Goal: Task Accomplishment & Management: Use online tool/utility

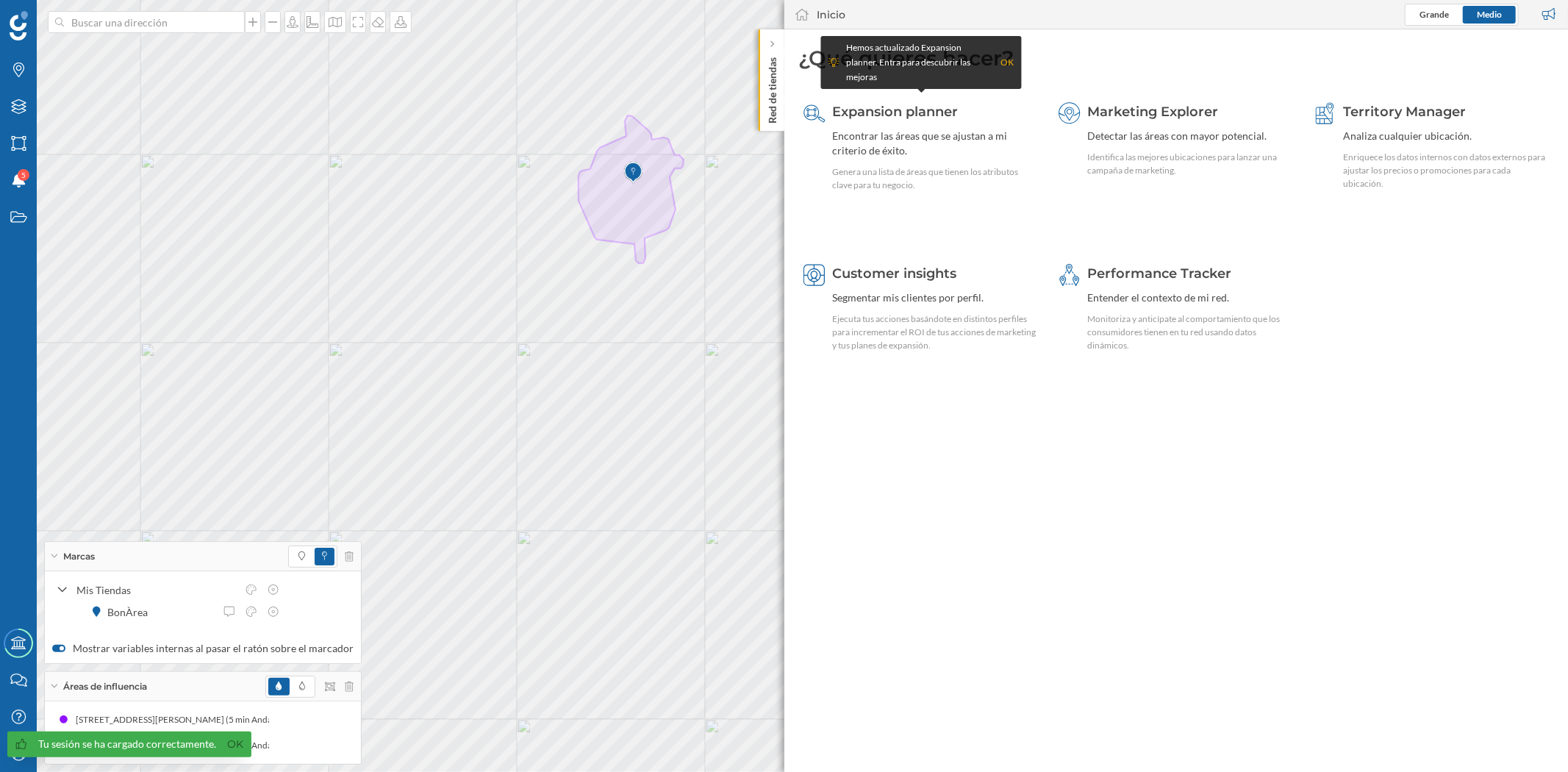
click at [776, 112] on p "Red de tiendas" at bounding box center [772, 87] width 14 height 72
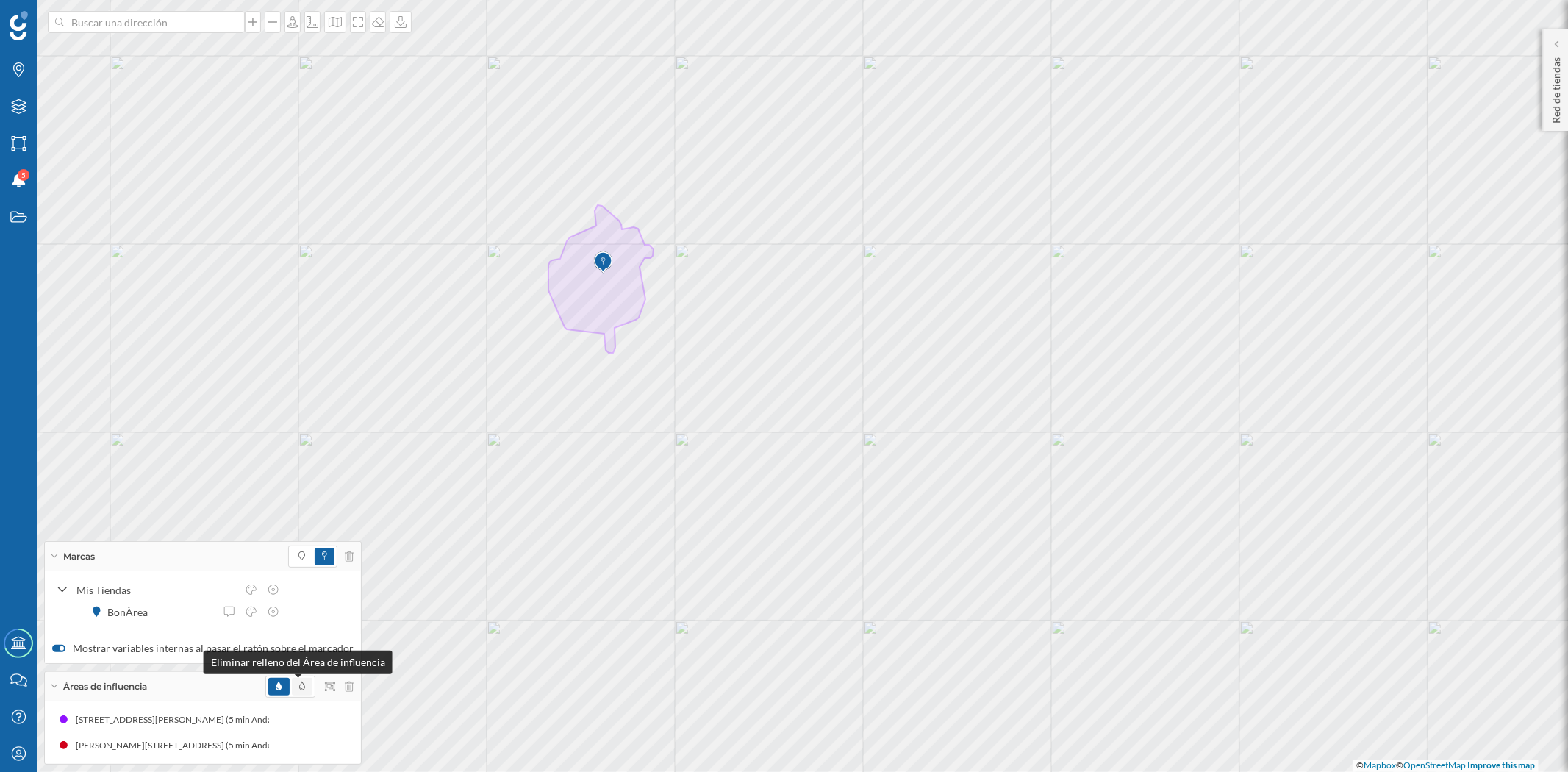
click at [299, 691] on span at bounding box center [302, 687] width 6 height 13
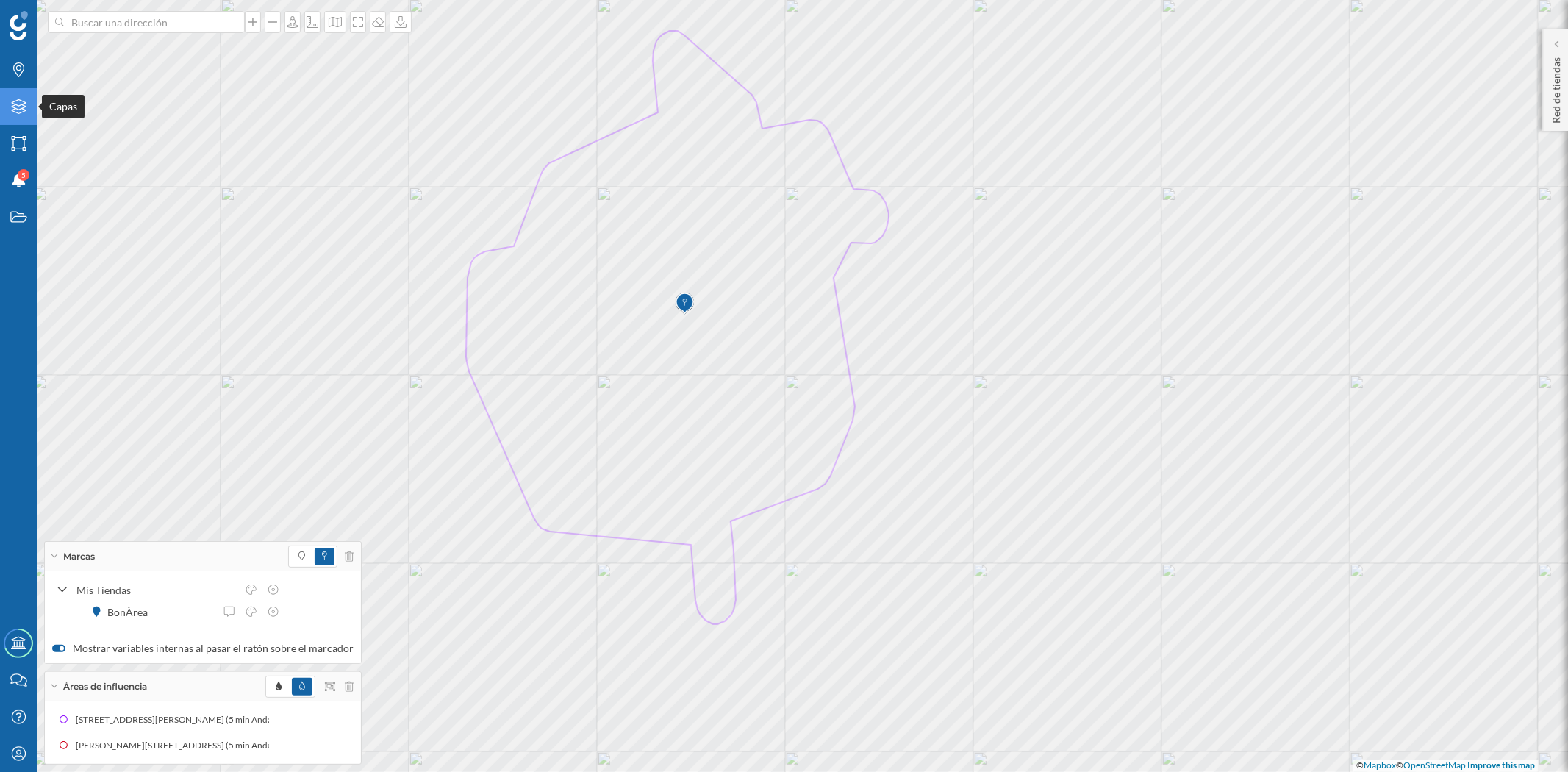
click at [18, 119] on div "Capas" at bounding box center [18, 106] width 37 height 37
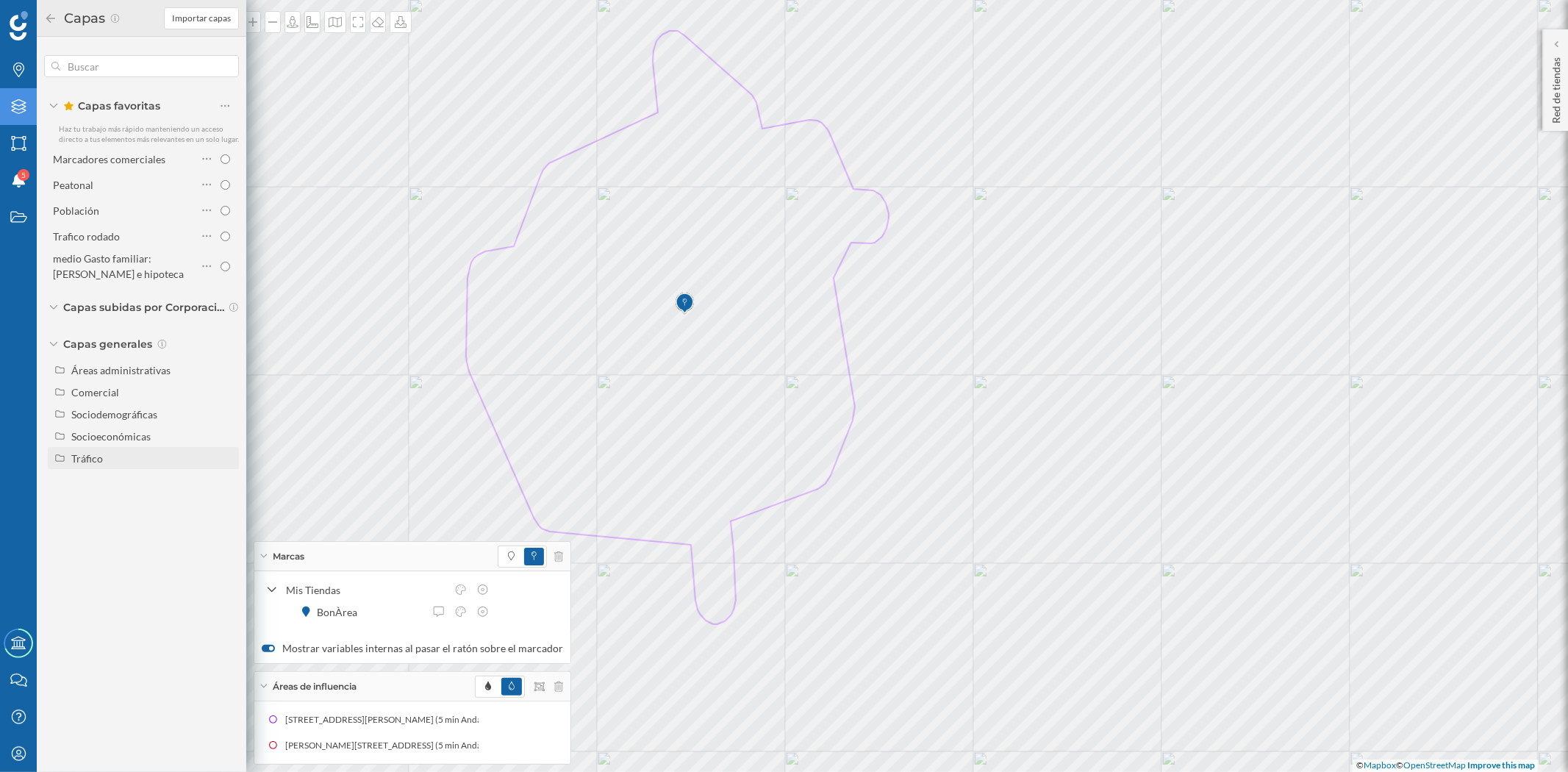
click at [113, 454] on div "Tráfico" at bounding box center [152, 458] width 163 height 15
click at [229, 504] on input "Peatonal" at bounding box center [229, 503] width 10 height 10
radio input "true"
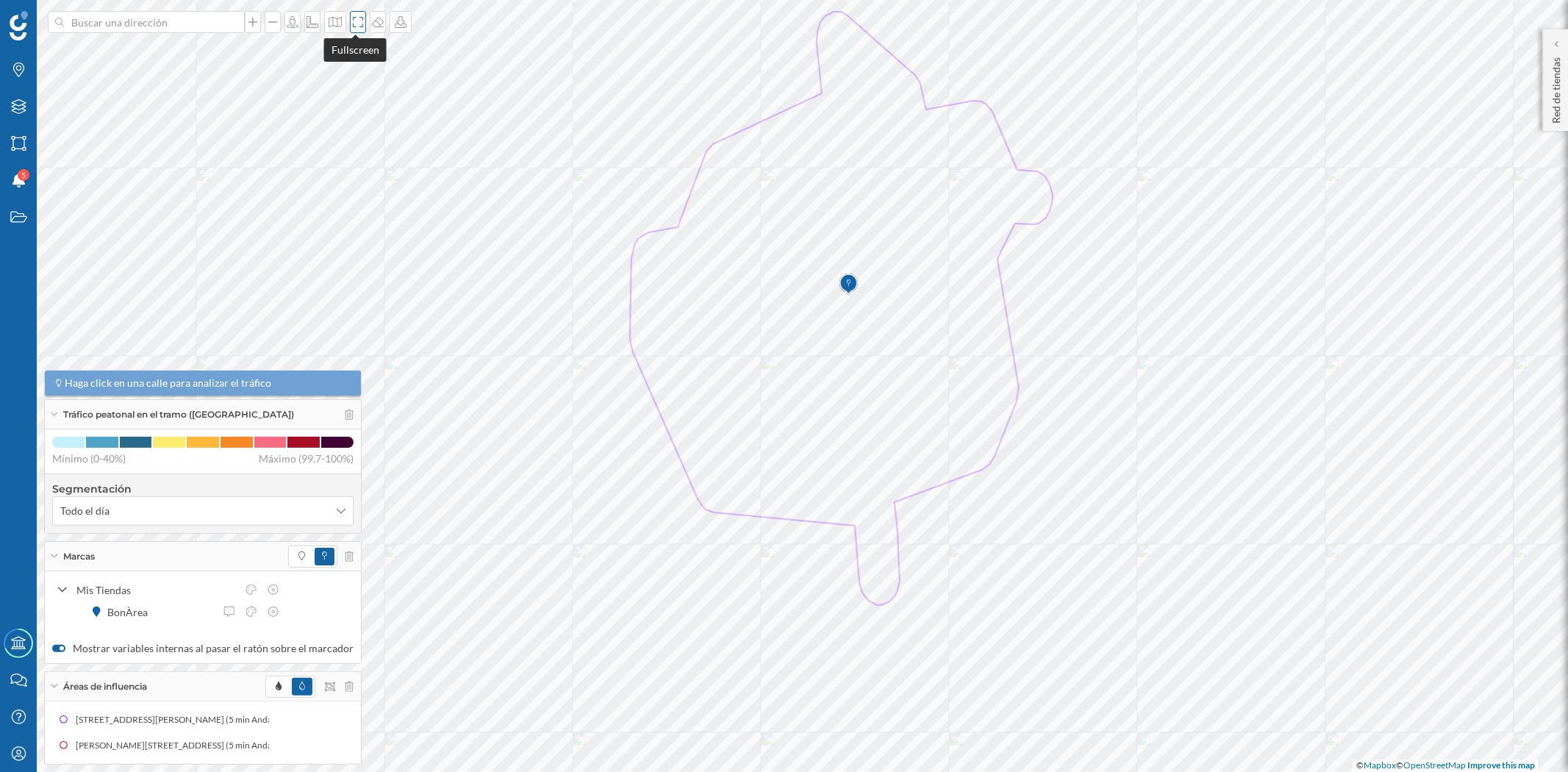
click at [357, 28] on div at bounding box center [357, 22] width 16 height 22
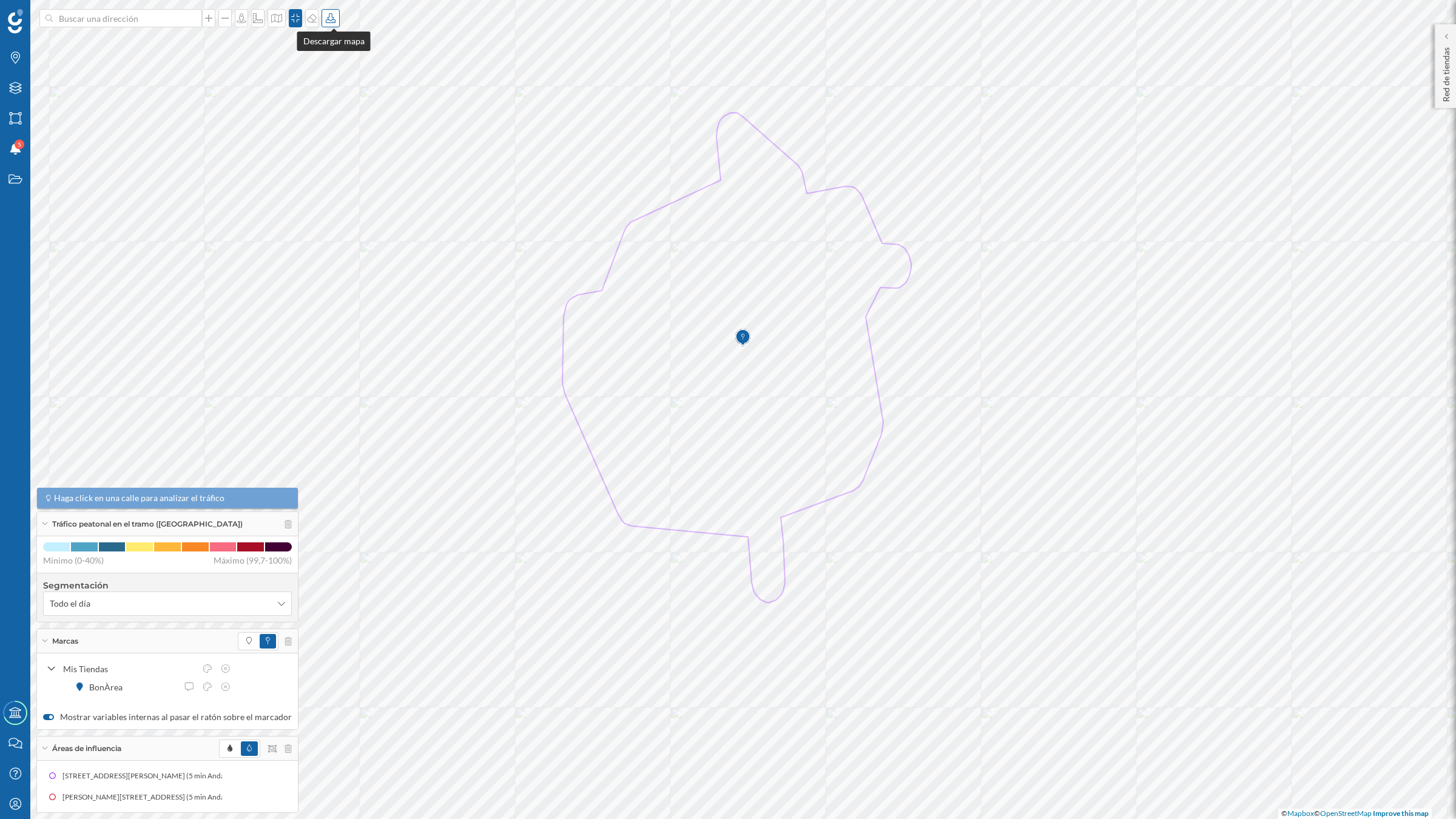
click at [332, 18] on icon at bounding box center [330, 18] width 12 height 9
click at [368, 92] on div "Descargar sin leyenda" at bounding box center [373, 89] width 85 height 13
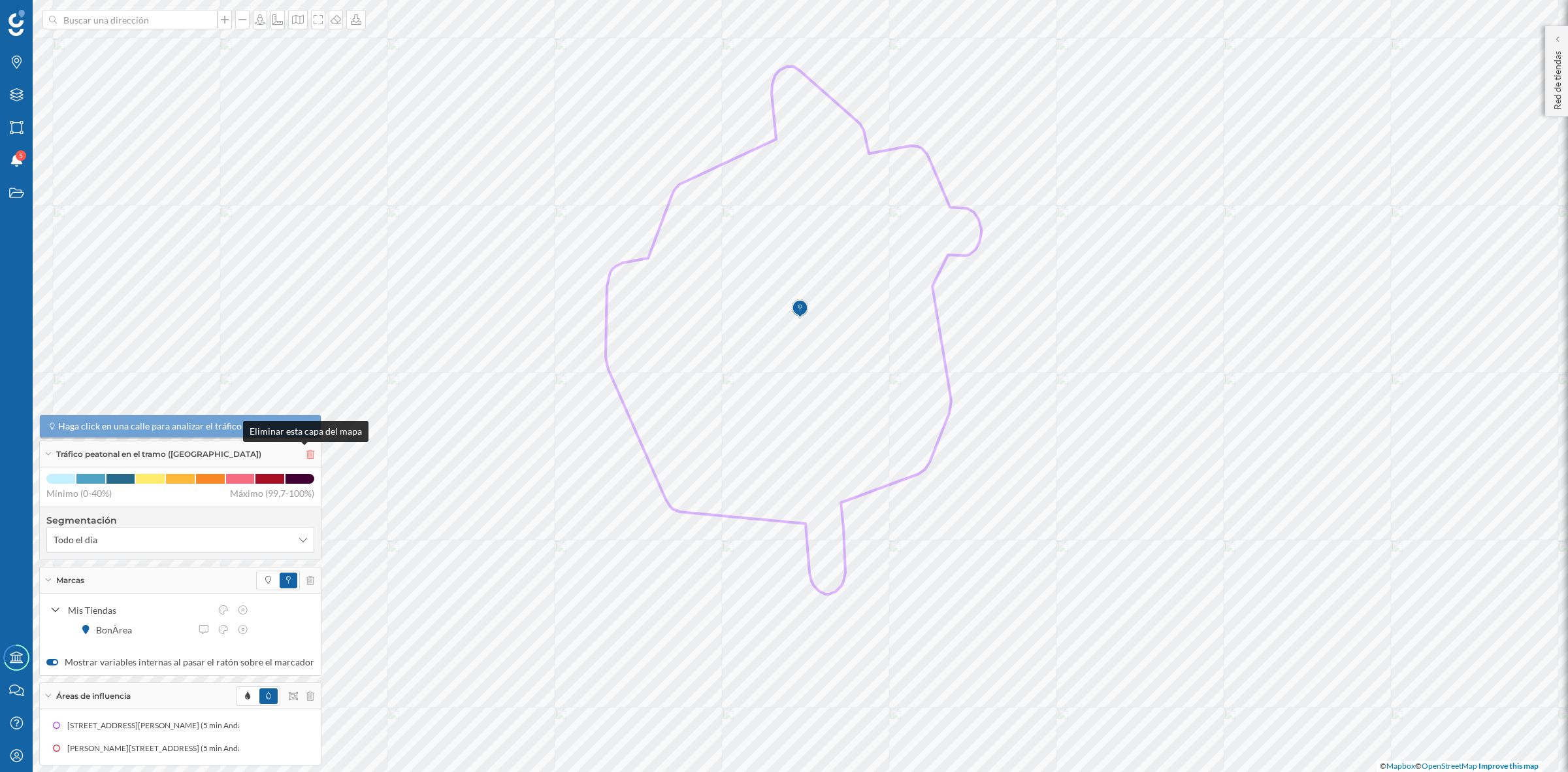
click at [307, 454] on icon at bounding box center [310, 454] width 8 height 9
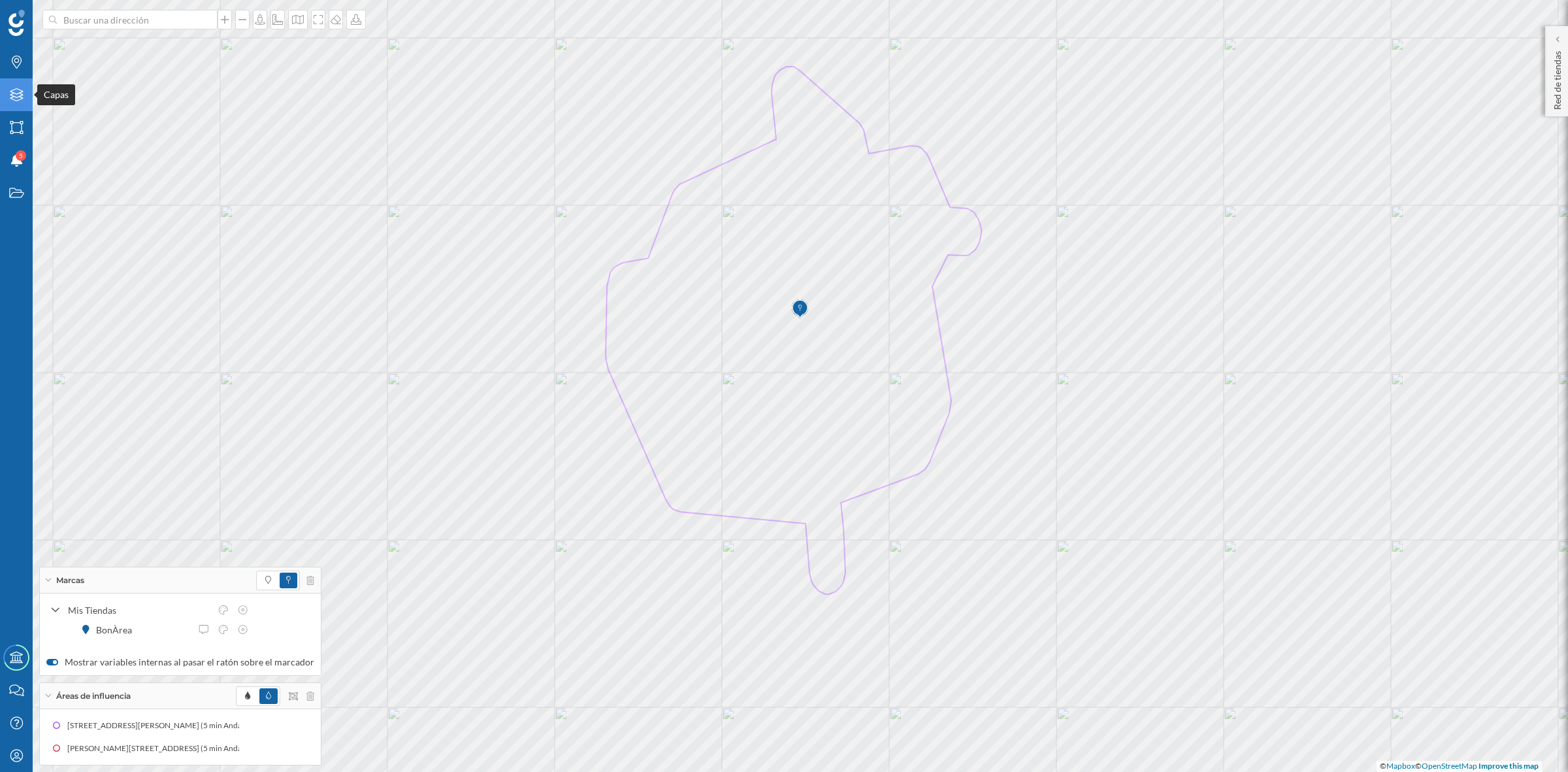
click at [8, 84] on div "Capas" at bounding box center [16, 95] width 33 height 33
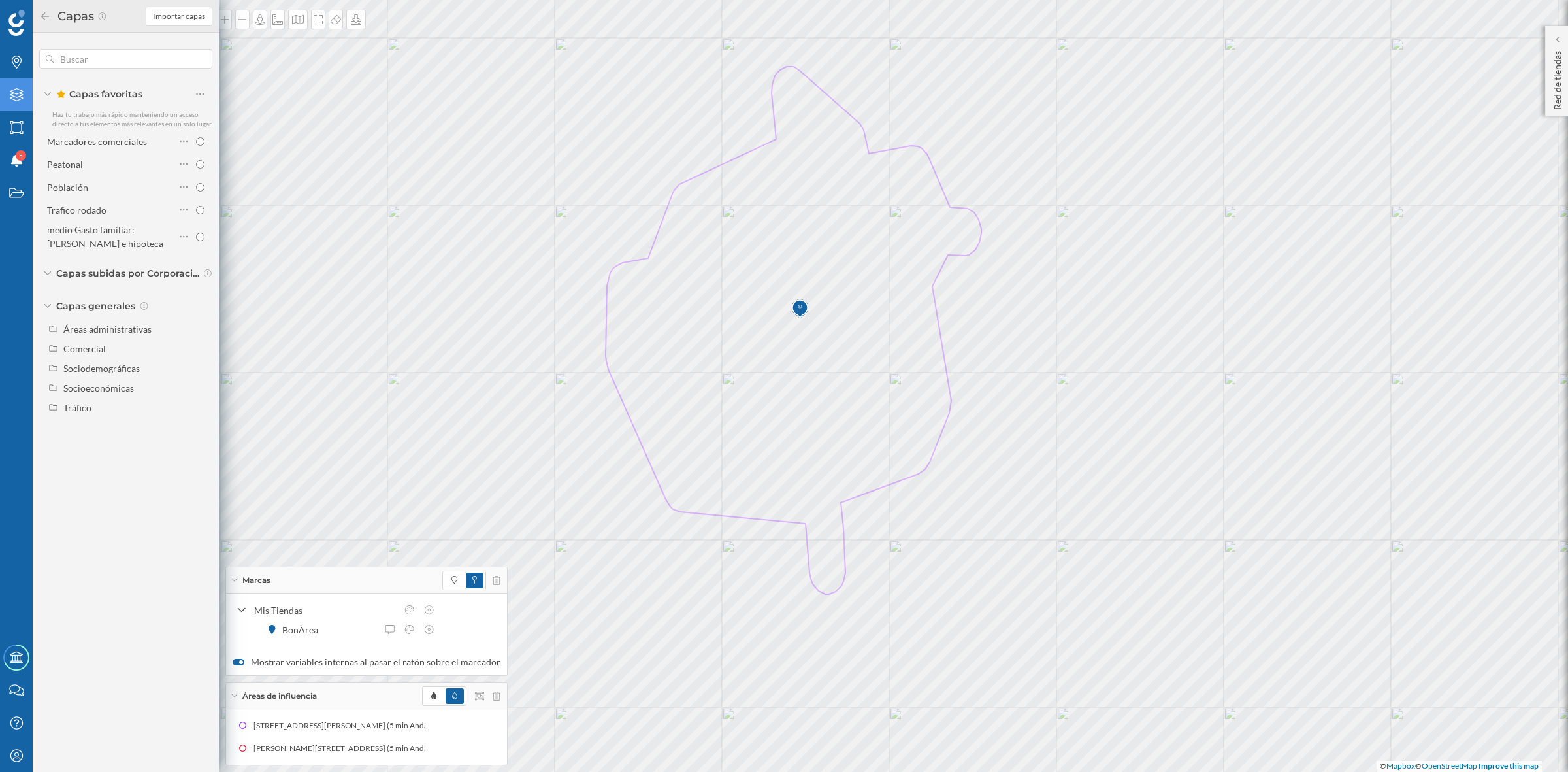
click at [76, 417] on div "Capas favoritas Haz tu trabajo más rápido manteniendo un acceso directo a tus e…" at bounding box center [126, 235] width 187 height 404
click at [76, 416] on div "Tráfico" at bounding box center [127, 406] width 170 height 19
click at [204, 428] on input "Tráfico rodado" at bounding box center [203, 427] width 8 height 8
radio input "true"
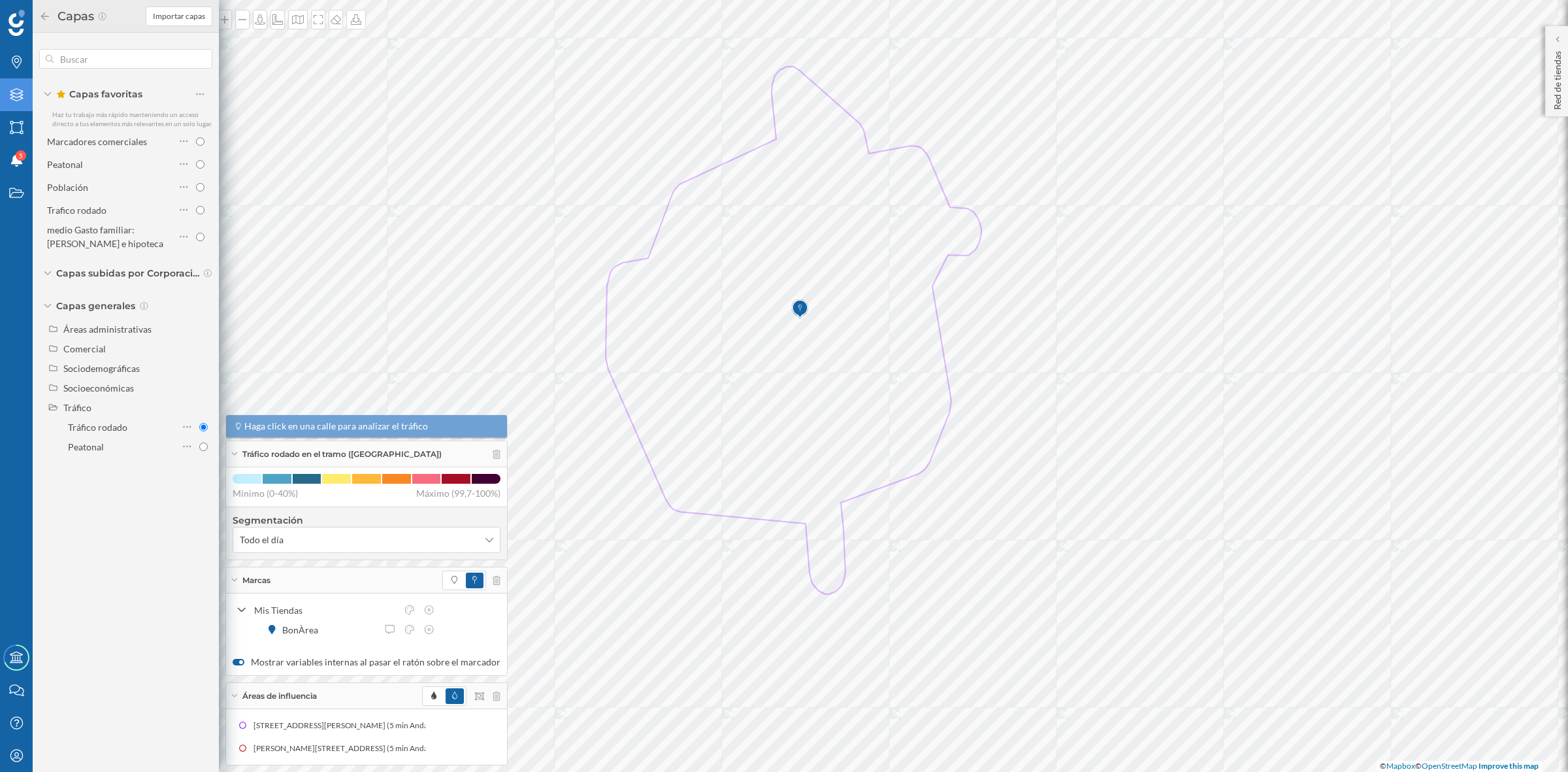
click at [38, 24] on div "Capas Importar capas" at bounding box center [126, 16] width 187 height 33
click at [40, 18] on icon at bounding box center [45, 16] width 12 height 9
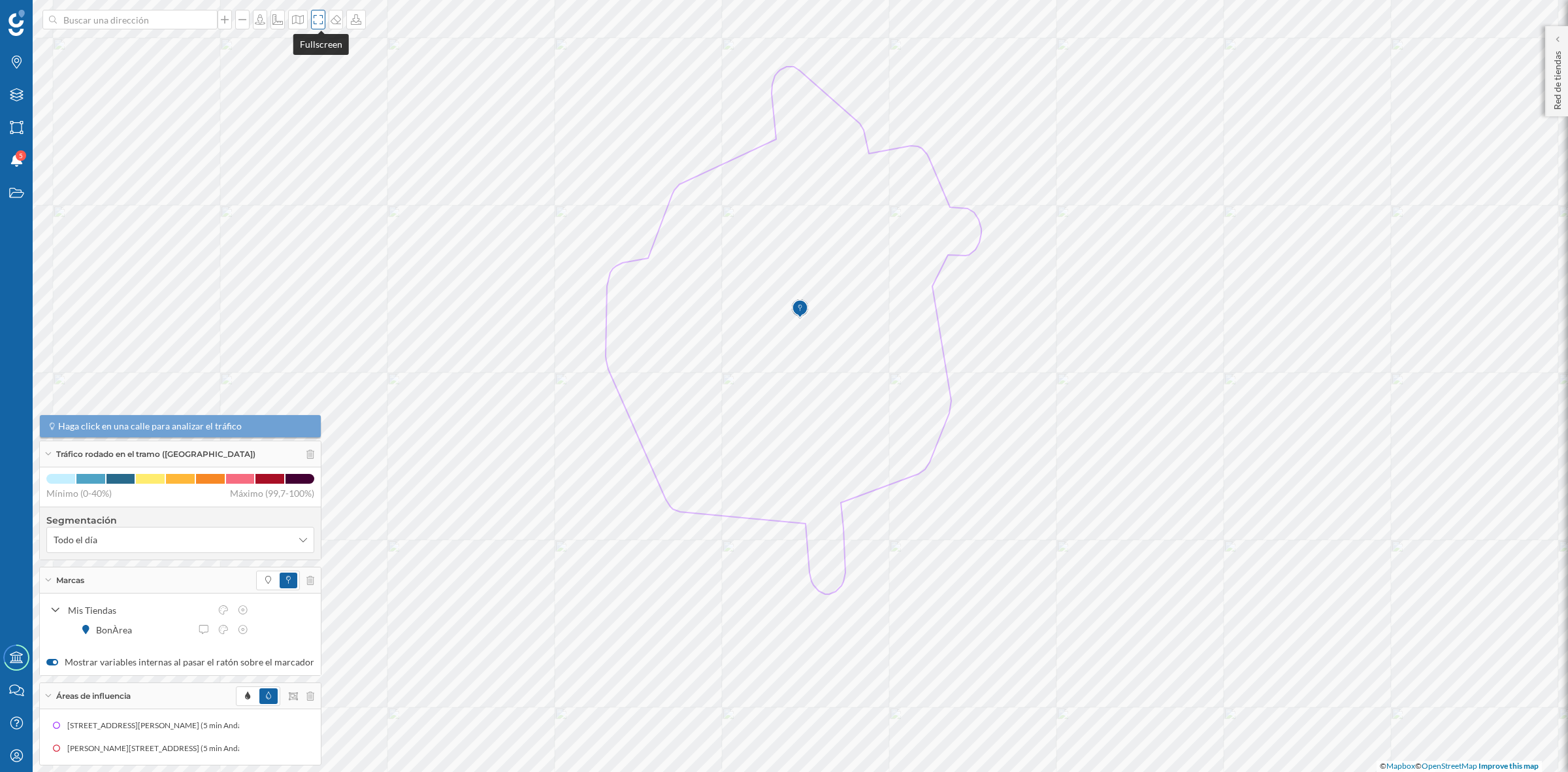
click at [318, 21] on icon at bounding box center [317, 19] width 13 height 10
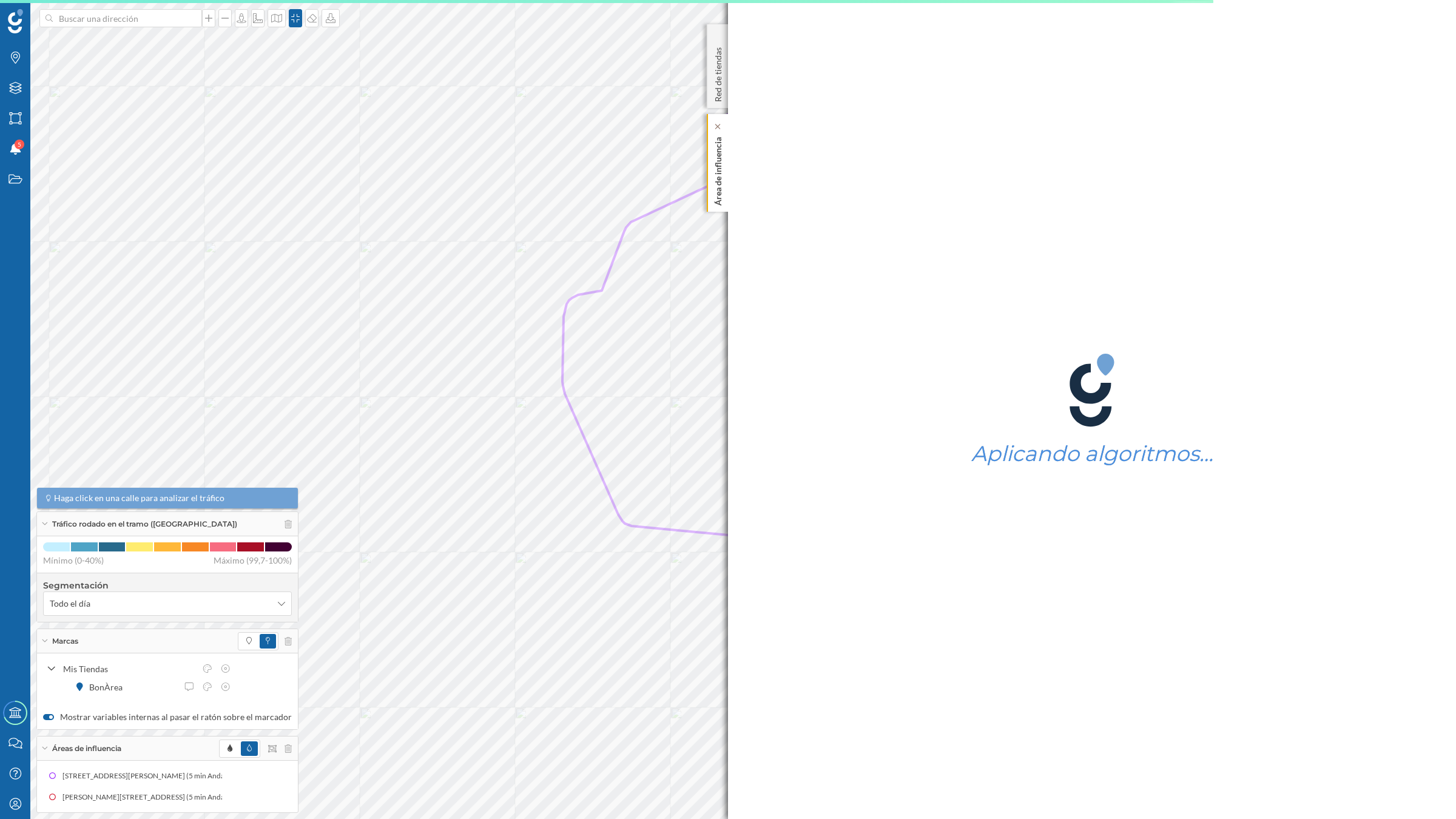
click at [723, 169] on p "Área de influencia" at bounding box center [717, 169] width 12 height 74
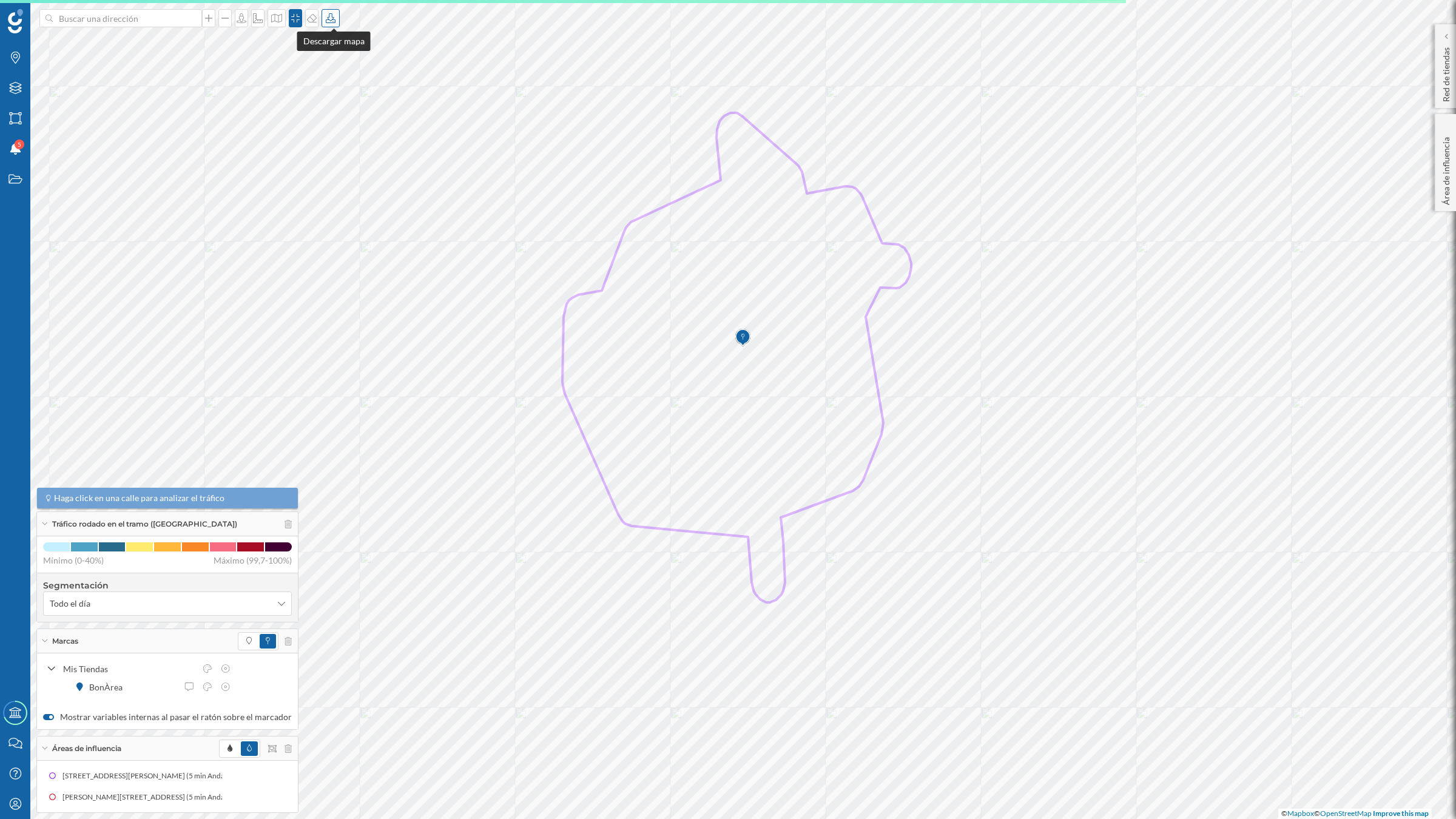
click at [334, 19] on icon at bounding box center [330, 18] width 12 height 9
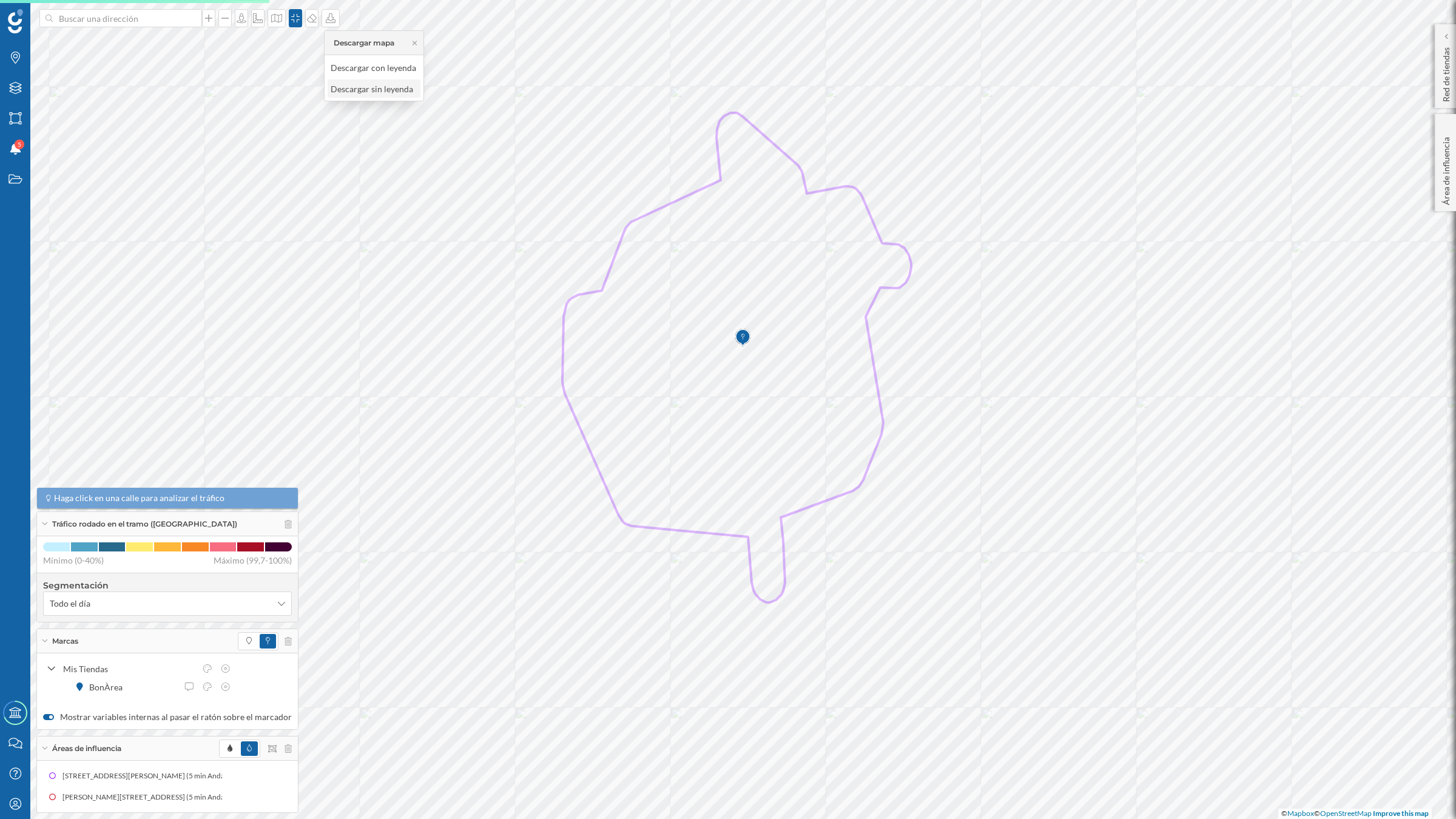
click at [344, 85] on div "Descargar sin leyenda" at bounding box center [373, 89] width 85 height 13
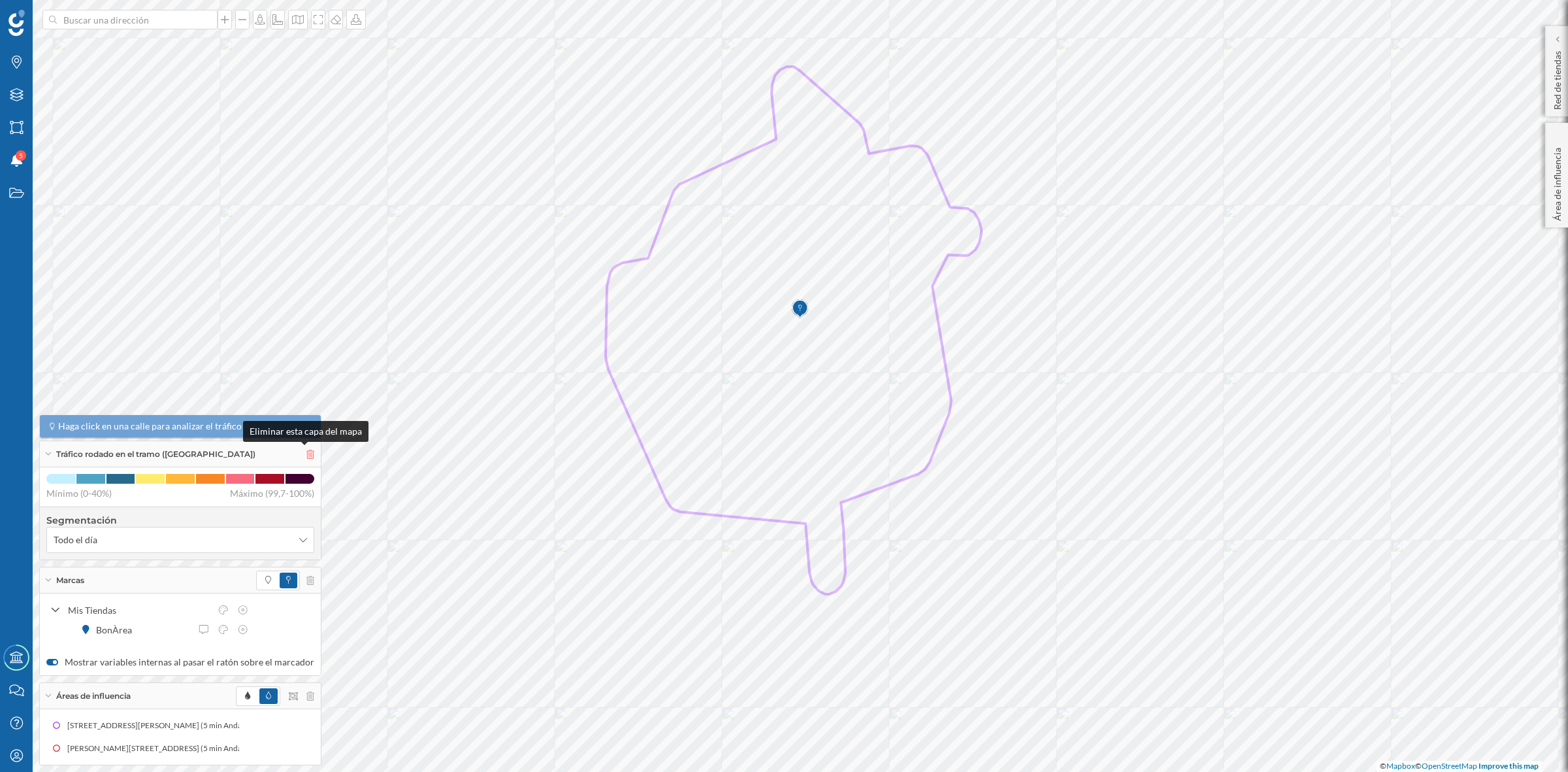
click at [307, 451] on icon at bounding box center [310, 454] width 8 height 9
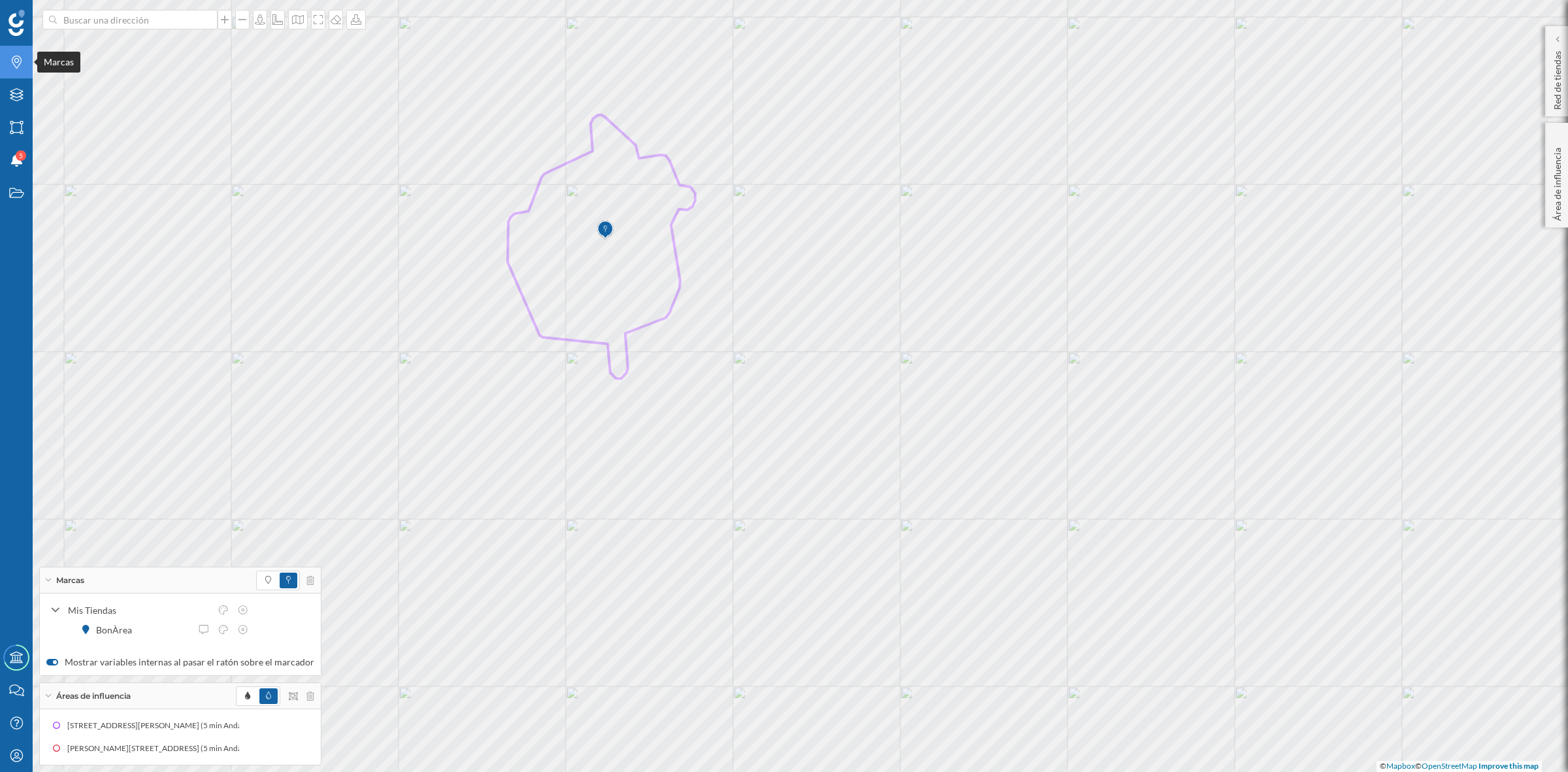
click at [19, 69] on div "Marcas" at bounding box center [16, 62] width 33 height 33
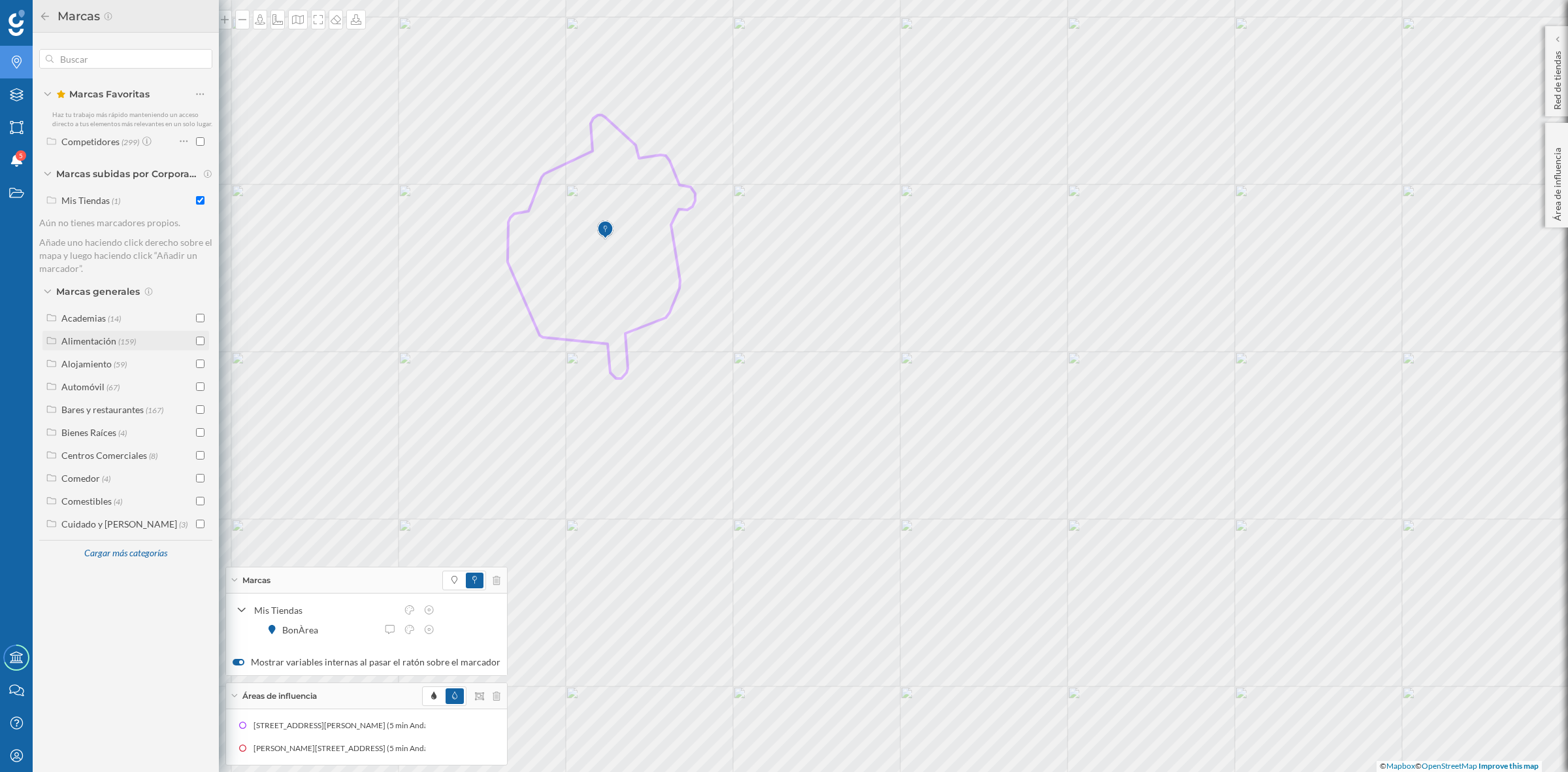
click at [199, 337] on input "checkbox" at bounding box center [200, 340] width 8 height 8
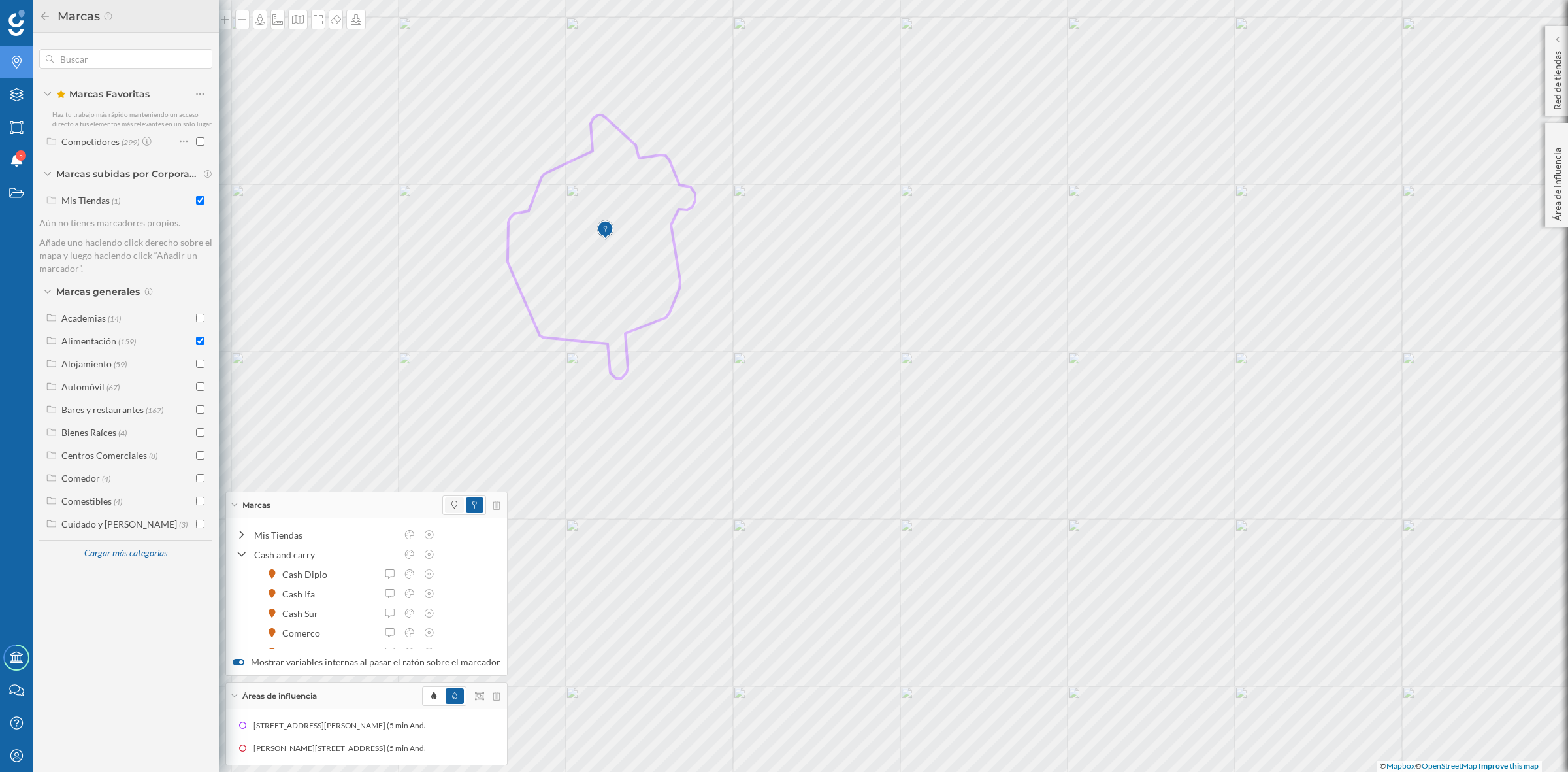
click at [445, 507] on span at bounding box center [454, 505] width 19 height 16
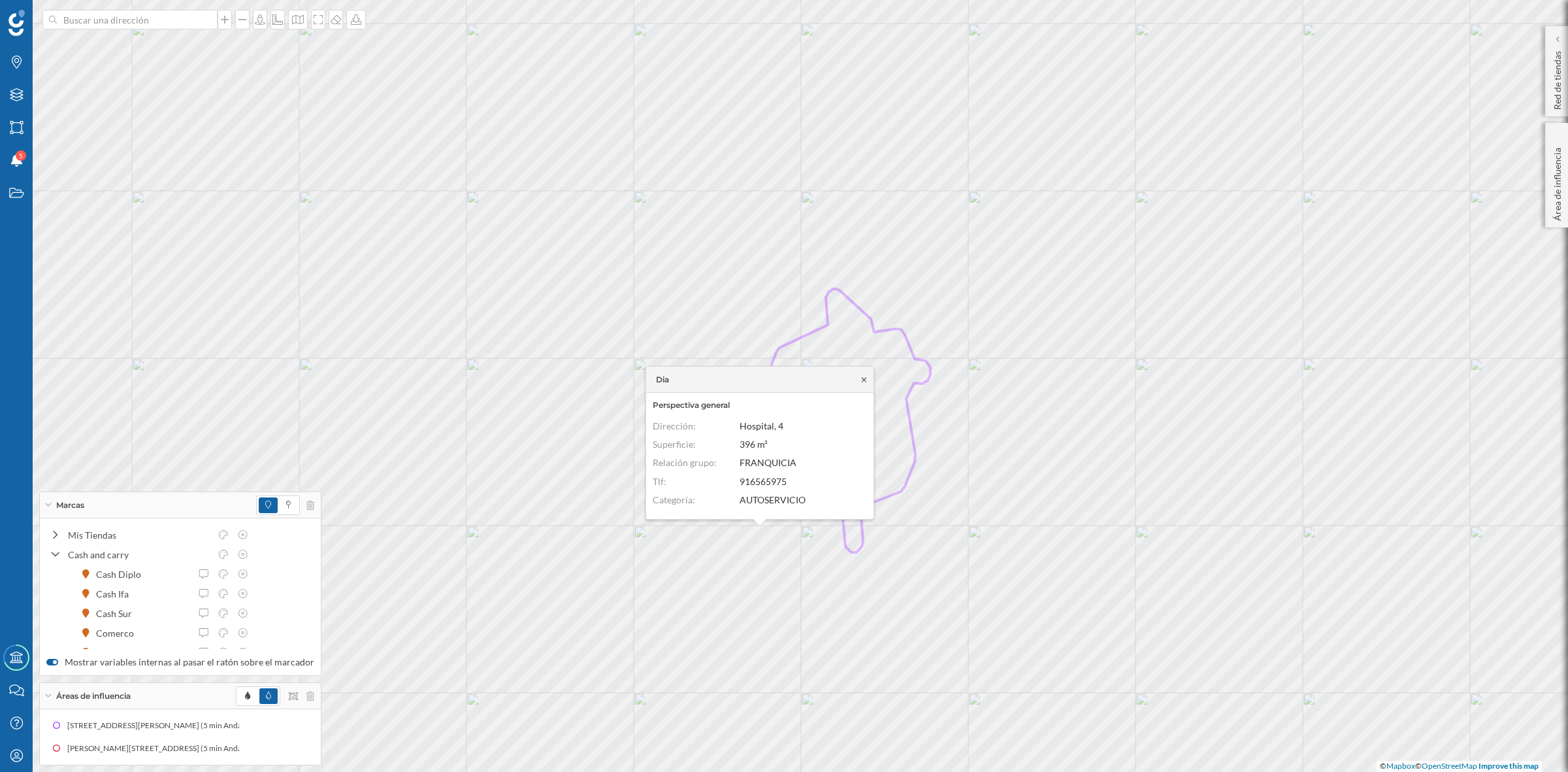
click at [862, 378] on icon at bounding box center [864, 379] width 10 height 8
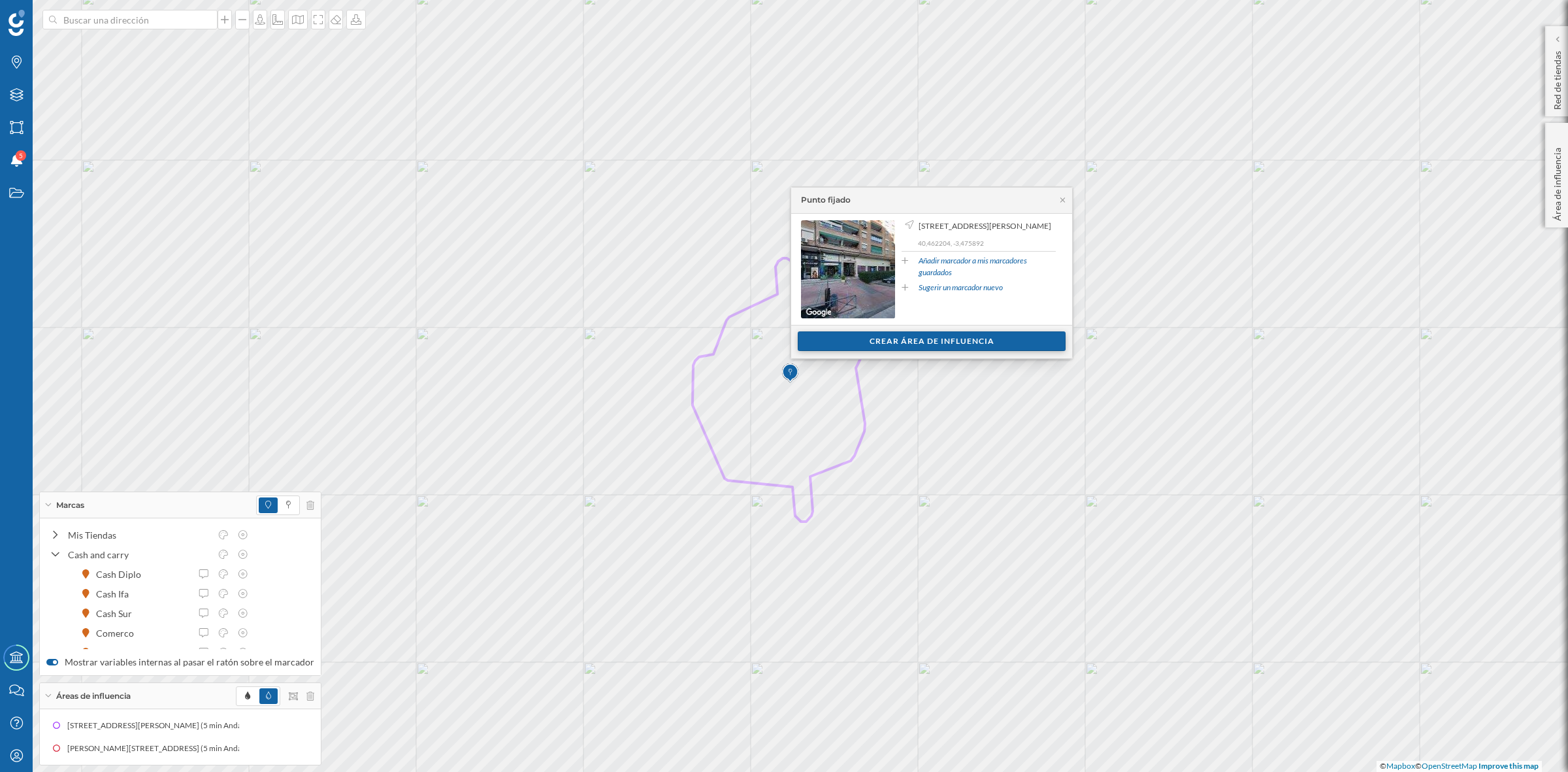
click at [941, 344] on div "Crear área de influencia" at bounding box center [931, 340] width 268 height 19
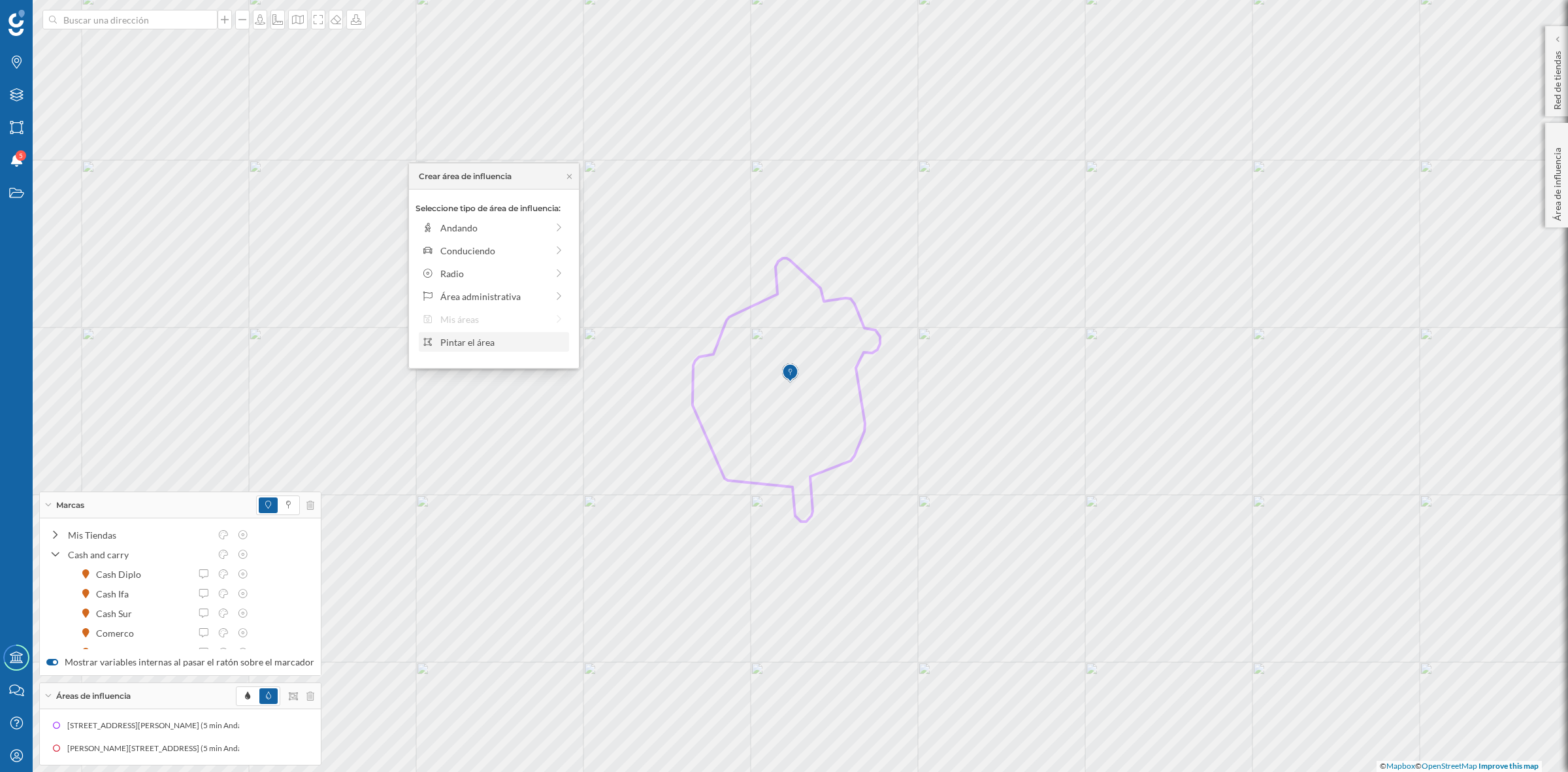
click at [448, 343] on div "Pintar el área" at bounding box center [503, 342] width 125 height 14
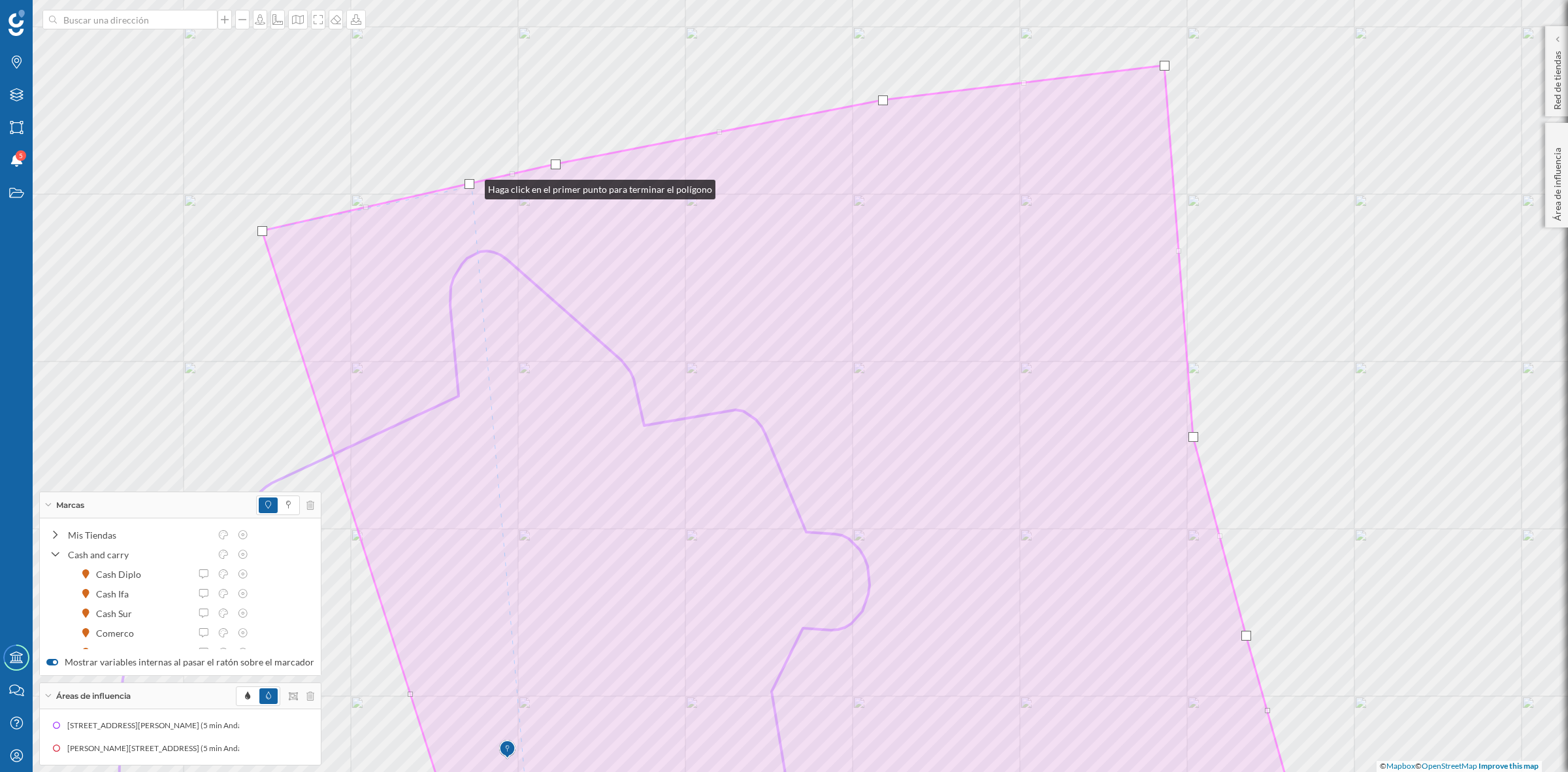
drag, startPoint x: 484, startPoint y: 188, endPoint x: 472, endPoint y: 187, distance: 12.0
click at [472, 187] on div at bounding box center [469, 184] width 10 height 10
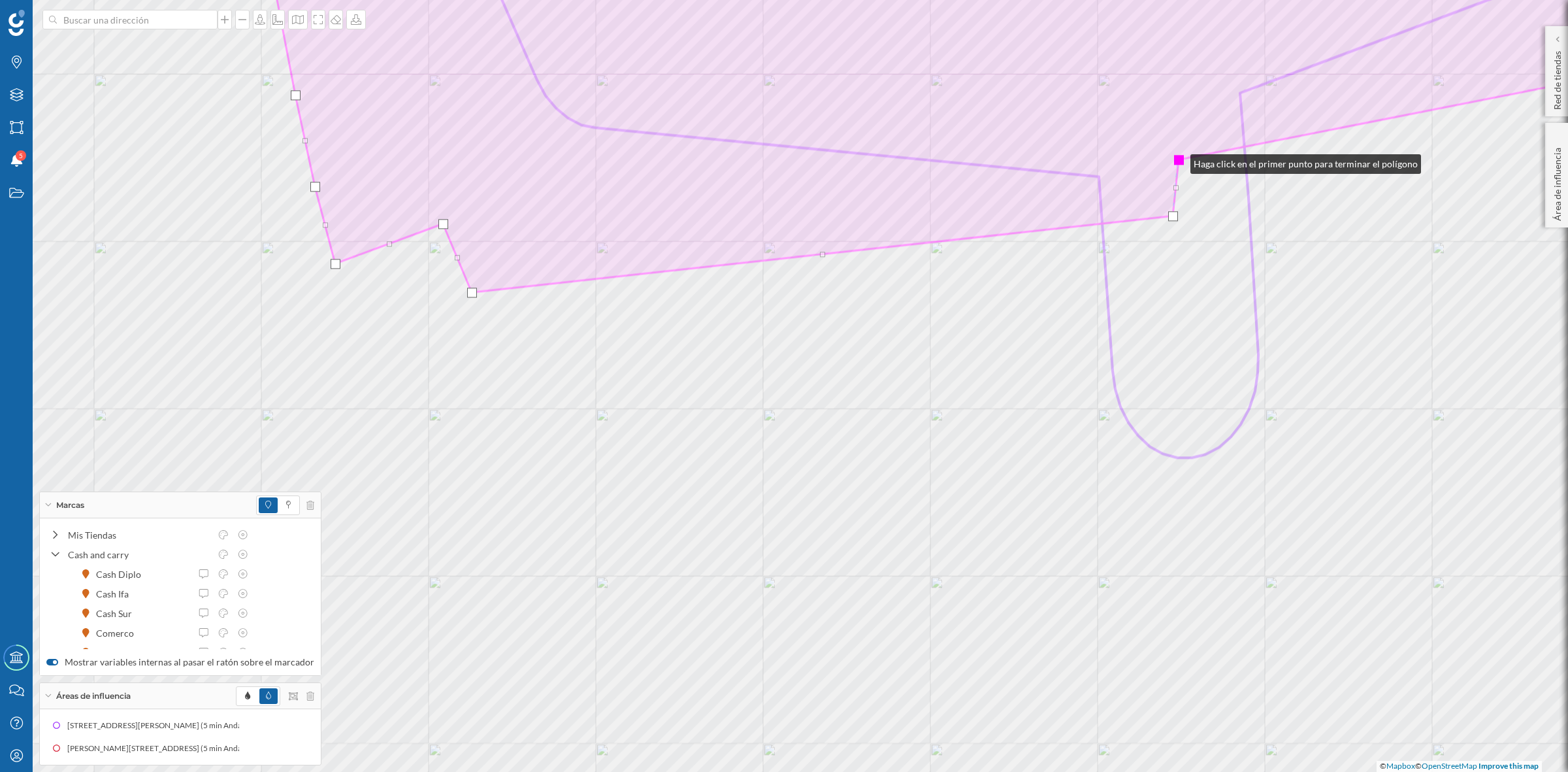
click at [1177, 160] on div at bounding box center [1179, 160] width 10 height 10
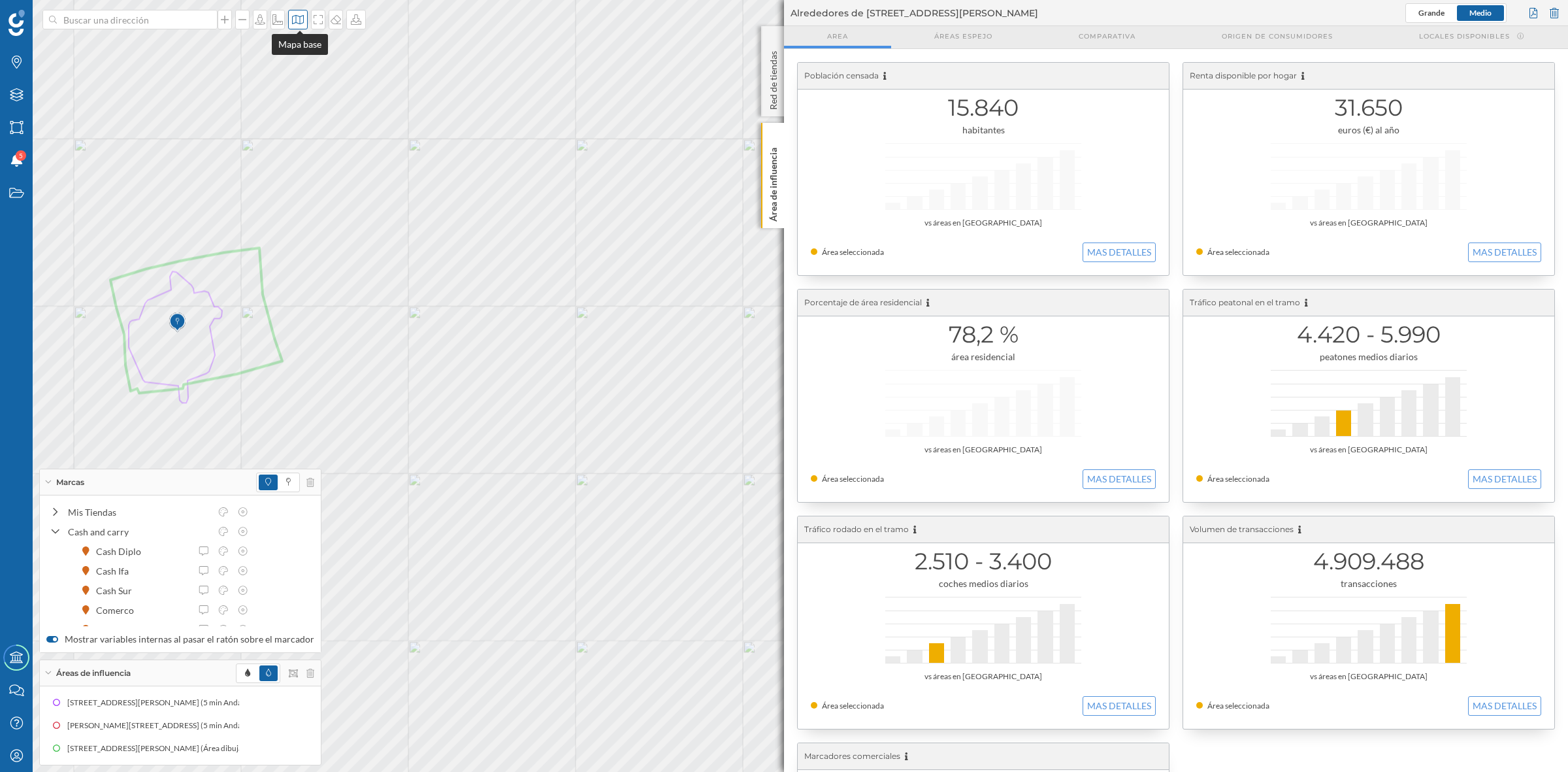
click at [296, 11] on div at bounding box center [297, 19] width 19 height 19
click at [325, 173] on img at bounding box center [317, 183] width 39 height 46
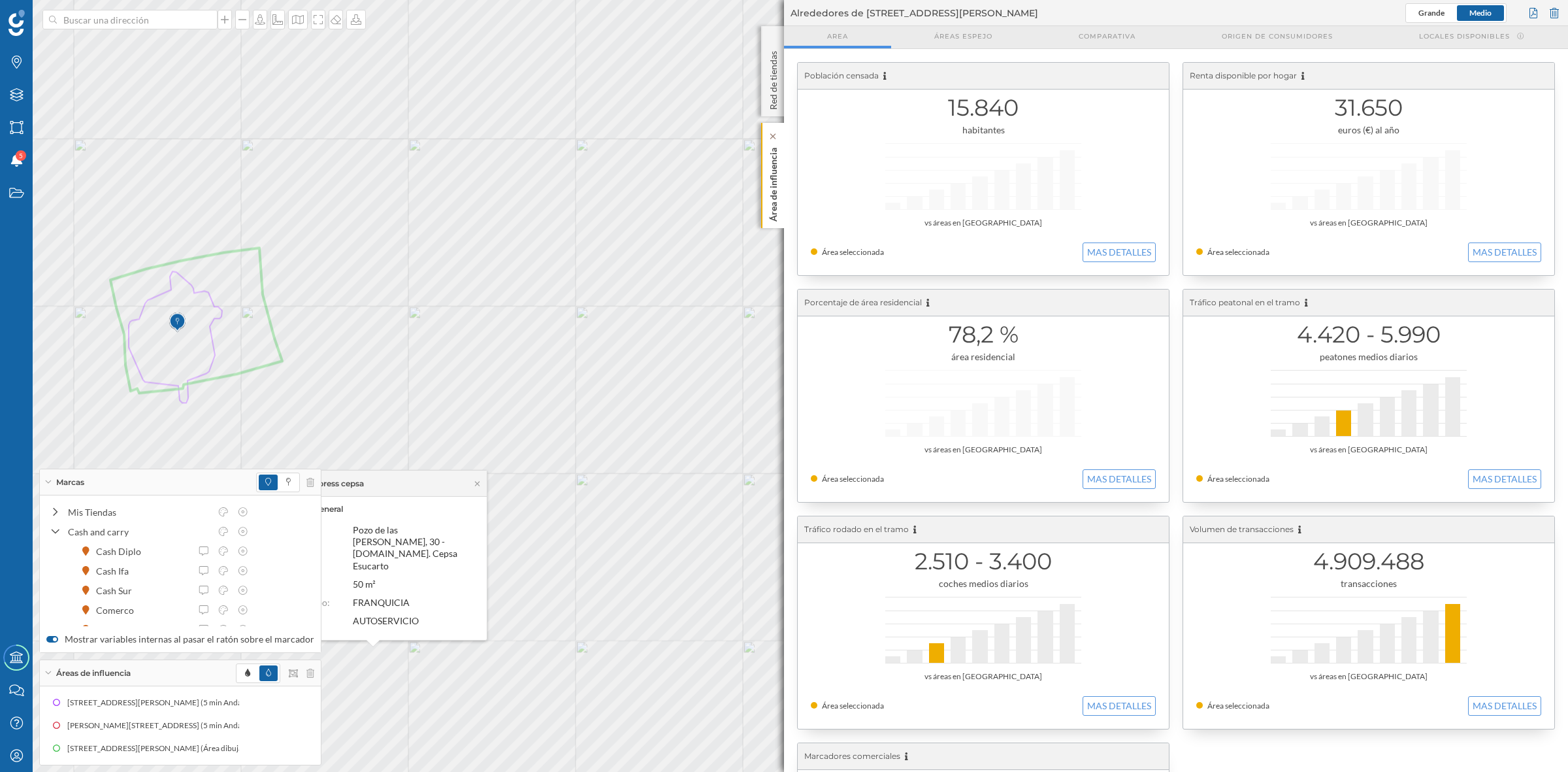
click at [768, 193] on p "Área de influencia" at bounding box center [773, 182] width 13 height 79
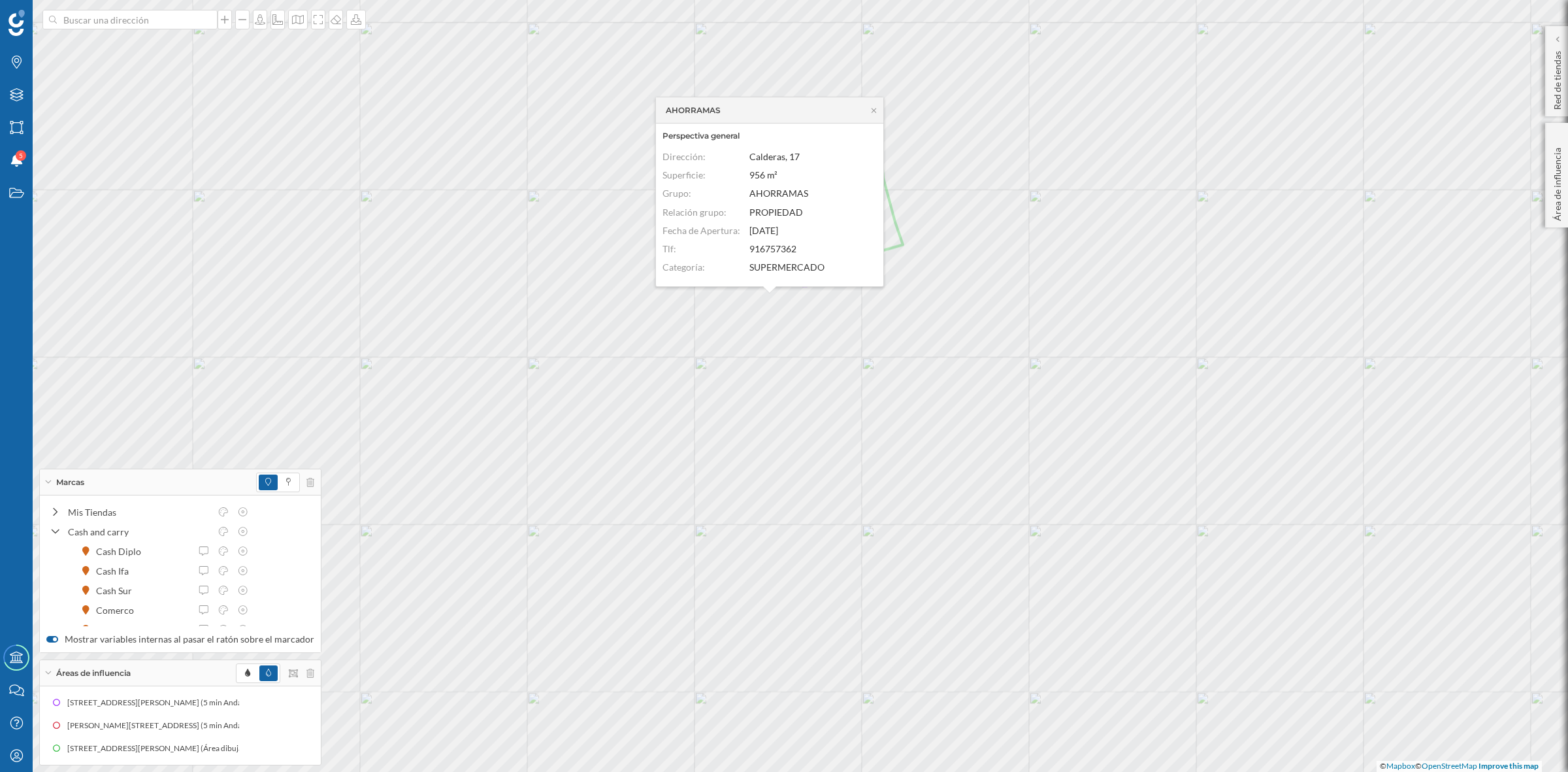
drag, startPoint x: 237, startPoint y: 675, endPoint x: 250, endPoint y: 658, distance: 21.4
click at [238, 674] on span at bounding box center [247, 673] width 19 height 16
click at [873, 111] on icon at bounding box center [874, 110] width 10 height 8
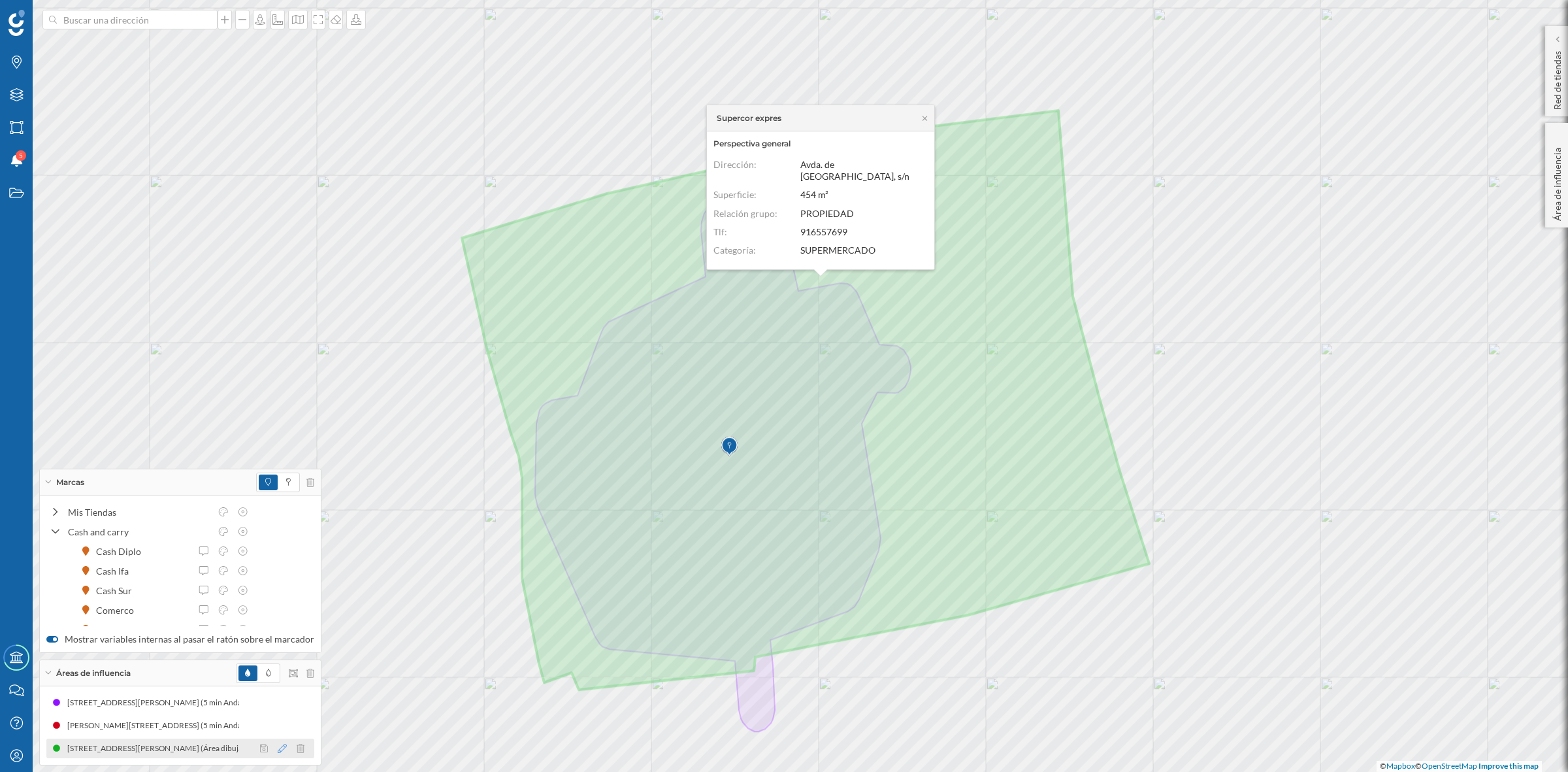
click at [278, 686] on icon at bounding box center [282, 748] width 9 height 9
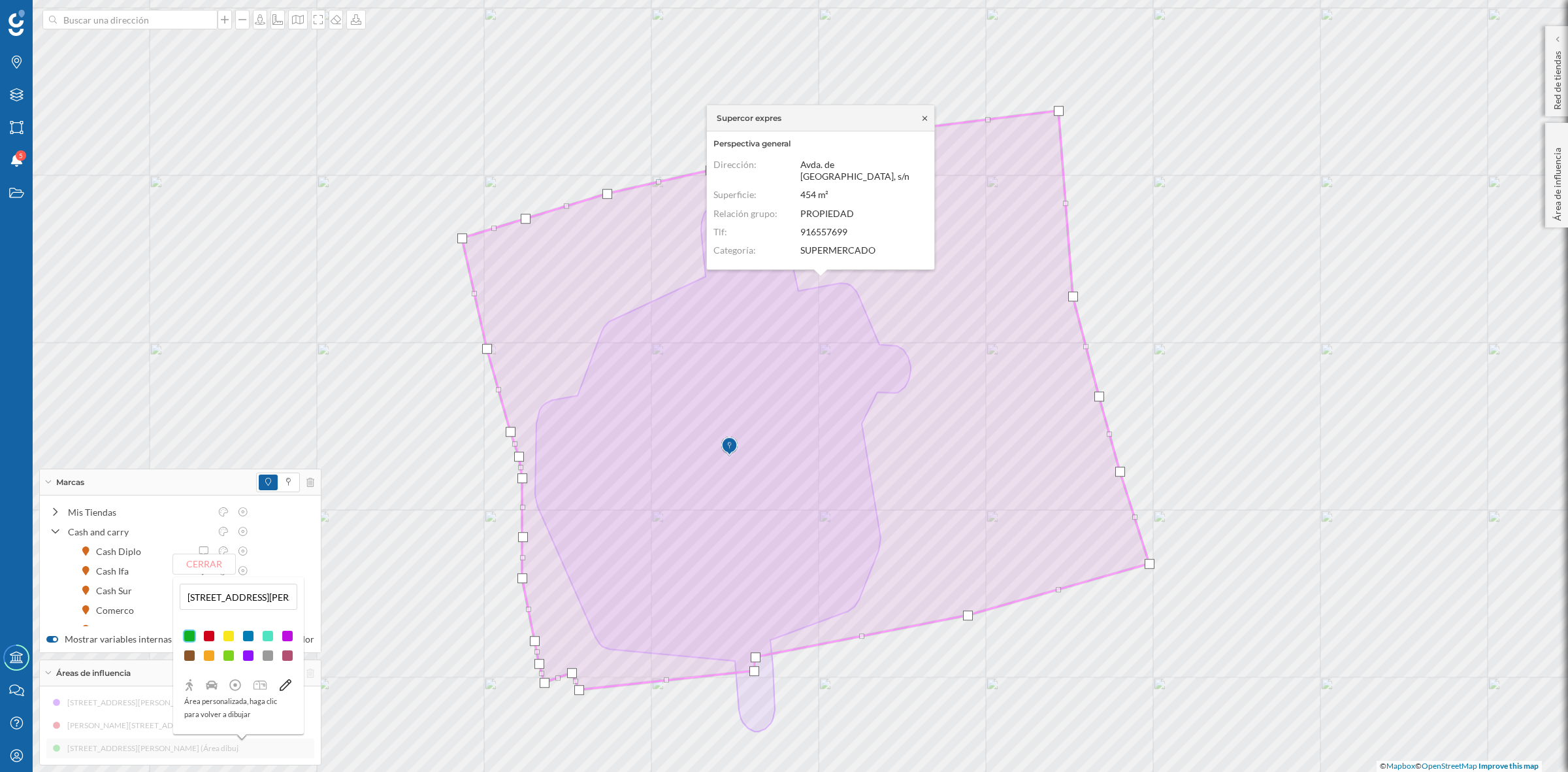
click at [922, 122] on icon at bounding box center [925, 117] width 10 height 8
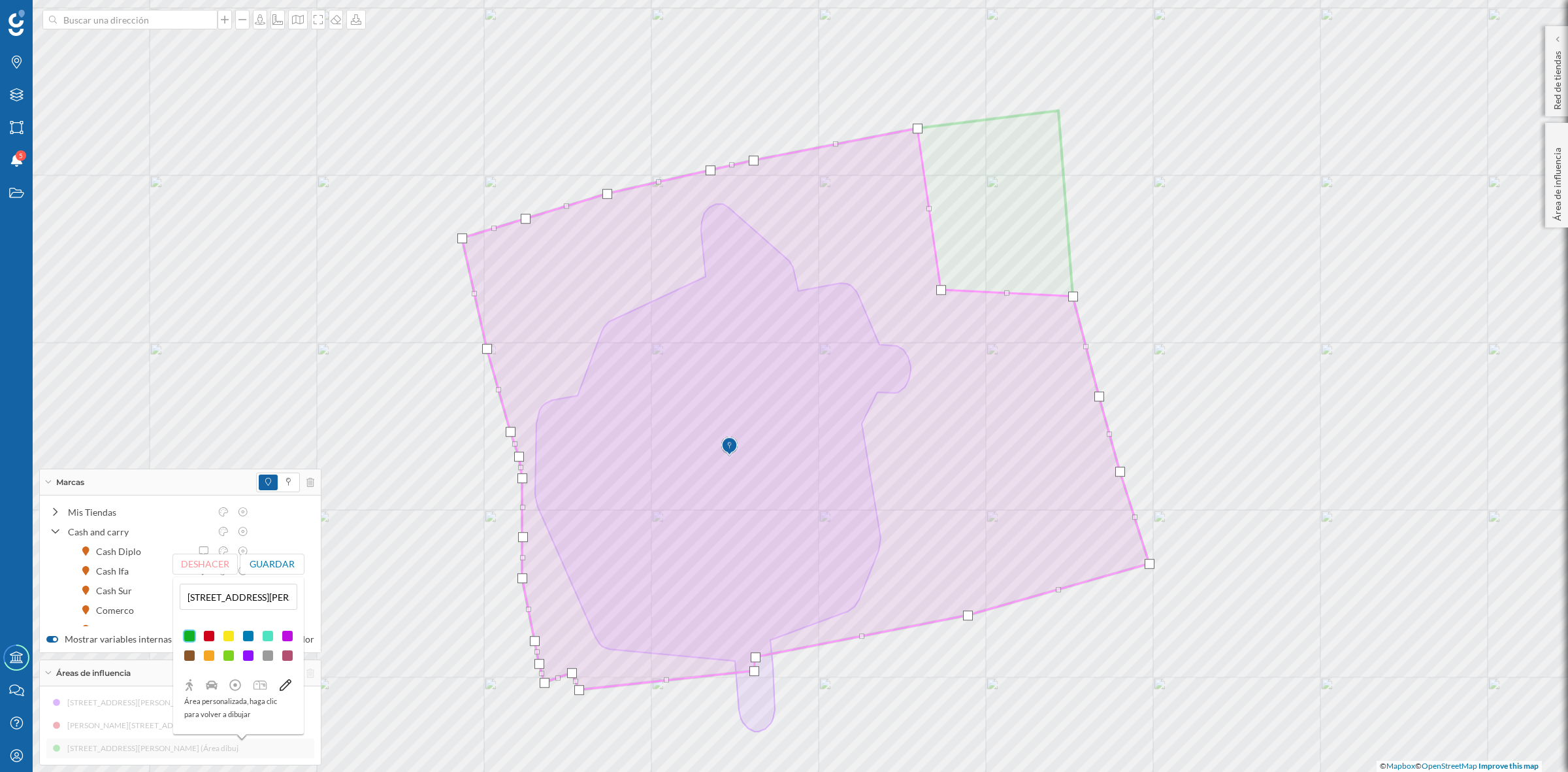
drag, startPoint x: 1055, startPoint y: 113, endPoint x: 938, endPoint y: 289, distance: 211.3
click at [938, 289] on div at bounding box center [941, 290] width 10 height 10
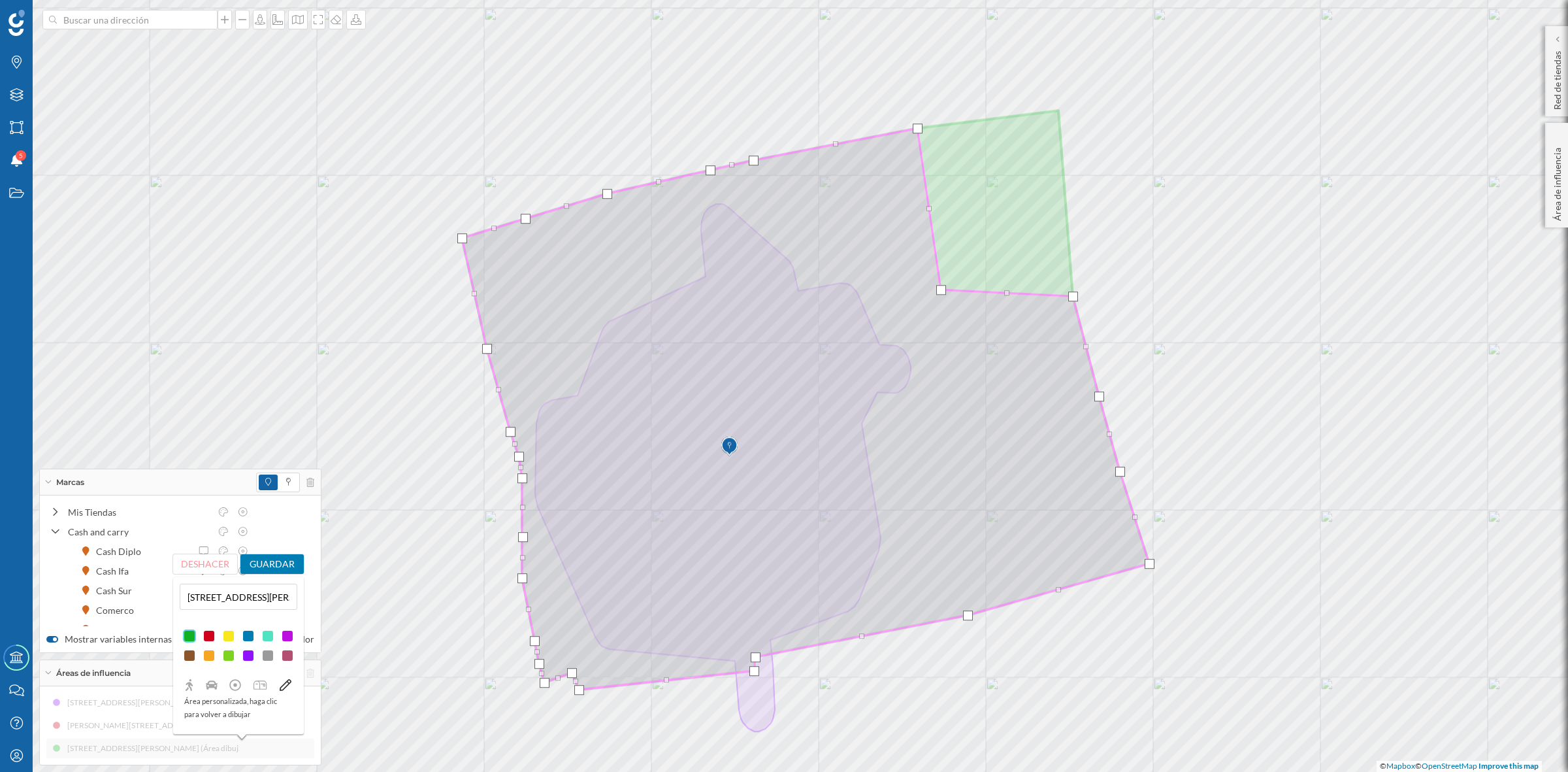
click at [285, 567] on button "Guardar" at bounding box center [273, 563] width 64 height 19
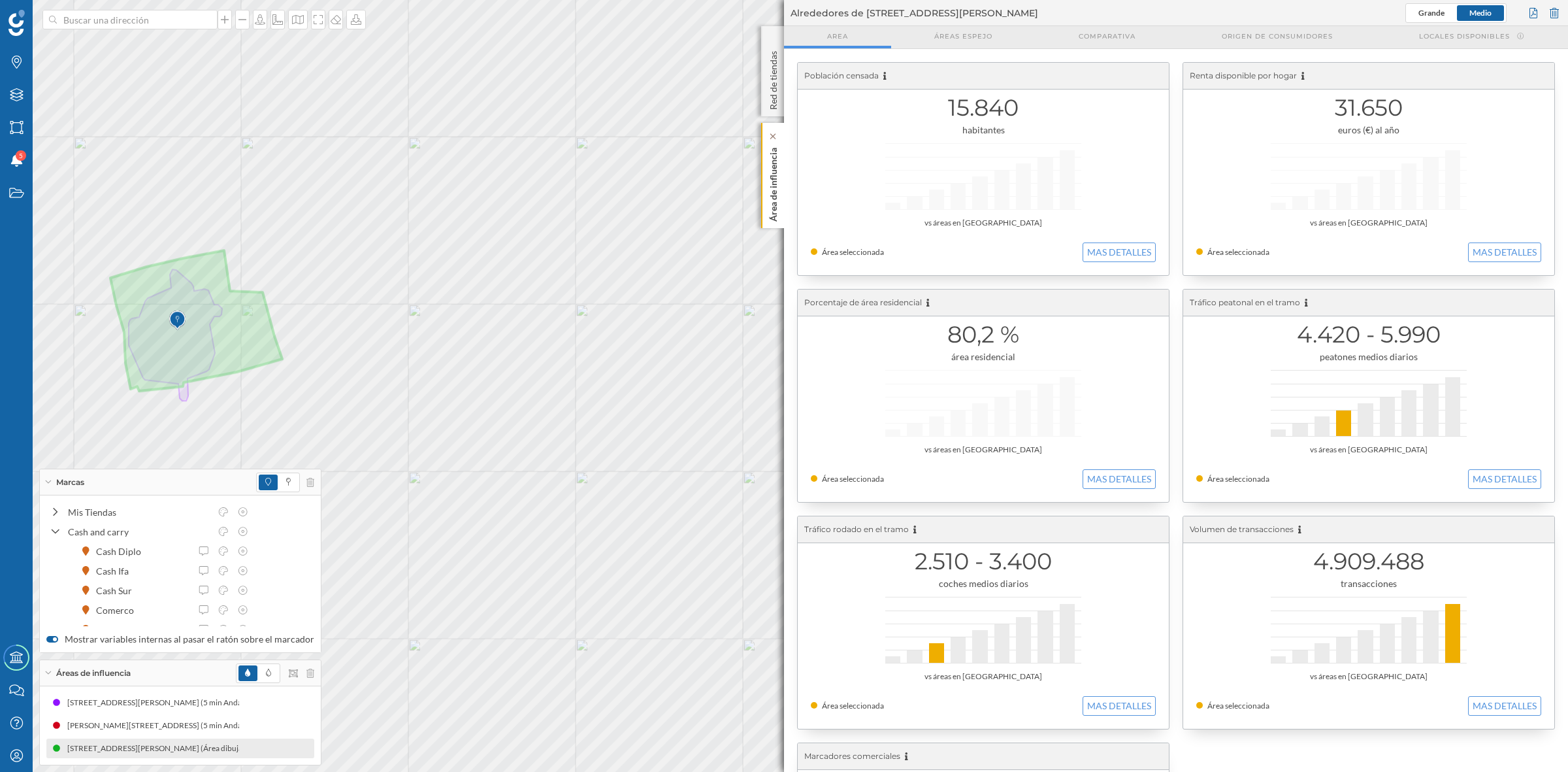
click at [781, 183] on div "Área de influencia" at bounding box center [772, 175] width 23 height 106
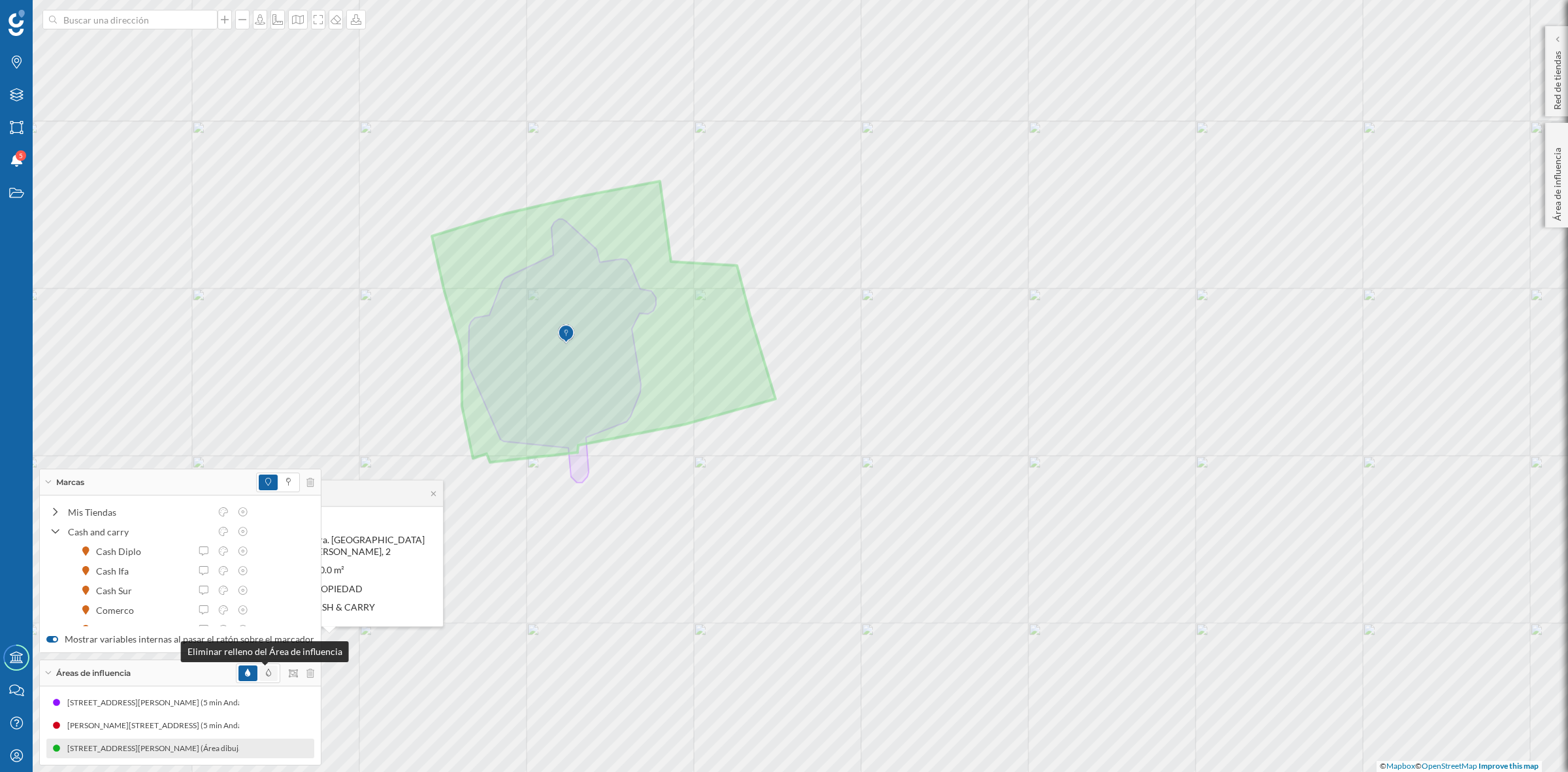
click at [266, 671] on icon at bounding box center [269, 672] width 5 height 8
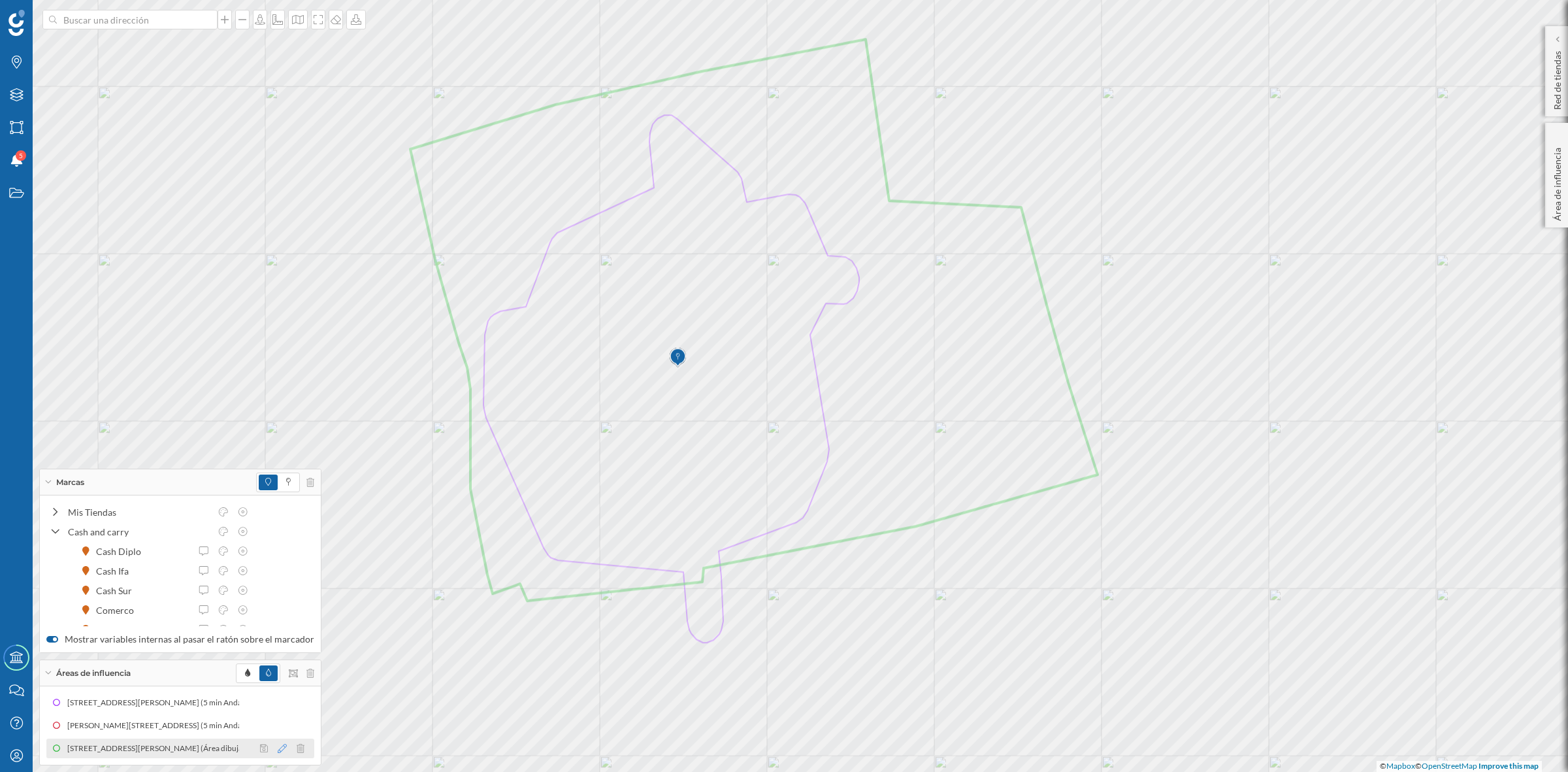
click at [279, 686] on icon at bounding box center [282, 748] width 9 height 9
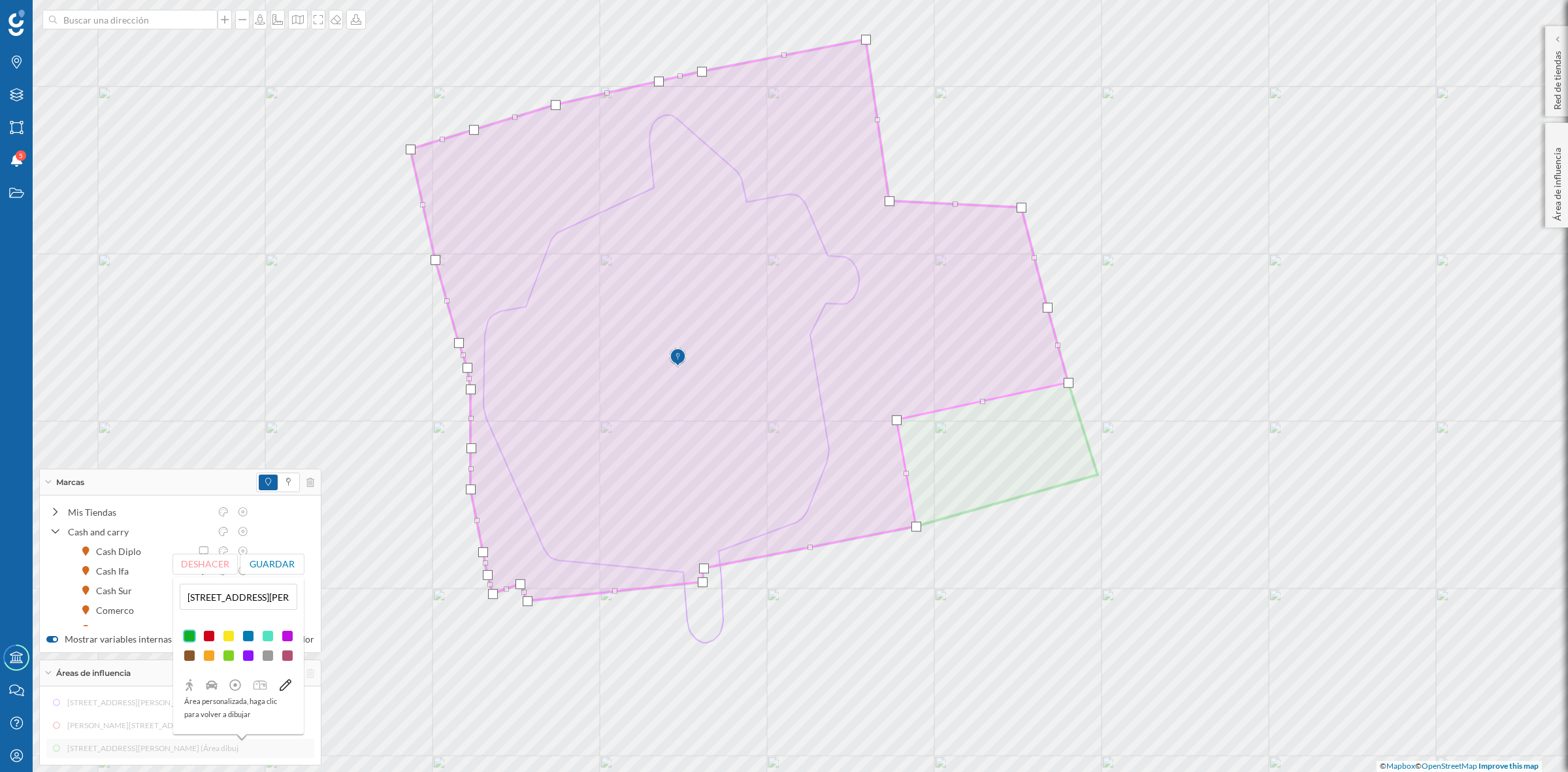
drag, startPoint x: 1093, startPoint y: 471, endPoint x: 892, endPoint y: 416, distance: 208.4
click at [892, 416] on div at bounding box center [897, 420] width 10 height 10
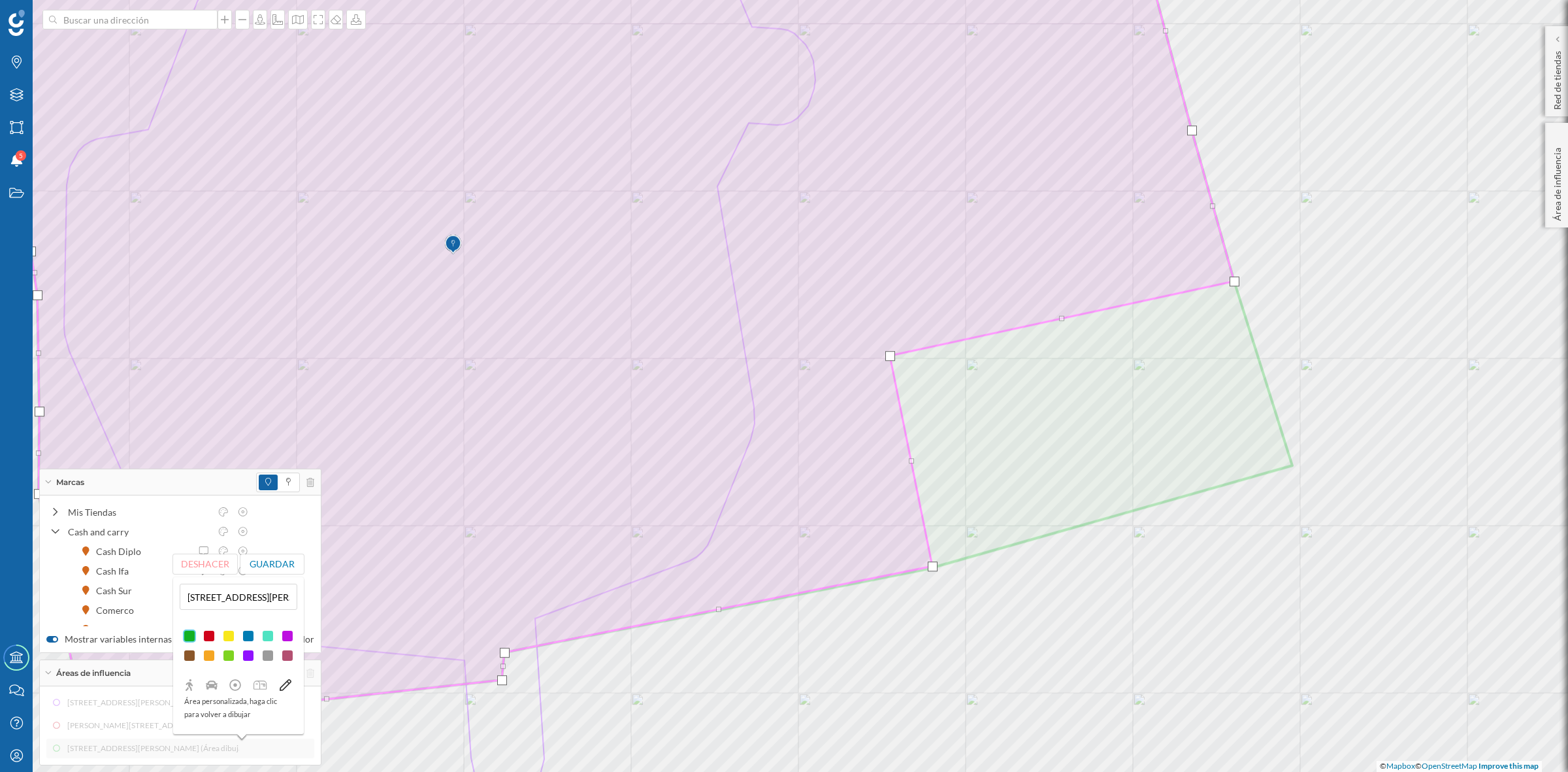
click at [932, 569] on div at bounding box center [933, 567] width 10 height 10
drag, startPoint x: 887, startPoint y: 351, endPoint x: 881, endPoint y: 336, distance: 16.2
click at [881, 336] on div at bounding box center [884, 341] width 10 height 10
drag, startPoint x: 1235, startPoint y: 281, endPoint x: 1217, endPoint y: 219, distance: 64.6
click at [1217, 219] on div at bounding box center [1217, 219] width 10 height 10
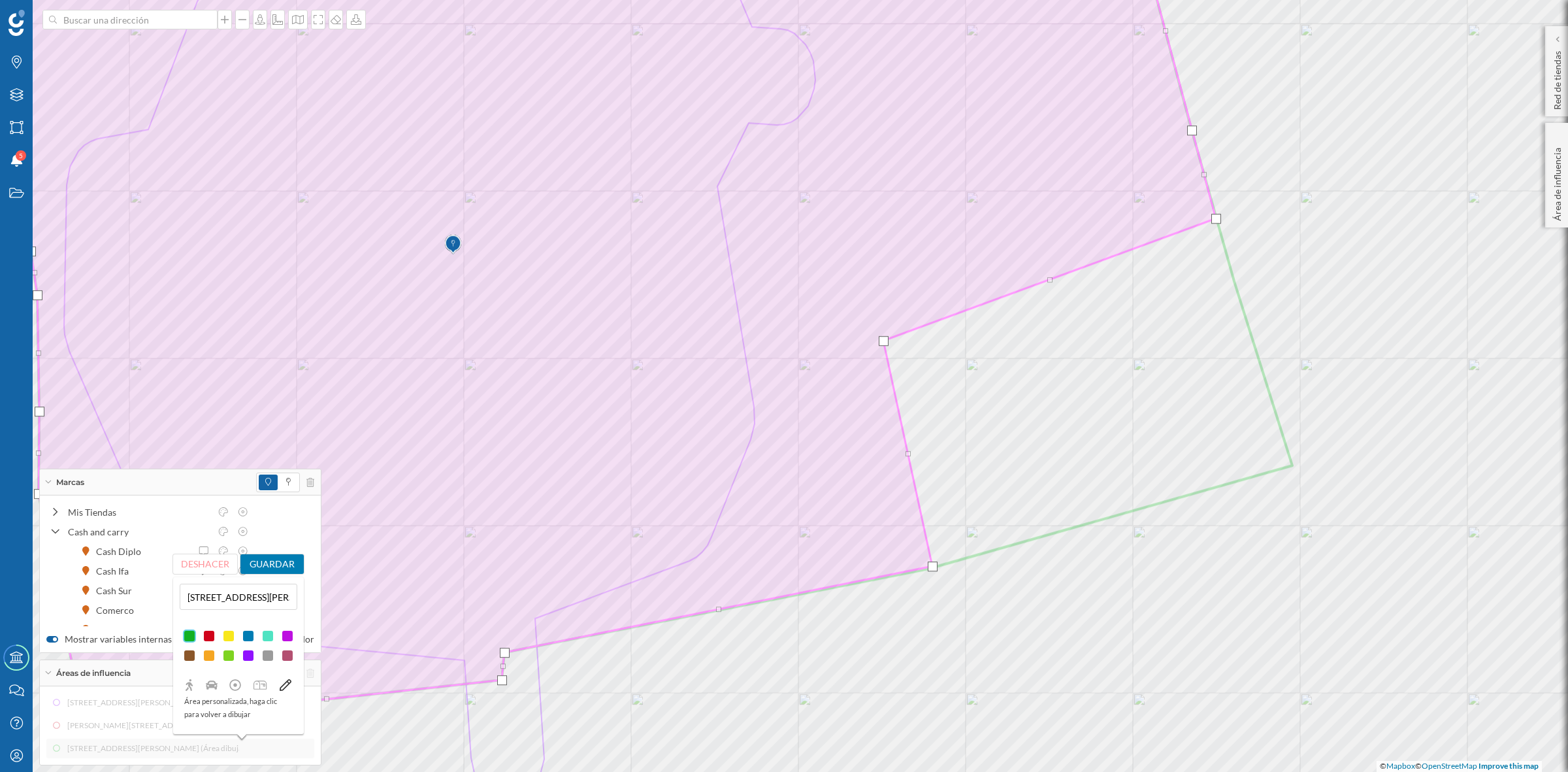
click at [262, 562] on button "Guardar" at bounding box center [273, 563] width 64 height 19
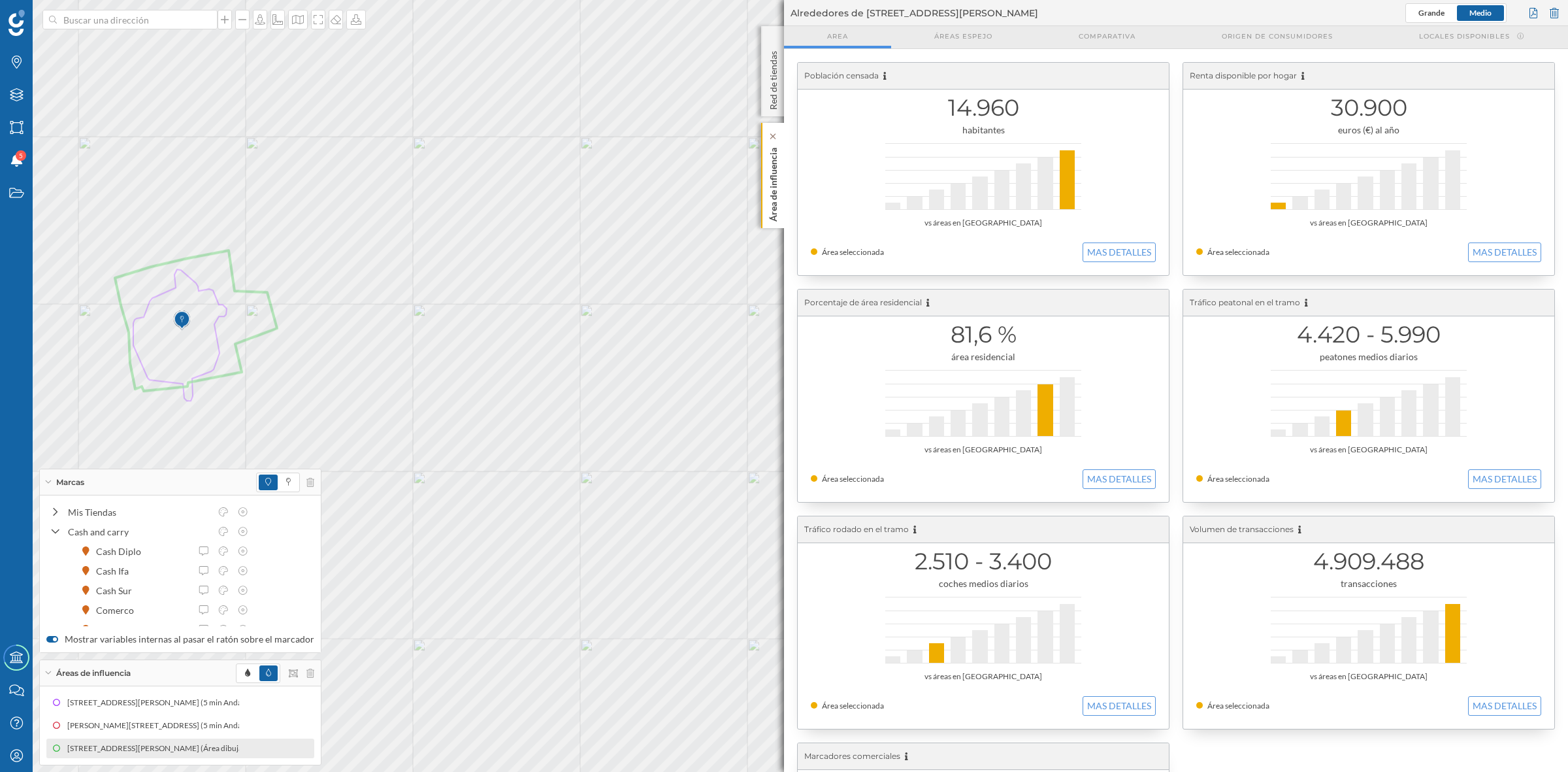
click at [775, 180] on p "Área de influencia" at bounding box center [773, 182] width 13 height 79
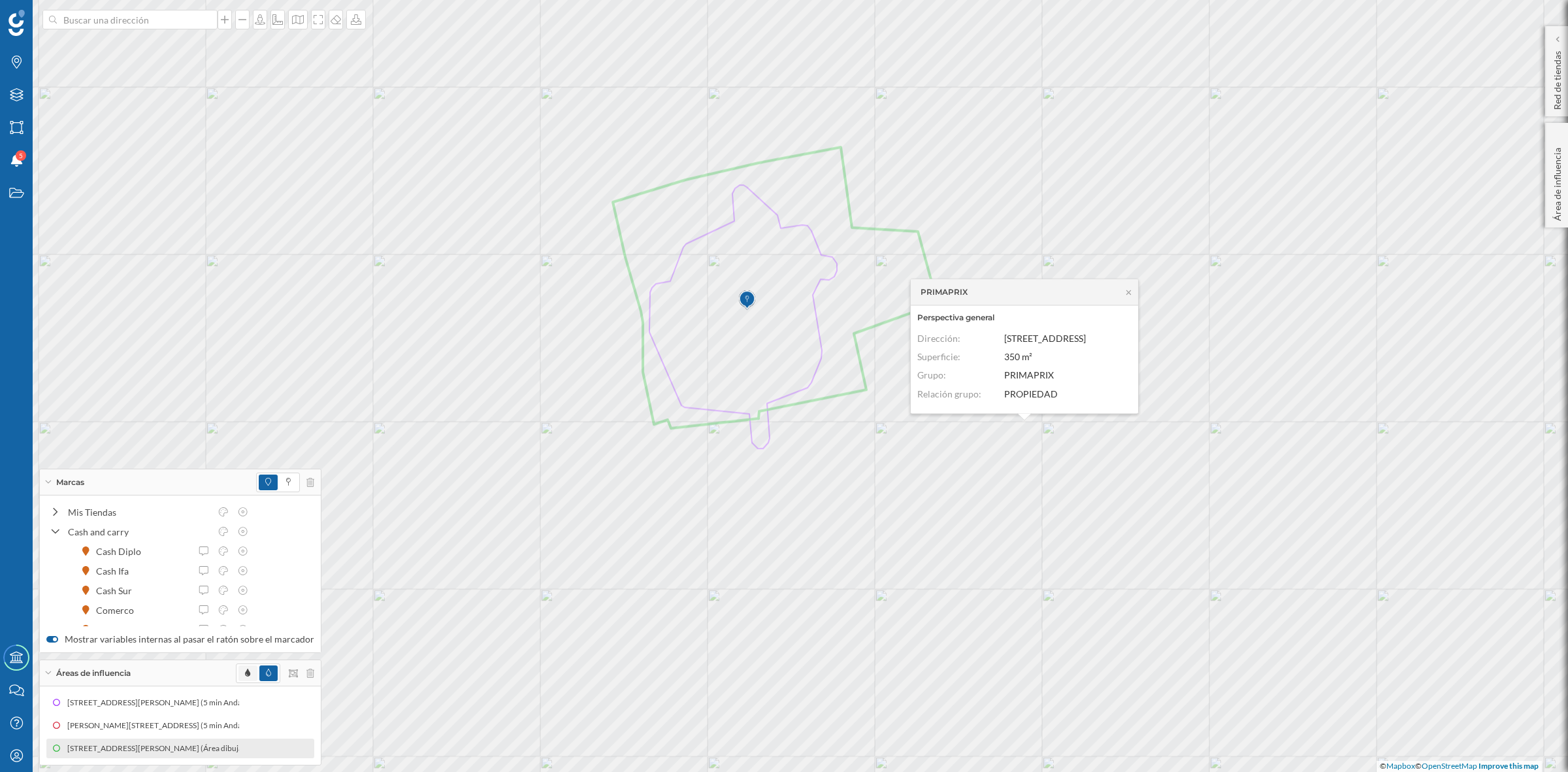
click at [238, 675] on span at bounding box center [247, 673] width 19 height 16
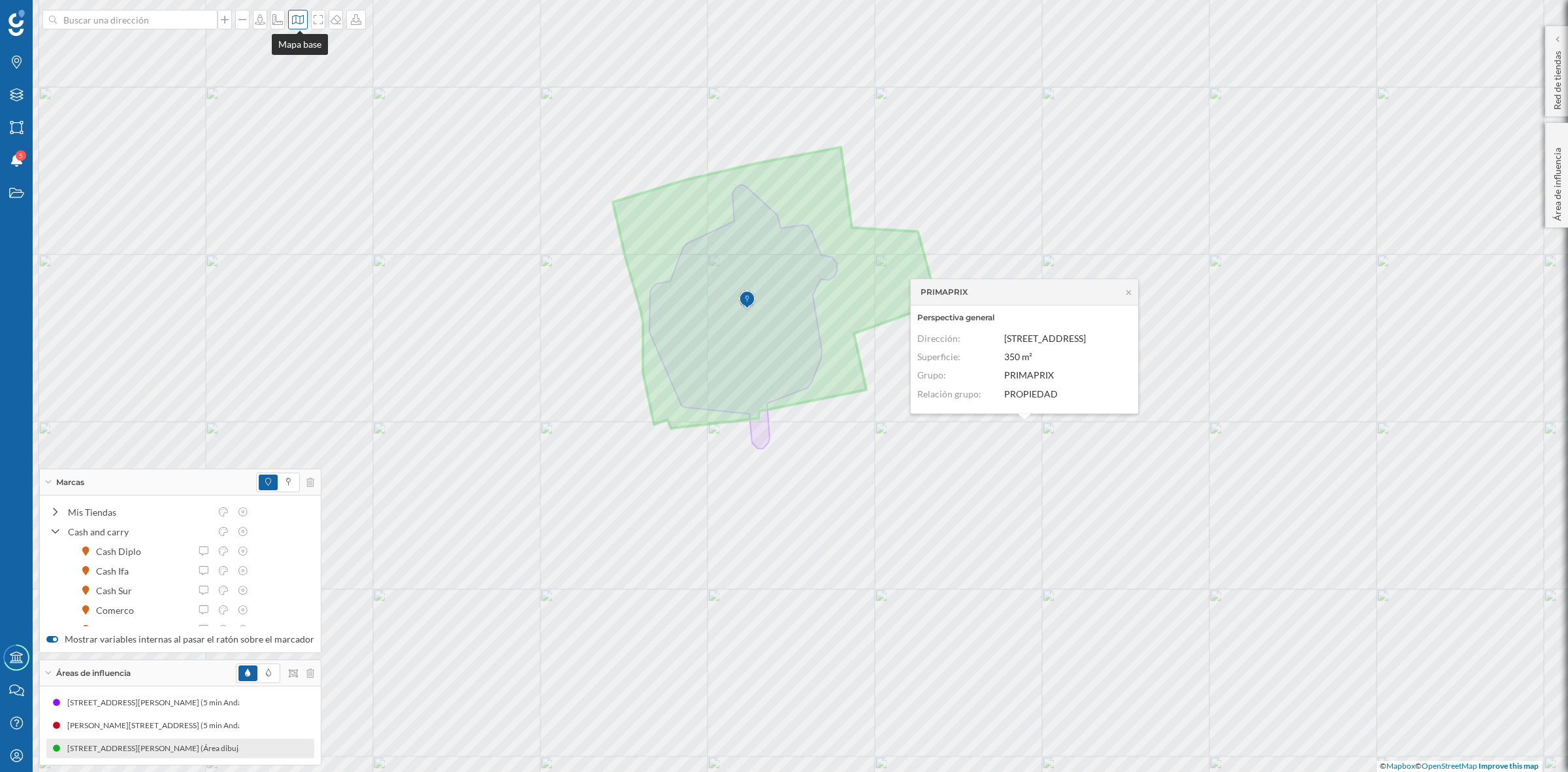
click at [301, 24] on icon at bounding box center [298, 19] width 12 height 9
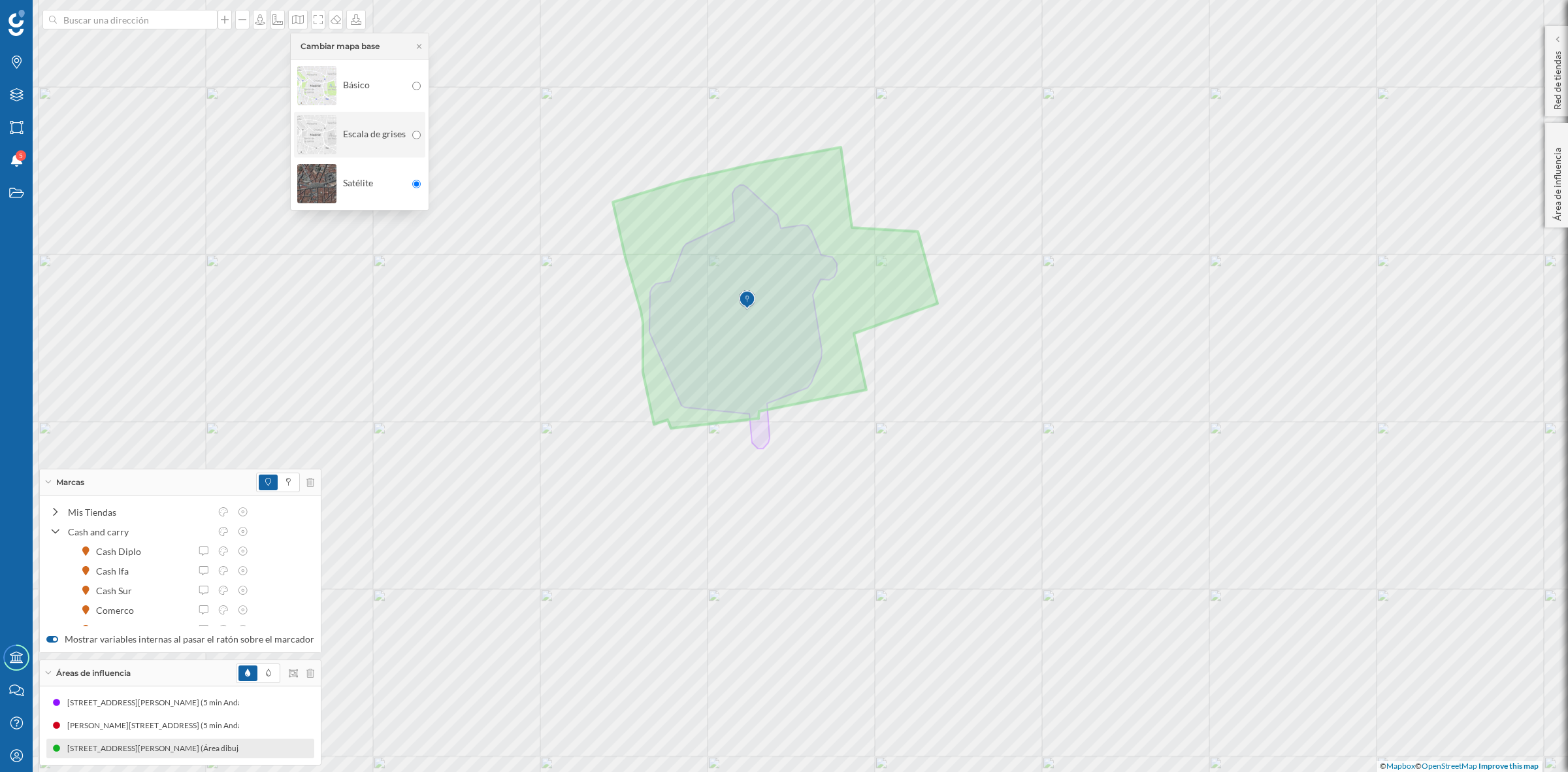
click at [307, 134] on img at bounding box center [317, 134] width 39 height 46
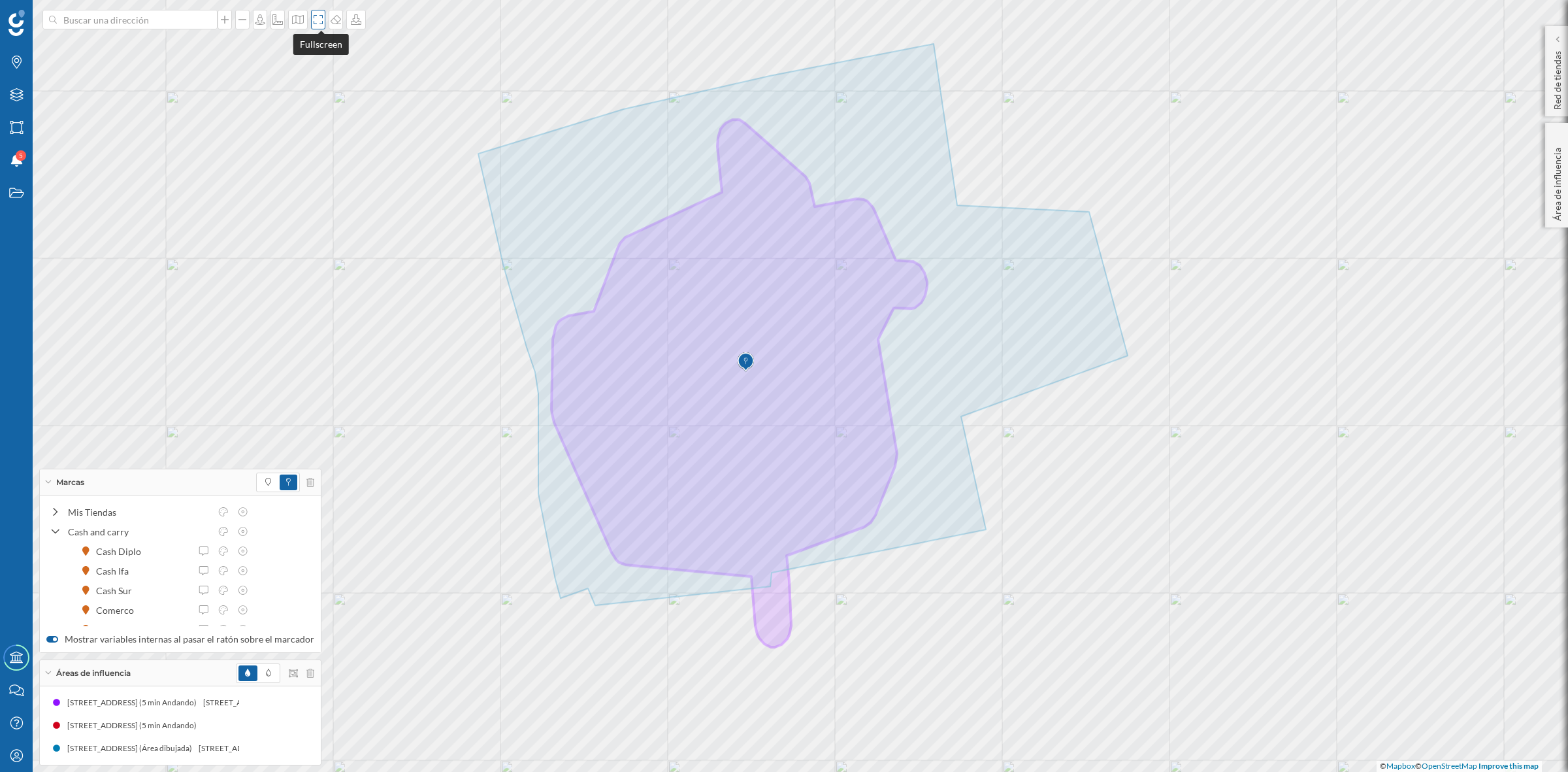
click at [316, 18] on icon at bounding box center [317, 19] width 9 height 9
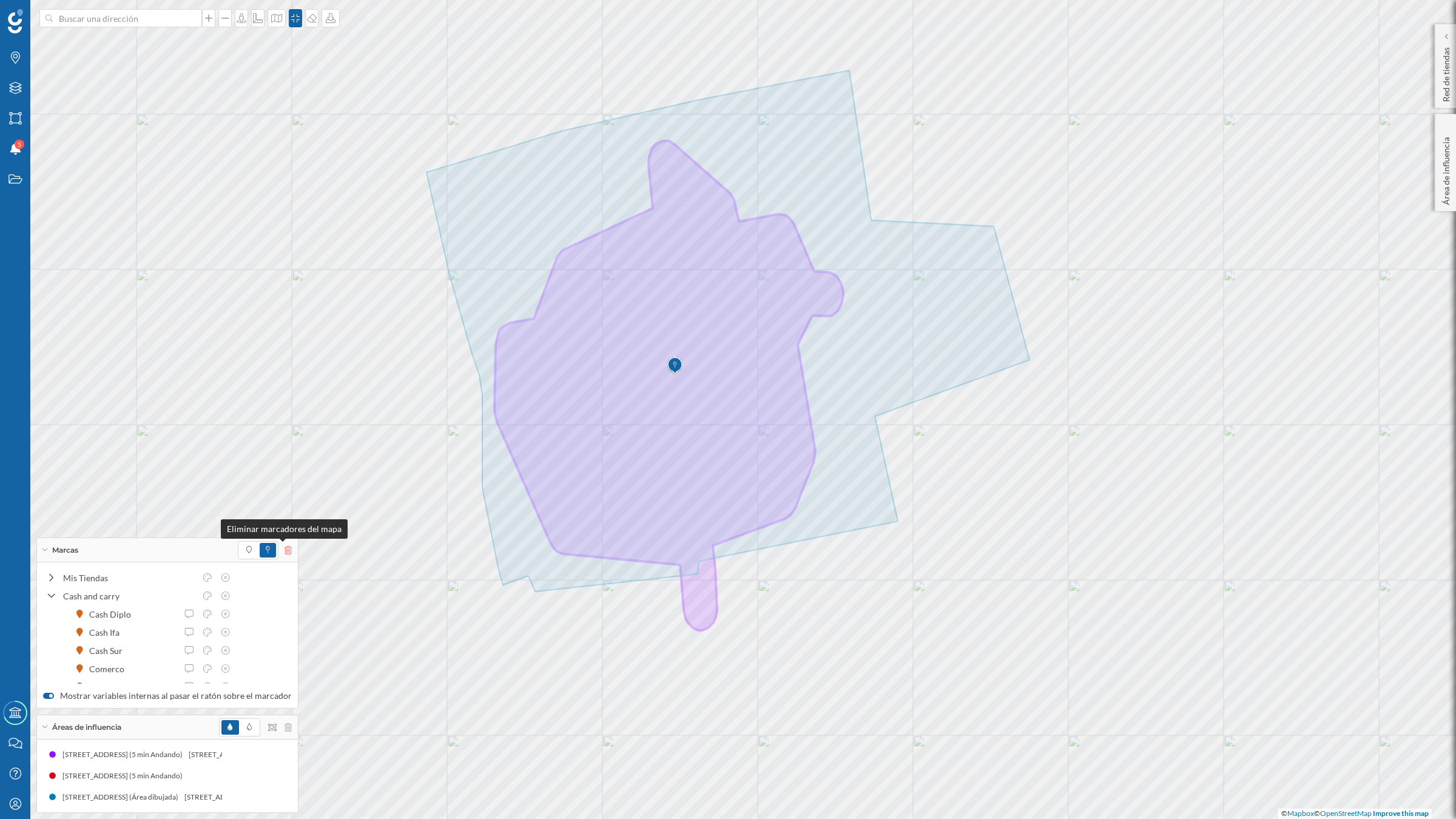
click at [285, 547] on icon at bounding box center [288, 549] width 7 height 9
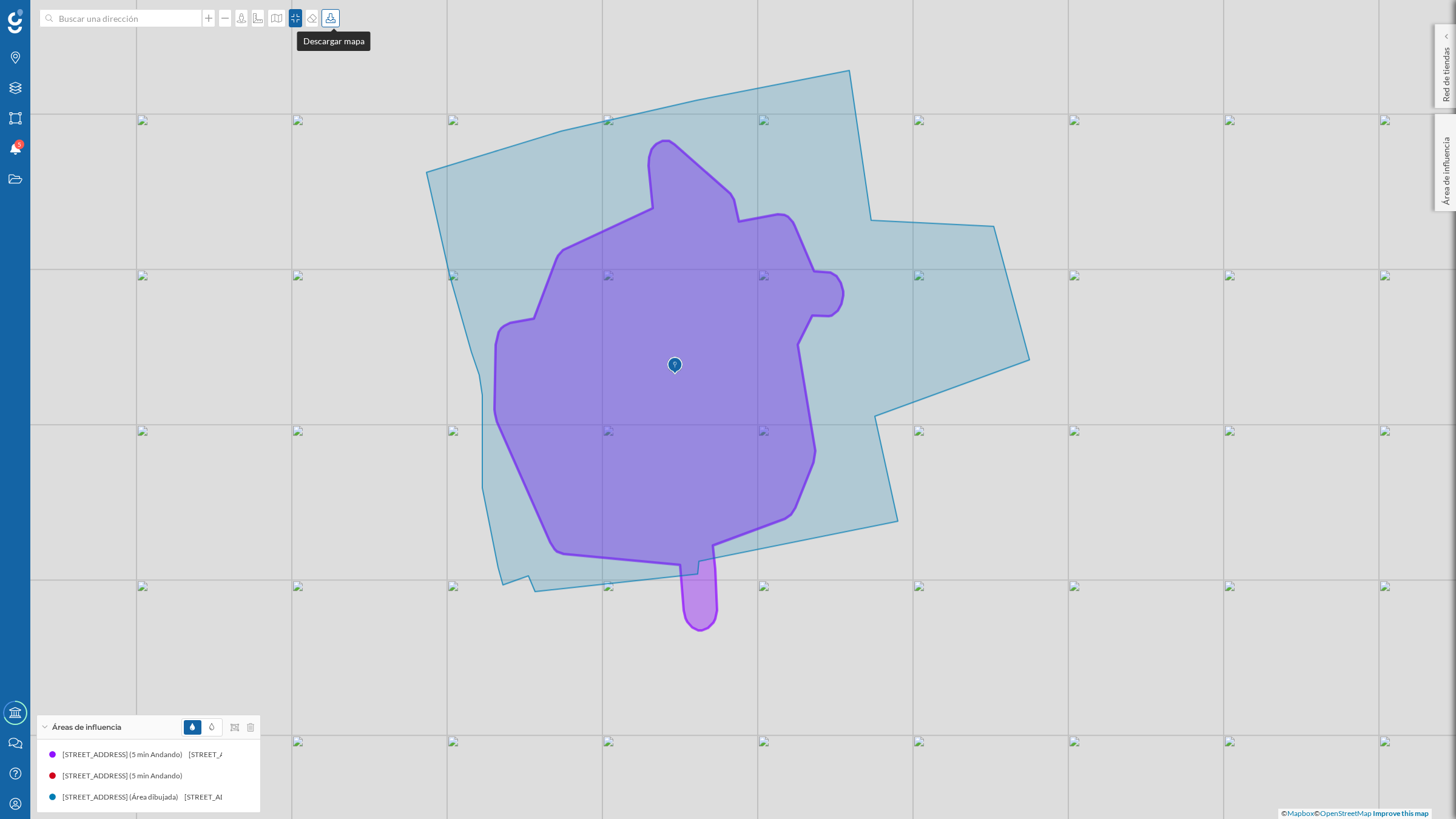
click at [332, 25] on div at bounding box center [330, 18] width 18 height 18
click at [353, 91] on div "Descargar sin leyenda" at bounding box center [373, 89] width 85 height 13
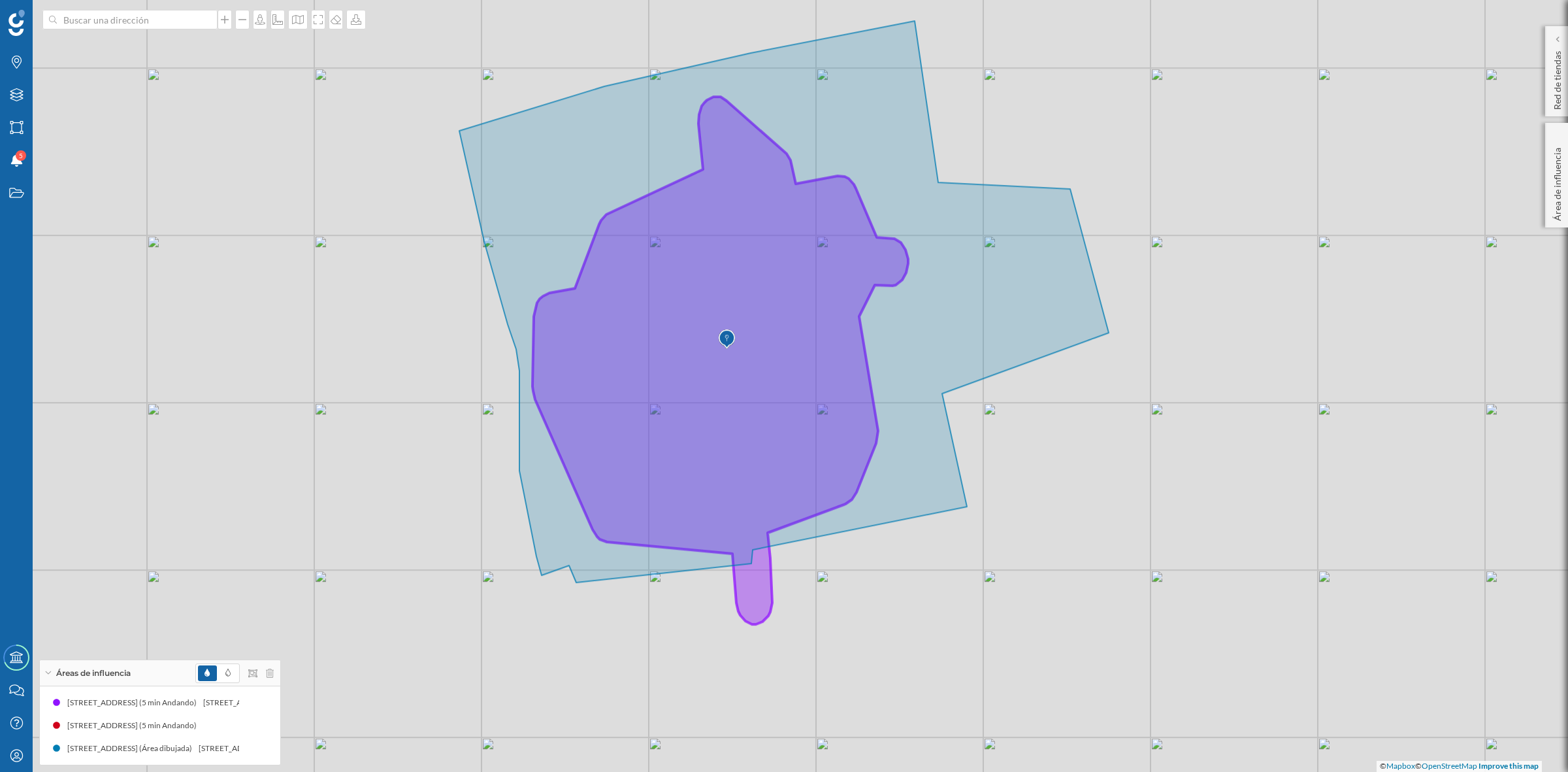
click at [931, 316] on icon at bounding box center [784, 302] width 649 height 562
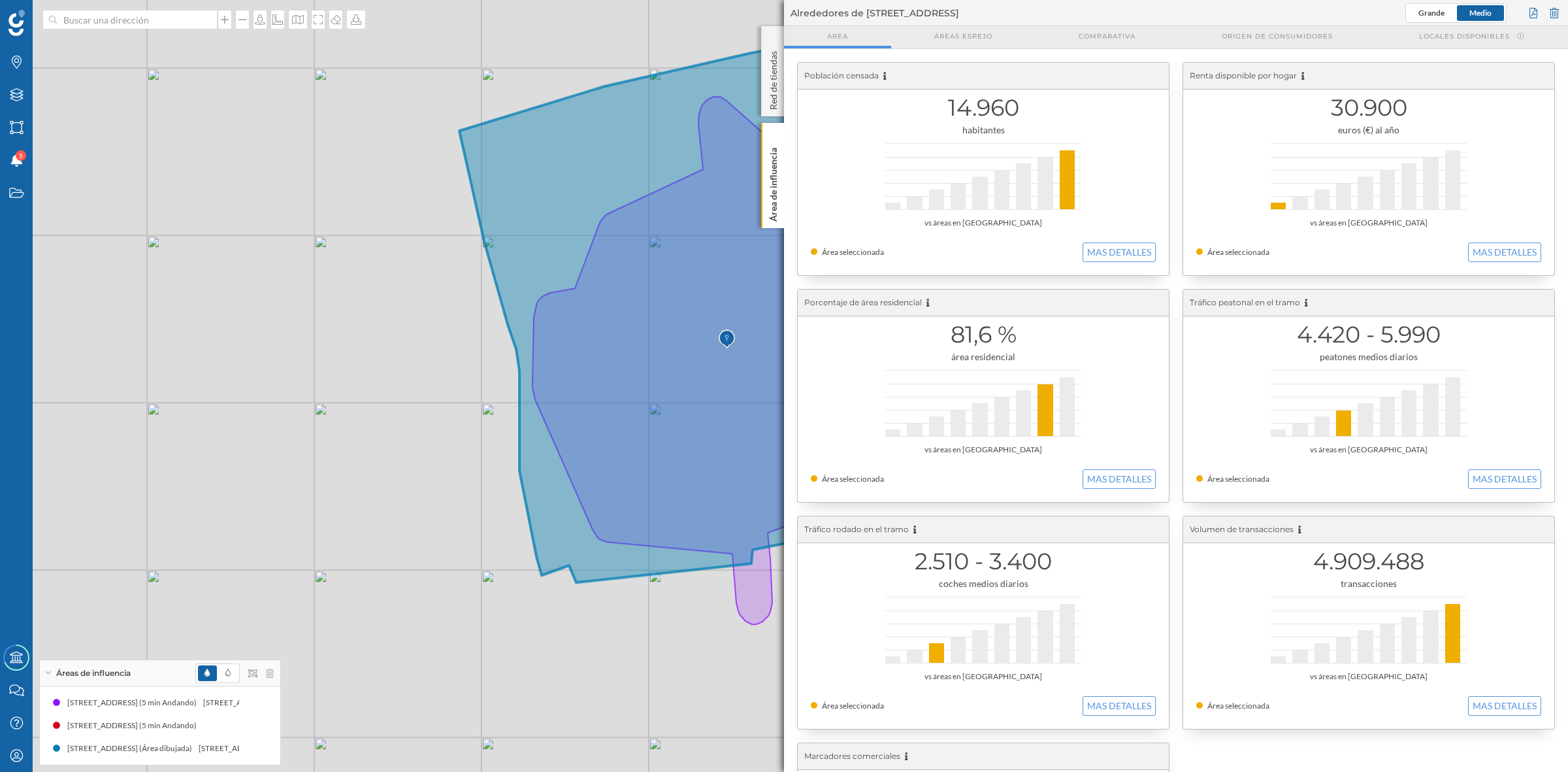
click at [1078, 242] on div "Área seleccionada MAS DETALLES" at bounding box center [983, 252] width 345 height 19
click at [1095, 253] on button "MAS DETALLES" at bounding box center [1119, 252] width 73 height 19
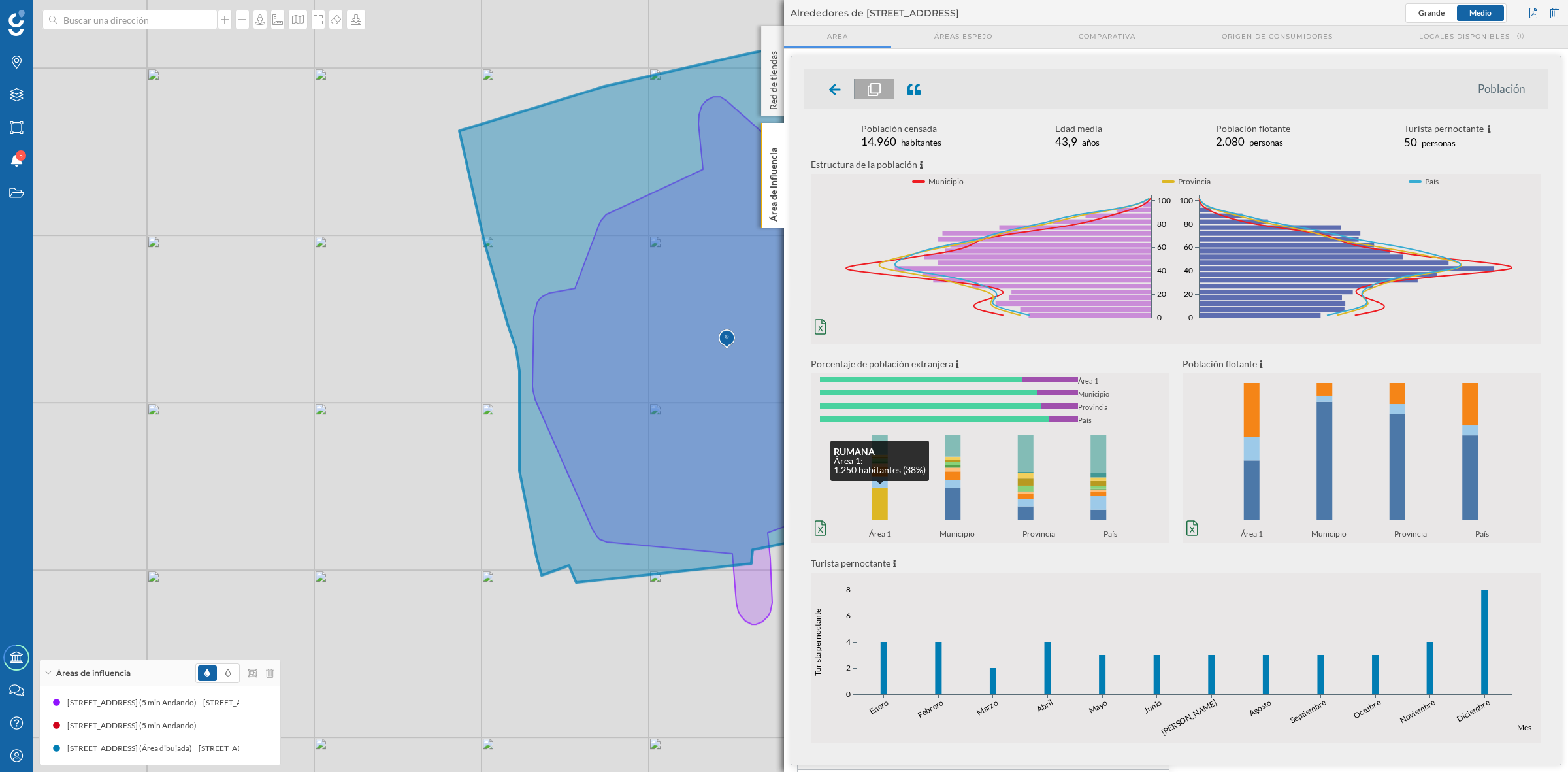
click at [873, 507] on rect at bounding box center [880, 503] width 16 height 32
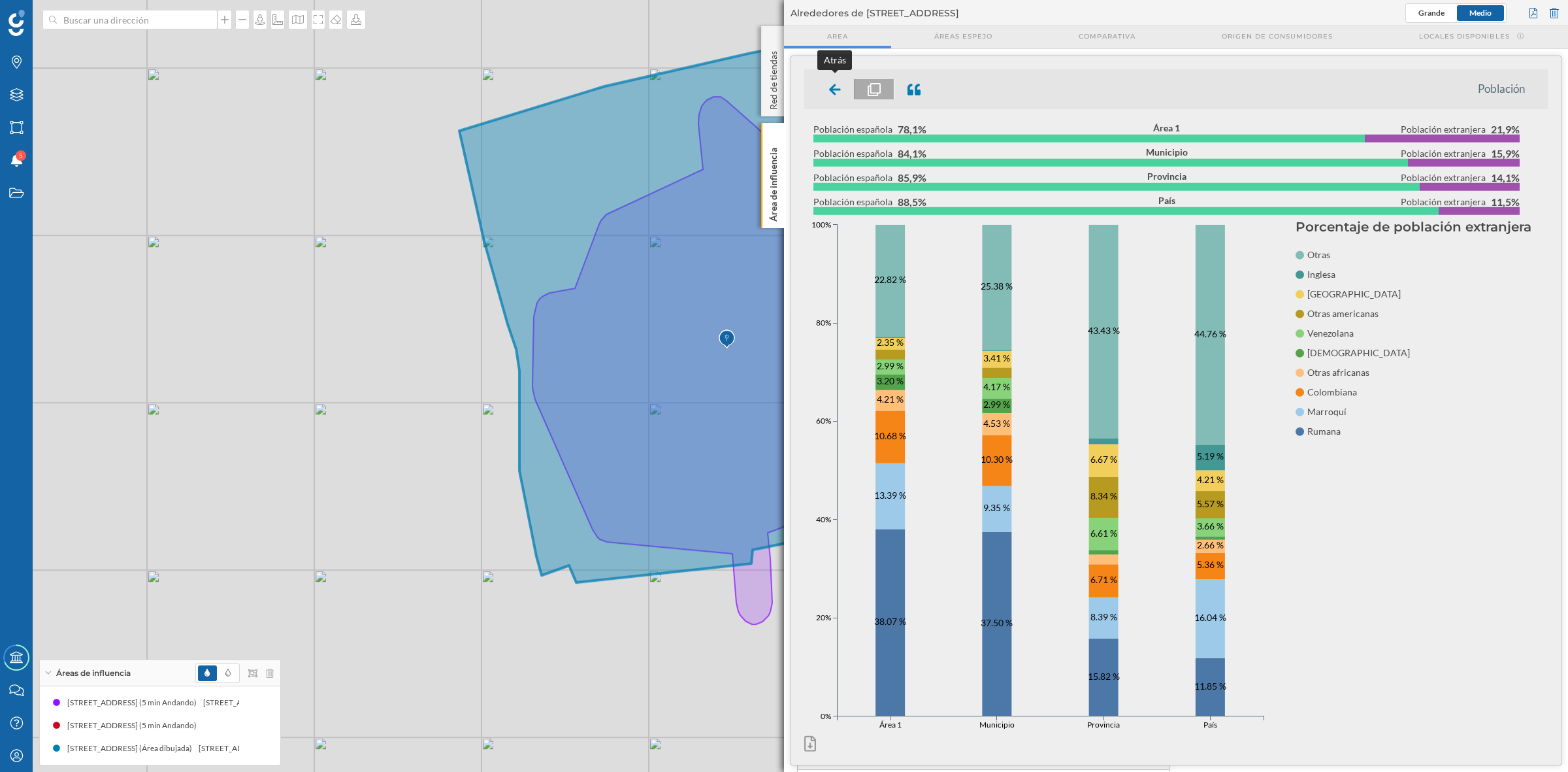
click at [838, 85] on icon at bounding box center [835, 89] width 12 height 13
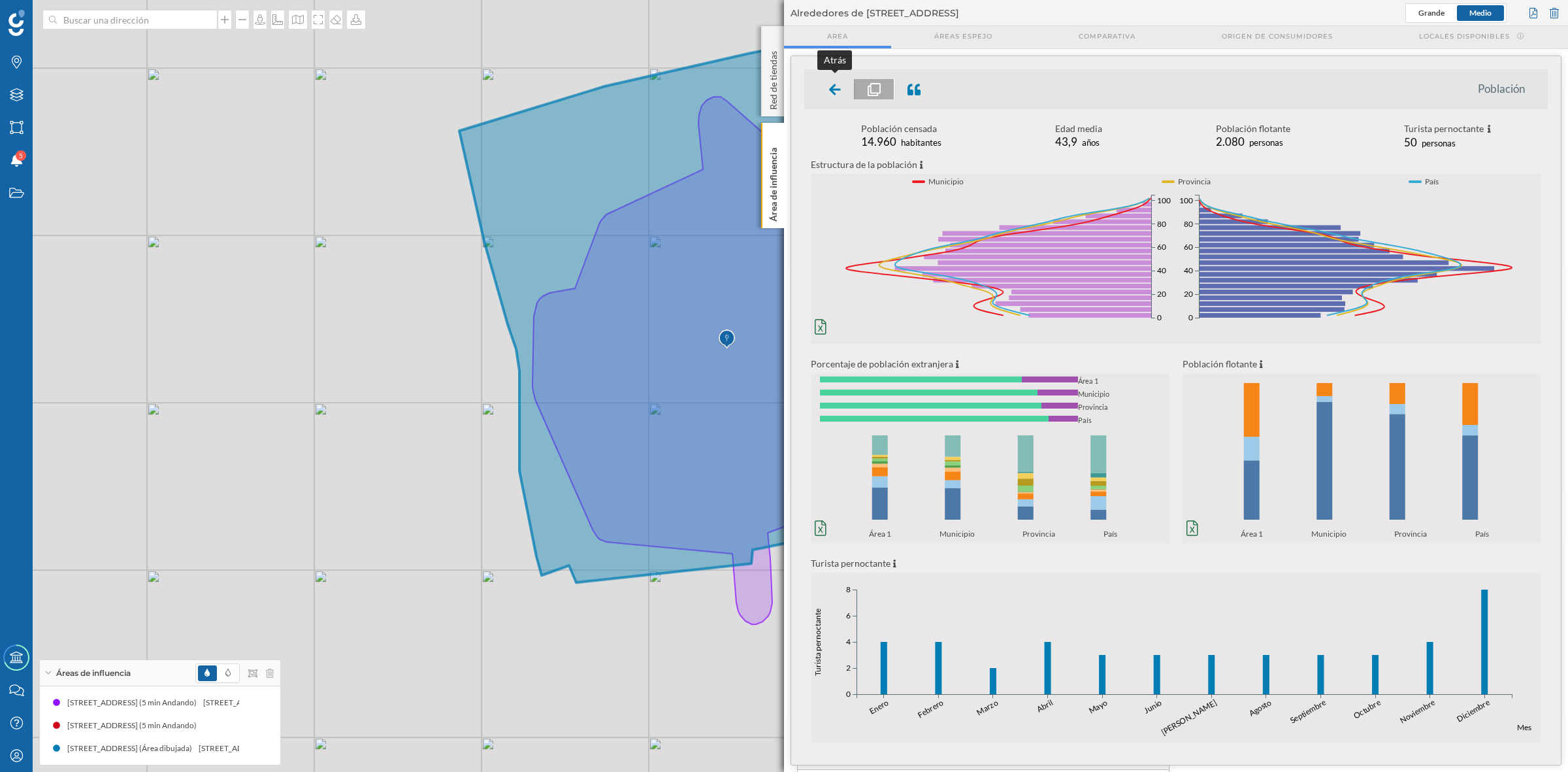
click at [830, 93] on icon at bounding box center [835, 89] width 12 height 13
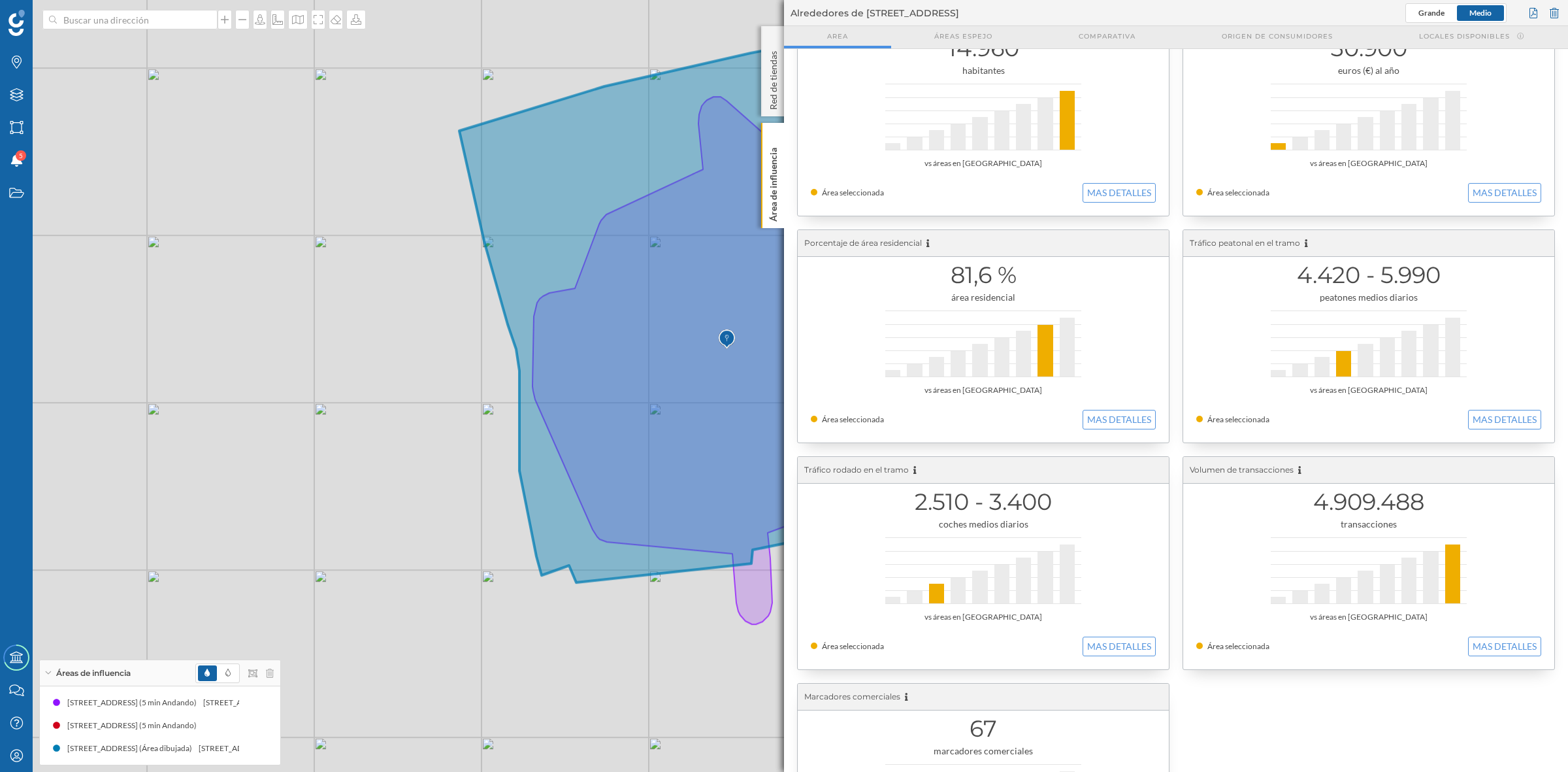
scroll to position [82, 0]
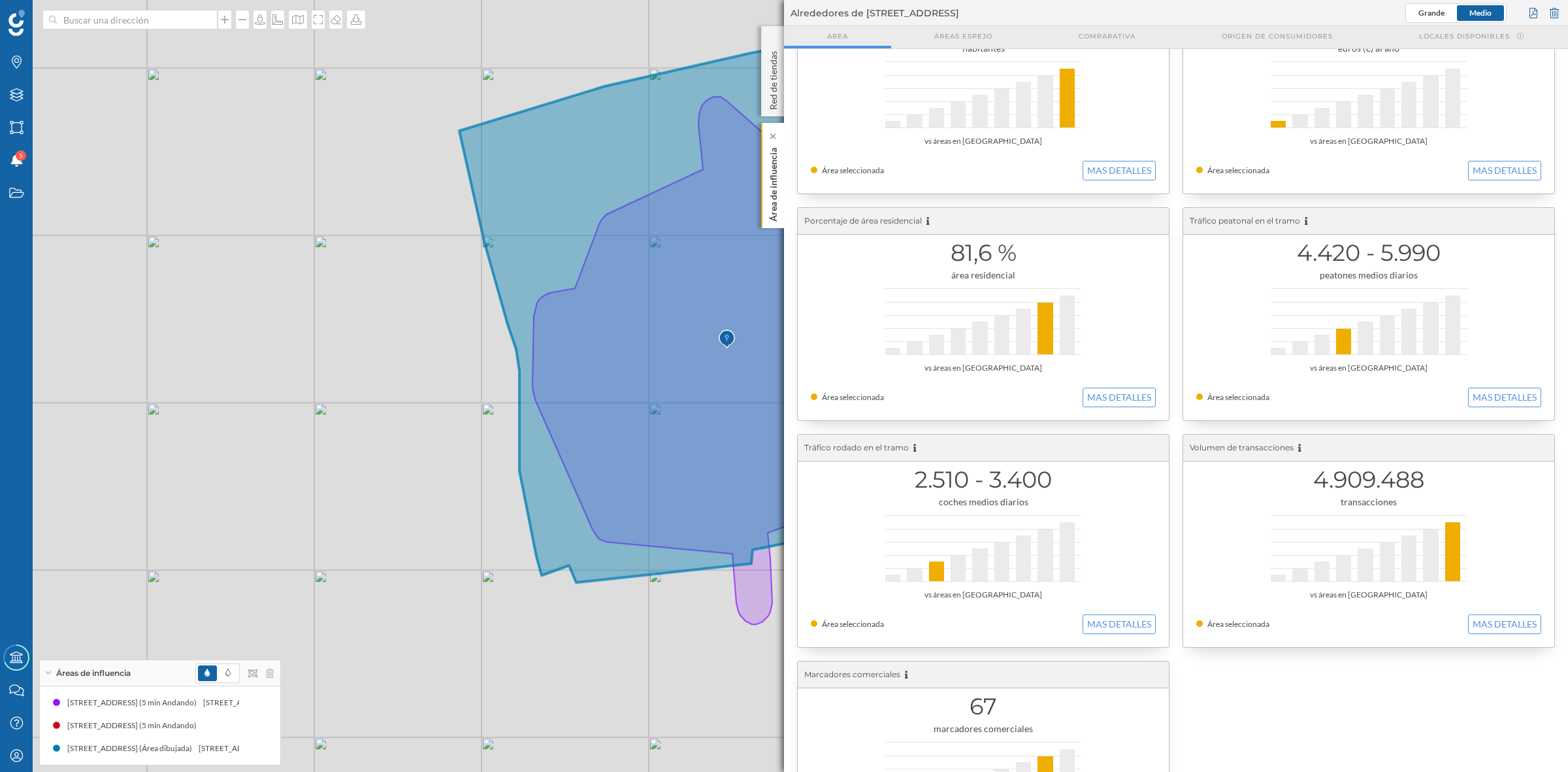
click at [773, 187] on p "Área de influencia" at bounding box center [773, 182] width 13 height 79
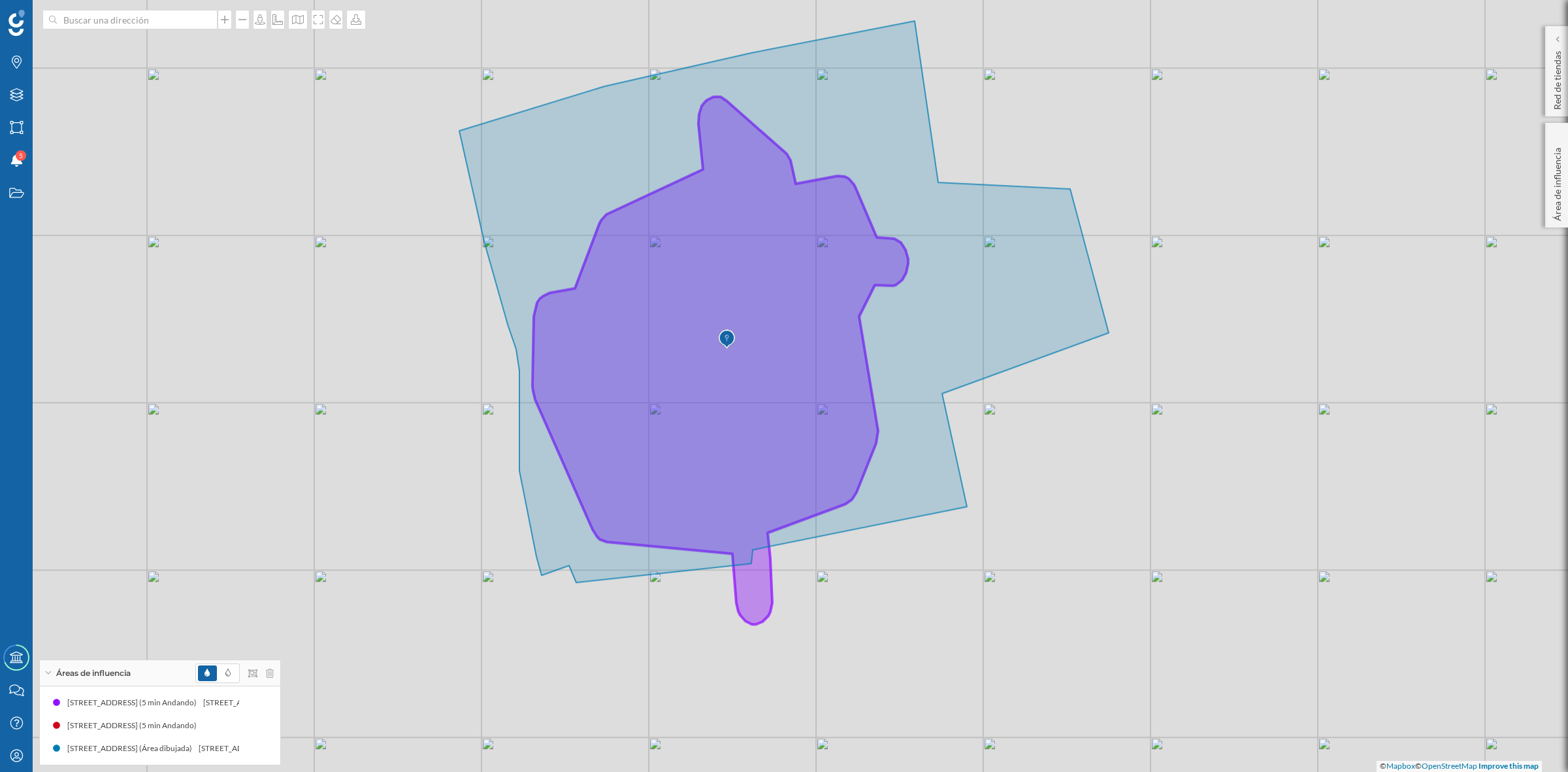
click at [750, 593] on icon at bounding box center [720, 361] width 376 height 527
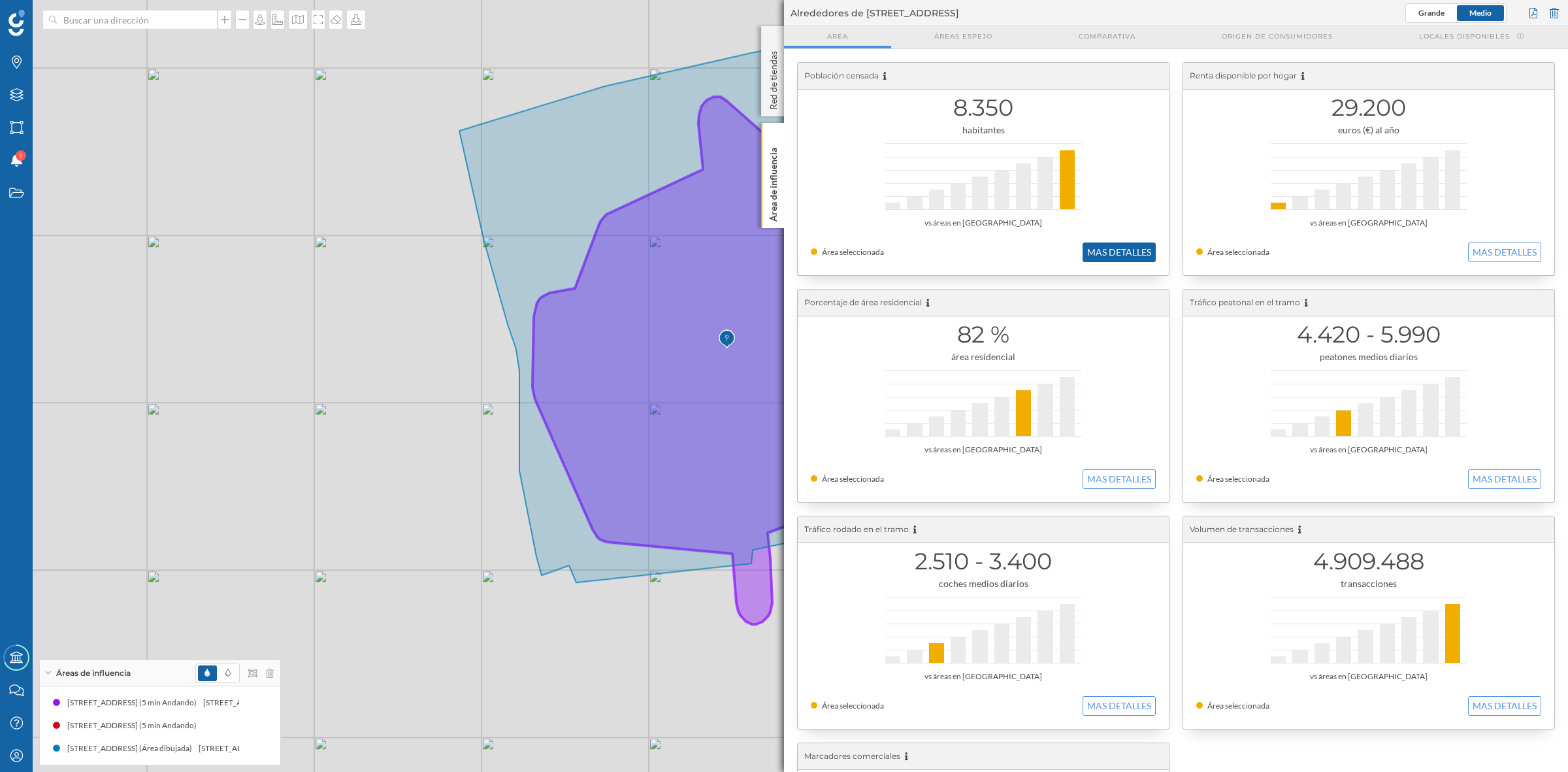
click at [1108, 247] on button "MAS DETALLES" at bounding box center [1119, 252] width 73 height 19
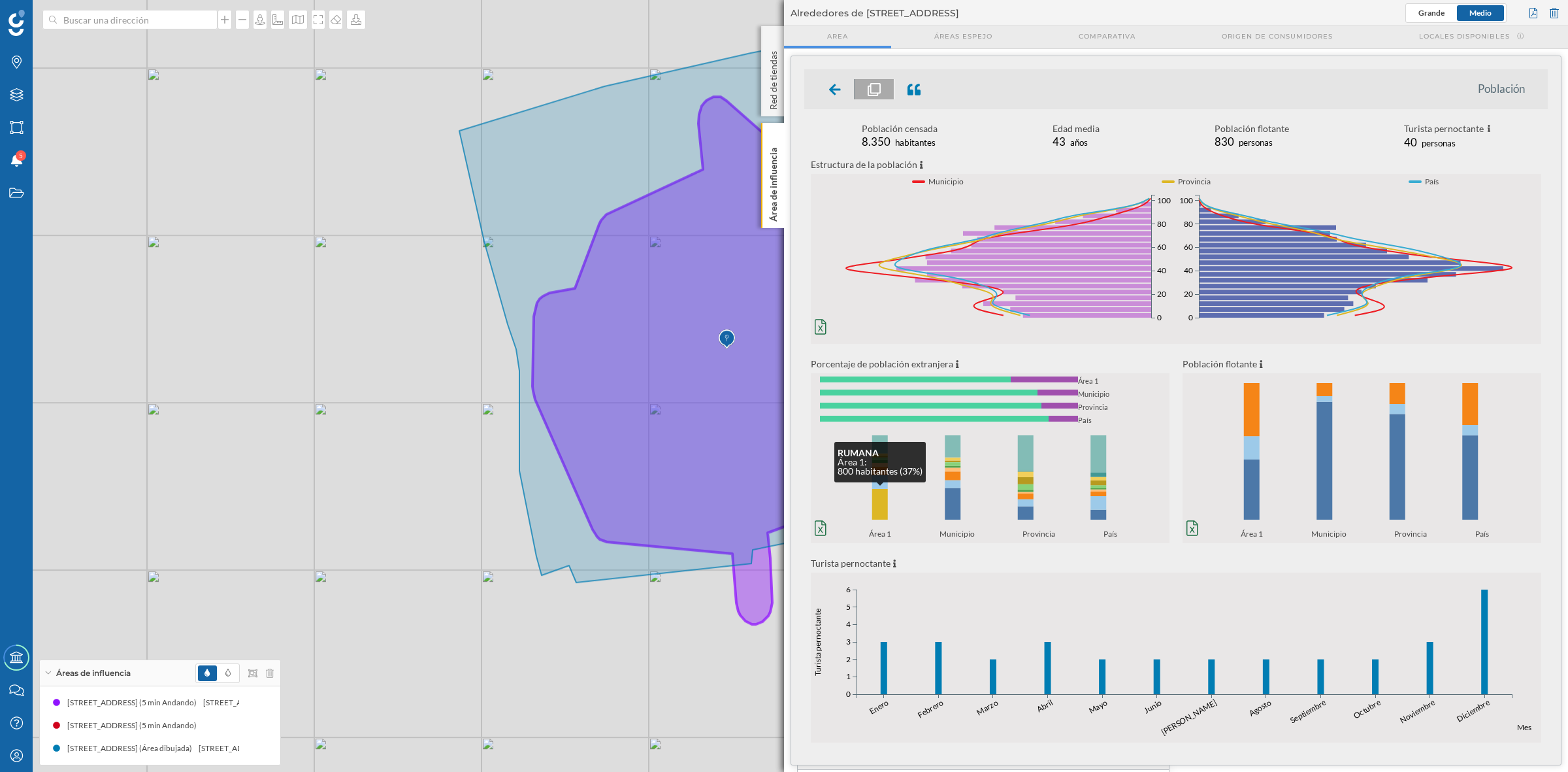
click at [876, 507] on rect at bounding box center [880, 504] width 16 height 30
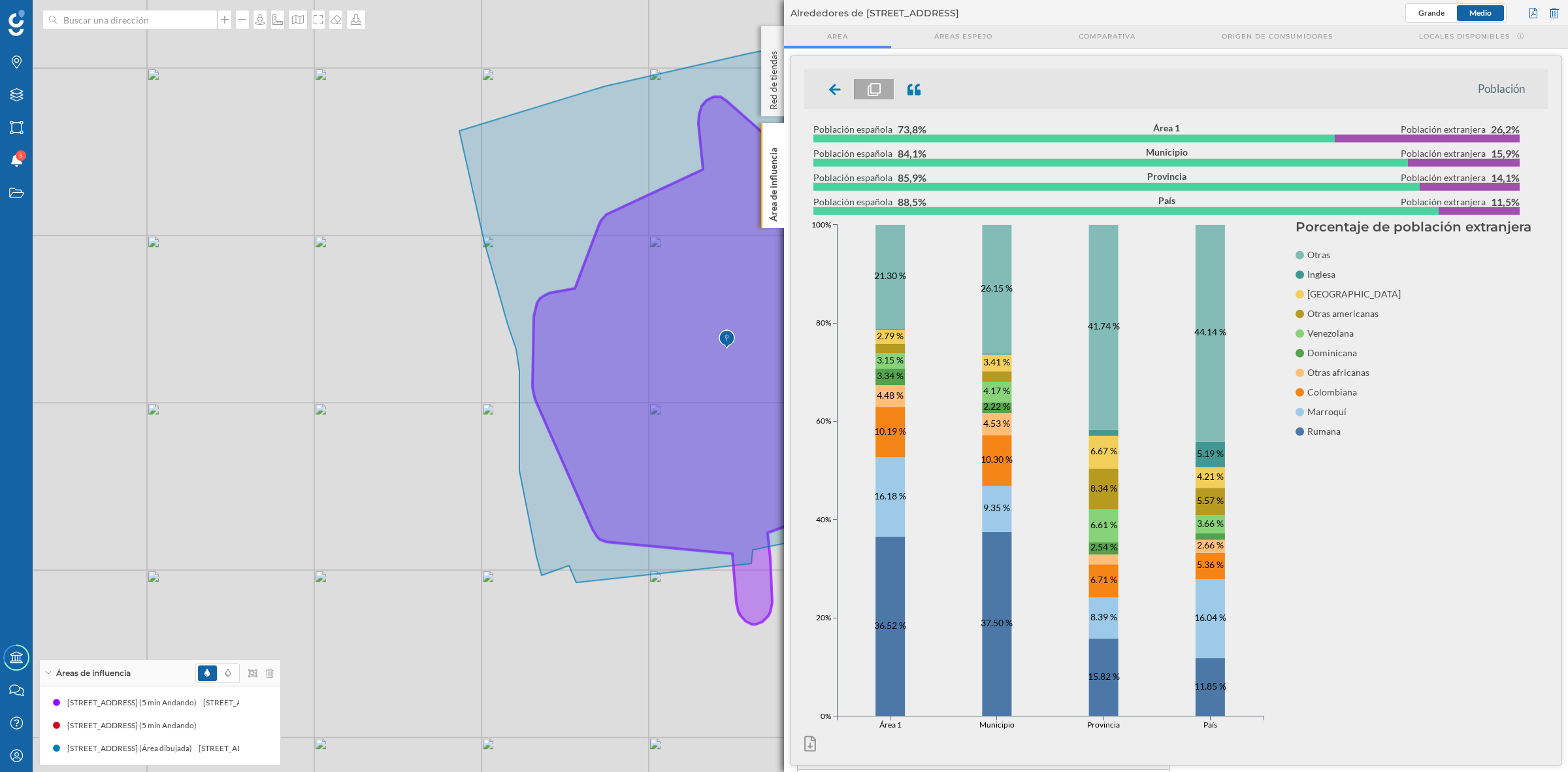
click at [324, 370] on div "© Mapbox © OpenStreetMap Improve this map" at bounding box center [784, 386] width 1568 height 772
click at [779, 195] on p "Área de influencia" at bounding box center [773, 182] width 13 height 79
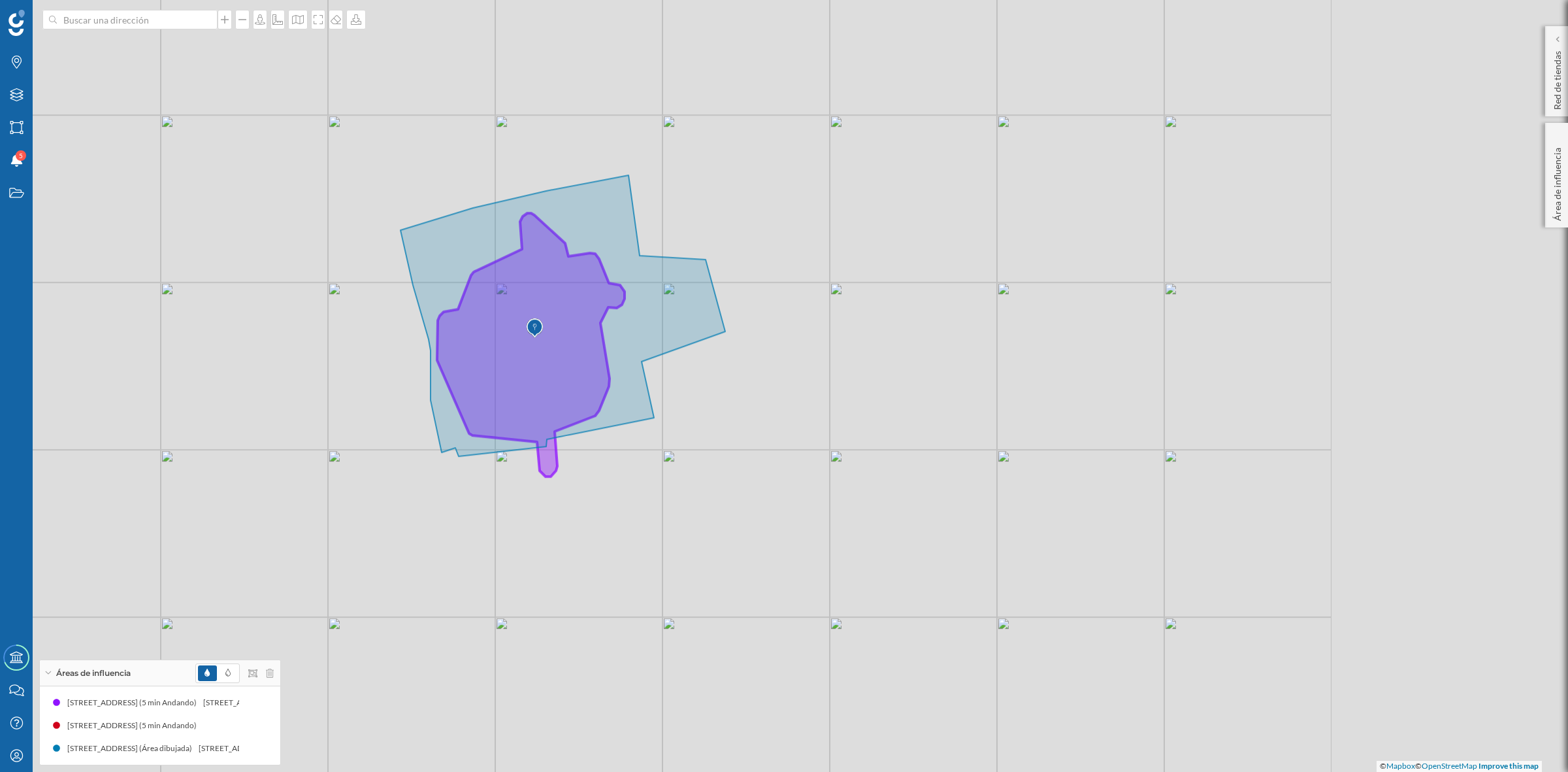
drag, startPoint x: 1052, startPoint y: 422, endPoint x: 758, endPoint y: 435, distance: 294.3
click at [758, 435] on div "© Mapbox © OpenStreetMap Improve this map" at bounding box center [784, 386] width 1568 height 772
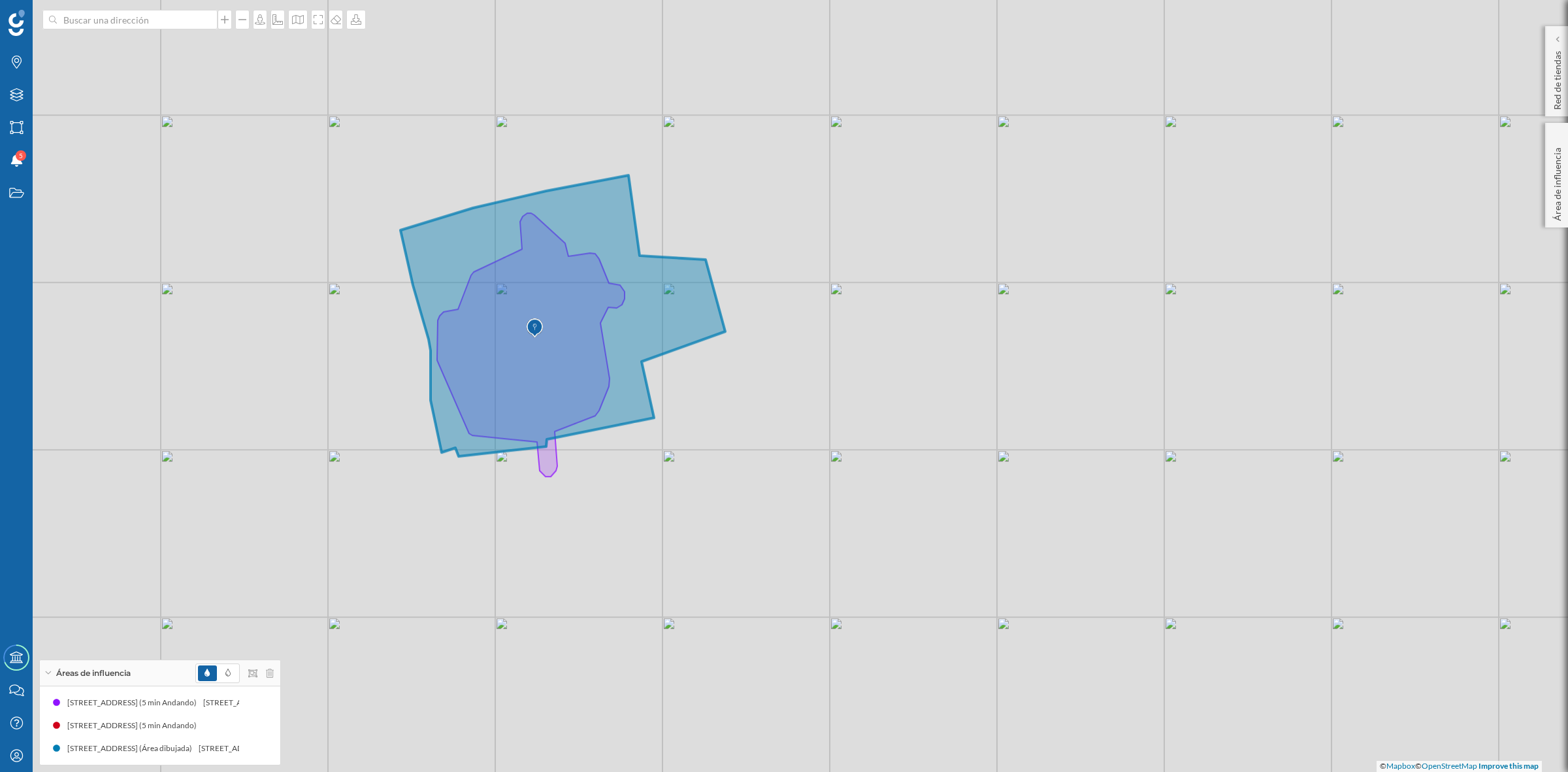
click at [661, 316] on icon at bounding box center [562, 315] width 325 height 281
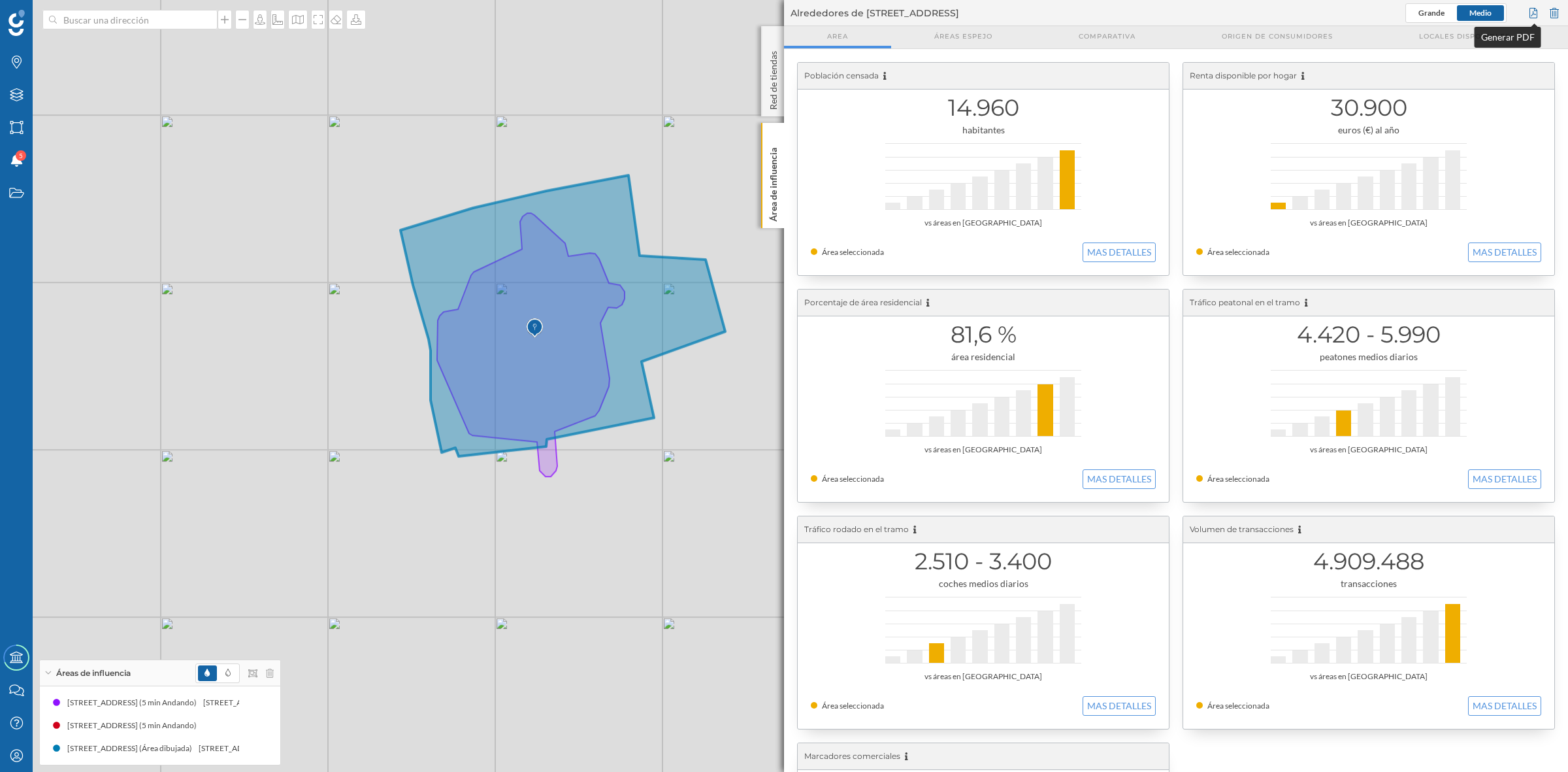
click at [1533, 10] on div at bounding box center [1533, 13] width 14 height 19
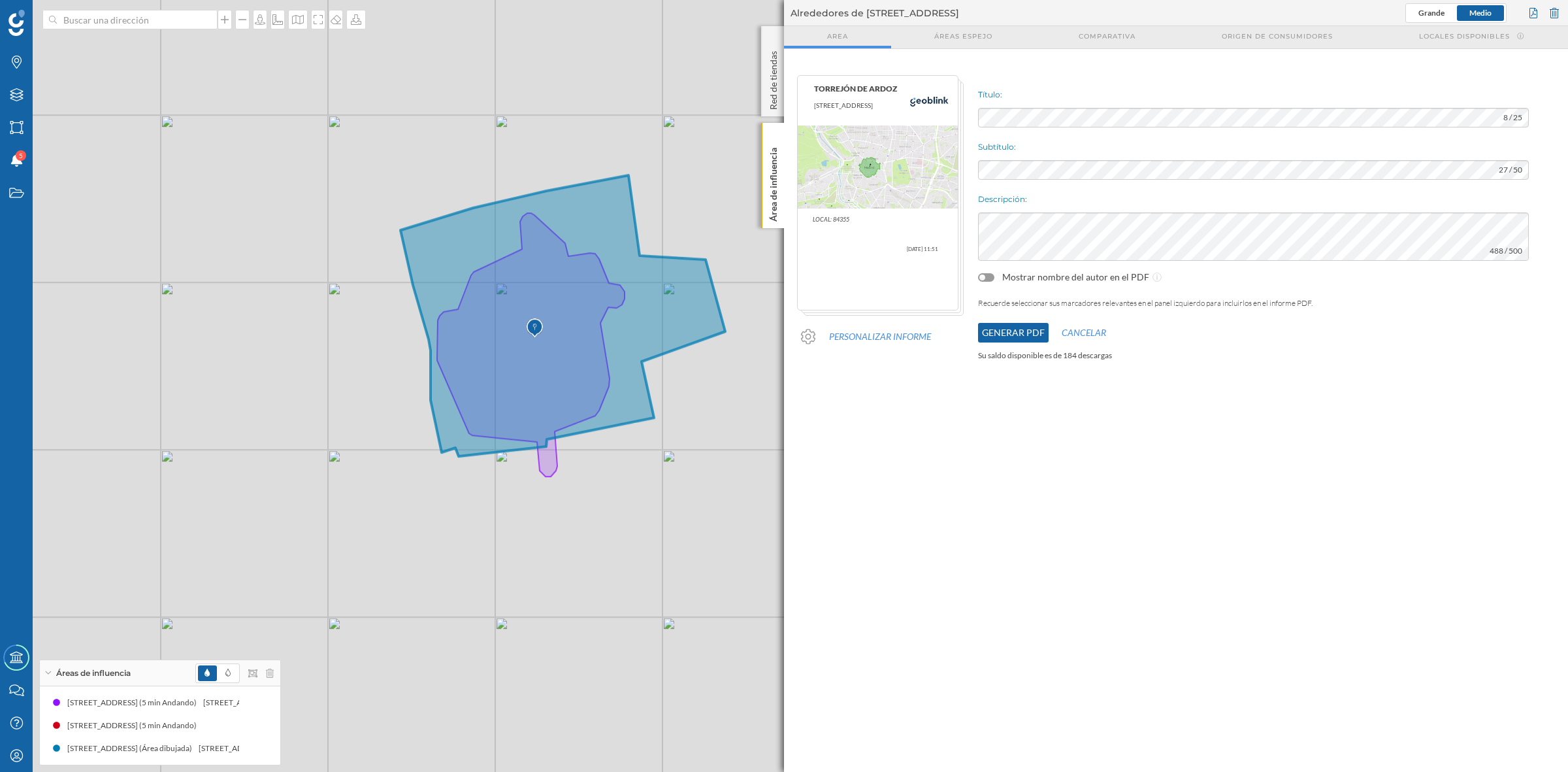
click at [1010, 336] on button "Generar PDF" at bounding box center [1013, 332] width 71 height 19
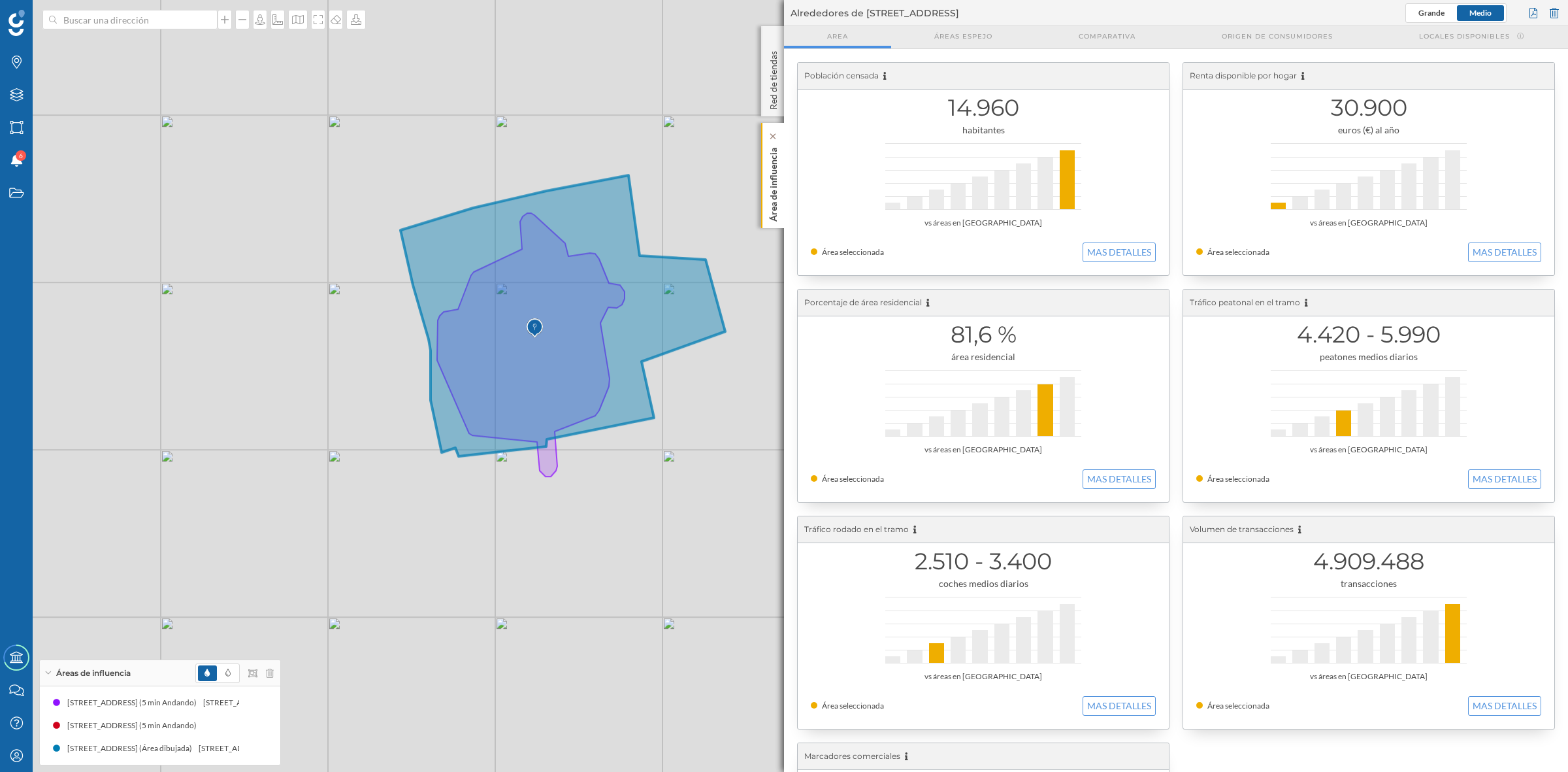
click at [768, 203] on p "Área de influencia" at bounding box center [773, 182] width 13 height 79
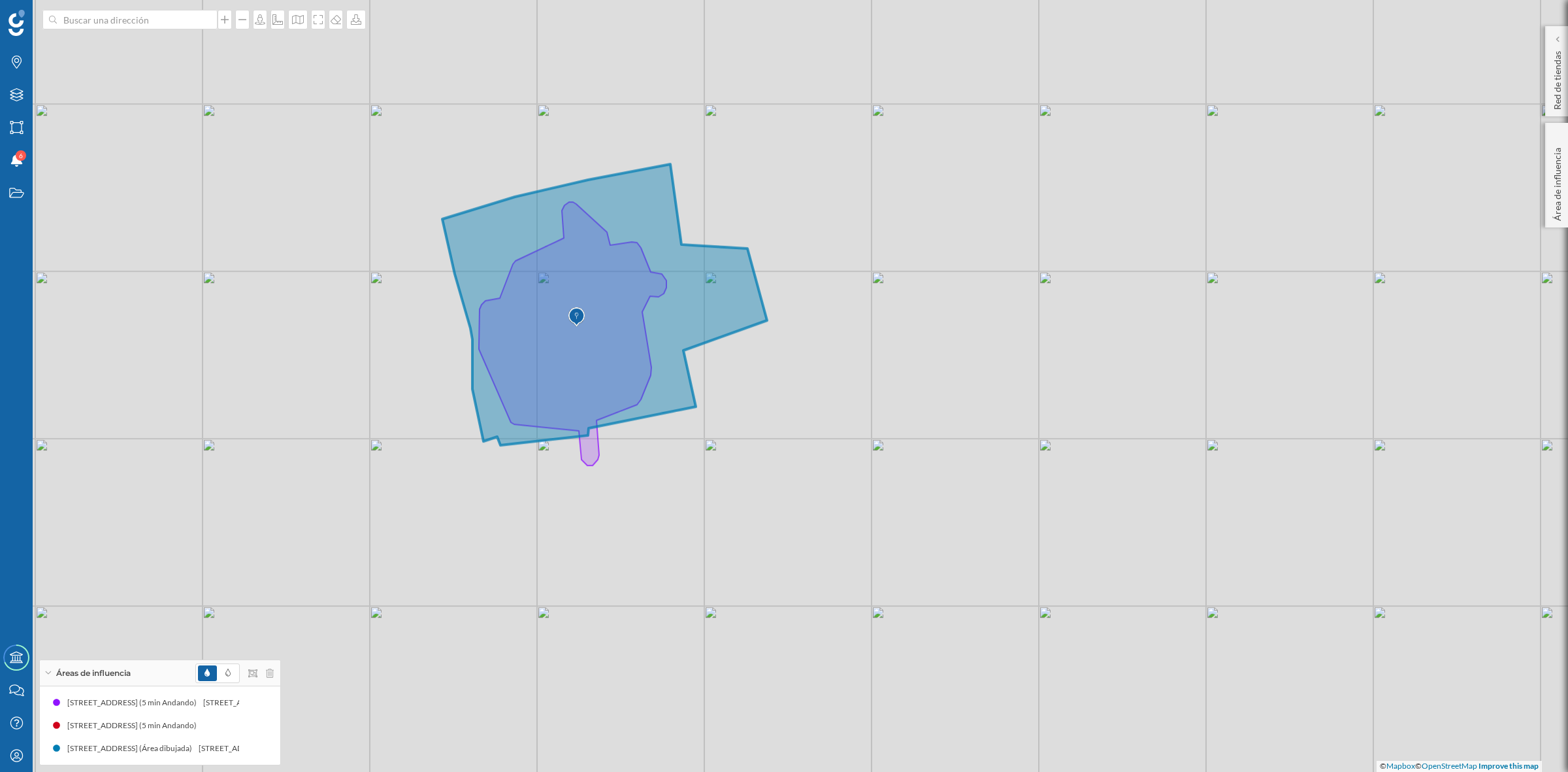
drag, startPoint x: 713, startPoint y: 484, endPoint x: 755, endPoint y: 472, distance: 43.7
click at [755, 472] on div "© Mapbox © OpenStreetMap Improve this map" at bounding box center [784, 386] width 1568 height 772
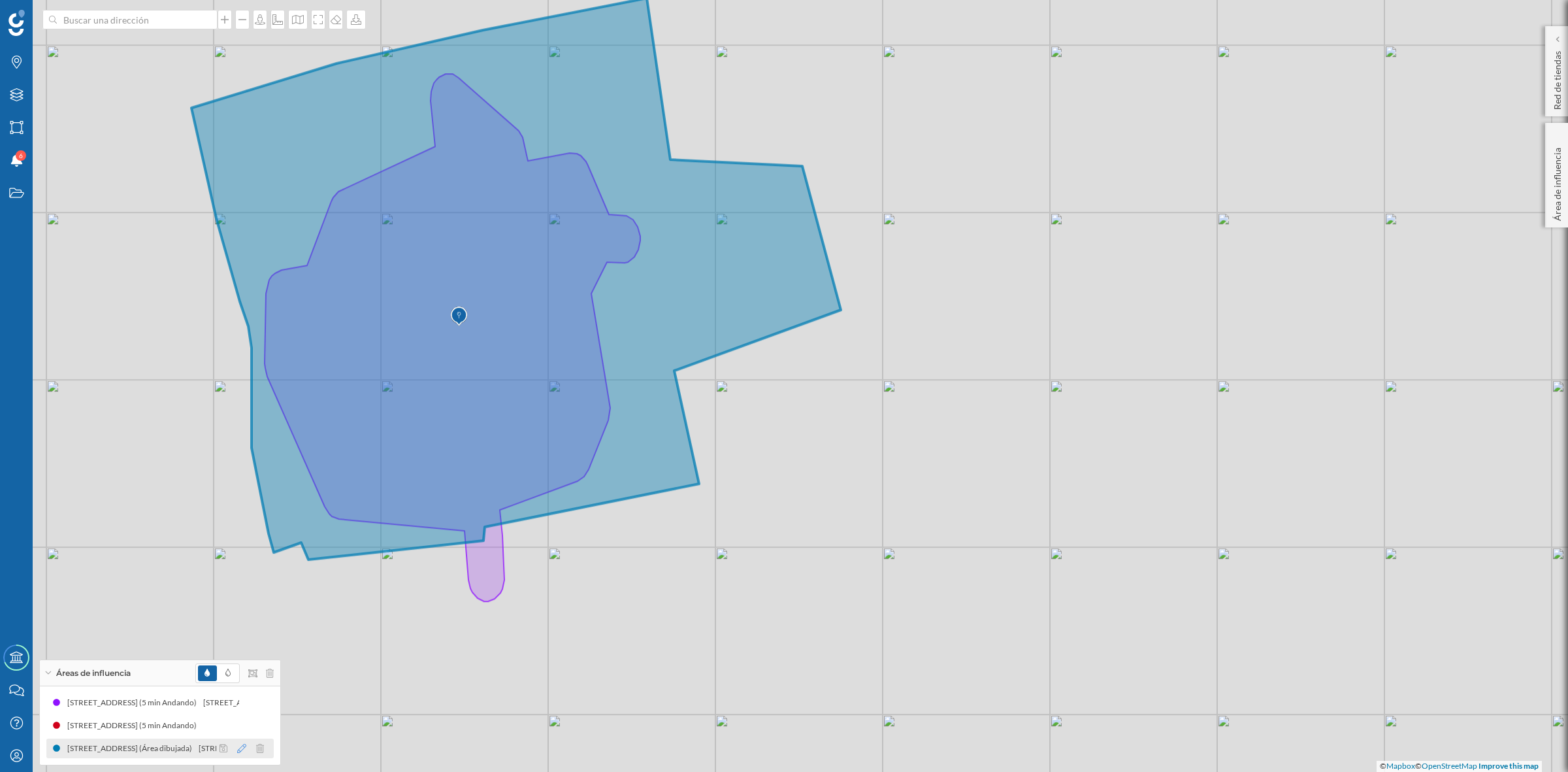
click at [238, 750] on icon at bounding box center [241, 748] width 9 height 9
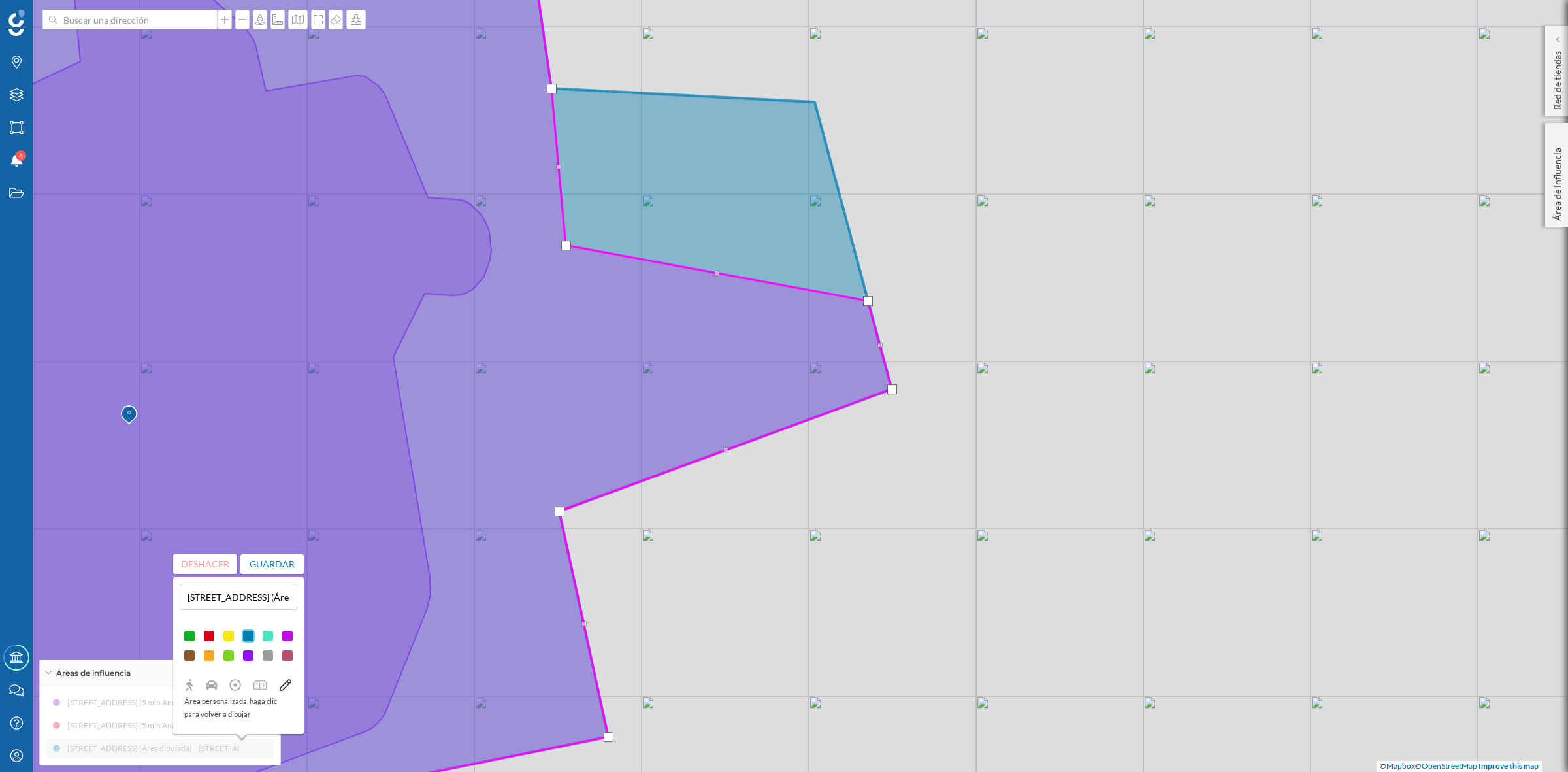
drag, startPoint x: 814, startPoint y: 100, endPoint x: 565, endPoint y: 242, distance: 286.6
click at [565, 242] on div at bounding box center [567, 246] width 10 height 10
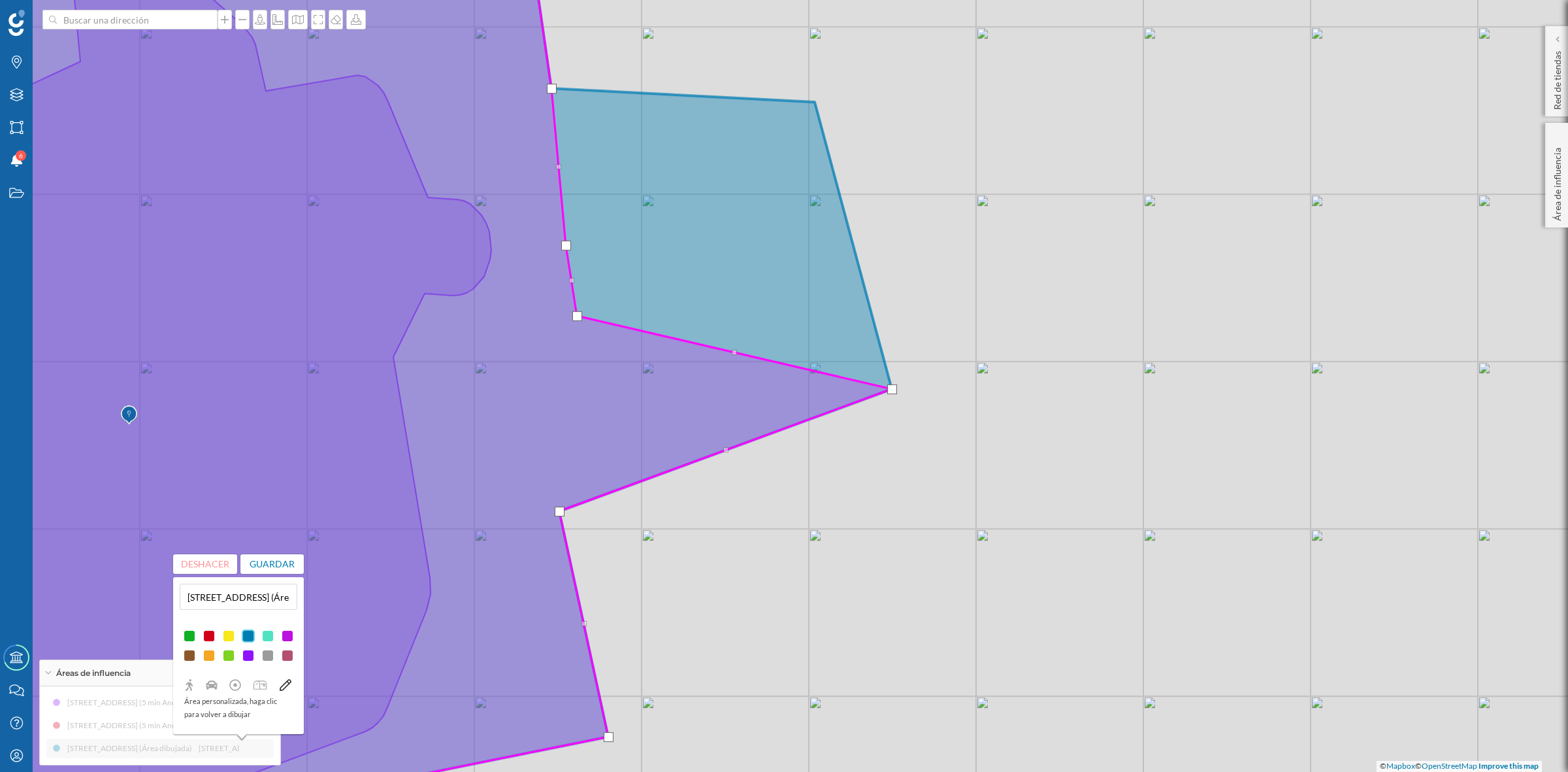
drag, startPoint x: 870, startPoint y: 301, endPoint x: 579, endPoint y: 316, distance: 291.4
click at [579, 316] on div at bounding box center [578, 316] width 10 height 10
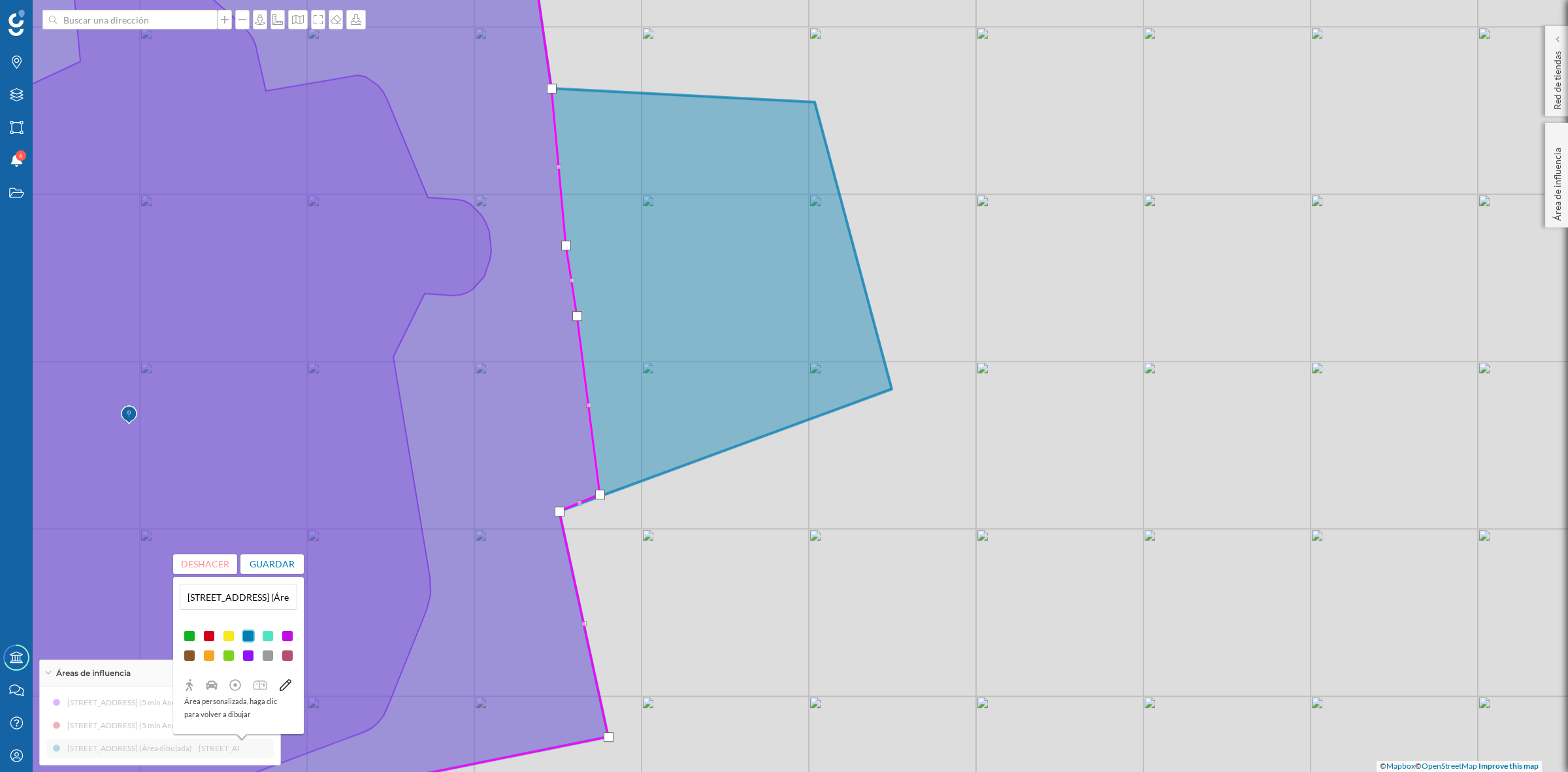
drag, startPoint x: 893, startPoint y: 386, endPoint x: 602, endPoint y: 491, distance: 309.4
click at [602, 491] on div at bounding box center [600, 495] width 10 height 10
click at [278, 562] on button "Guardar" at bounding box center [273, 563] width 64 height 19
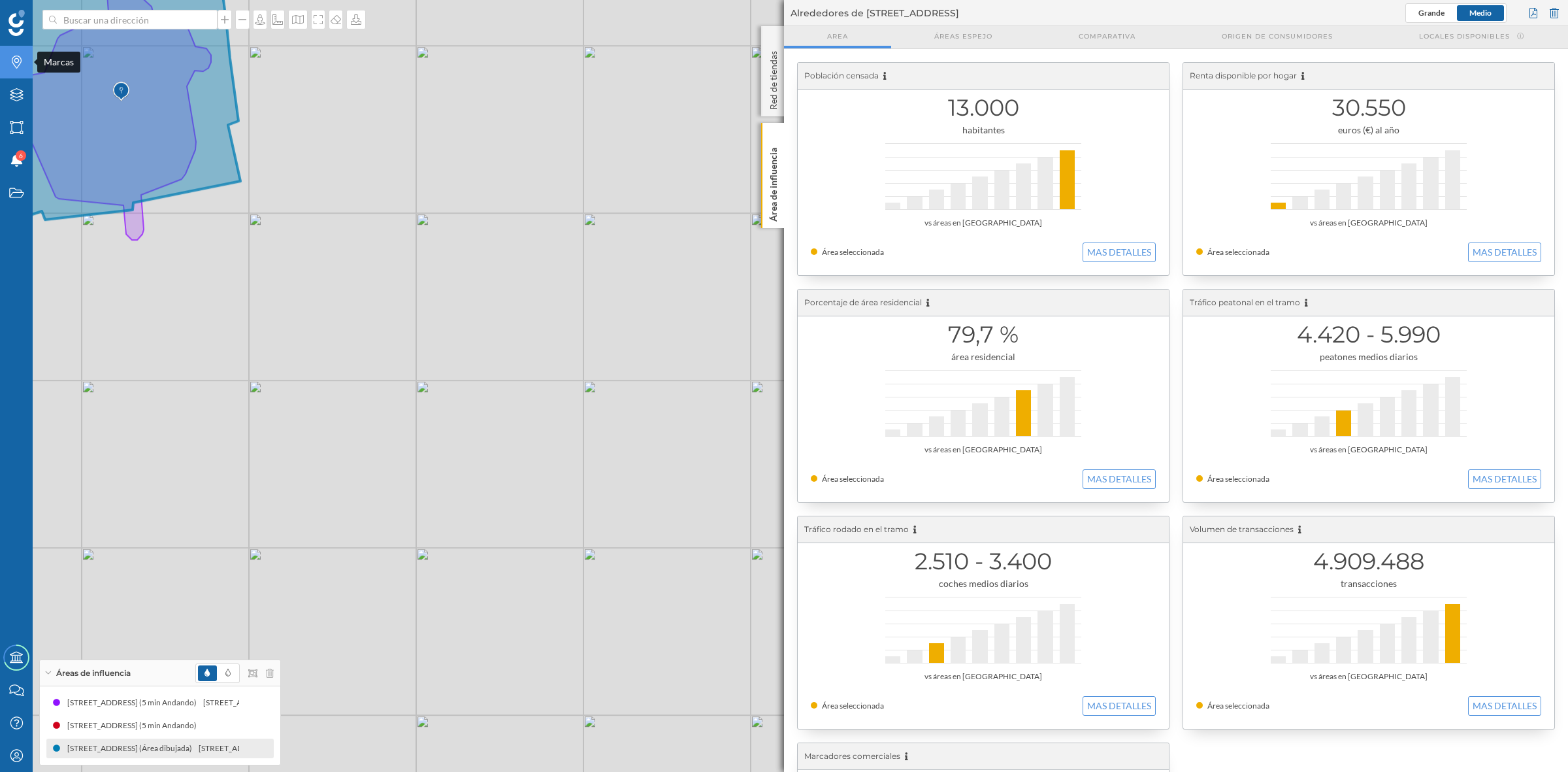
click at [8, 68] on div "Marcas" at bounding box center [16, 62] width 33 height 33
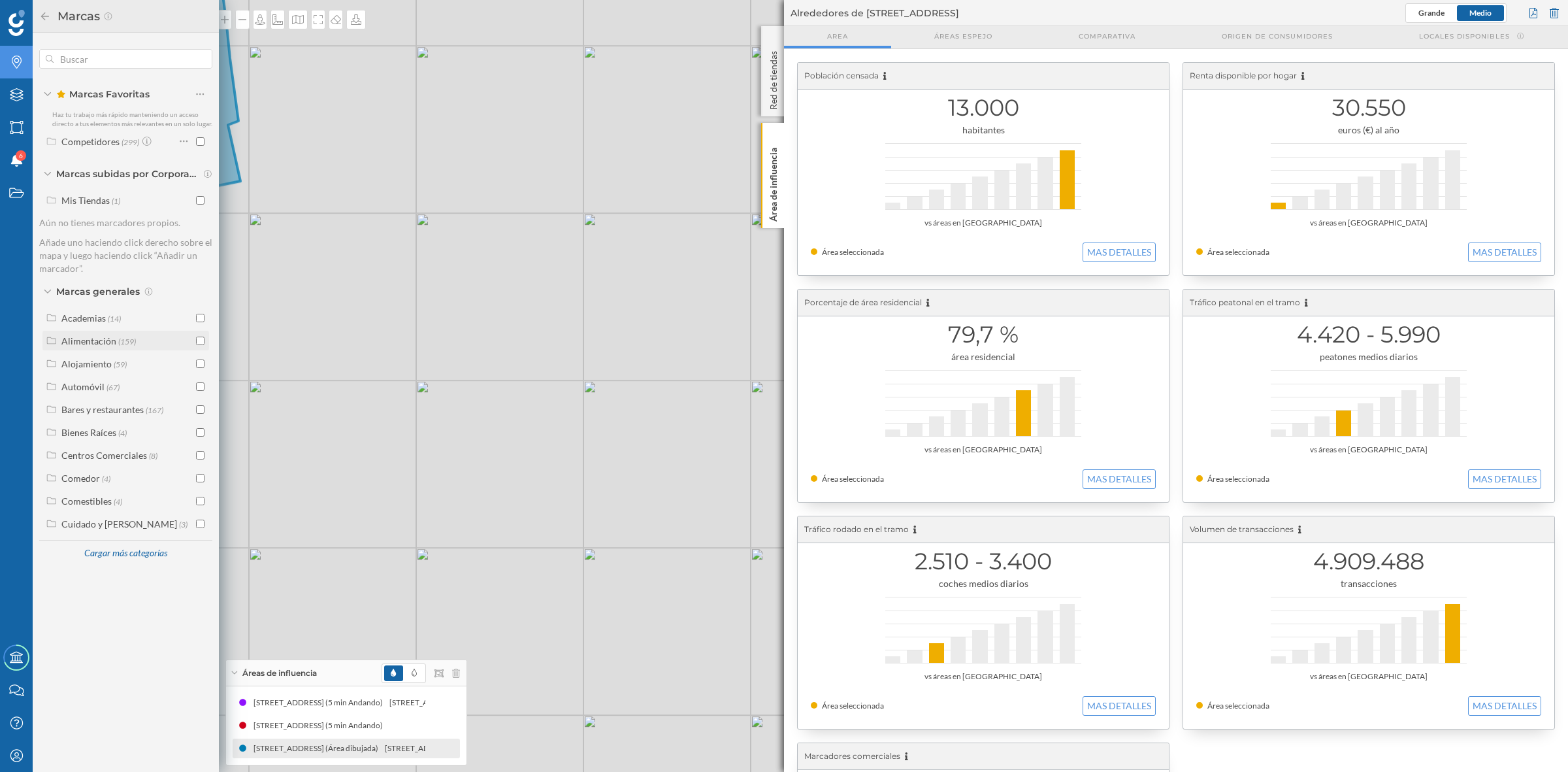
click at [197, 341] on input "checkbox" at bounding box center [200, 340] width 8 height 8
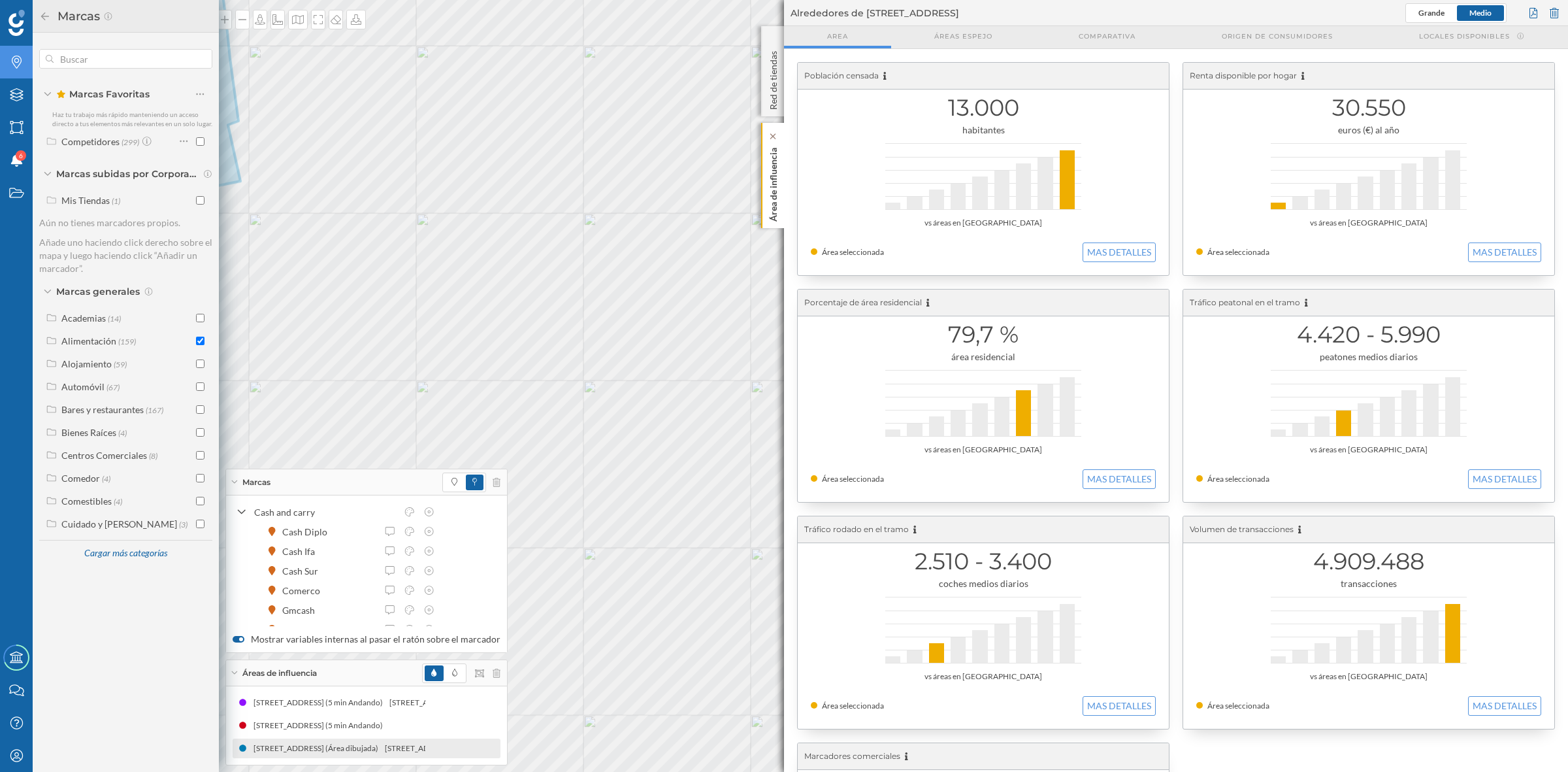
click at [779, 209] on p "Área de influencia" at bounding box center [773, 182] width 13 height 79
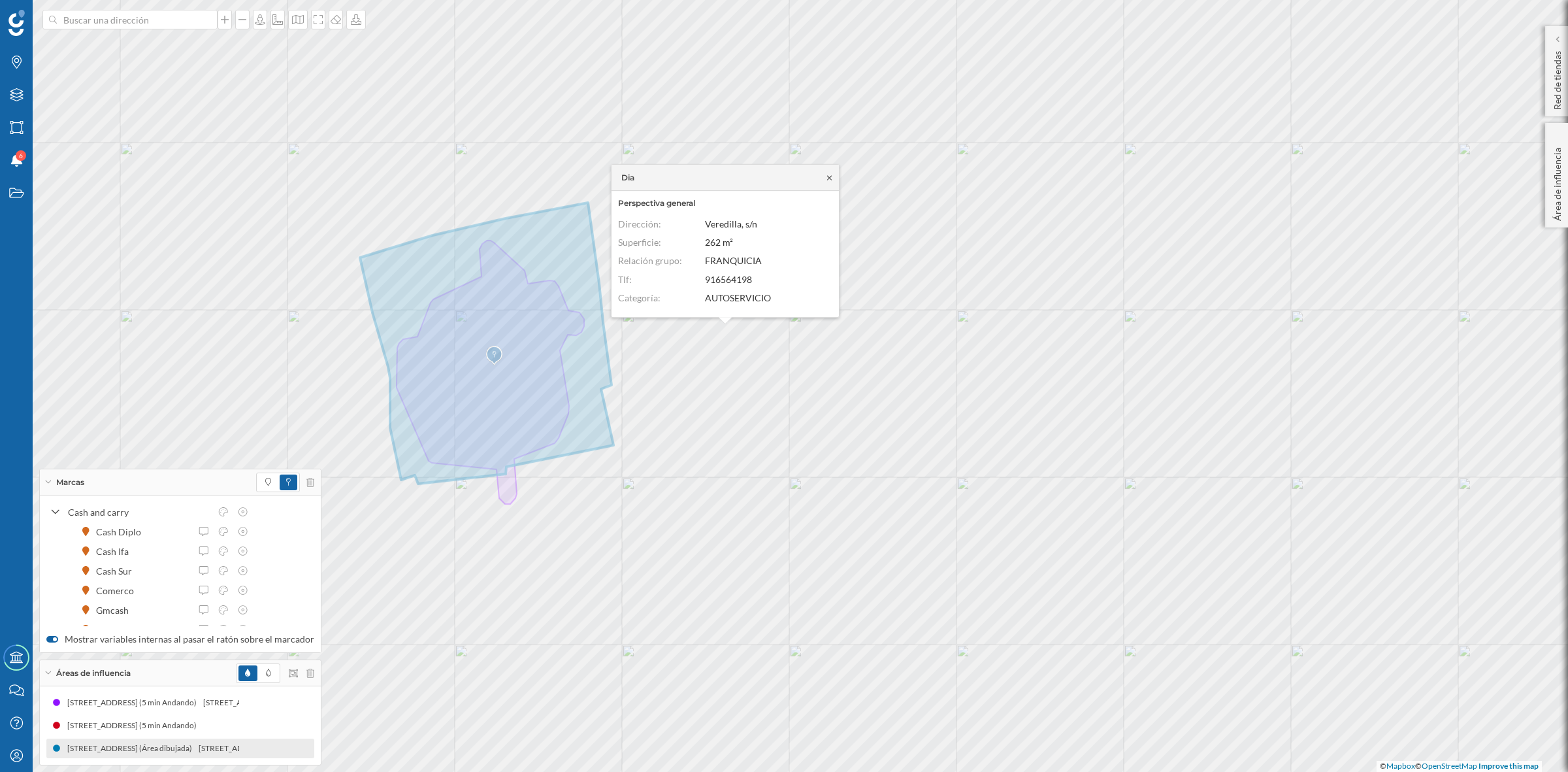
click at [827, 177] on icon at bounding box center [829, 177] width 4 height 4
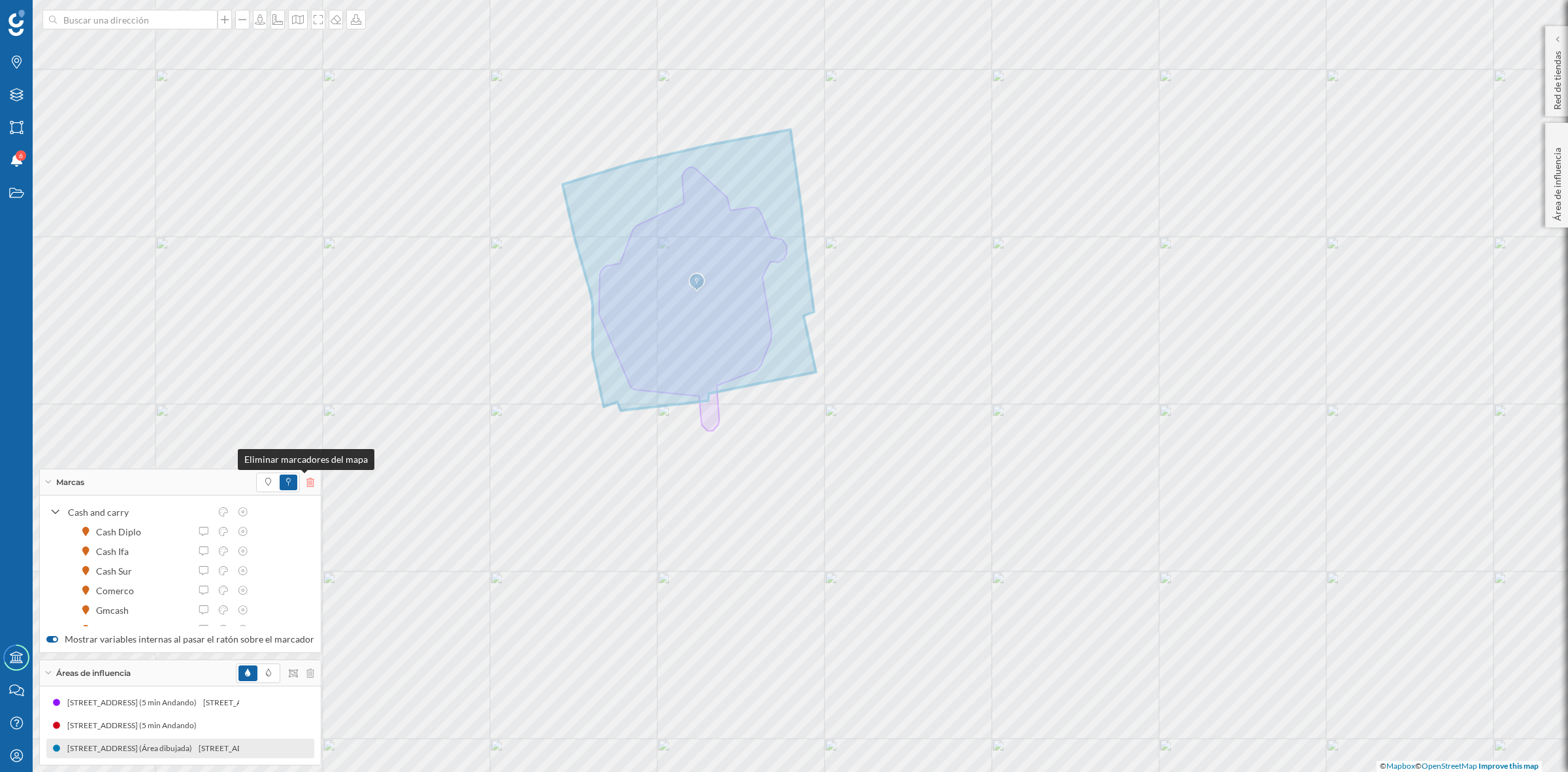
click at [307, 482] on icon at bounding box center [310, 482] width 8 height 9
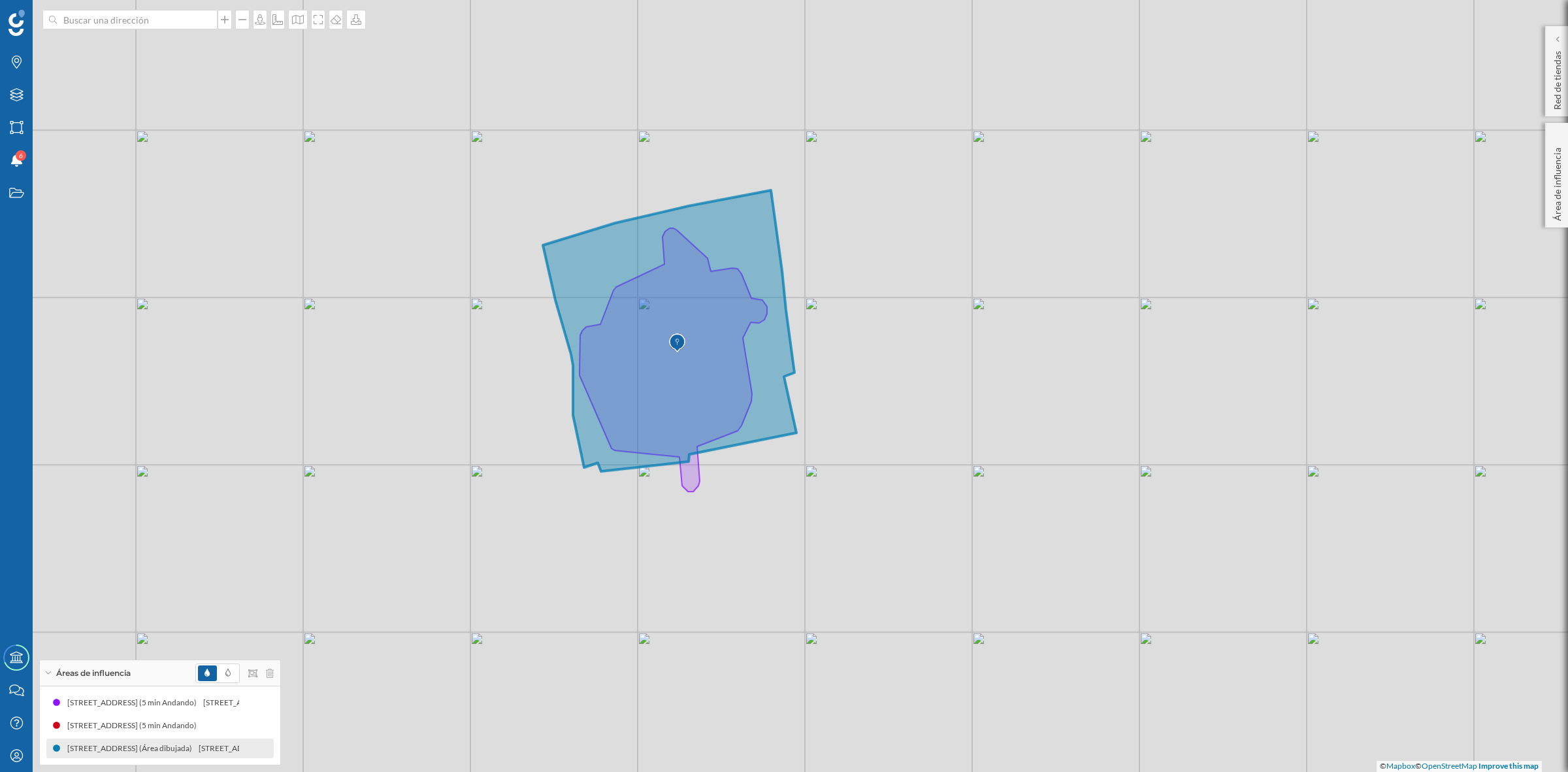
drag, startPoint x: 1000, startPoint y: 565, endPoint x: 980, endPoint y: 626, distance: 64.2
click at [980, 626] on div "© Mapbox © OpenStreetMap Improve this map" at bounding box center [784, 386] width 1568 height 772
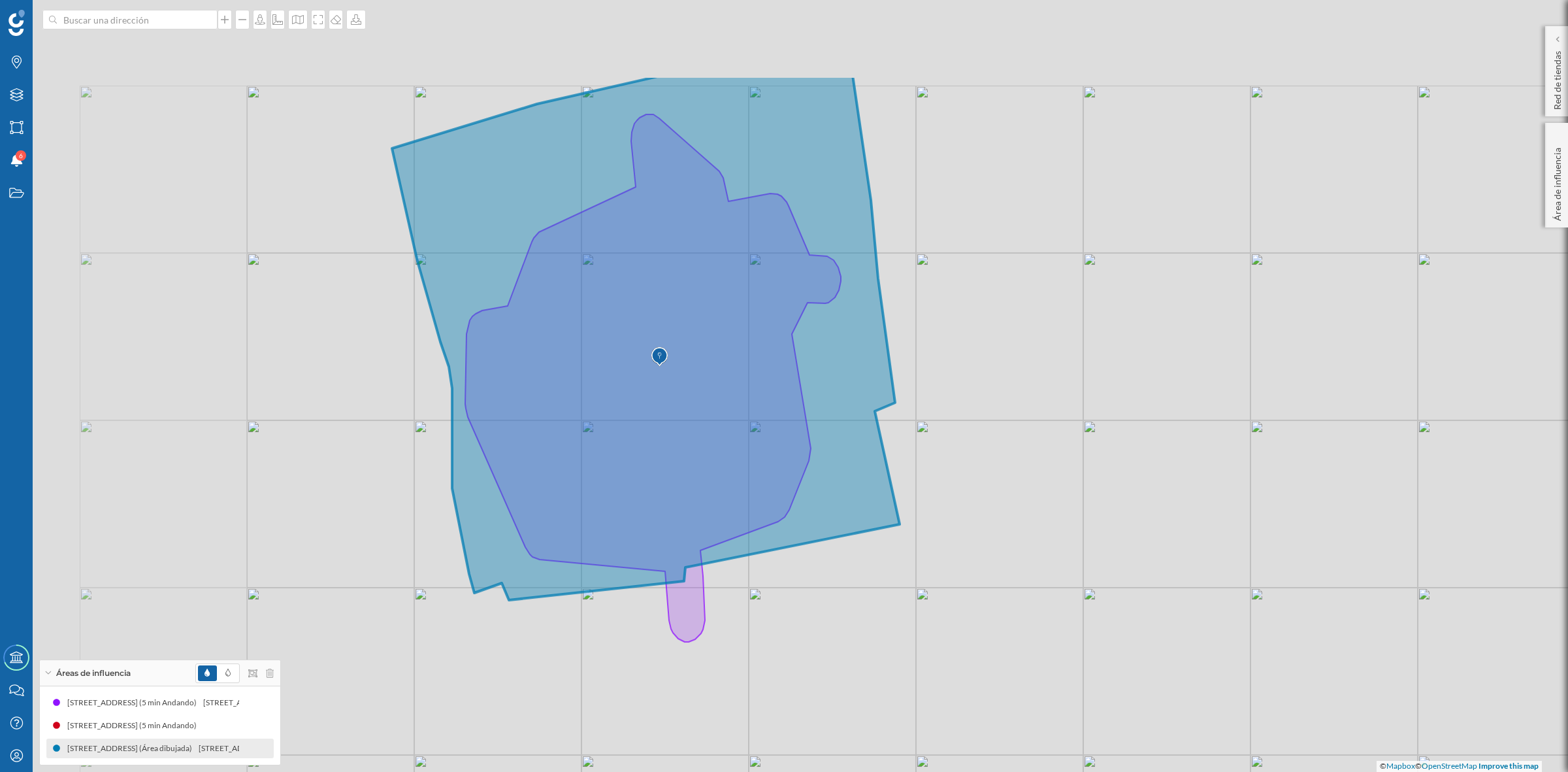
drag, startPoint x: 938, startPoint y: 380, endPoint x: 905, endPoint y: 361, distance: 38.1
click at [1202, 538] on div "© Mapbox © OpenStreetMap Improve this map" at bounding box center [784, 386] width 1568 height 772
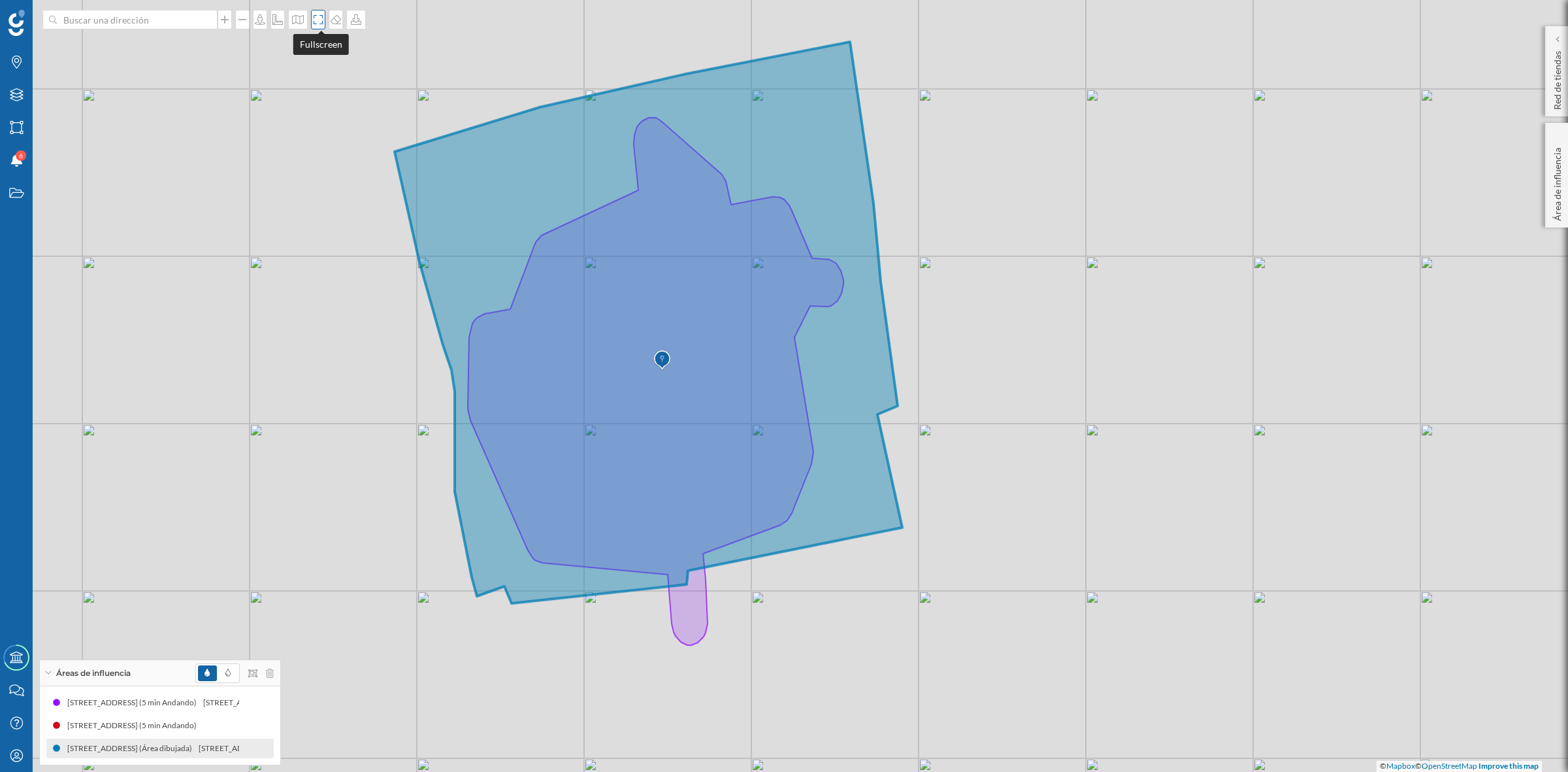
click at [318, 19] on icon at bounding box center [317, 19] width 13 height 10
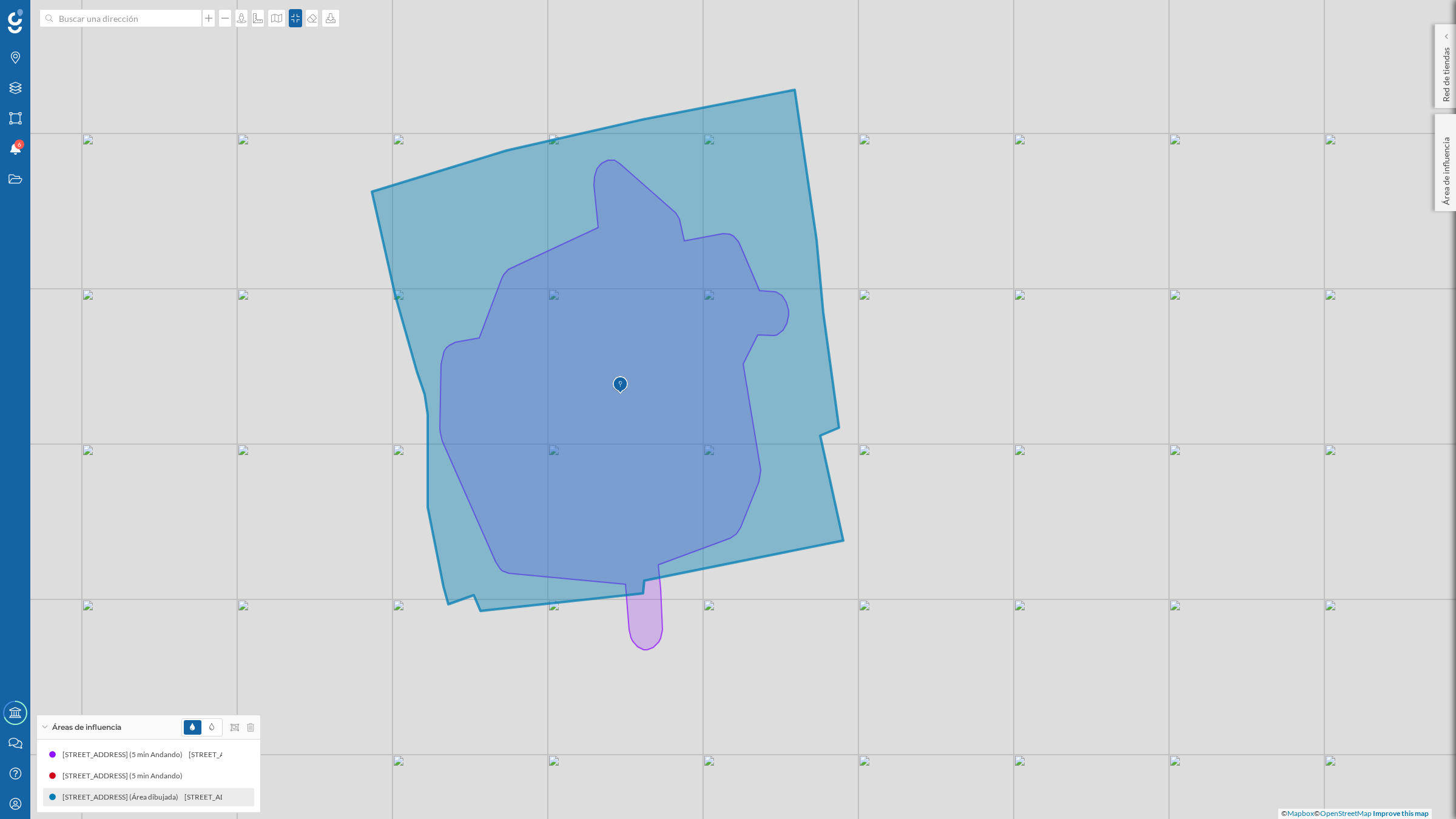
drag, startPoint x: 1363, startPoint y: 558, endPoint x: 1380, endPoint y: 560, distance: 17.1
click at [1380, 560] on div "© Mapbox © OpenStreetMap Improve this map" at bounding box center [728, 409] width 1456 height 819
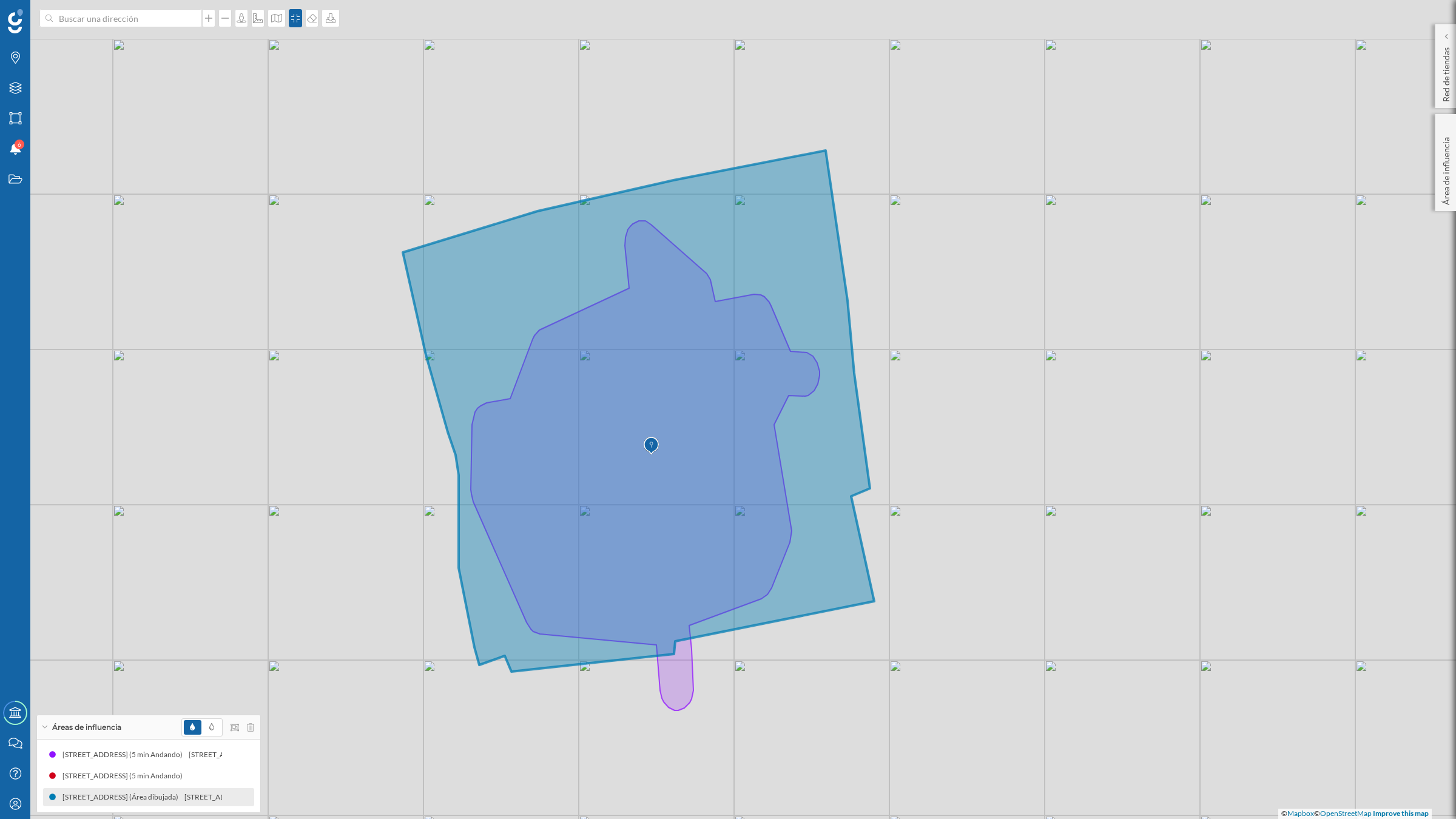
drag, startPoint x: 1125, startPoint y: 347, endPoint x: 1078, endPoint y: 343, distance: 47.2
click at [1152, 353] on div "© Mapbox © OpenStreetMap Improve this map" at bounding box center [728, 409] width 1456 height 819
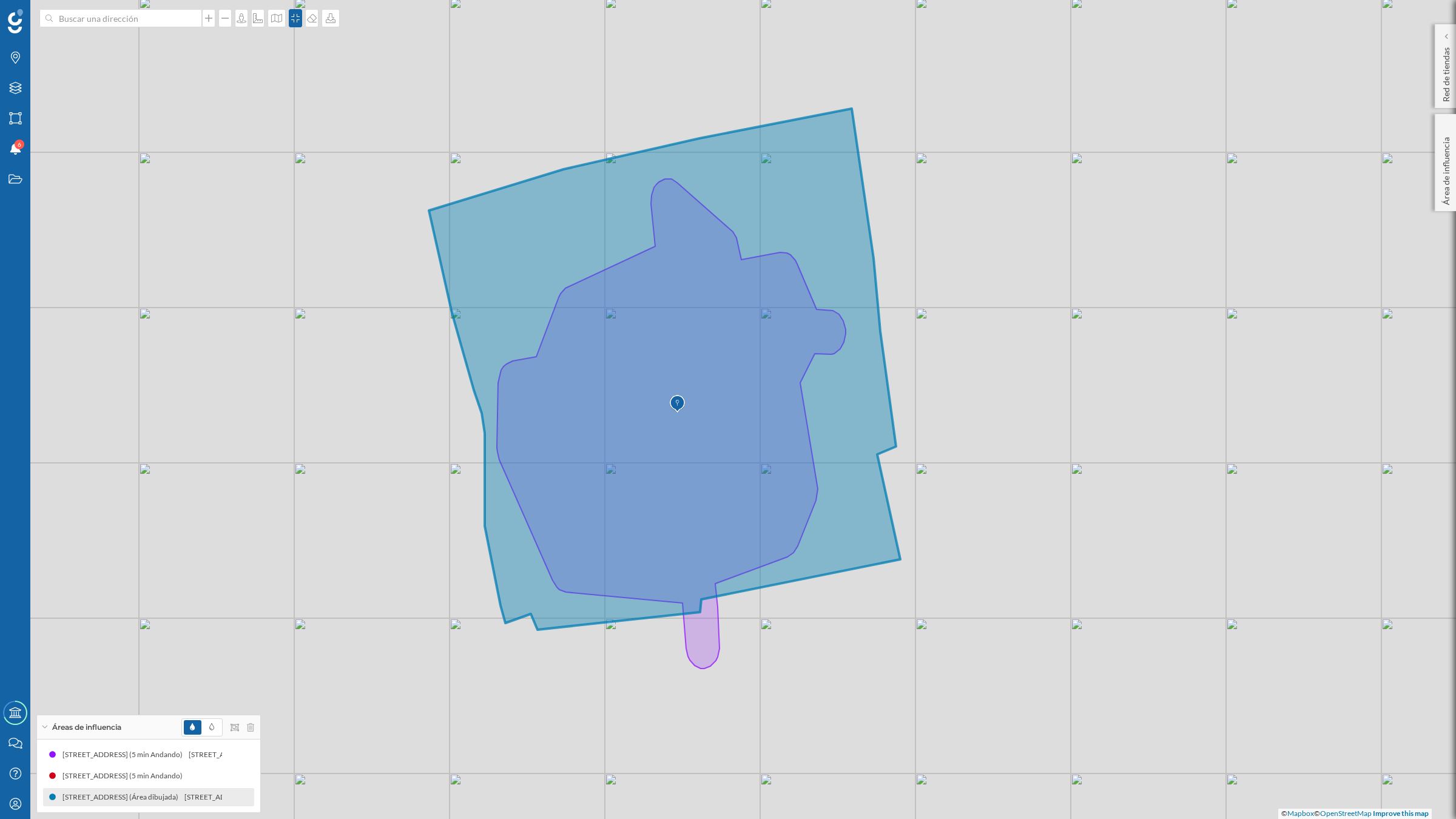
drag, startPoint x: 1089, startPoint y: 401, endPoint x: 1109, endPoint y: 436, distance: 40.3
click at [1109, 436] on div "© Mapbox © OpenStreetMap Improve this map" at bounding box center [728, 409] width 1456 height 819
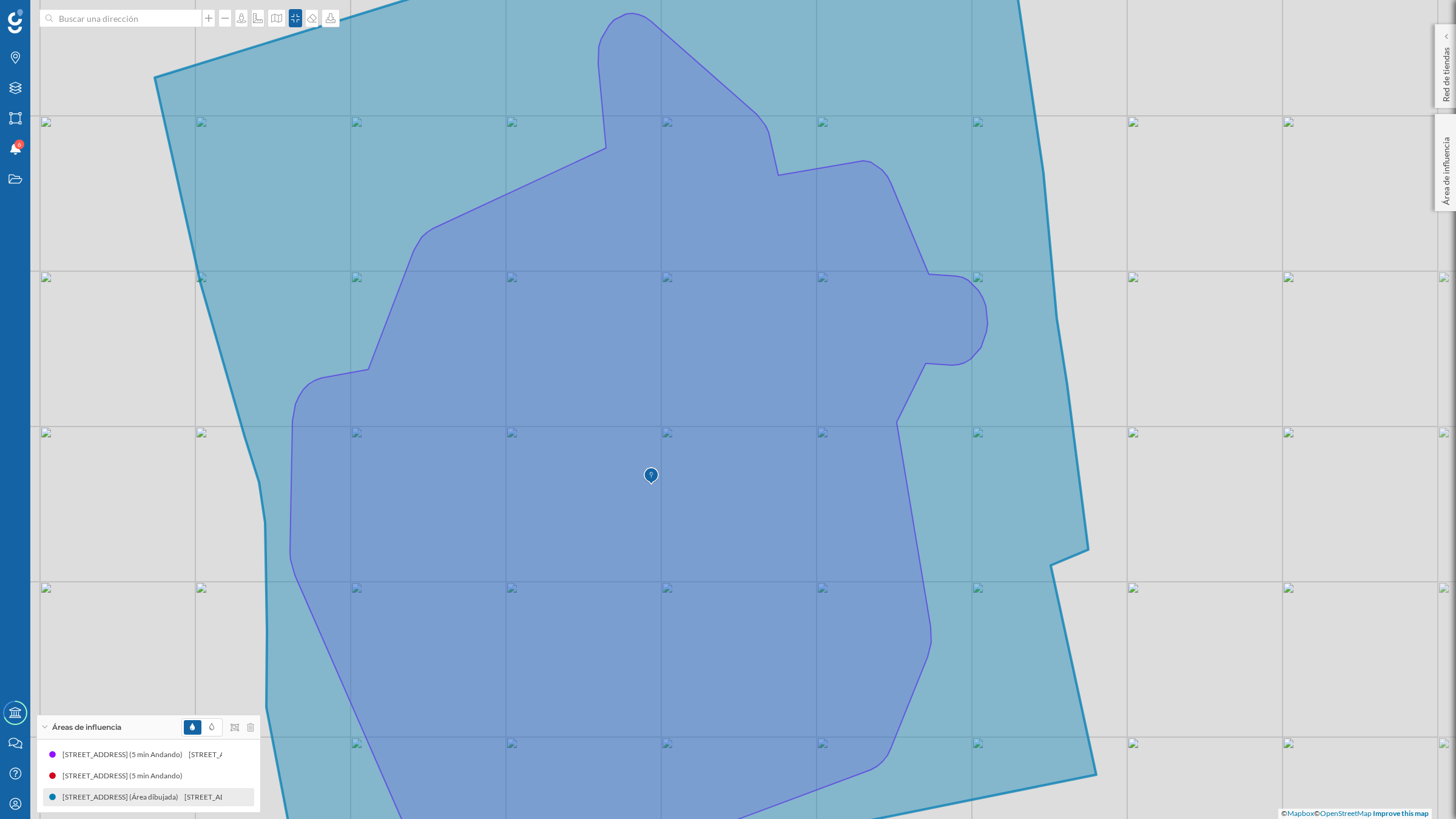
drag, startPoint x: 1323, startPoint y: 297, endPoint x: 1075, endPoint y: 346, distance: 252.8
click at [1196, 314] on div "© Mapbox © OpenStreetMap Improve this map" at bounding box center [728, 409] width 1456 height 819
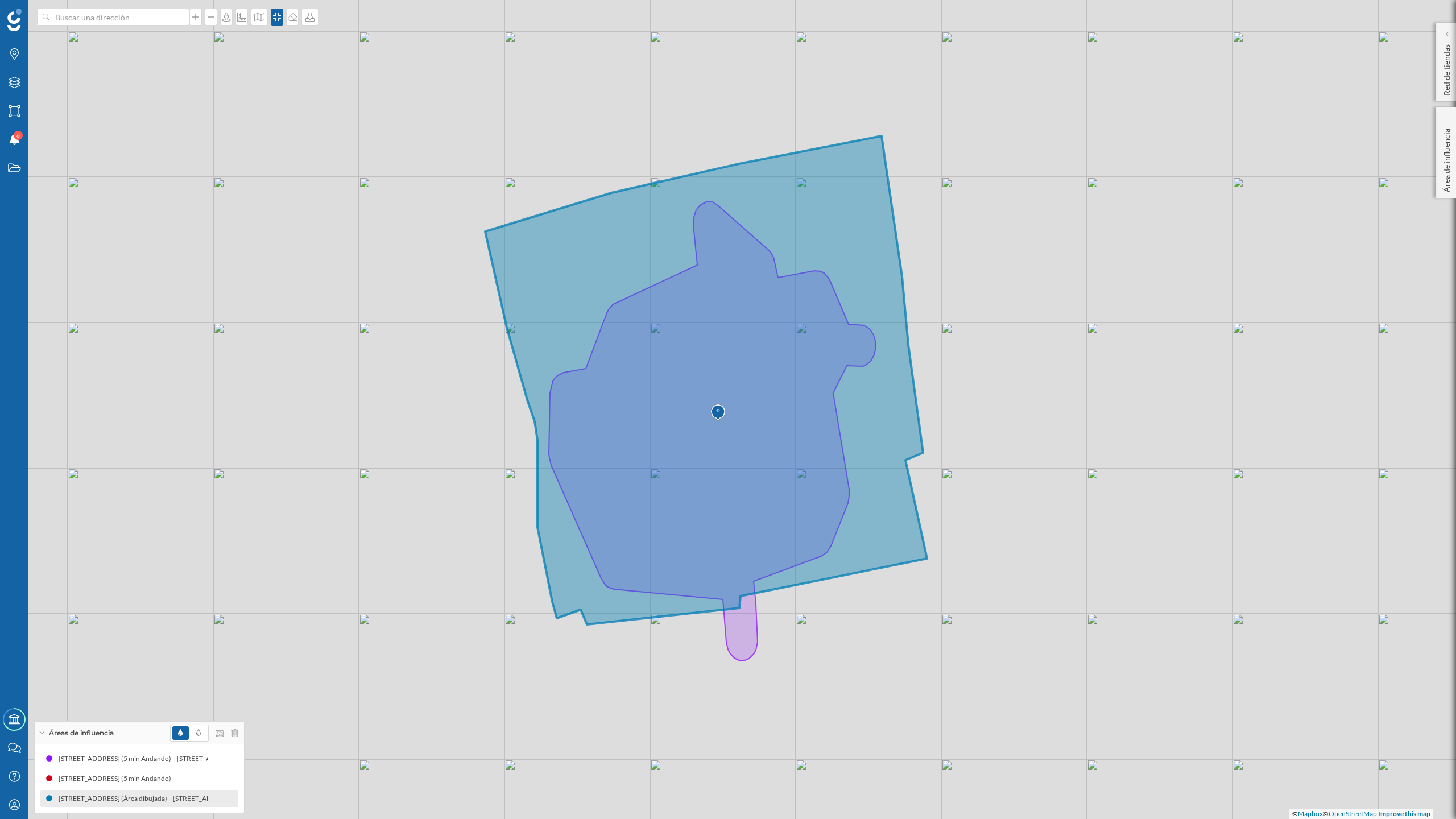
drag, startPoint x: 1157, startPoint y: 420, endPoint x: 1014, endPoint y: 411, distance: 143.3
click at [1014, 412] on div "© Mapbox © OpenStreetMap Improve this map" at bounding box center [728, 410] width 1456 height 819
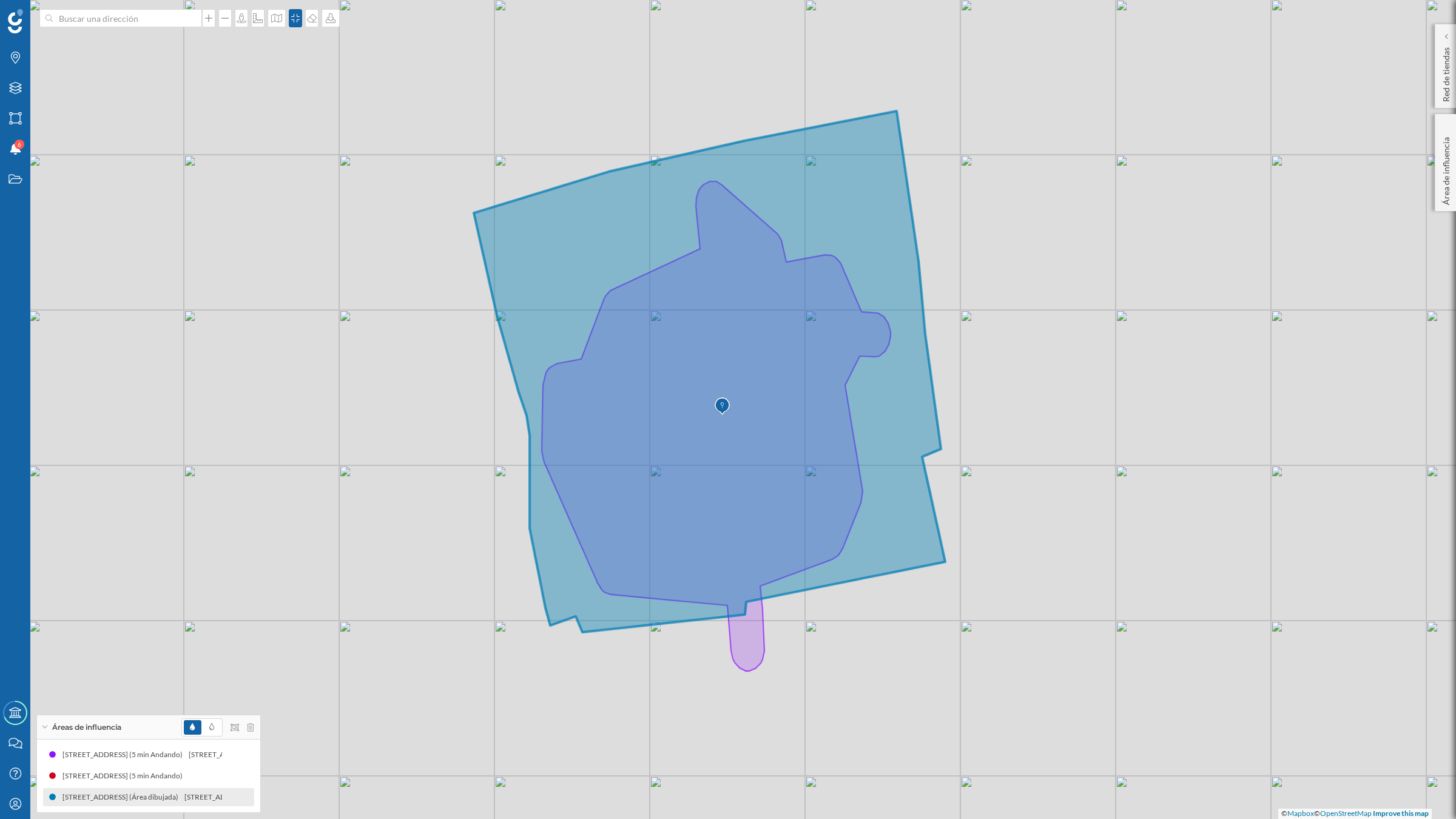
click at [1050, 395] on div "© Mapbox © OpenStreetMap Improve this map" at bounding box center [728, 409] width 1456 height 819
click at [331, 20] on icon at bounding box center [330, 18] width 12 height 9
click at [350, 89] on div "Descargar sin leyenda" at bounding box center [373, 89] width 85 height 13
click at [746, 641] on icon at bounding box center [716, 426] width 349 height 489
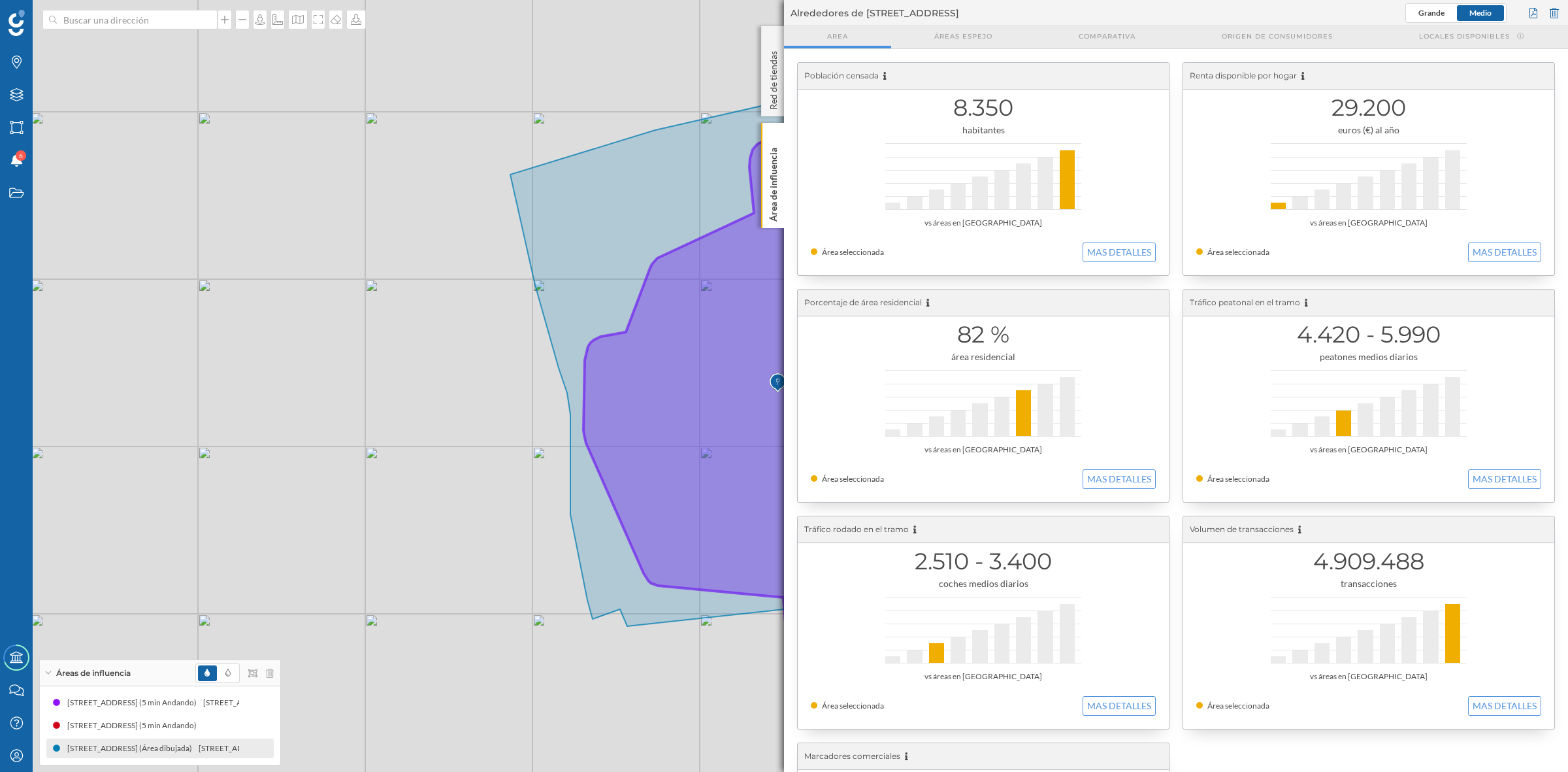
drag, startPoint x: 775, startPoint y: 187, endPoint x: 674, endPoint y: 421, distance: 254.9
click at [775, 187] on p "Área de influencia" at bounding box center [773, 182] width 13 height 79
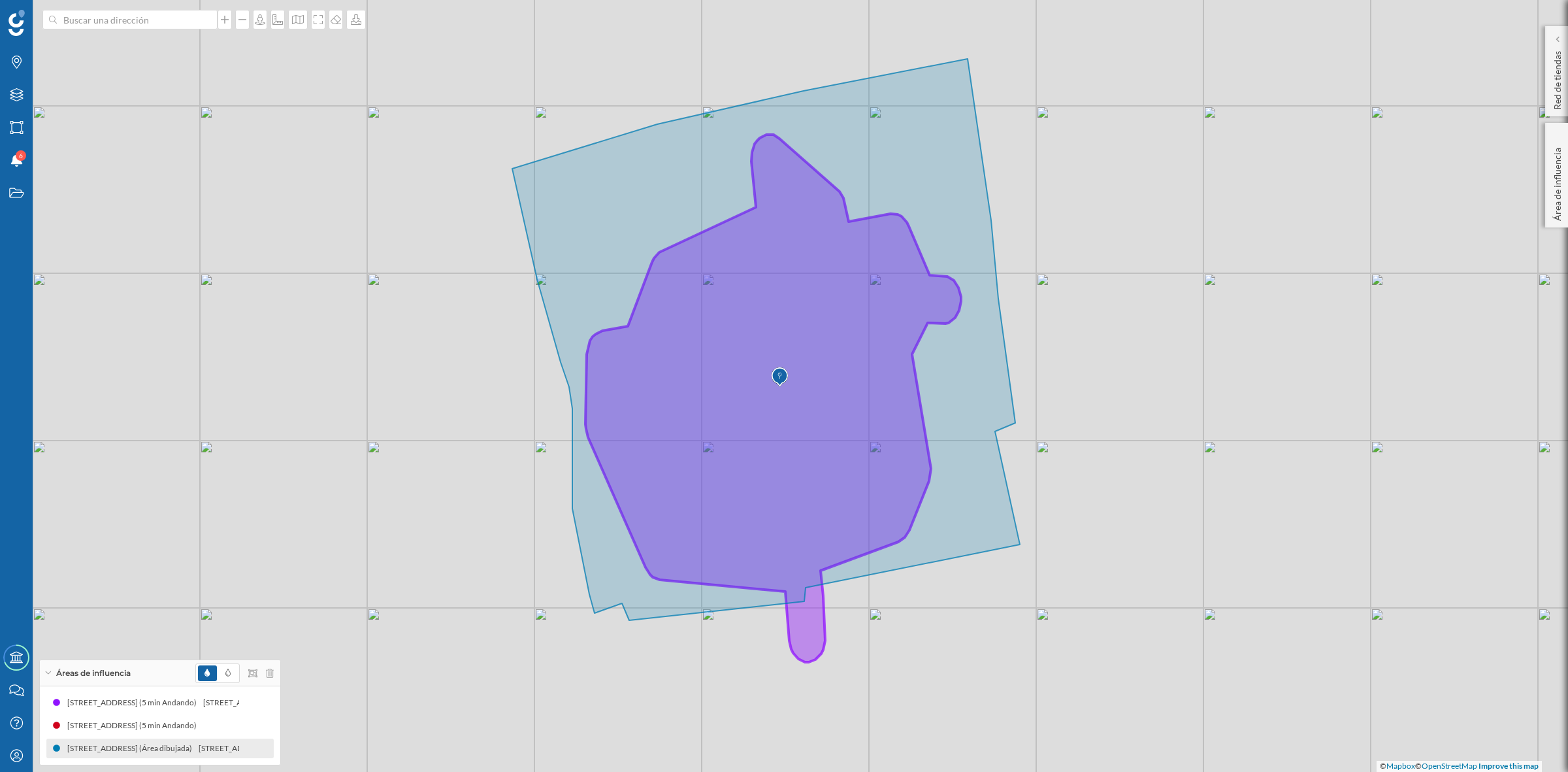
click at [909, 629] on div "© Mapbox © OpenStreetMap Improve this map" at bounding box center [784, 386] width 1568 height 772
click at [319, 17] on icon at bounding box center [317, 19] width 13 height 10
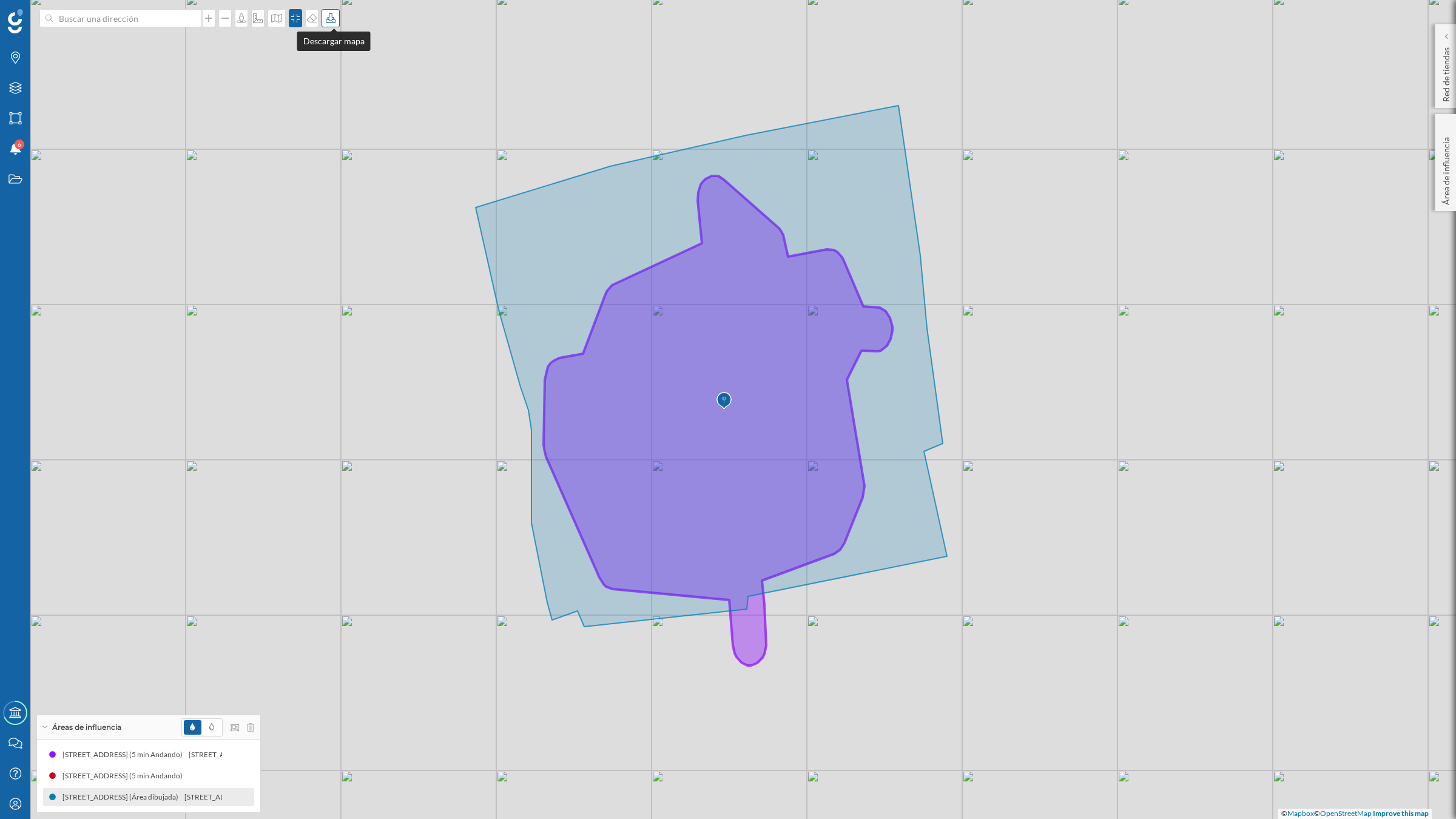
click at [329, 19] on icon at bounding box center [330, 18] width 12 height 9
click at [335, 89] on div "Descargar sin leyenda" at bounding box center [373, 89] width 85 height 13
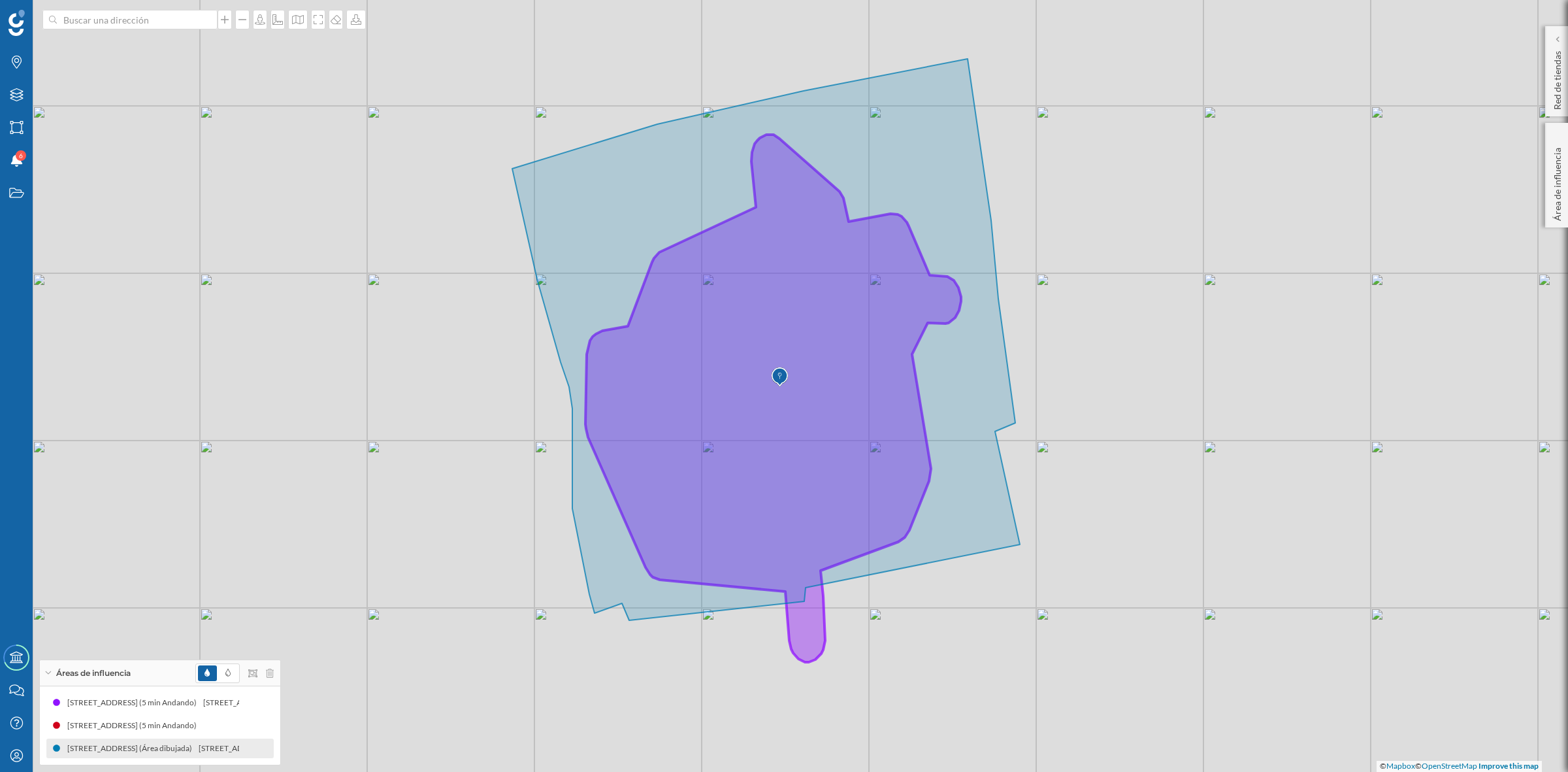
click at [954, 421] on icon at bounding box center [766, 340] width 507 height 562
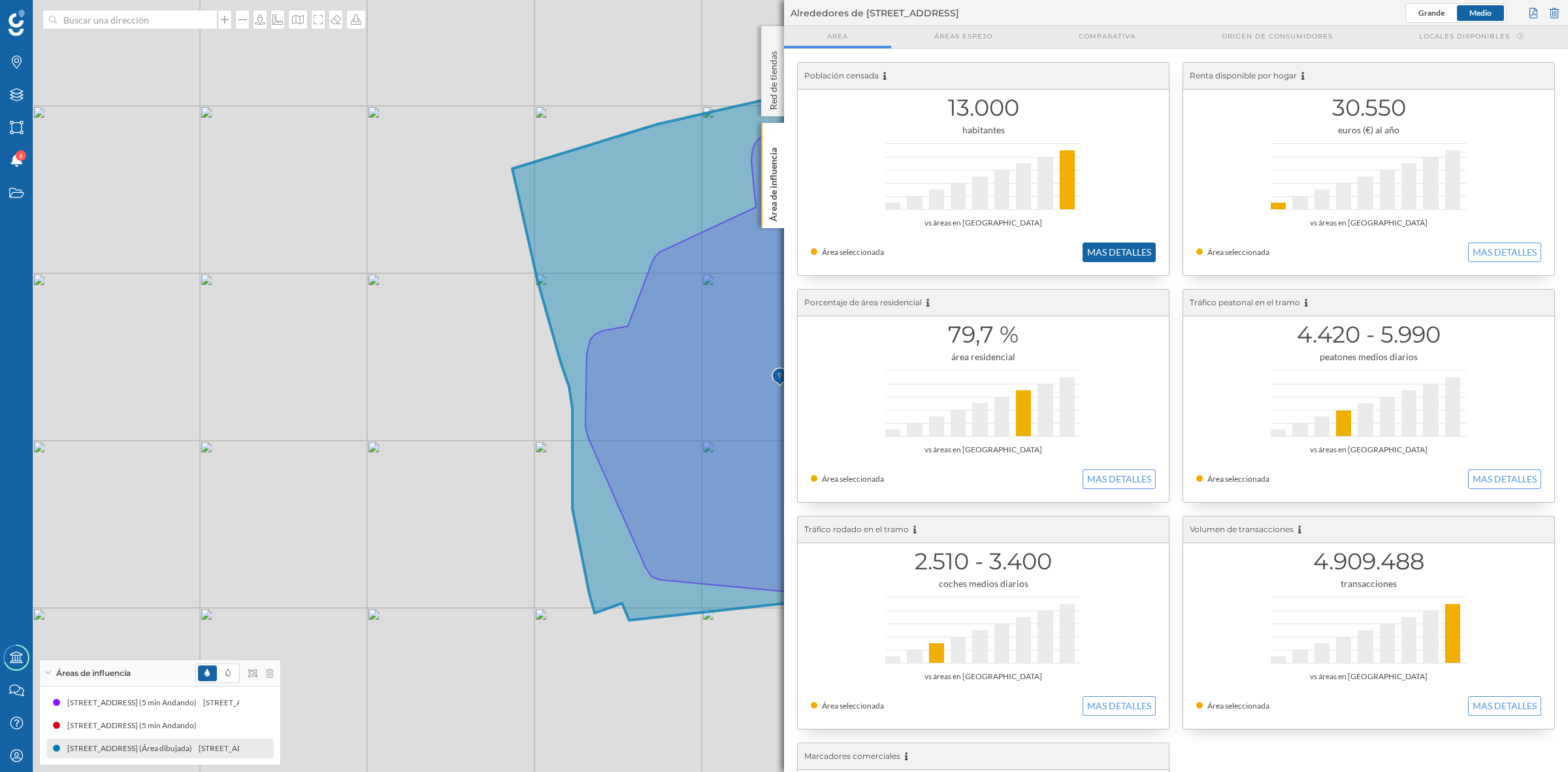
click at [1118, 252] on button "MAS DETALLES" at bounding box center [1119, 252] width 73 height 19
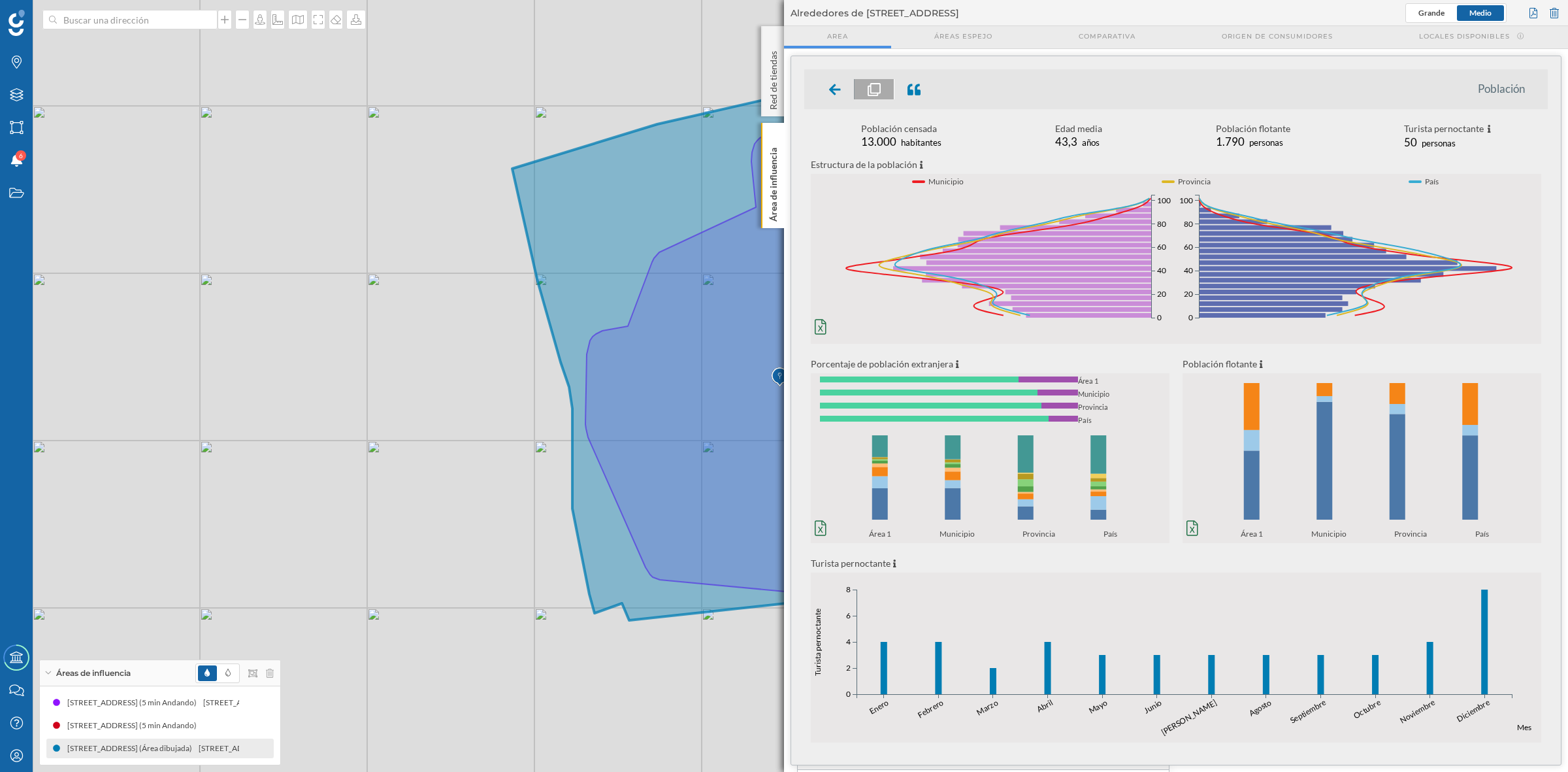
click at [891, 502] on icon "0% 20% 40% 60% 80% 100% Área 1 Municipio Provincia País 0% 20% 40% 60% 80% 100%…" at bounding box center [990, 484] width 359 height 111
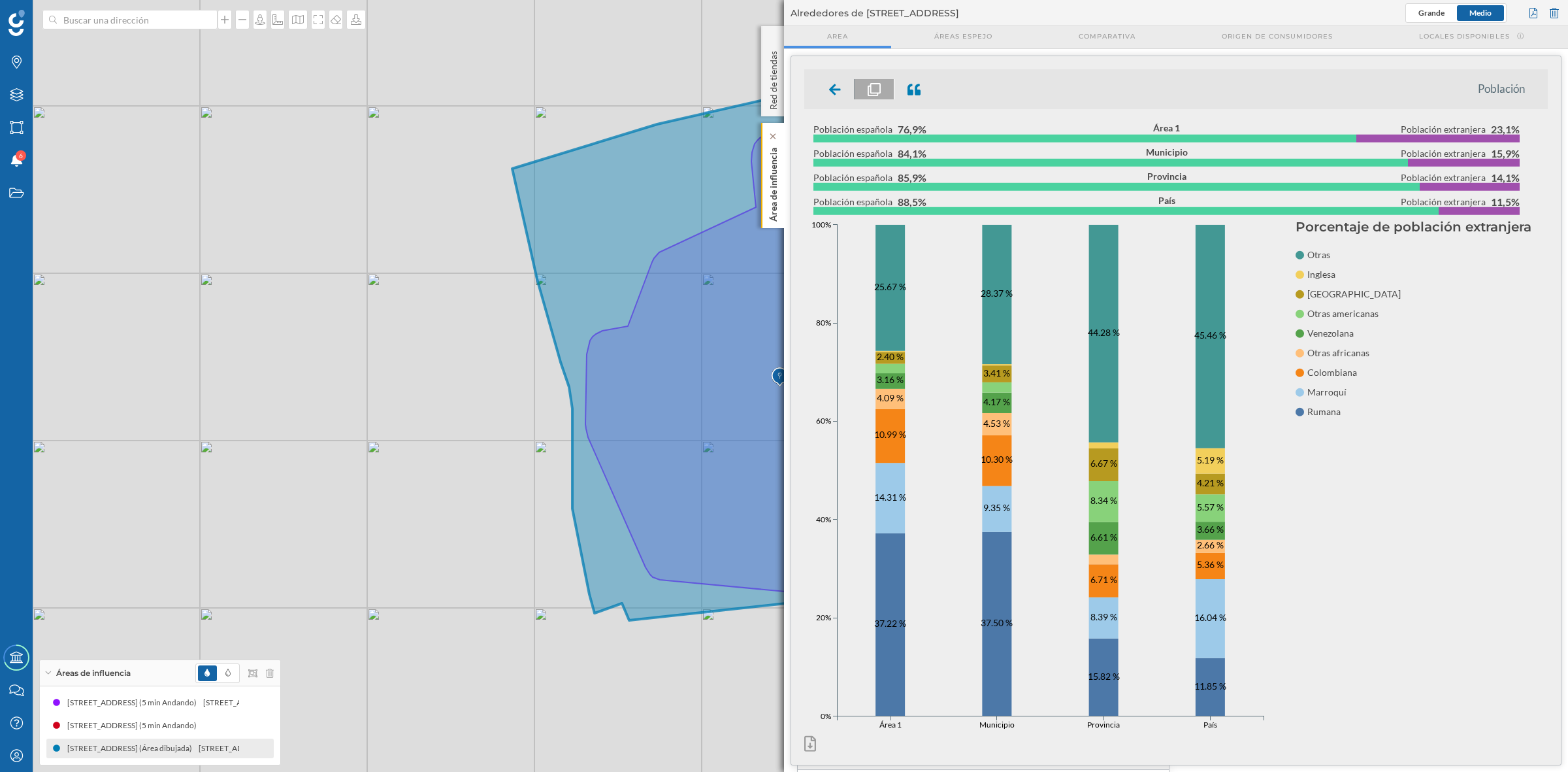
click at [768, 211] on p "Área de influencia" at bounding box center [773, 182] width 13 height 79
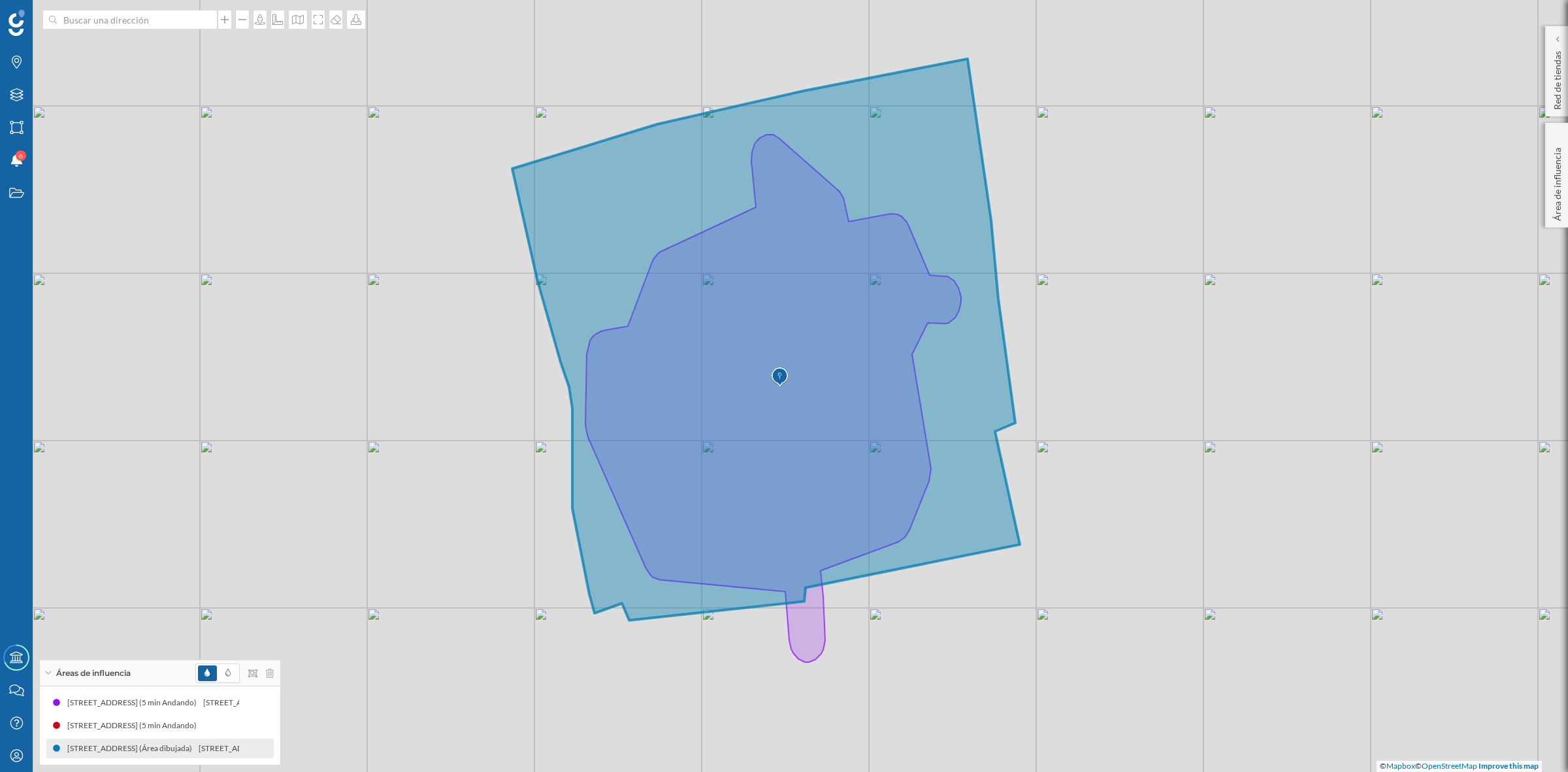
click at [975, 367] on icon at bounding box center [766, 340] width 507 height 562
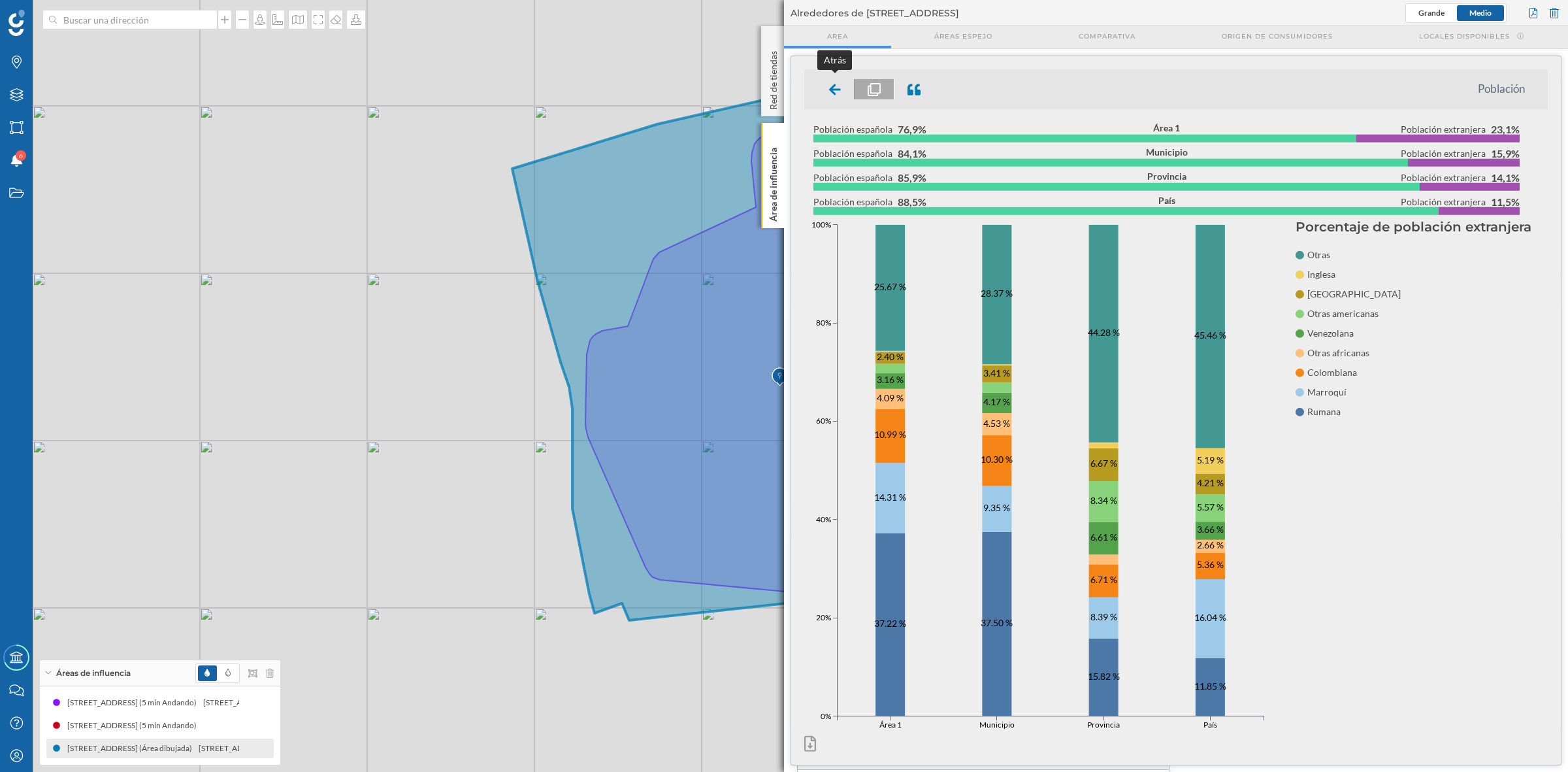
click at [833, 89] on icon at bounding box center [835, 89] width 12 height 11
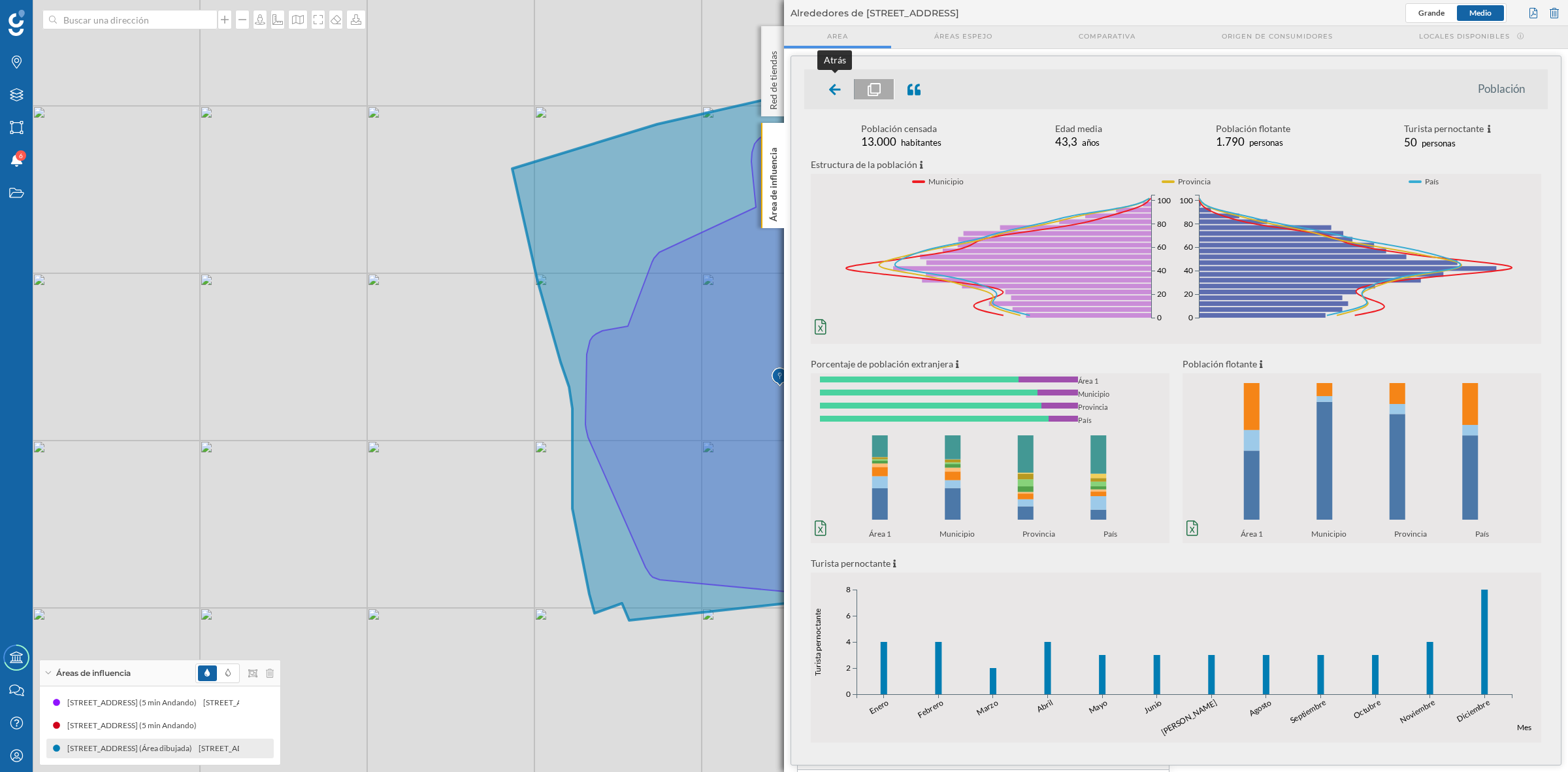
click at [838, 90] on icon at bounding box center [835, 89] width 12 height 13
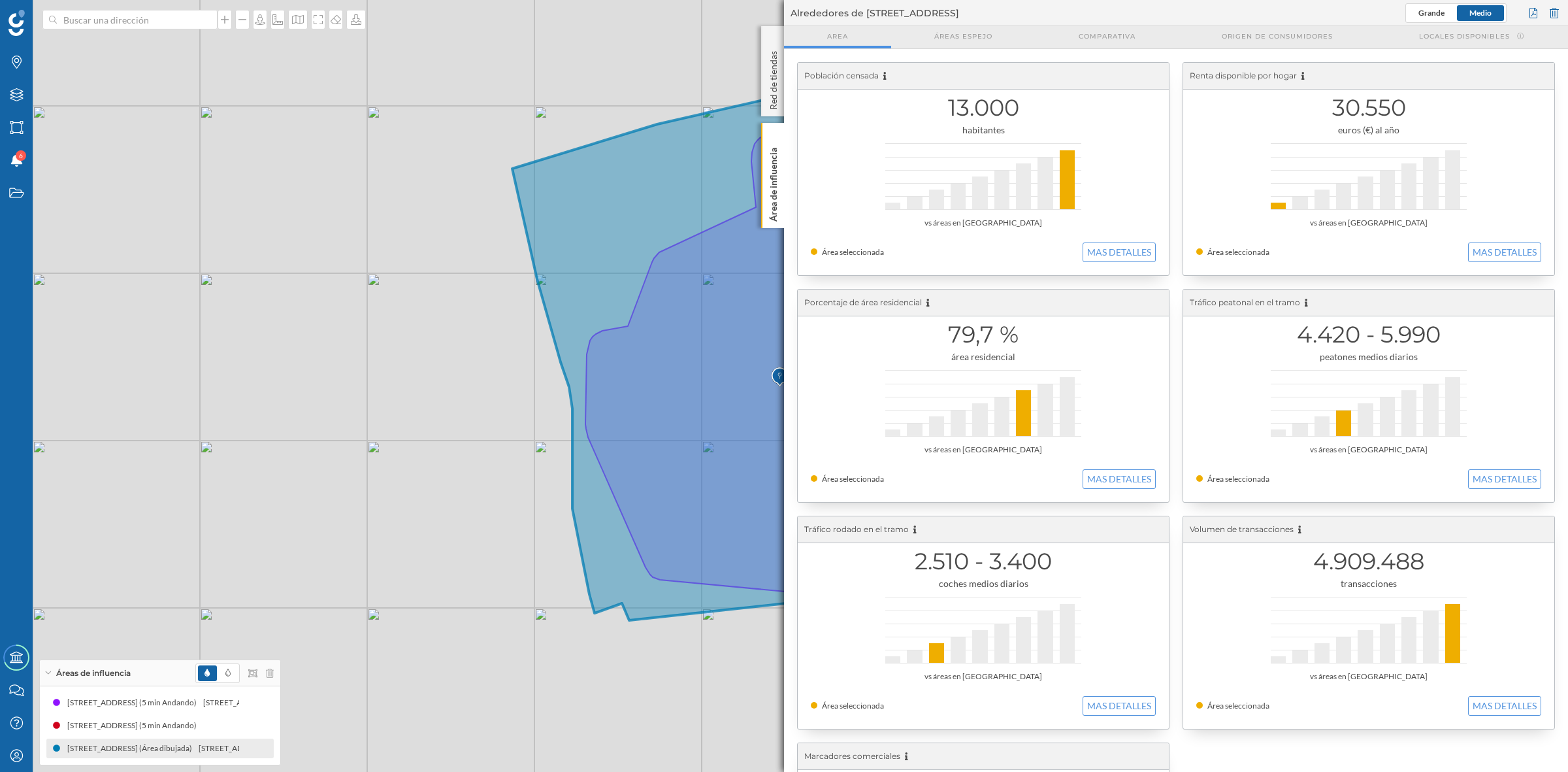
click at [374, 590] on div "© Mapbox © OpenStreetMap Improve this map" at bounding box center [784, 386] width 1568 height 772
click at [778, 191] on p "Área de influencia" at bounding box center [773, 182] width 13 height 79
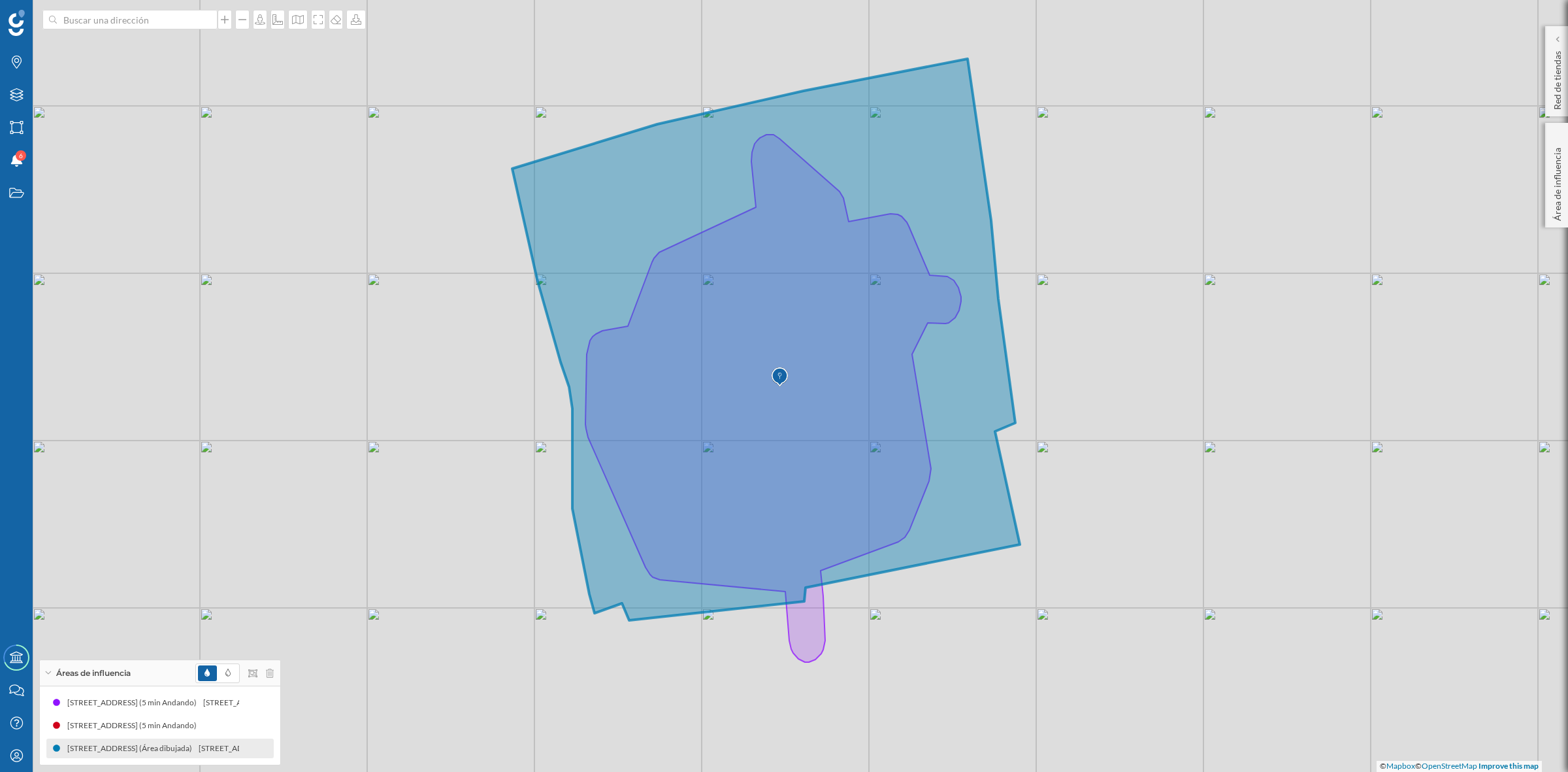
click at [938, 189] on icon at bounding box center [766, 340] width 507 height 562
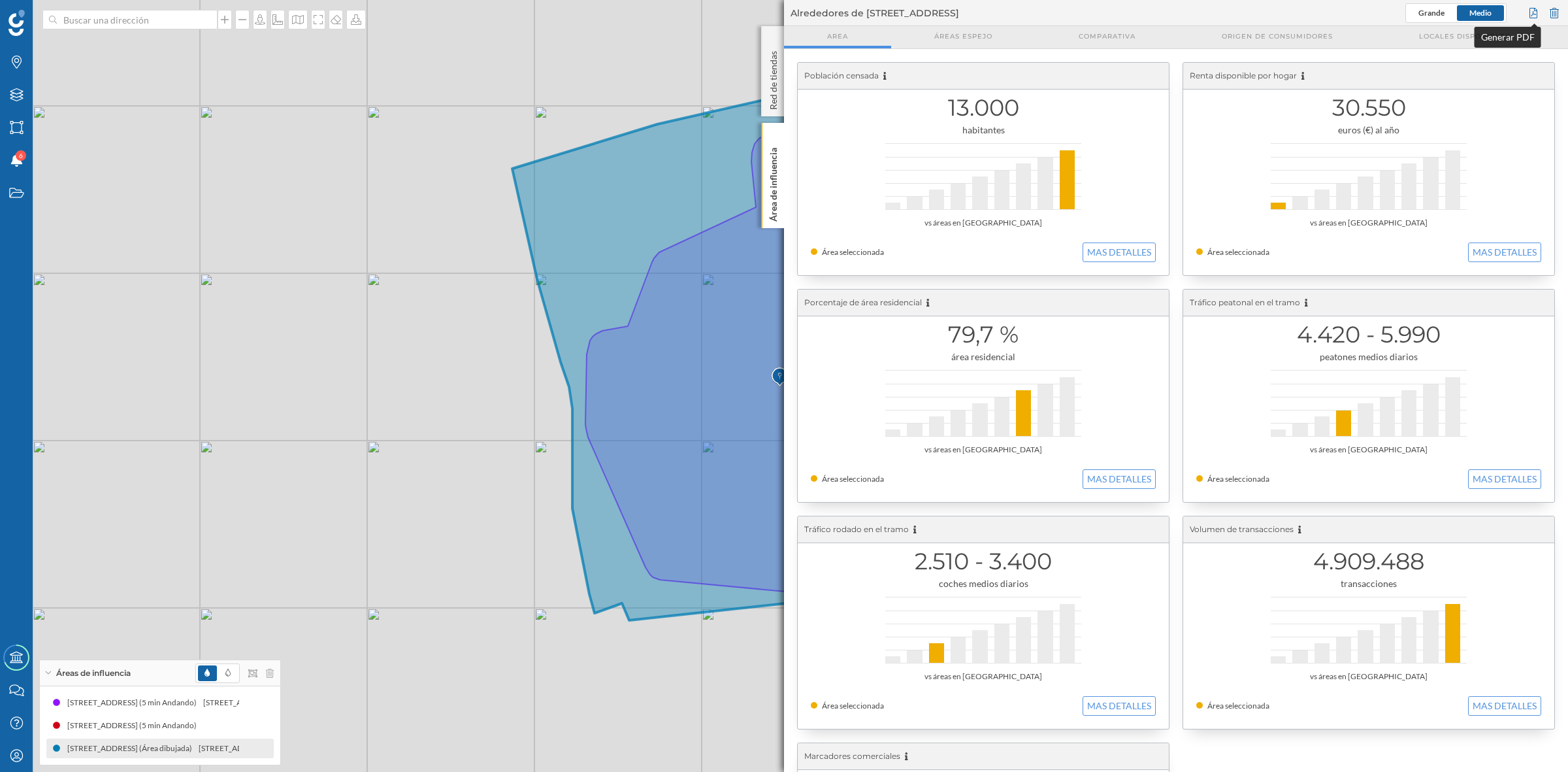
click at [1529, 12] on div at bounding box center [1533, 13] width 14 height 19
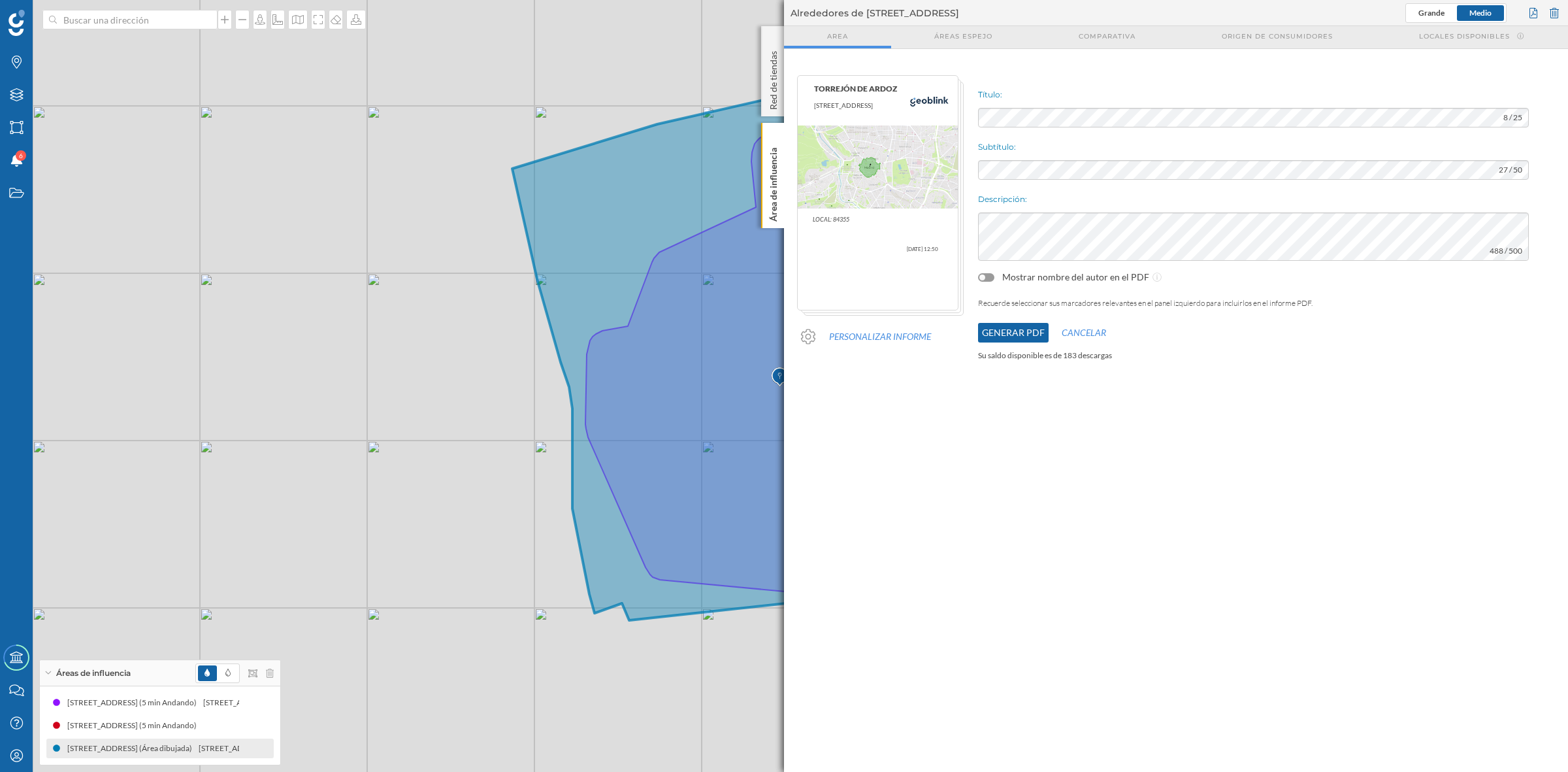
click at [1011, 327] on button "Generar PDF" at bounding box center [1013, 332] width 71 height 19
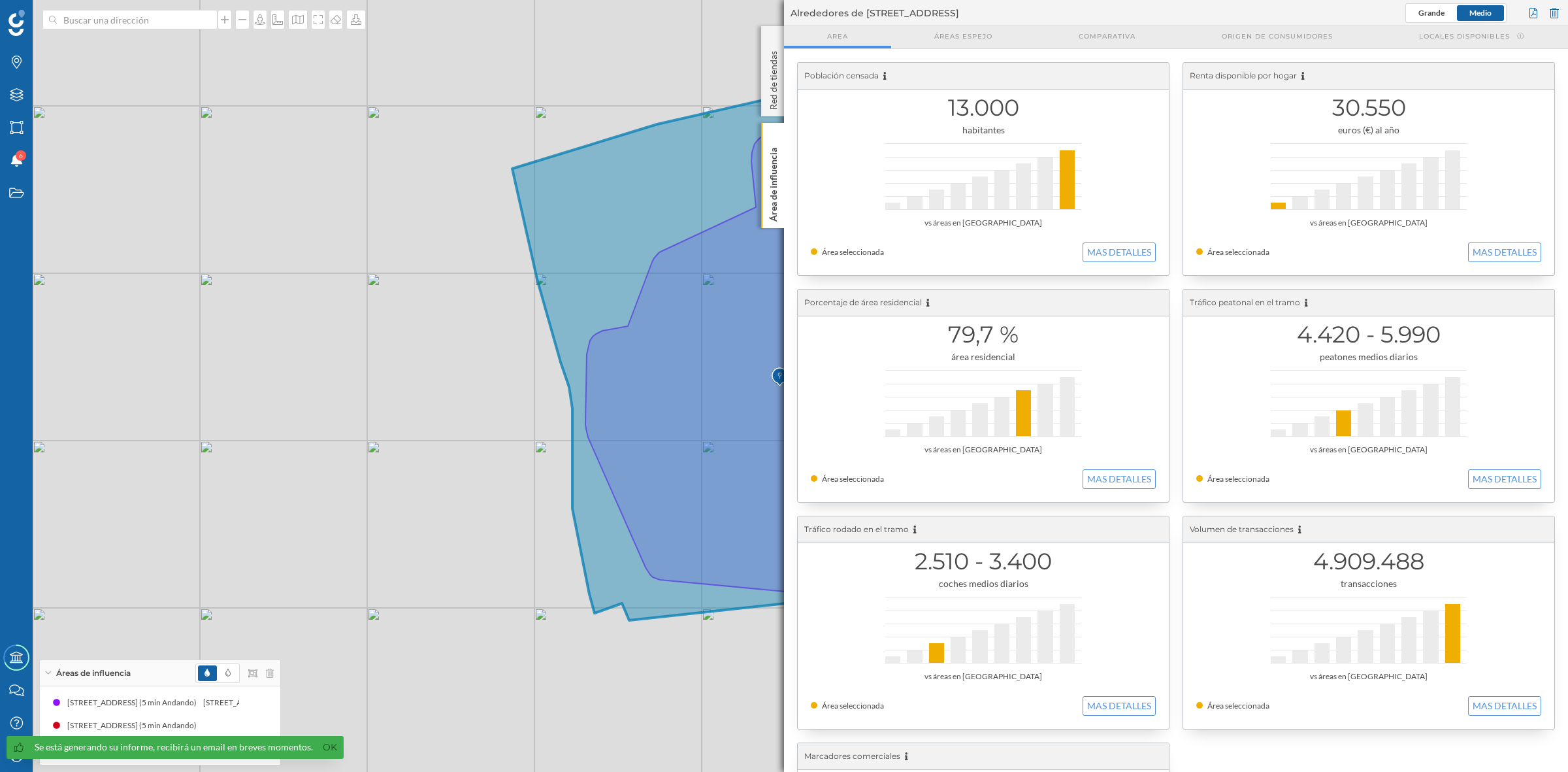
click at [772, 187] on p "Área de influencia" at bounding box center [773, 182] width 13 height 79
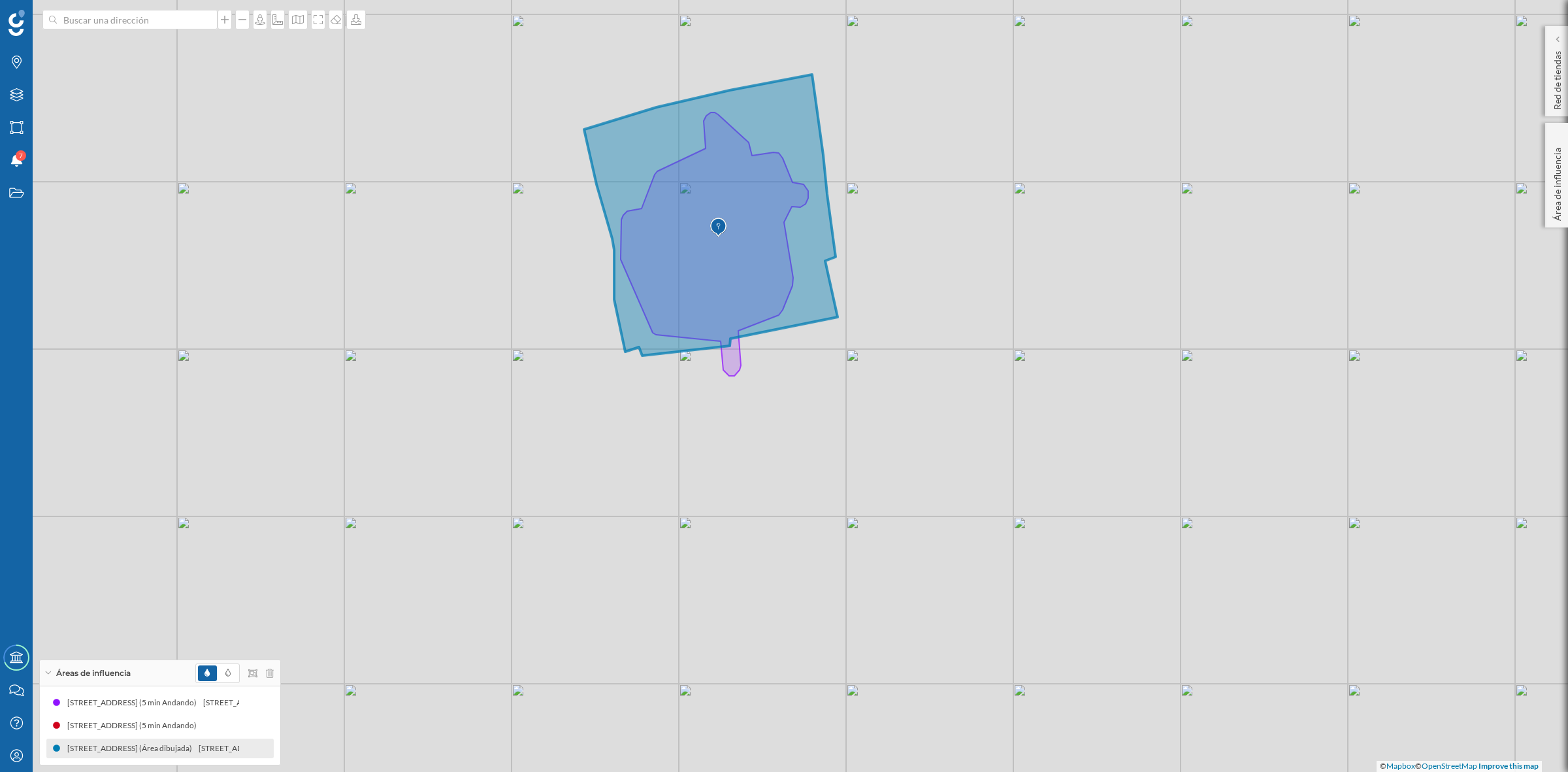
drag, startPoint x: 946, startPoint y: 514, endPoint x: 899, endPoint y: 432, distance: 94.5
click at [899, 432] on div "© Mapbox © OpenStreetMap Improve this map" at bounding box center [784, 386] width 1568 height 772
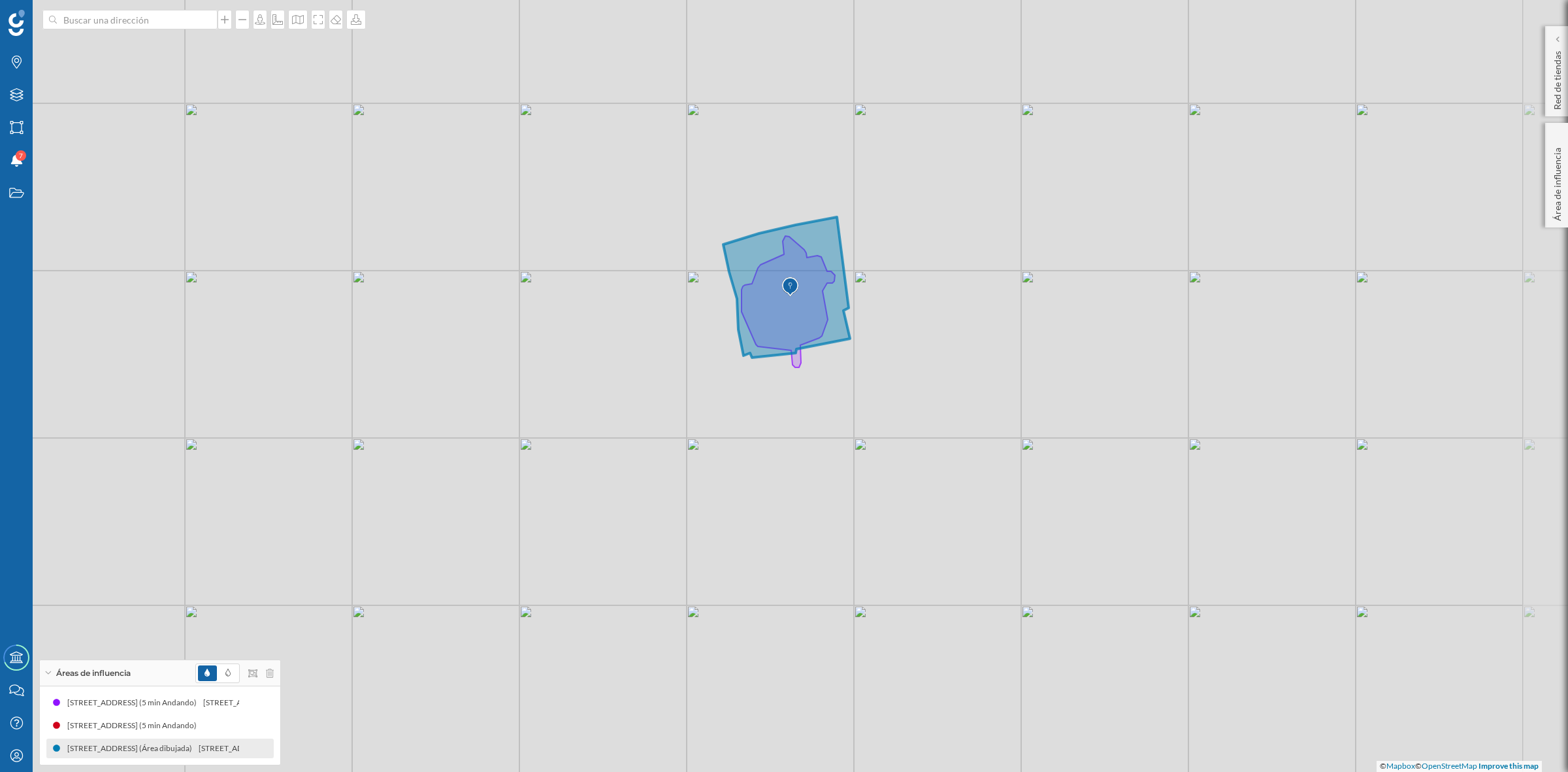
drag, startPoint x: 1030, startPoint y: 566, endPoint x: 948, endPoint y: 510, distance: 99.3
click at [948, 510] on div "© Mapbox © OpenStreetMap Improve this map" at bounding box center [784, 386] width 1568 height 772
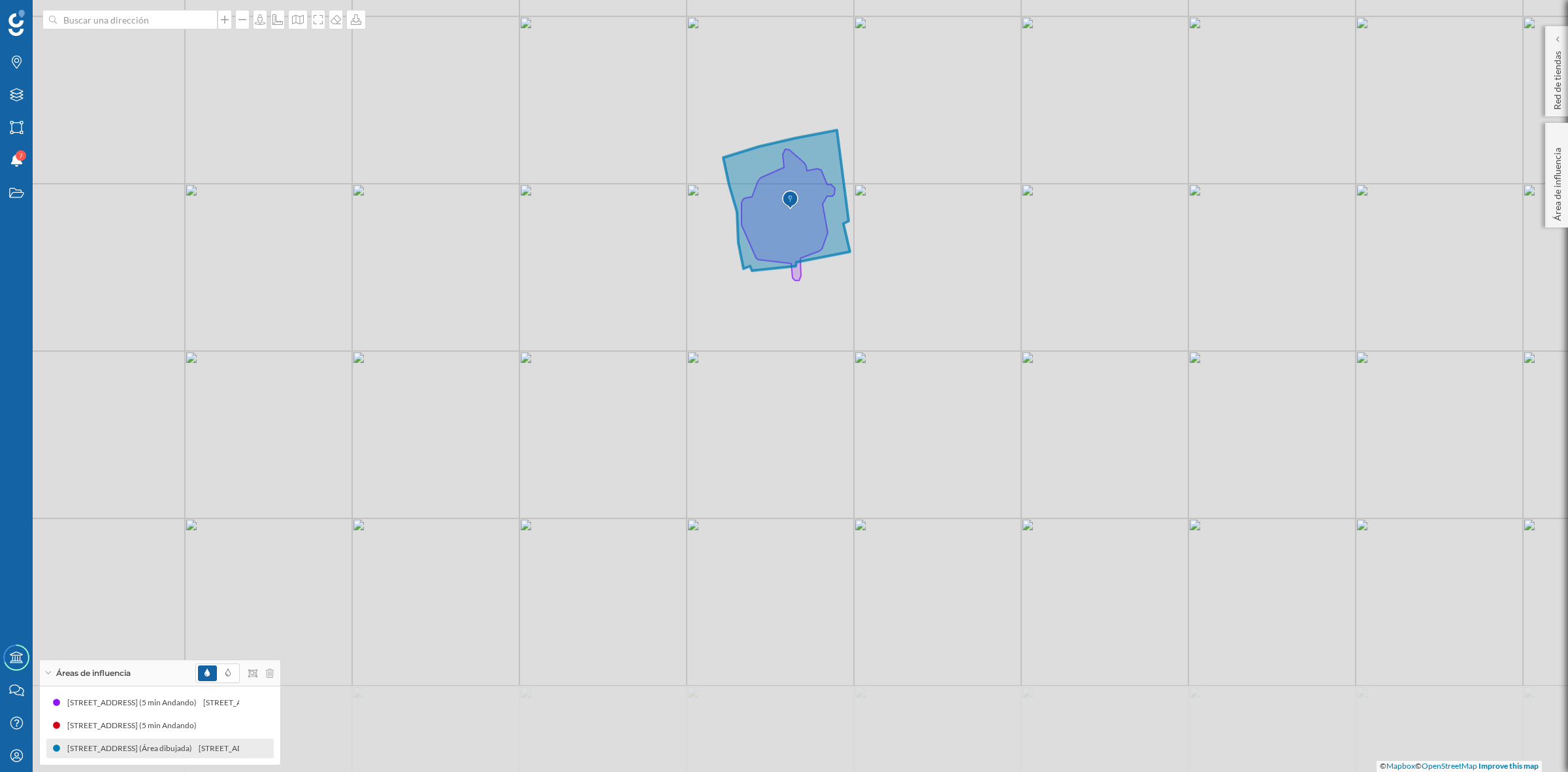
drag, startPoint x: 608, startPoint y: 666, endPoint x: 608, endPoint y: 501, distance: 165.0
click at [608, 501] on div "© Mapbox © OpenStreetMap Improve this map" at bounding box center [784, 386] width 1568 height 772
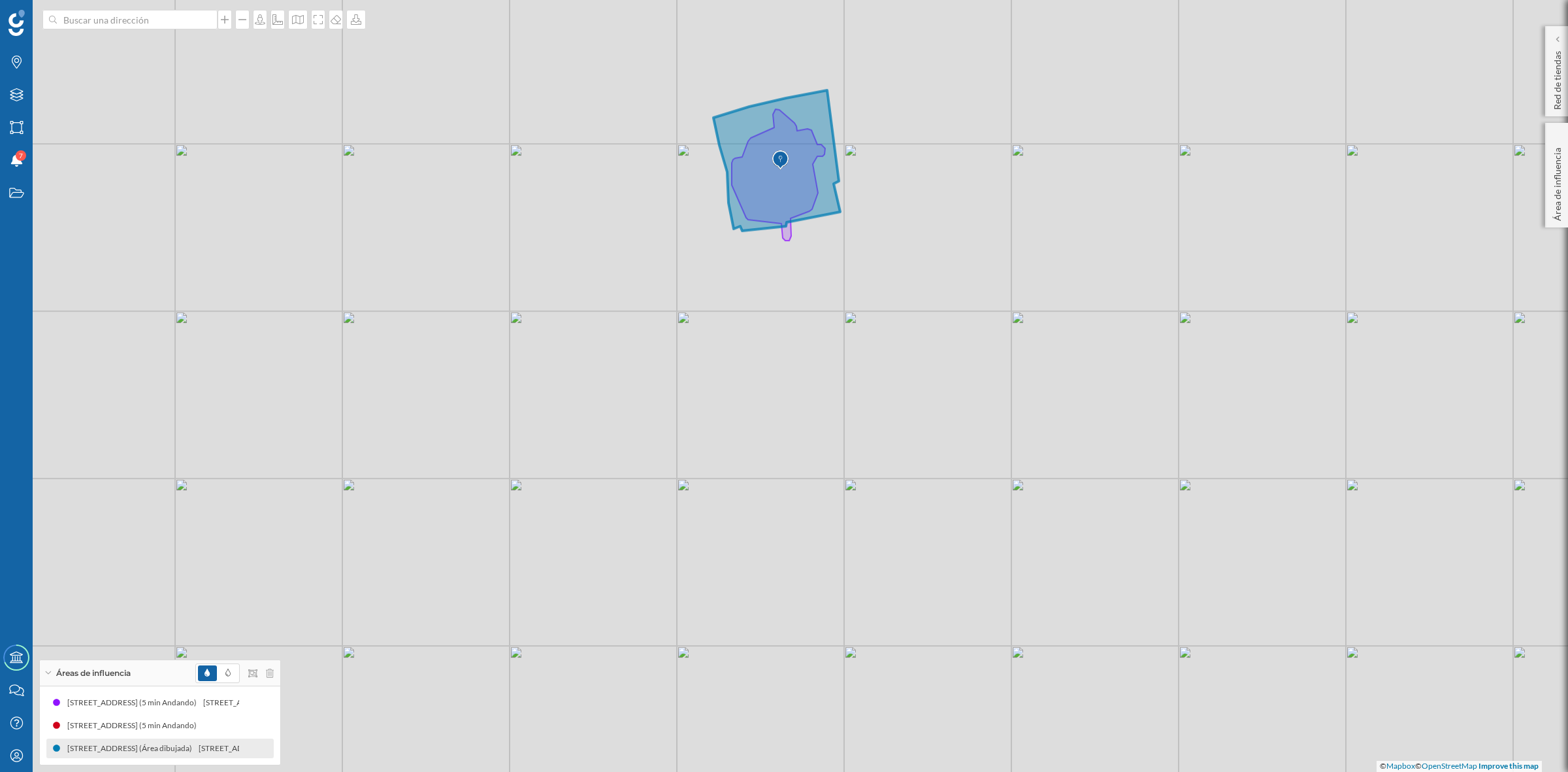
drag, startPoint x: 830, startPoint y: 466, endPoint x: 819, endPoint y: 510, distance: 45.4
click at [819, 510] on div "© Mapbox © OpenStreetMap Improve this map" at bounding box center [784, 386] width 1568 height 772
click at [12, 755] on icon "Mi perfil" at bounding box center [16, 755] width 16 height 13
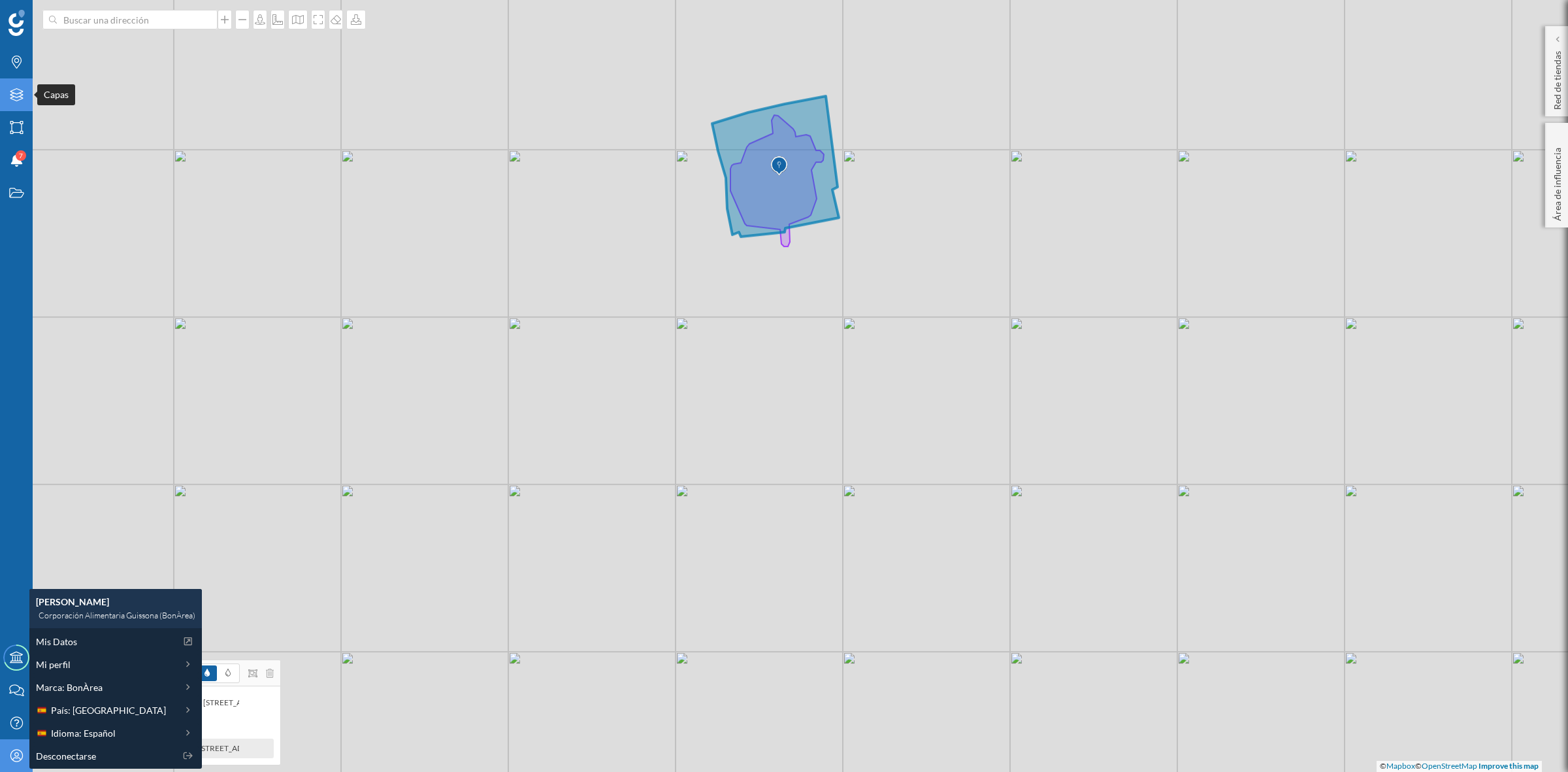
click at [10, 93] on icon "Capas" at bounding box center [16, 94] width 16 height 13
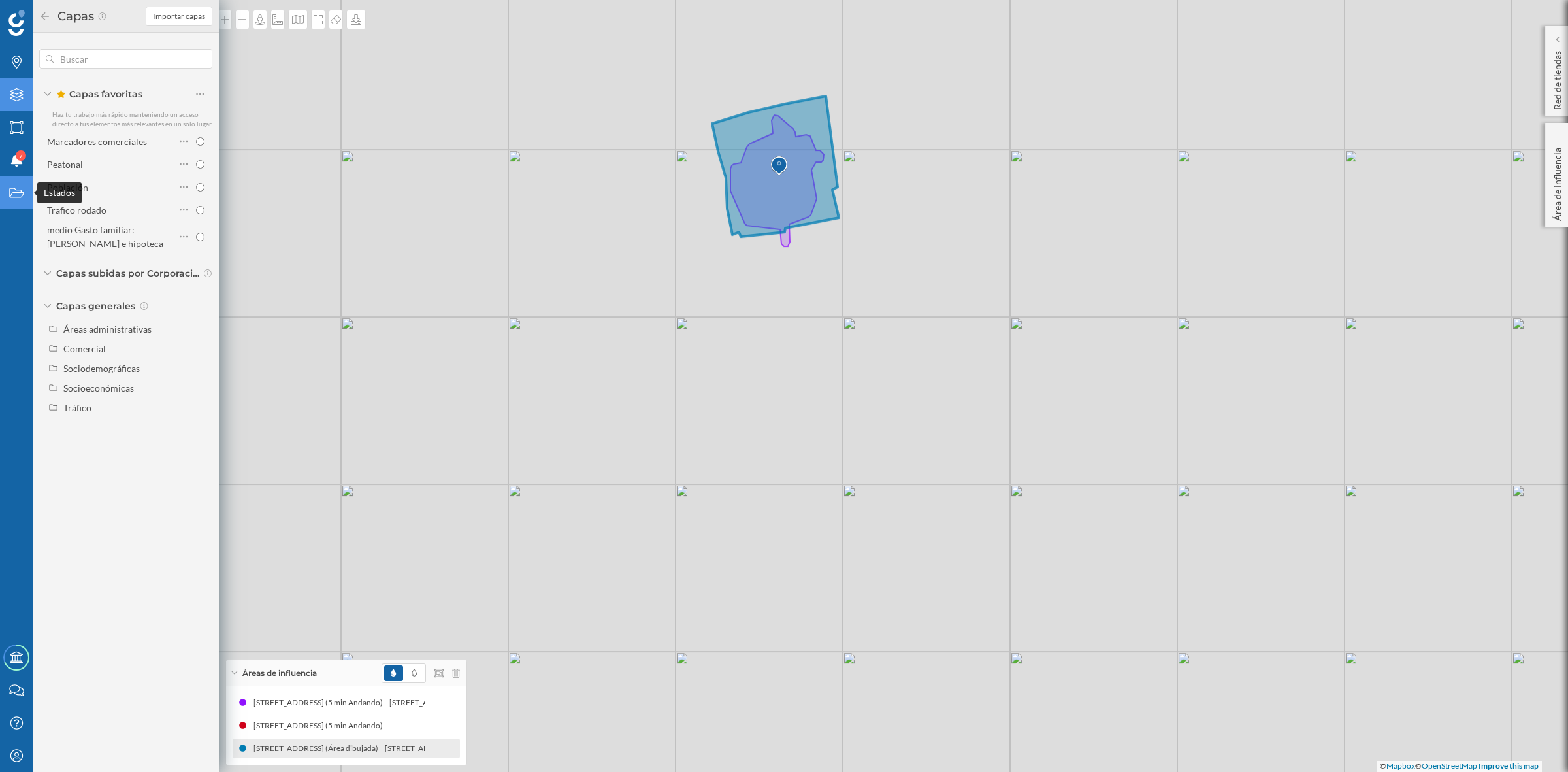
click at [17, 181] on div "Estados" at bounding box center [16, 193] width 33 height 33
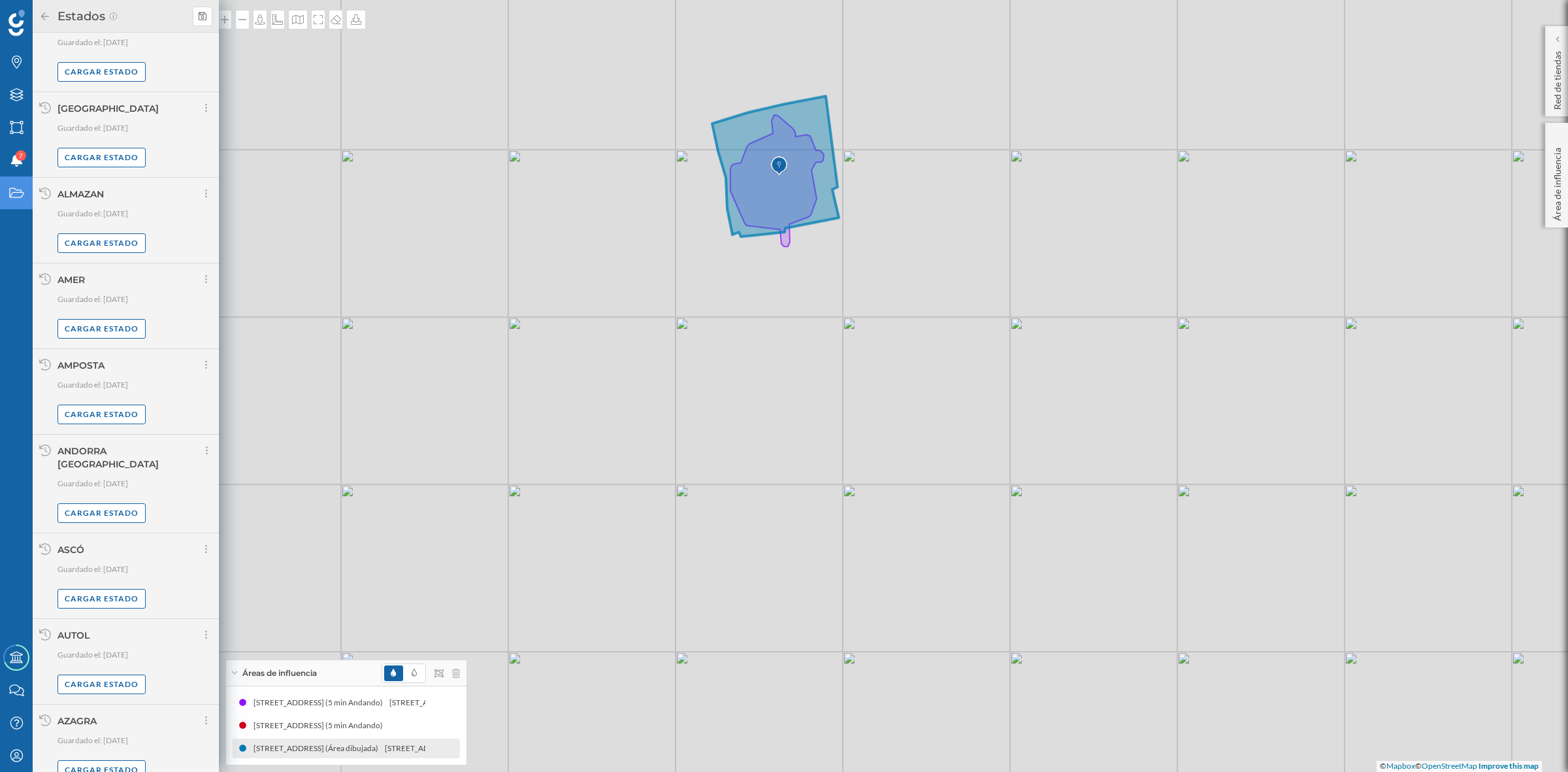
scroll to position [605, 0]
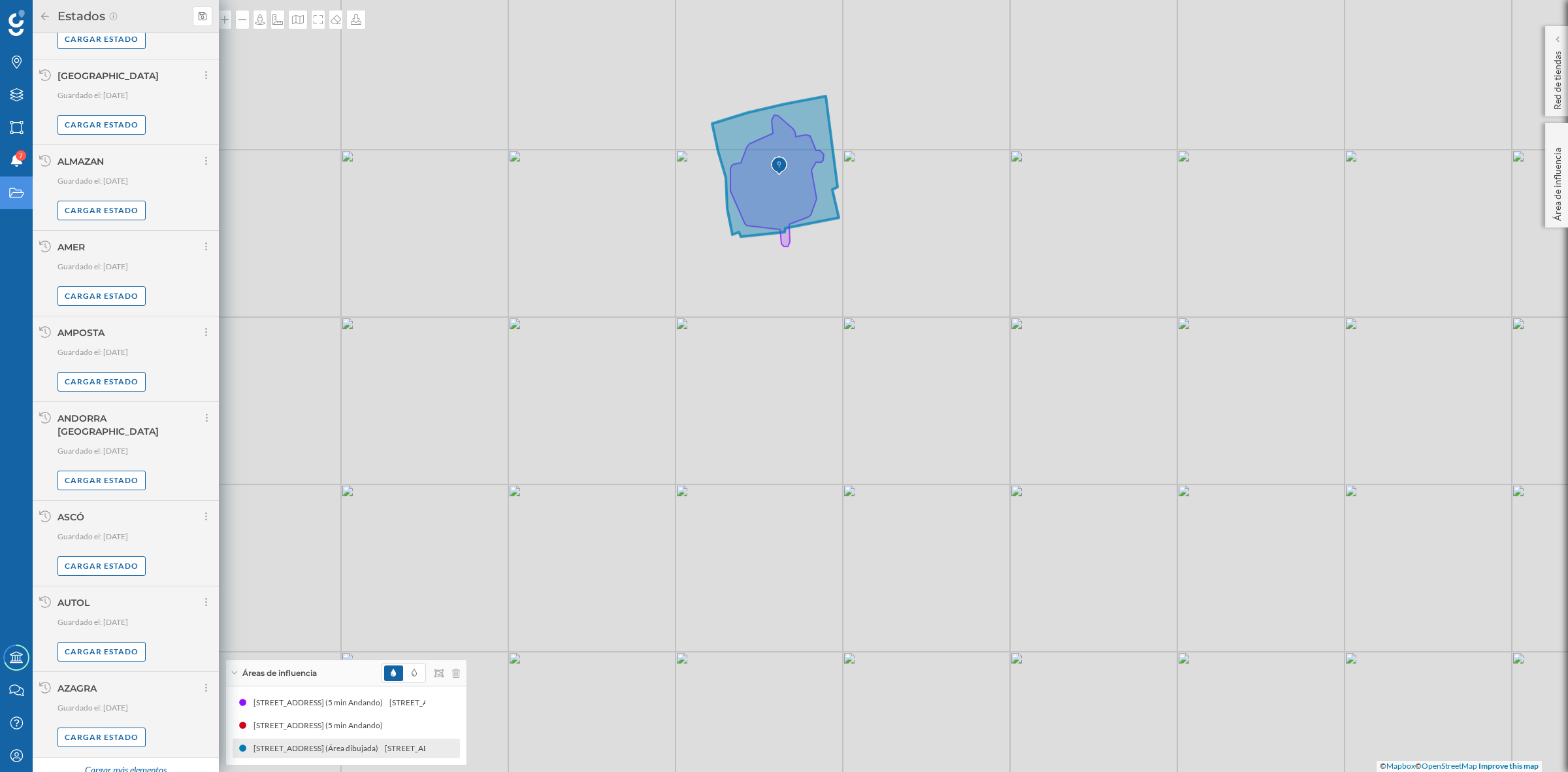
click at [120, 761] on div "Cargar más elementos" at bounding box center [126, 770] width 98 height 19
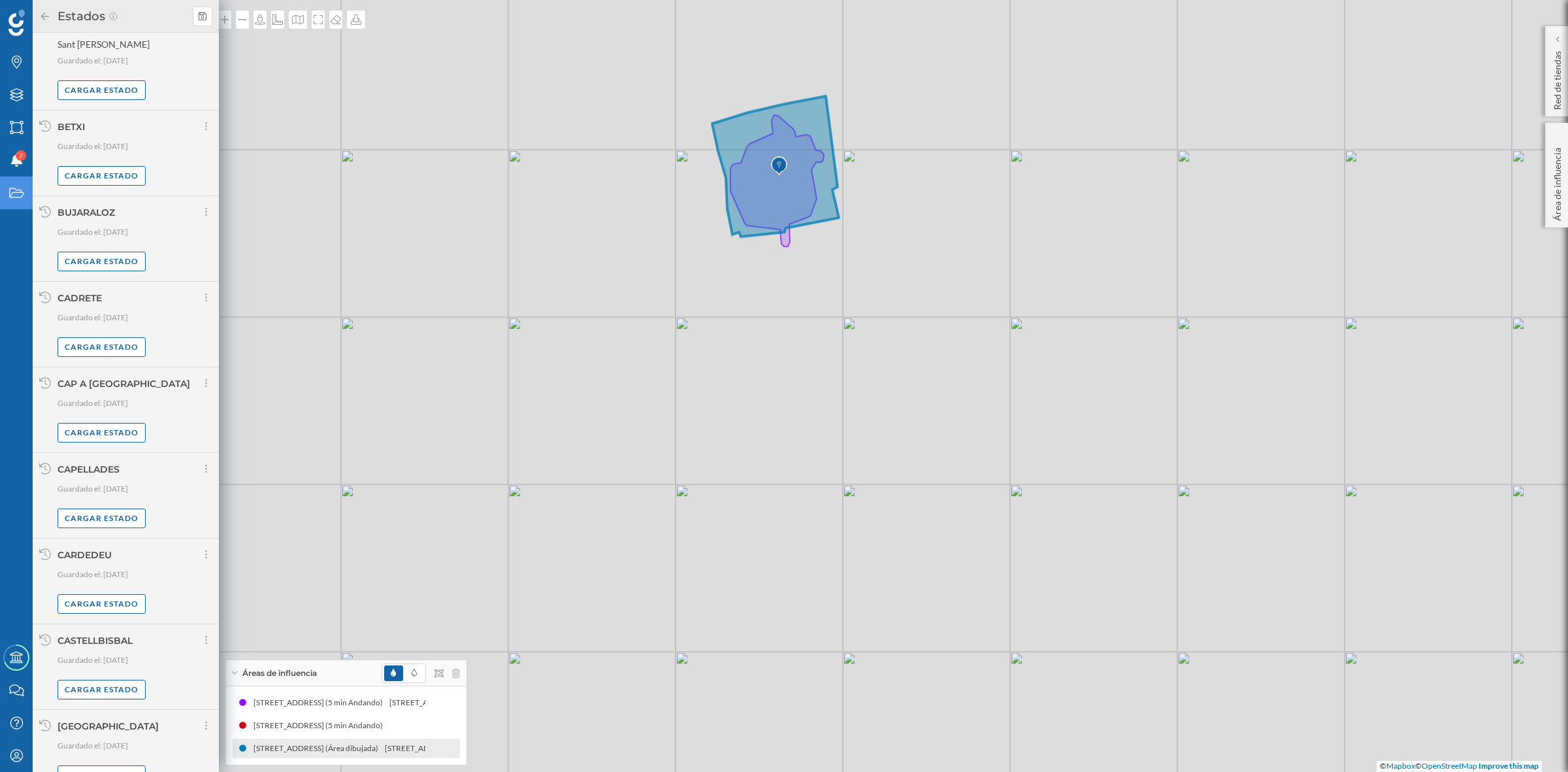
scroll to position [1990, 0]
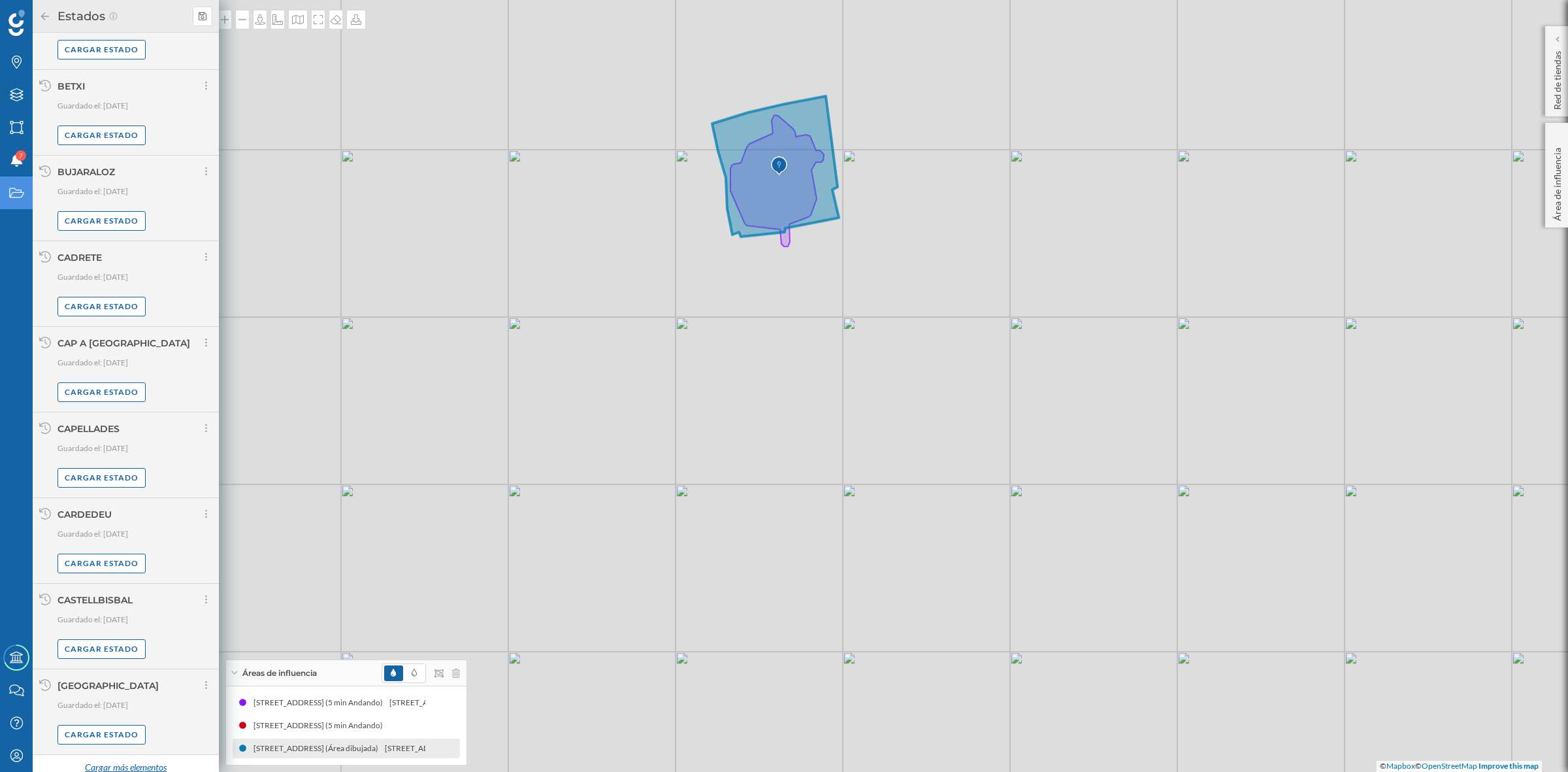
click at [126, 758] on div "Cargar más elementos" at bounding box center [126, 768] width 98 height 19
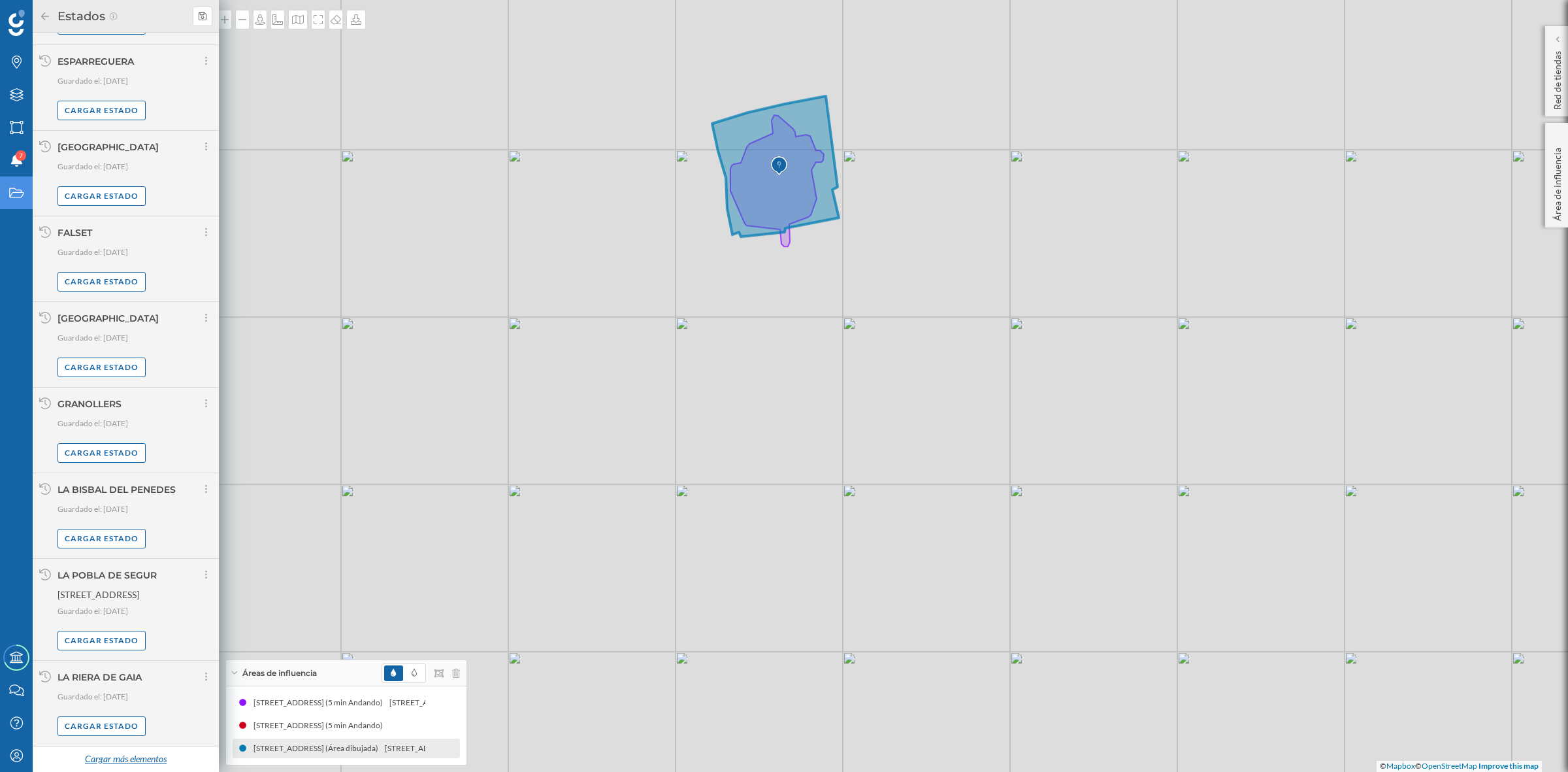
click at [119, 762] on div "Cargar más elementos" at bounding box center [126, 758] width 98 height 19
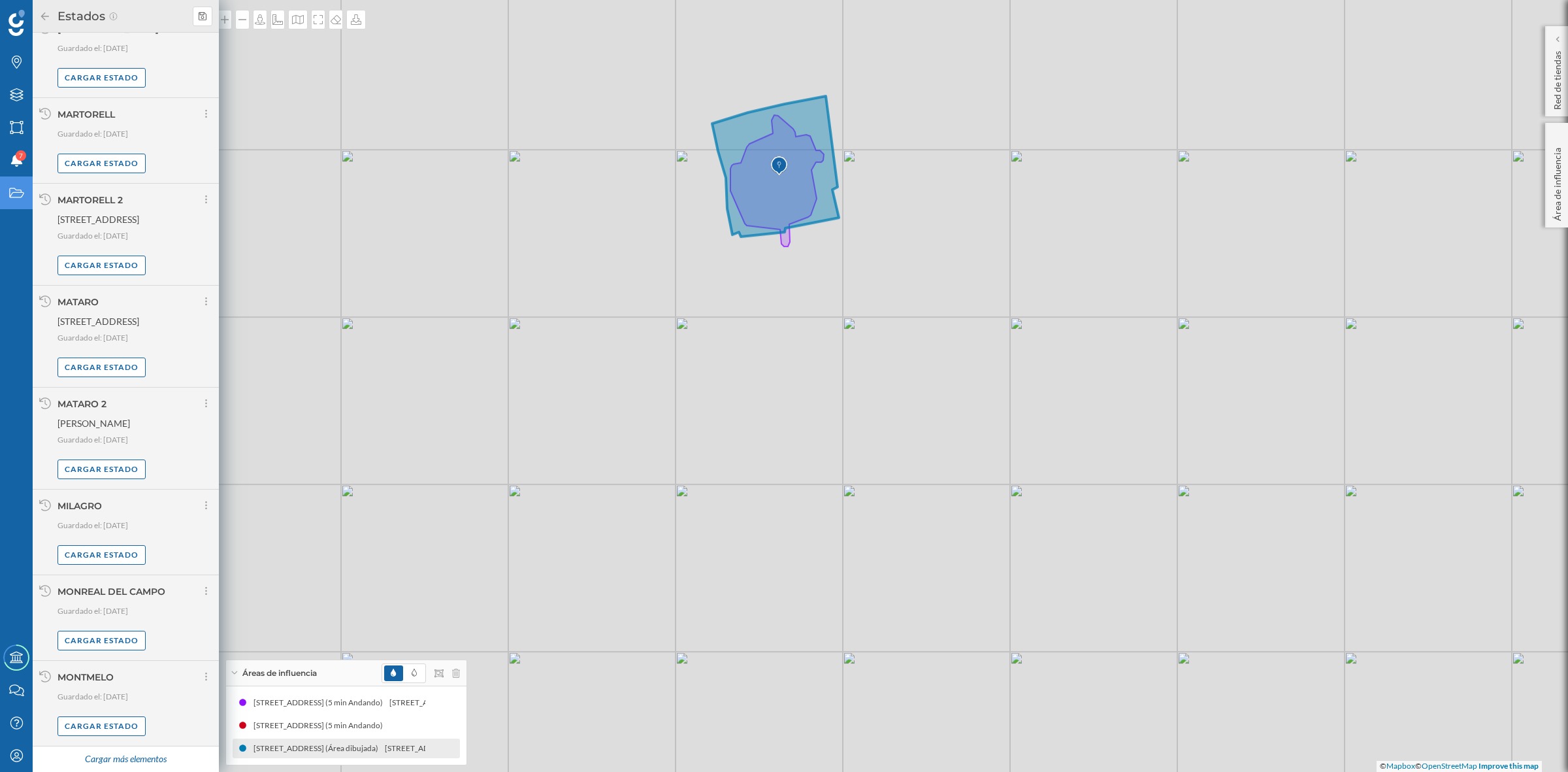
scroll to position [4704, 0]
click at [111, 758] on div "Cargar más elementos" at bounding box center [126, 758] width 98 height 19
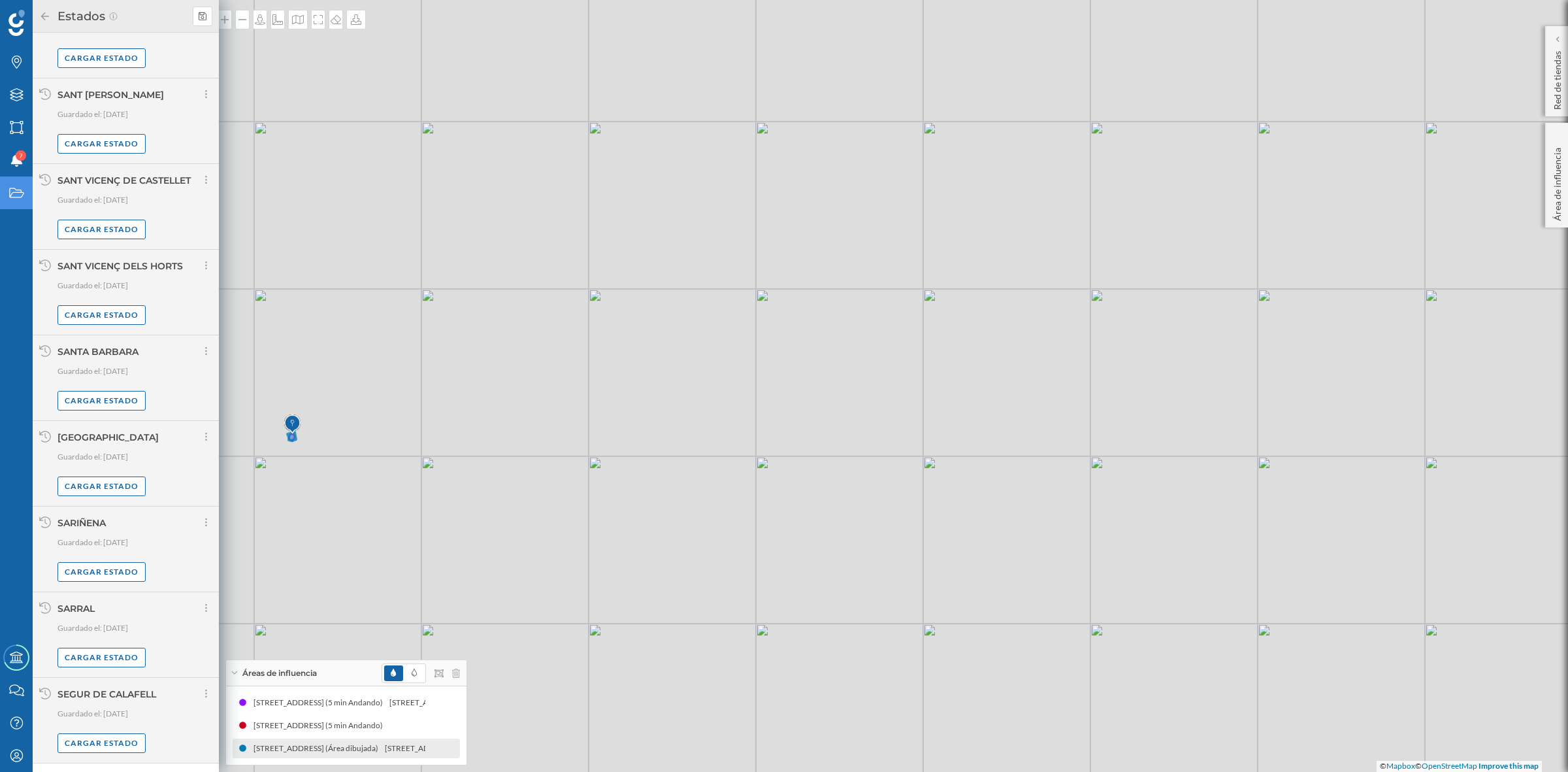
scroll to position [6043, 0]
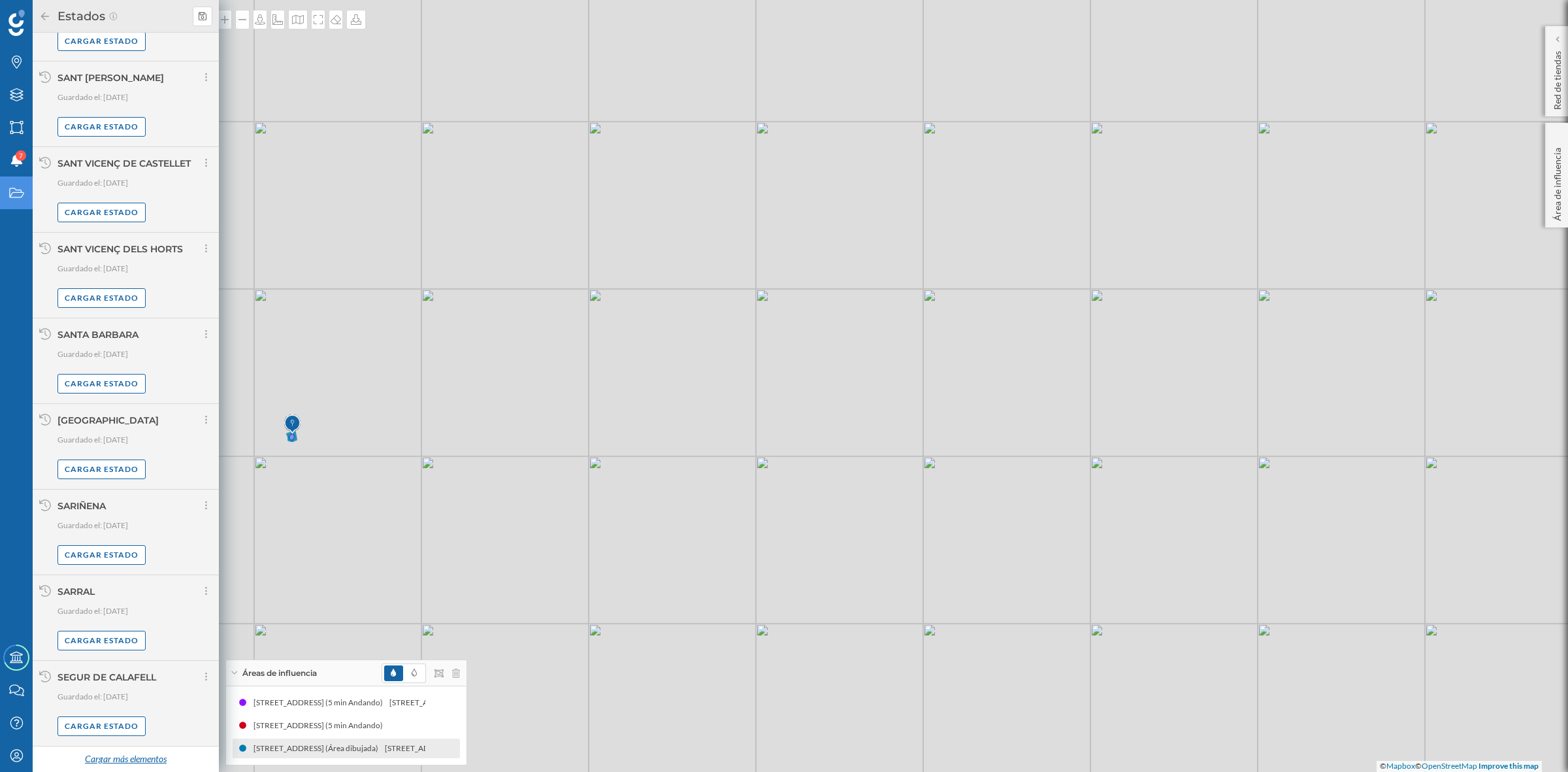
click at [134, 753] on div "Cargar más elementos" at bounding box center [126, 758] width 98 height 19
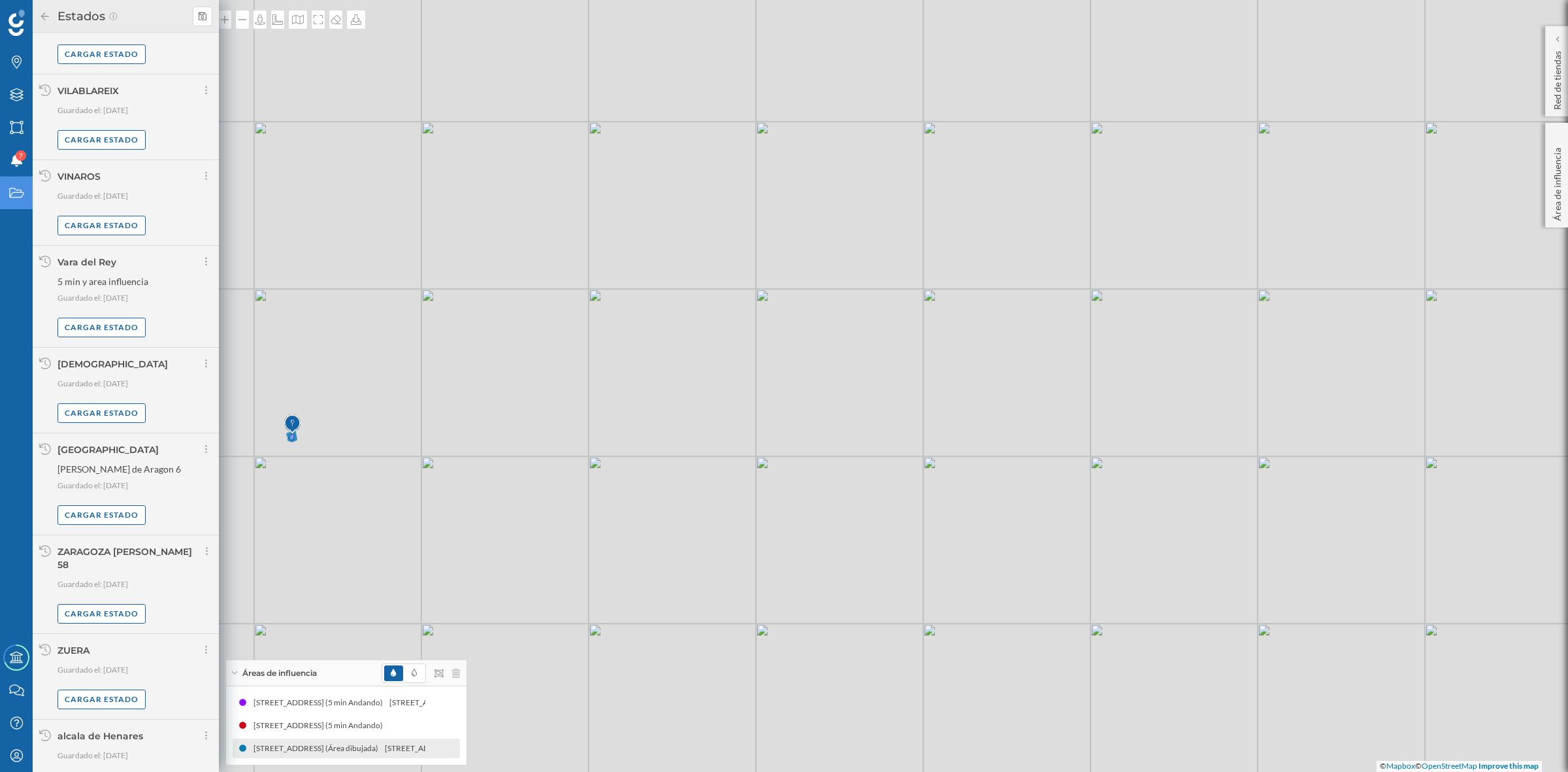
scroll to position [7381, 0]
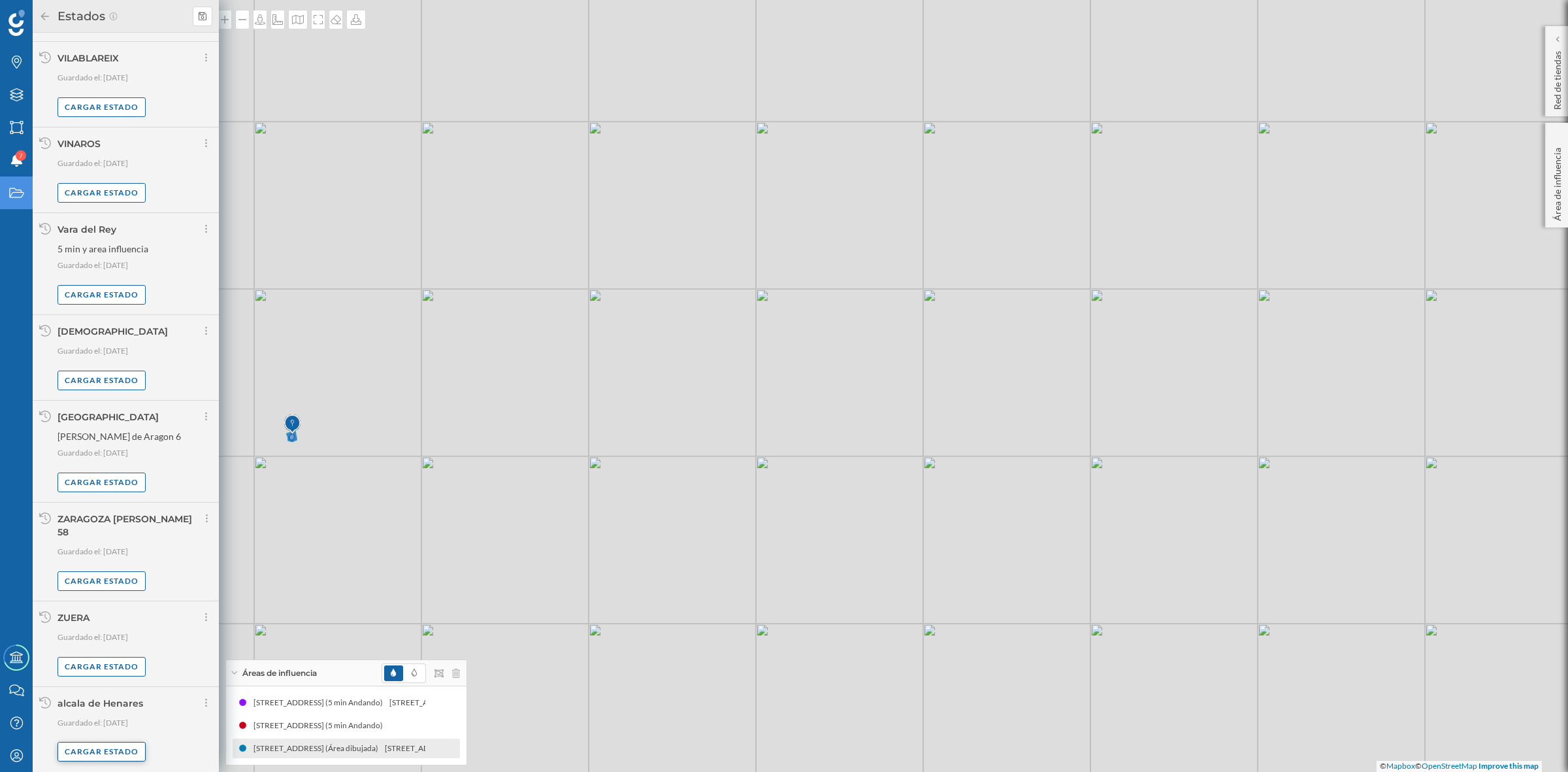
click at [115, 752] on div "Cargar estado" at bounding box center [101, 751] width 88 height 19
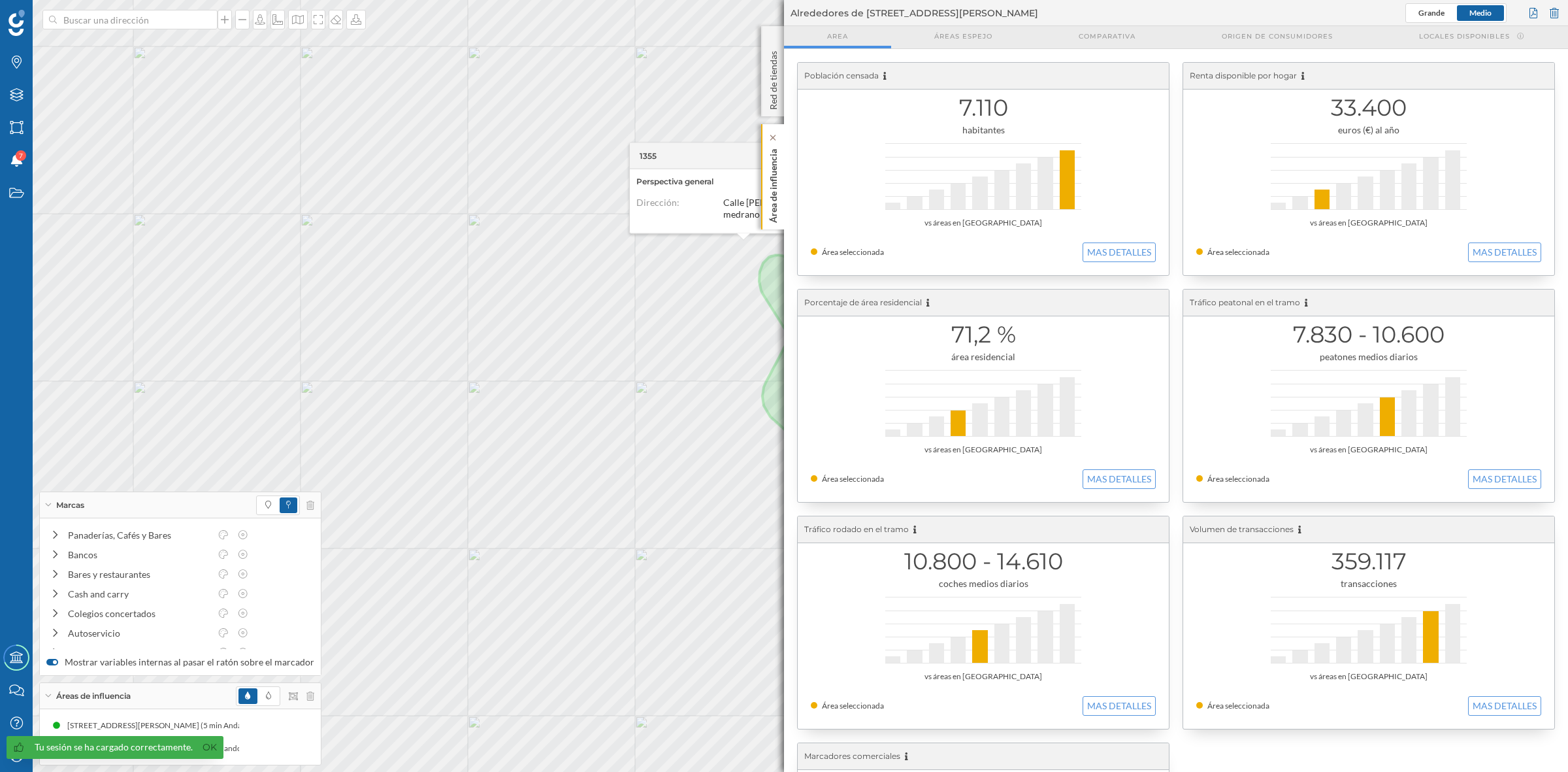
click at [773, 203] on p "Área de influencia" at bounding box center [773, 183] width 13 height 79
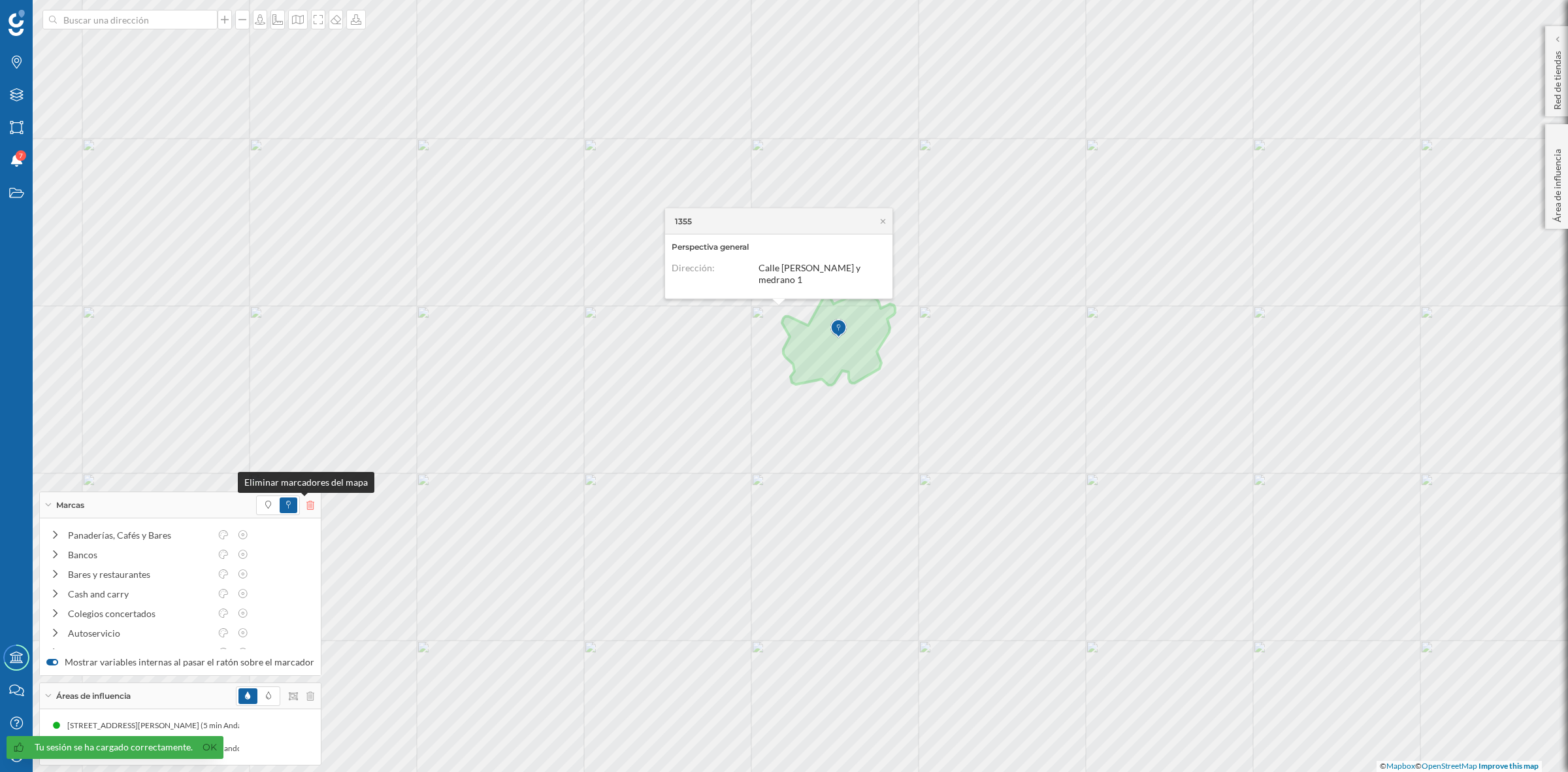
click at [307, 504] on icon at bounding box center [310, 505] width 8 height 9
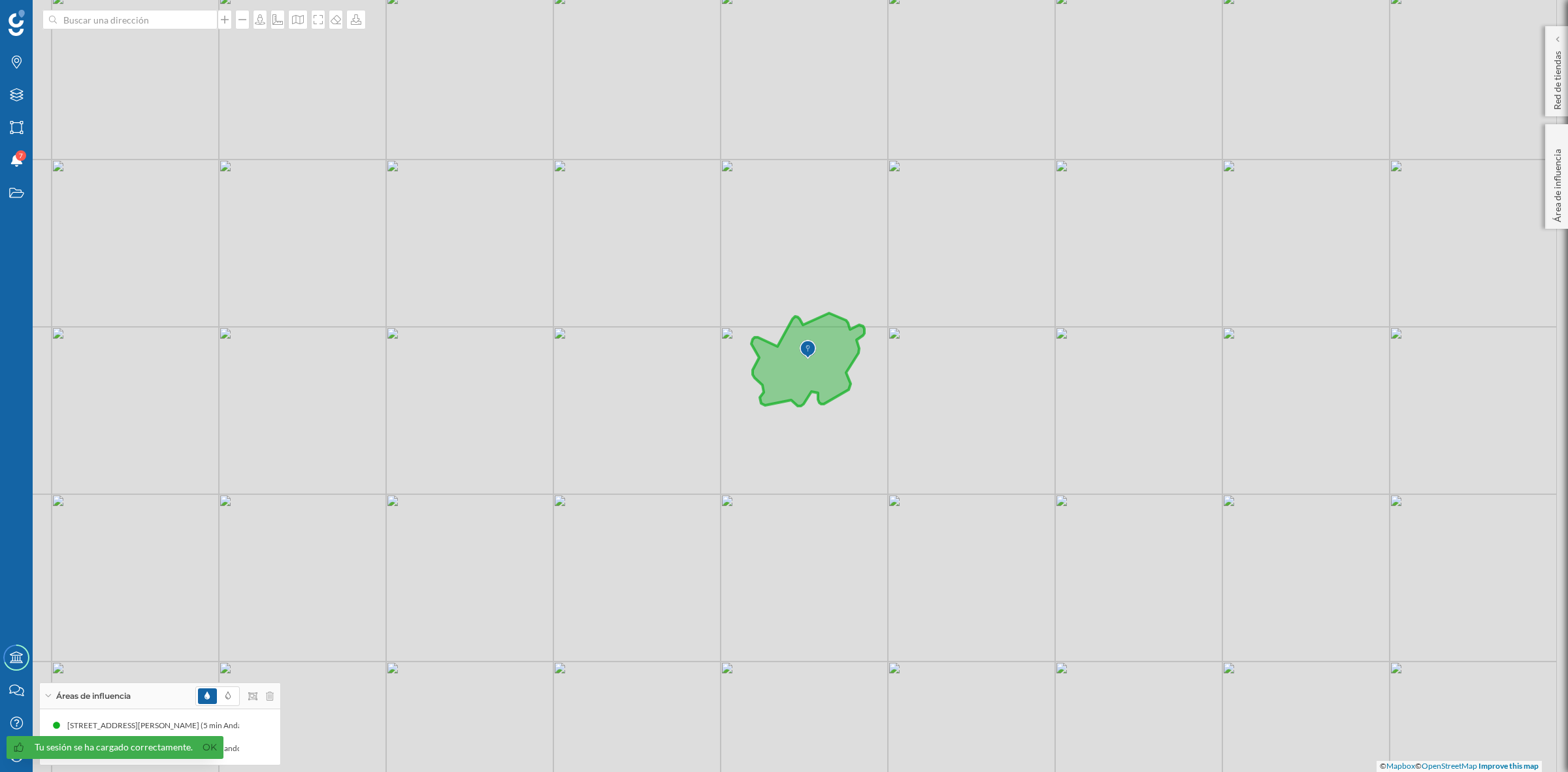
drag, startPoint x: 890, startPoint y: 562, endPoint x: 859, endPoint y: 583, distance: 37.4
click at [859, 583] on div "© Mapbox © OpenStreetMap Improve this map" at bounding box center [784, 386] width 1568 height 772
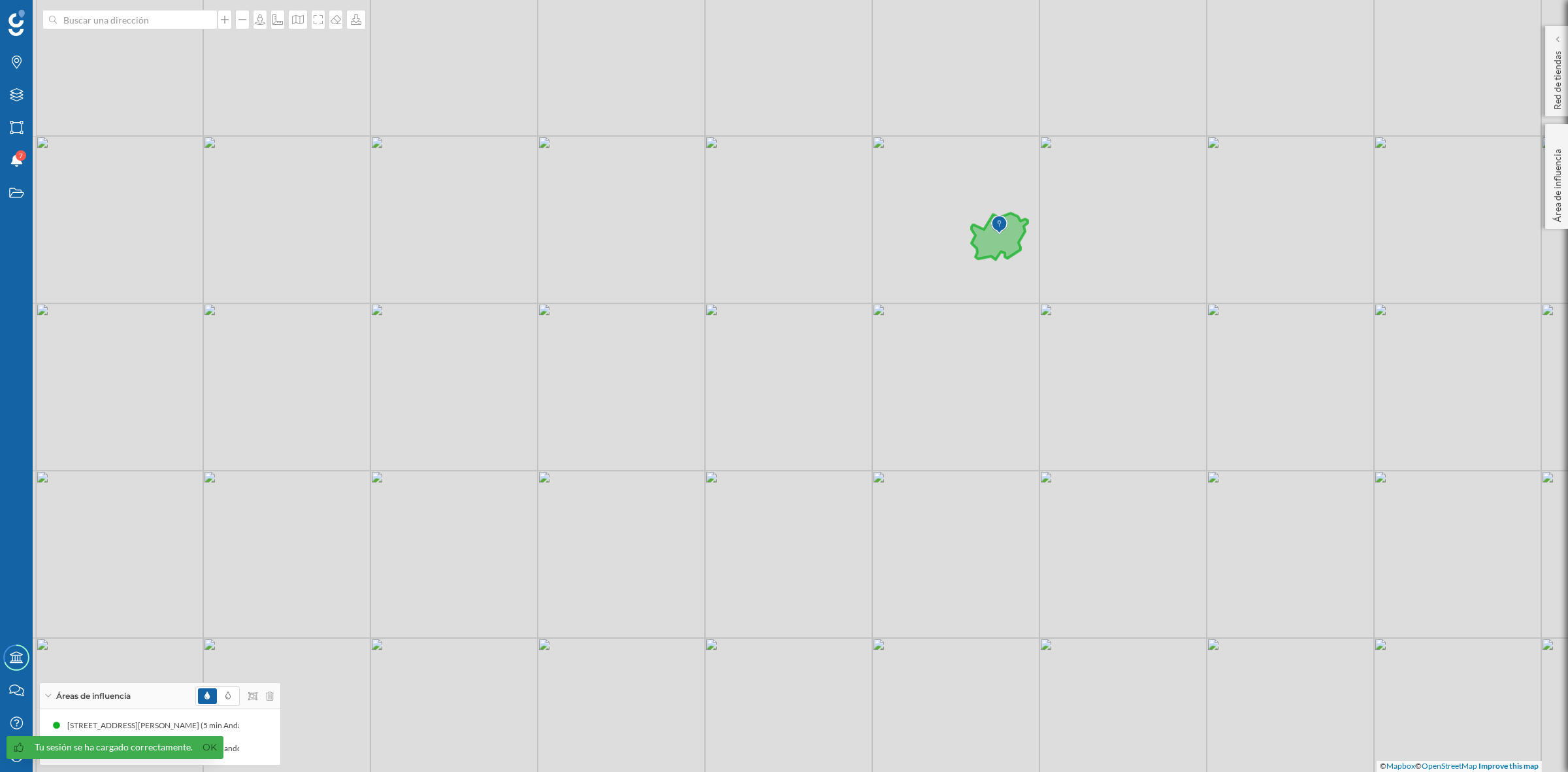
drag, startPoint x: 935, startPoint y: 530, endPoint x: 1116, endPoint y: 322, distance: 275.7
click at [1116, 322] on div "© Mapbox © OpenStreetMap Improve this map" at bounding box center [784, 386] width 1568 height 772
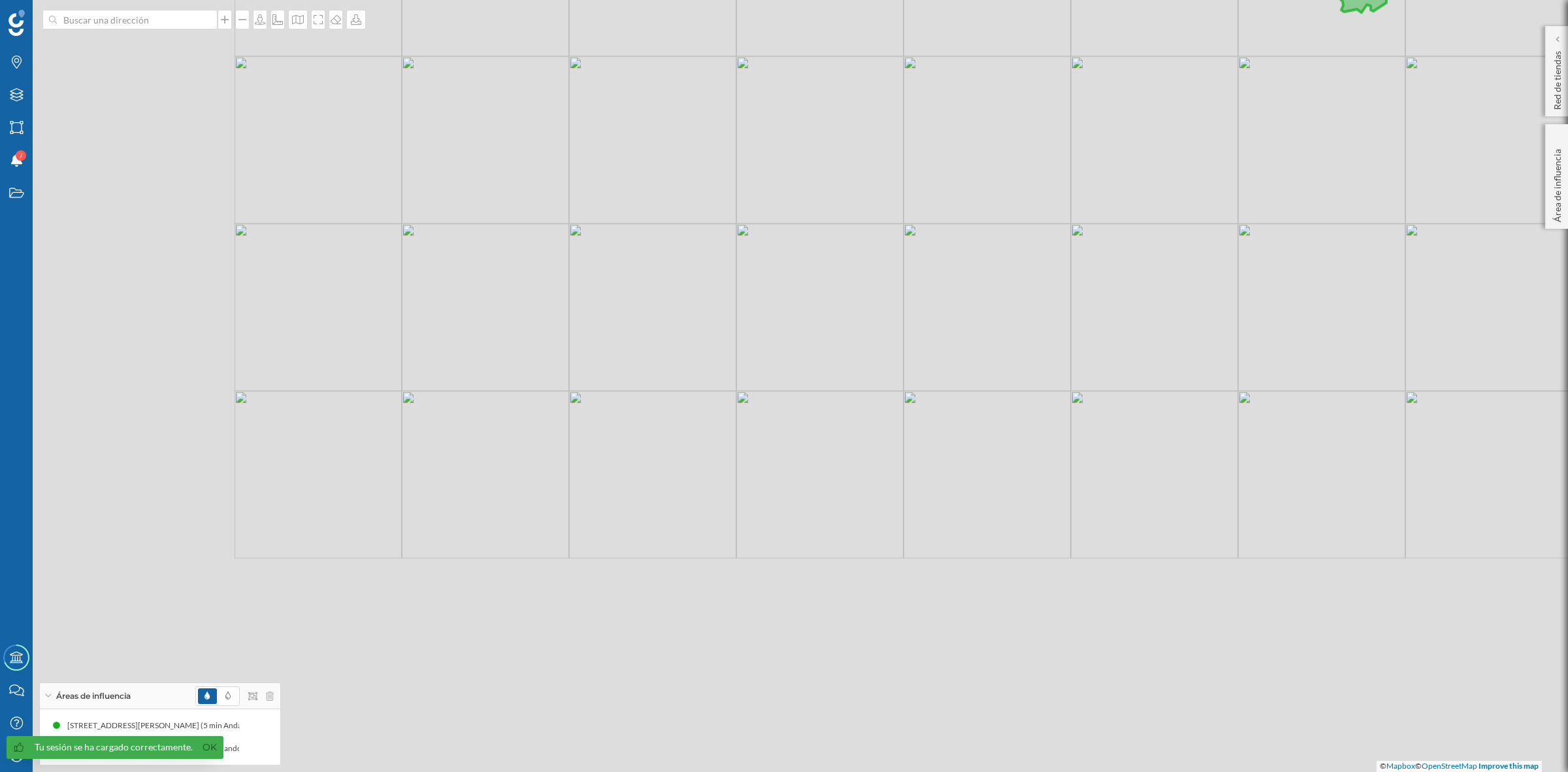
drag, startPoint x: 720, startPoint y: 520, endPoint x: 1167, endPoint y: 256, distance: 519.1
click at [1167, 256] on div "© Mapbox © OpenStreetMap Improve this map" at bounding box center [784, 386] width 1568 height 772
drag, startPoint x: 899, startPoint y: 403, endPoint x: 945, endPoint y: 465, distance: 77.2
click at [945, 465] on div "© Mapbox © OpenStreetMap Improve this map" at bounding box center [784, 386] width 1568 height 772
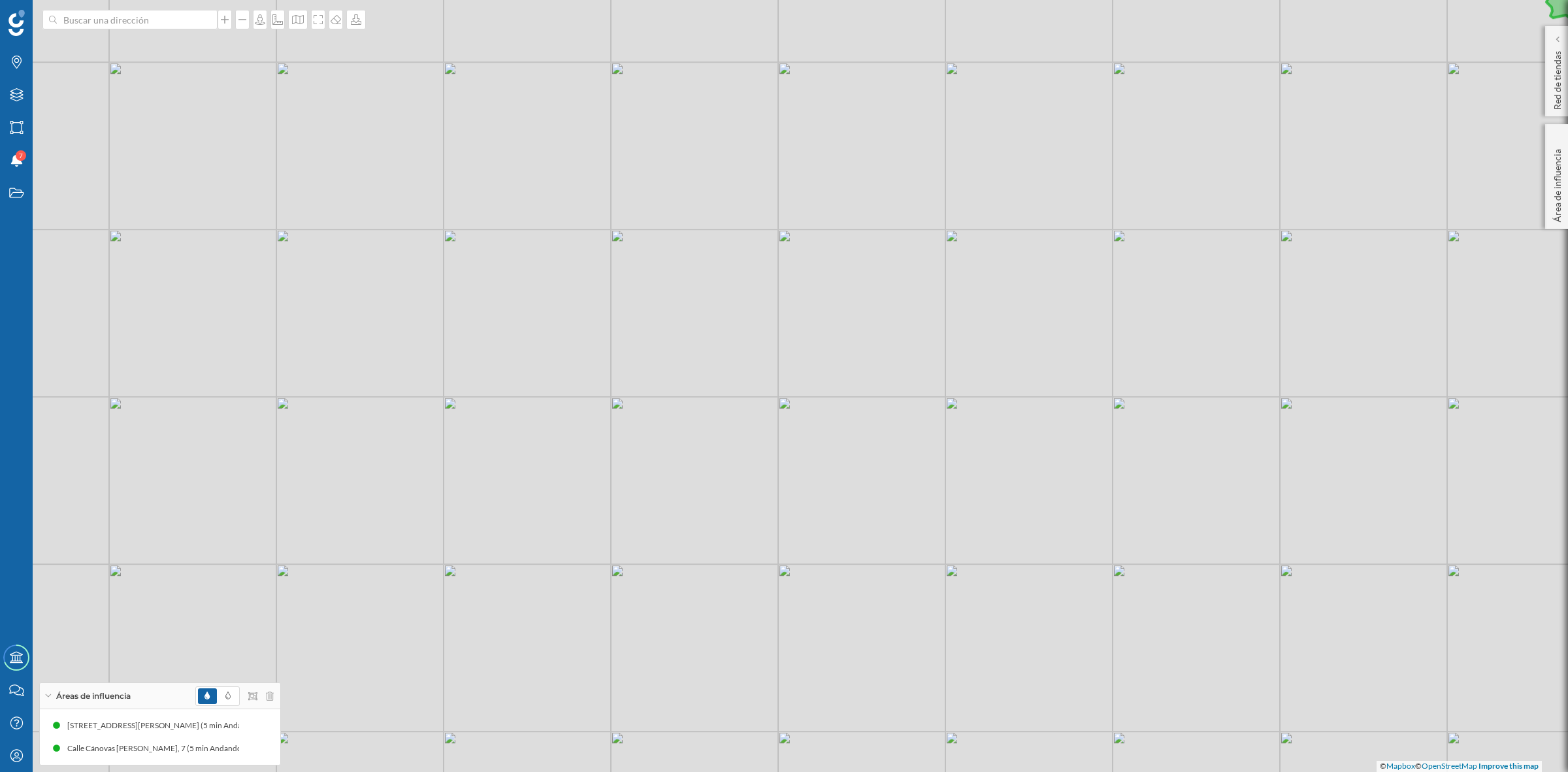
drag, startPoint x: 817, startPoint y: 444, endPoint x: 902, endPoint y: 403, distance: 94.4
click at [902, 403] on div "© Mapbox © OpenStreetMap Improve this map" at bounding box center [784, 386] width 1568 height 772
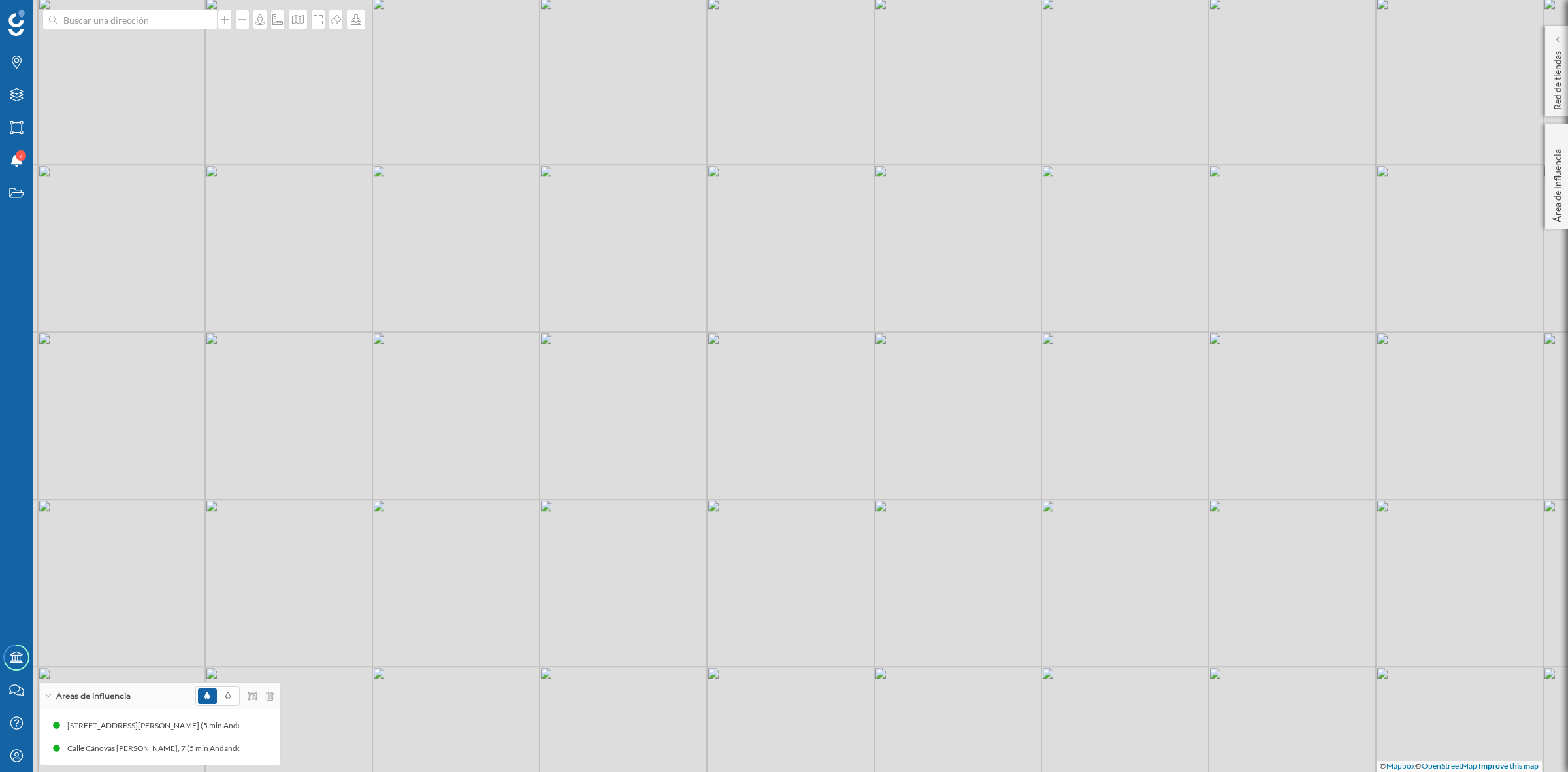
drag, startPoint x: 610, startPoint y: 454, endPoint x: 779, endPoint y: 395, distance: 179.0
click at [779, 395] on div "© Mapbox © OpenStreetMap Improve this map" at bounding box center [784, 386] width 1568 height 772
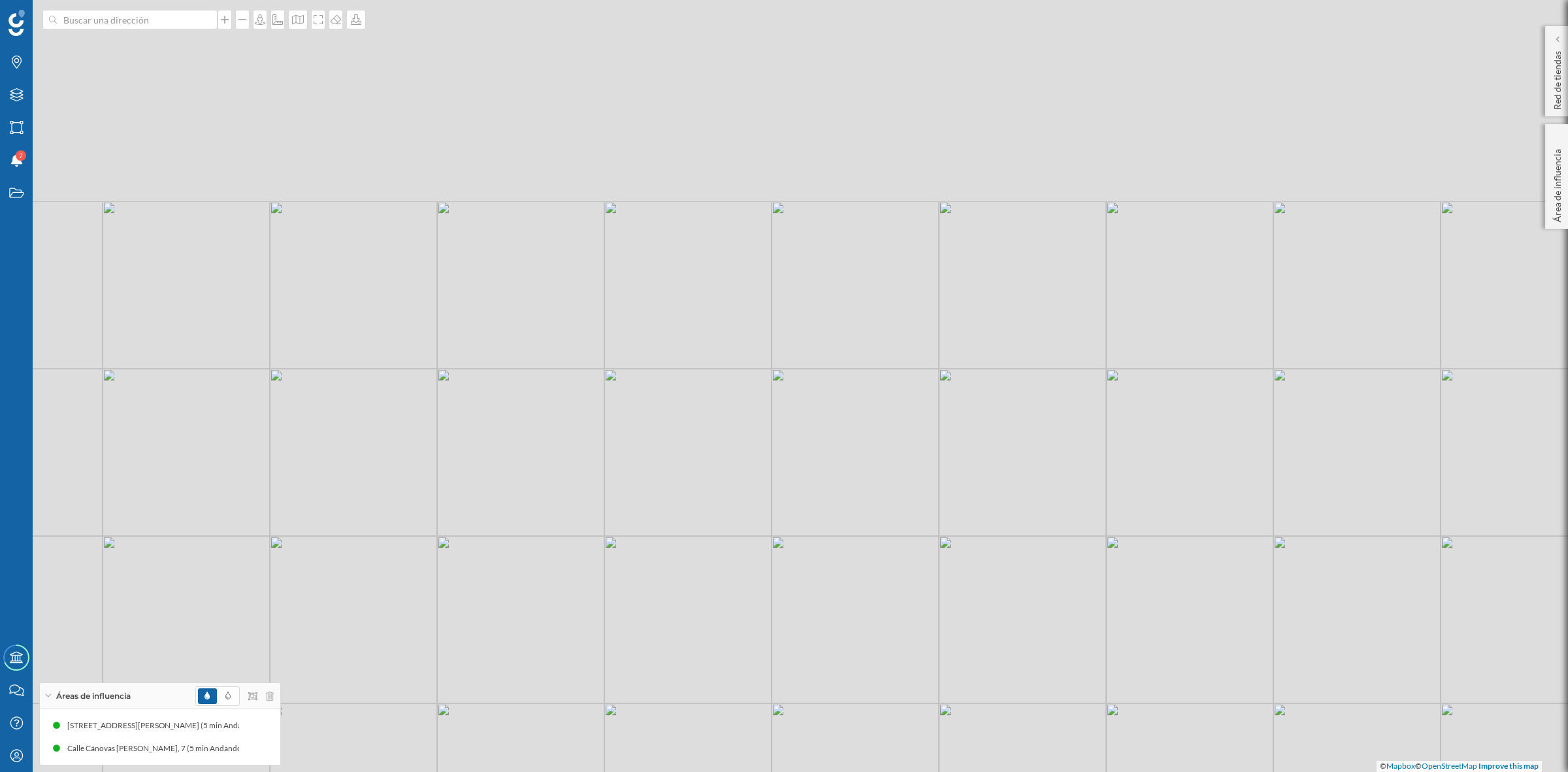
drag, startPoint x: 813, startPoint y: 170, endPoint x: 783, endPoint y: 458, distance: 289.6
click at [783, 458] on div "© Mapbox © OpenStreetMap Improve this map" at bounding box center [784, 386] width 1568 height 772
drag, startPoint x: 914, startPoint y: 329, endPoint x: 814, endPoint y: 579, distance: 269.3
click at [814, 579] on div "© Mapbox © OpenStreetMap Improve this map" at bounding box center [784, 386] width 1568 height 772
drag, startPoint x: 925, startPoint y: 414, endPoint x: 903, endPoint y: 331, distance: 85.9
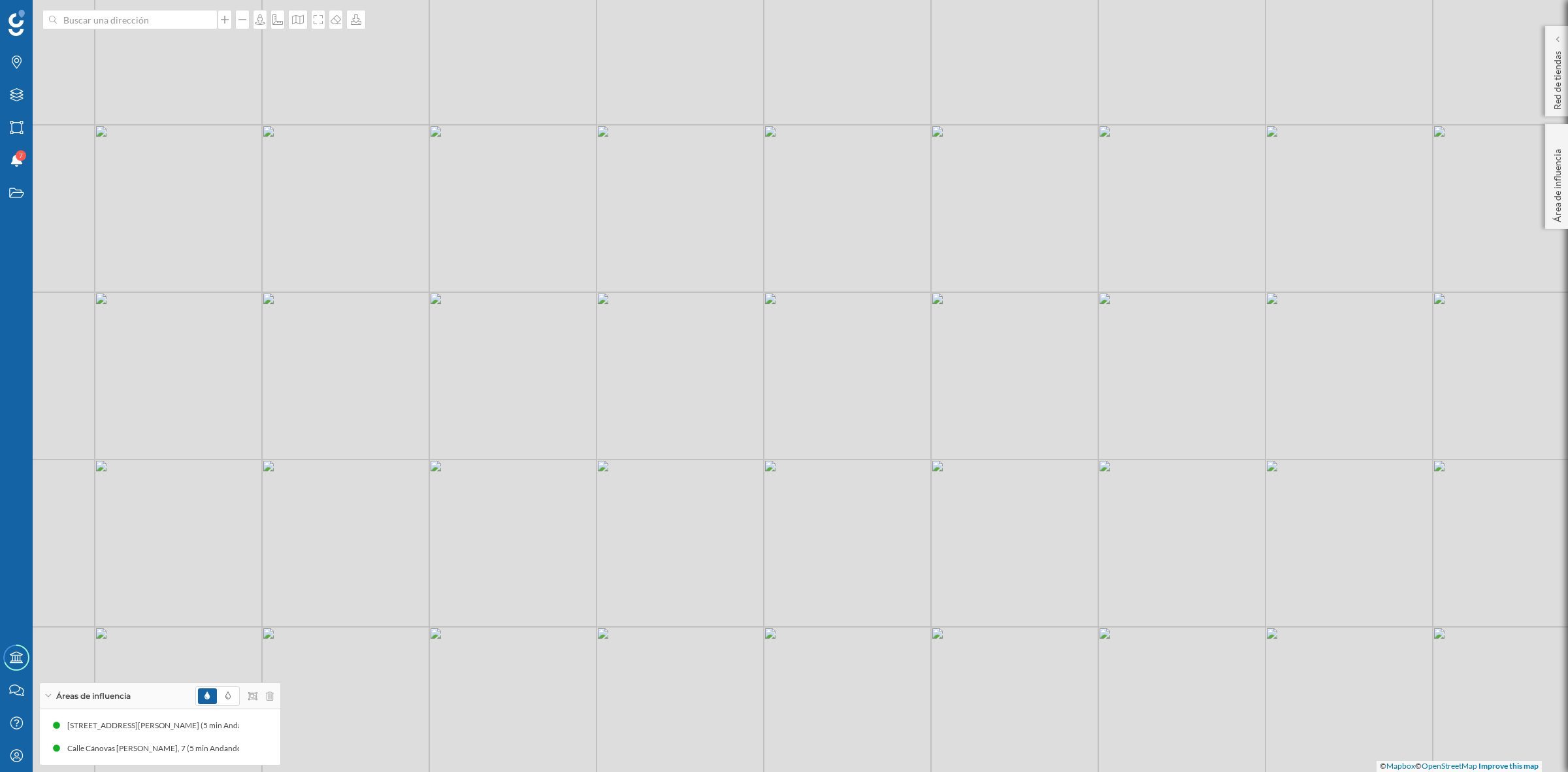
click at [903, 331] on div "© Mapbox © OpenStreetMap Improve this map" at bounding box center [784, 386] width 1568 height 772
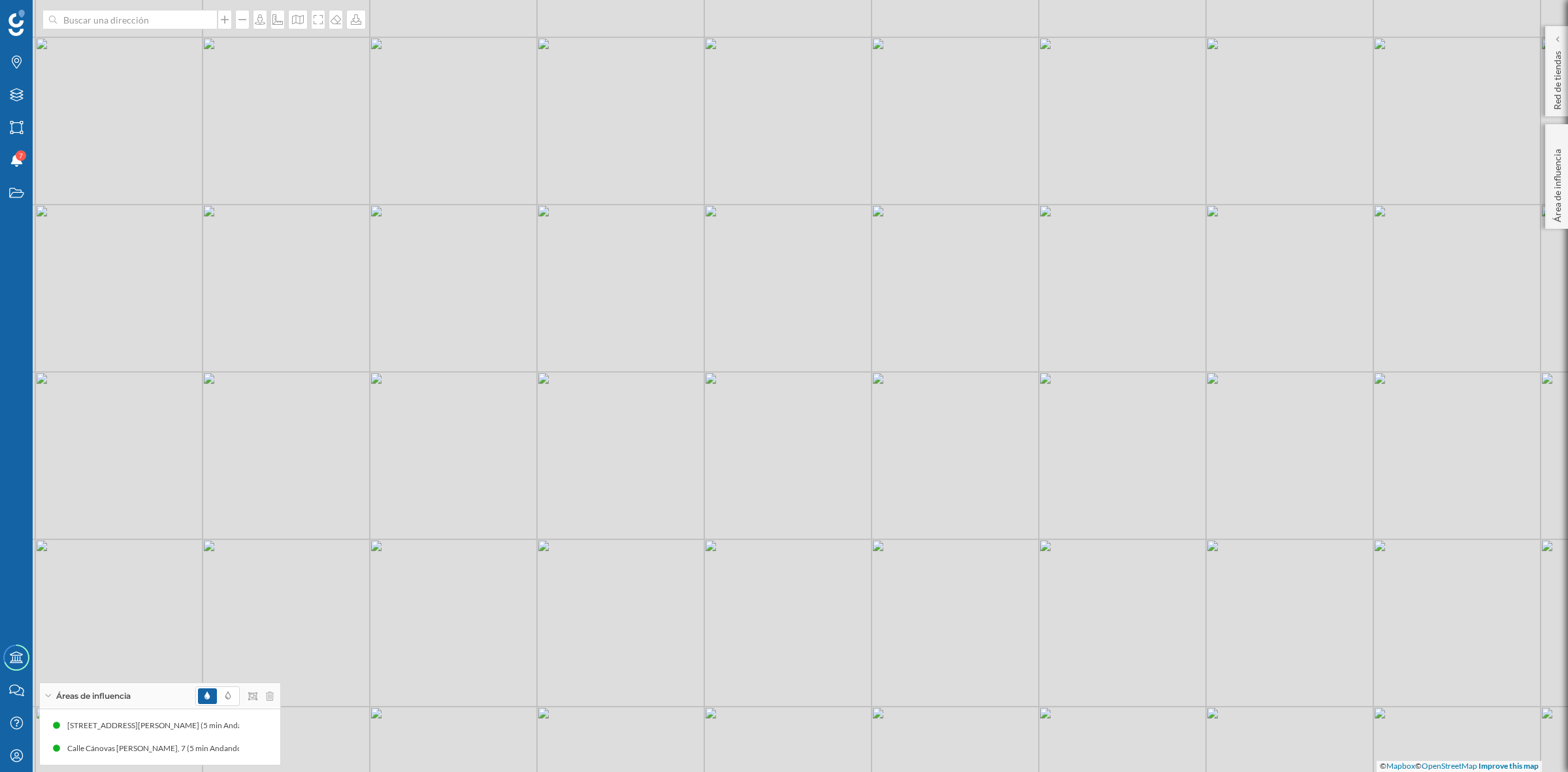
drag, startPoint x: 932, startPoint y: 399, endPoint x: 887, endPoint y: 376, distance: 50.5
click at [887, 376] on div "© Mapbox © OpenStreetMap Improve this map" at bounding box center [784, 386] width 1568 height 772
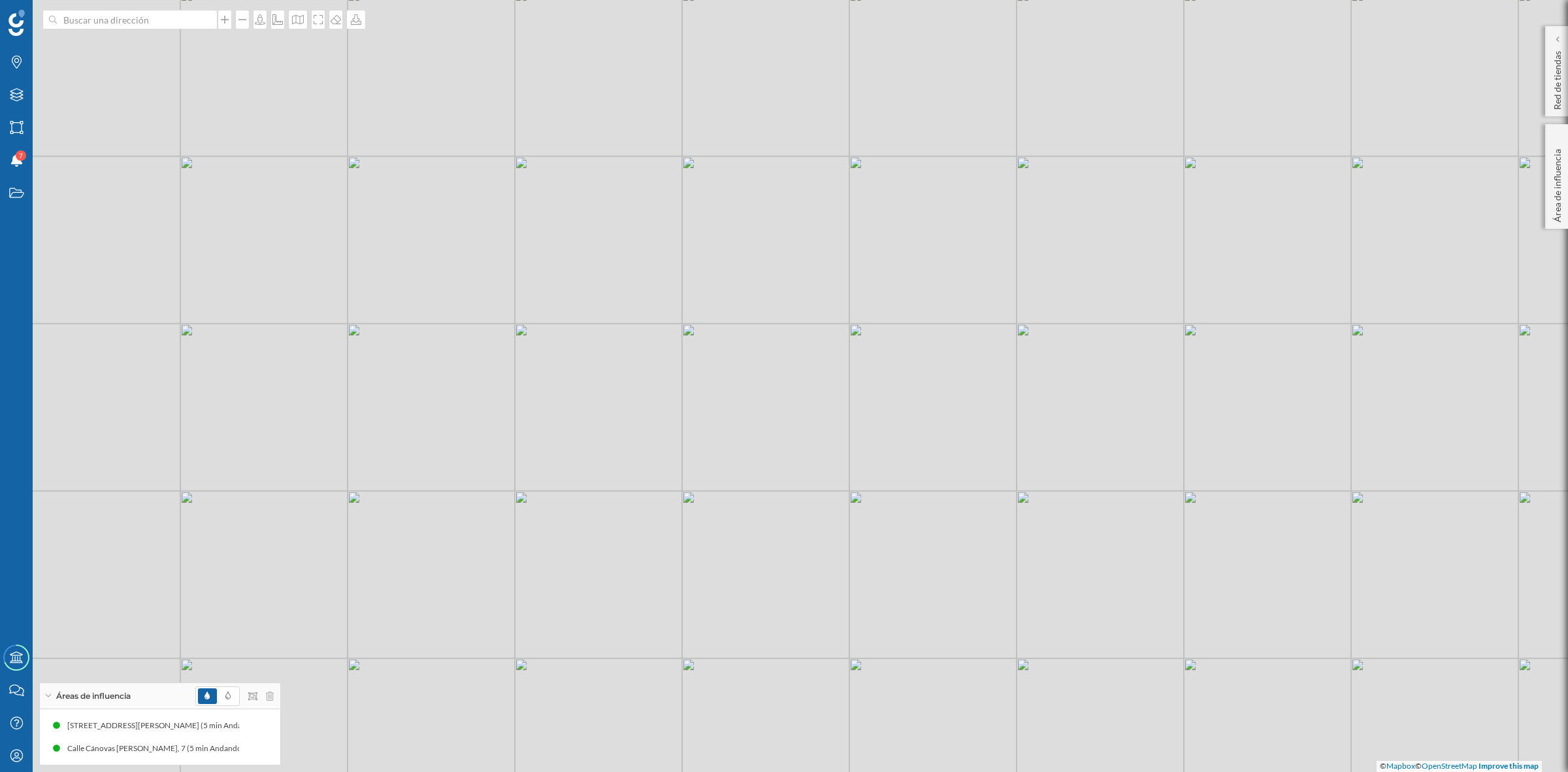
drag, startPoint x: 804, startPoint y: 475, endPoint x: 782, endPoint y: 426, distance: 53.7
click at [782, 426] on div "© Mapbox © OpenStreetMap Improve this map" at bounding box center [784, 386] width 1568 height 772
click at [16, 67] on icon "Marcas" at bounding box center [16, 62] width 16 height 13
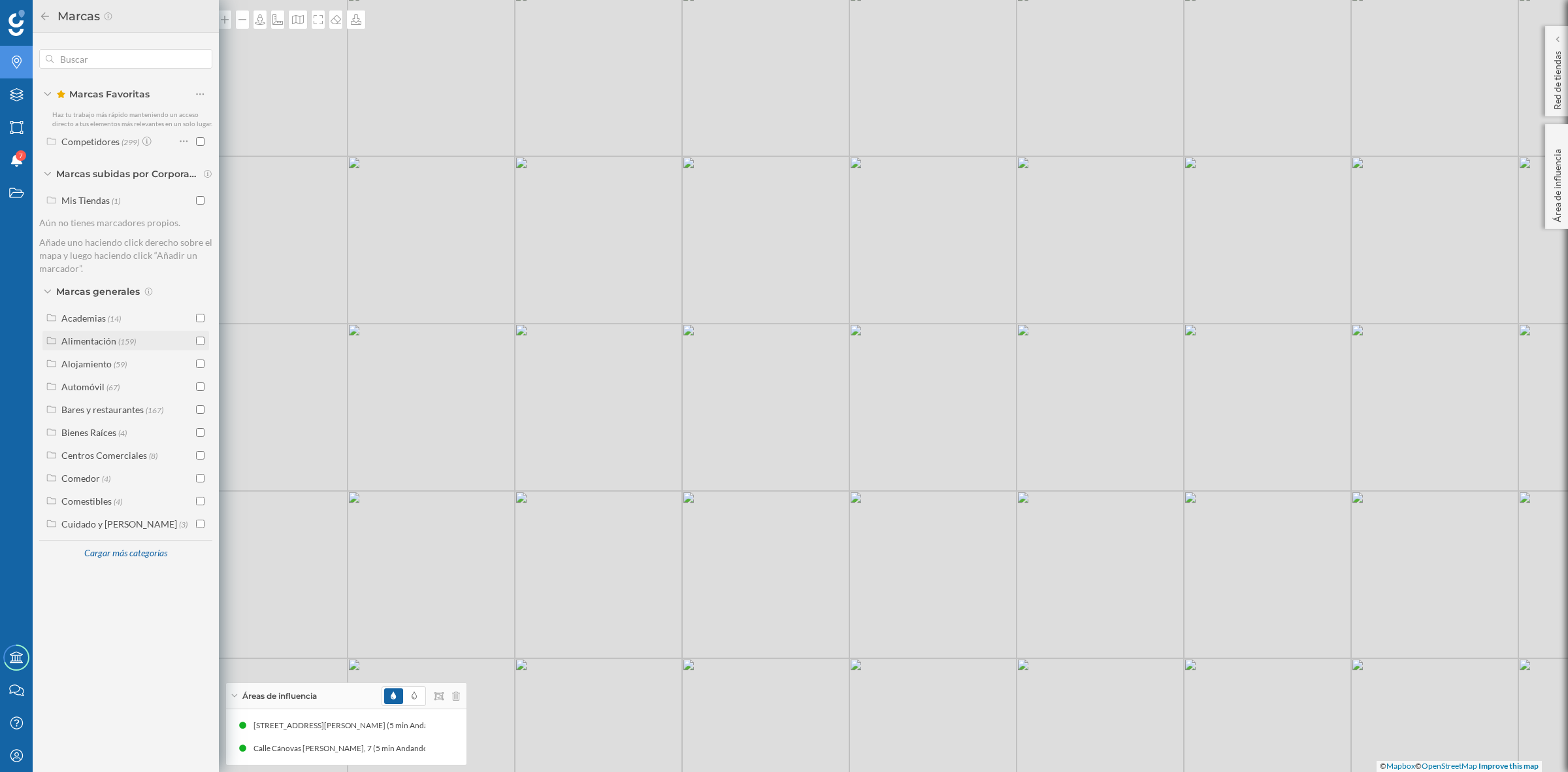
click at [201, 340] on input "checkbox" at bounding box center [200, 340] width 8 height 8
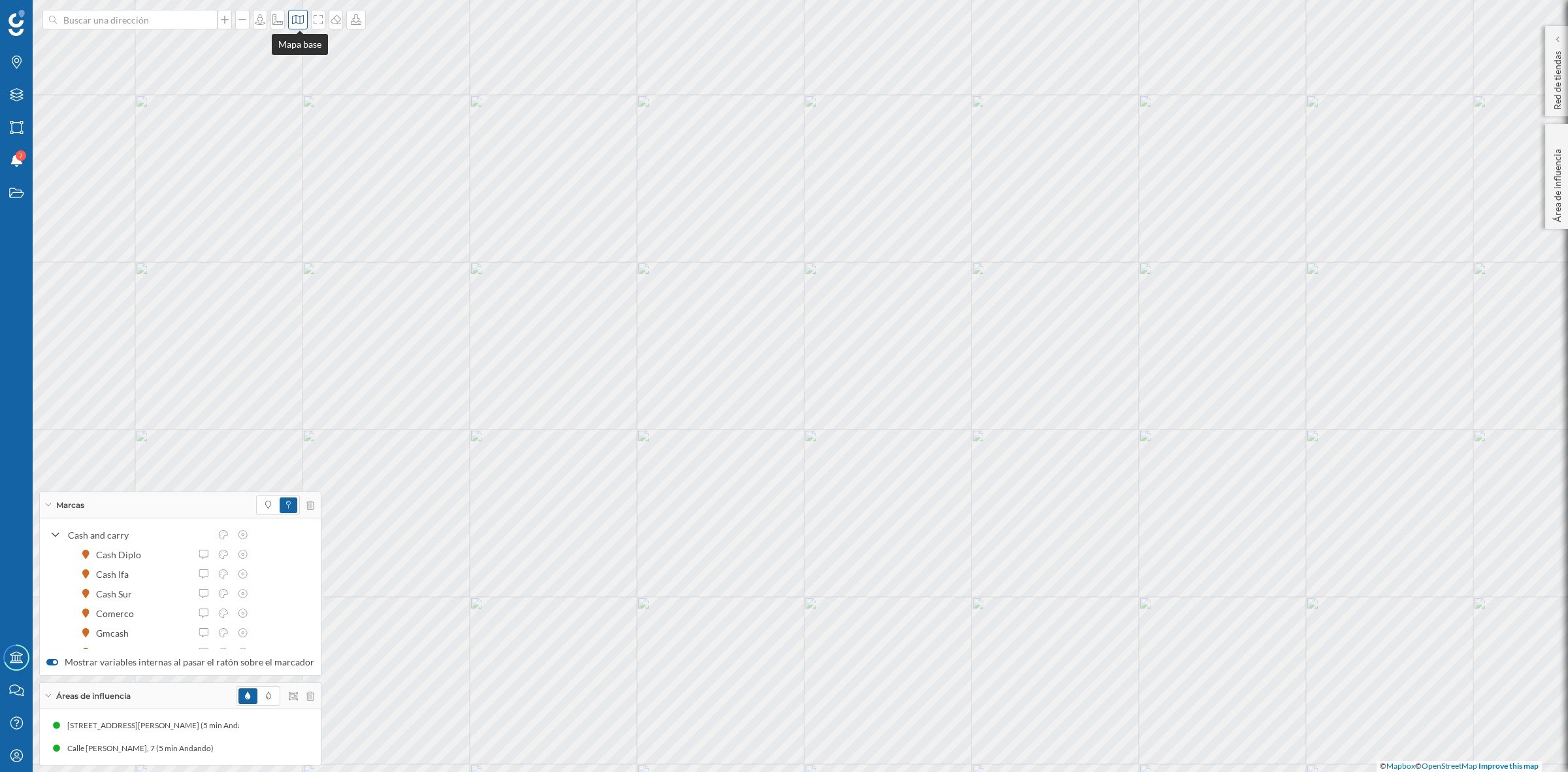
click at [299, 24] on icon at bounding box center [297, 19] width 13 height 10
click at [324, 171] on img at bounding box center [317, 183] width 39 height 46
click at [318, 19] on icon at bounding box center [317, 19] width 13 height 10
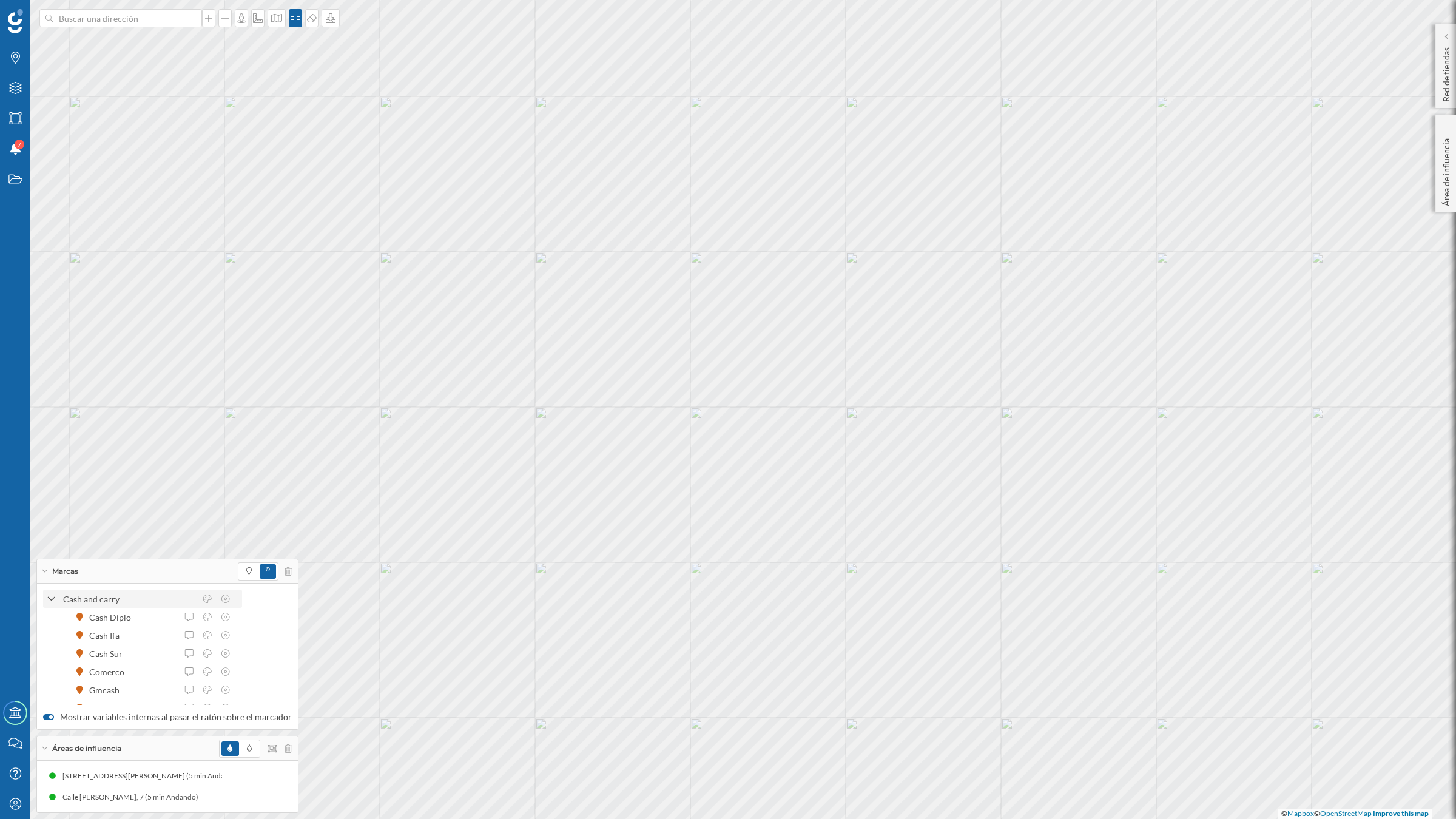
click at [50, 595] on icon at bounding box center [51, 599] width 9 height 11
click at [43, 571] on icon at bounding box center [45, 571] width 7 height 3
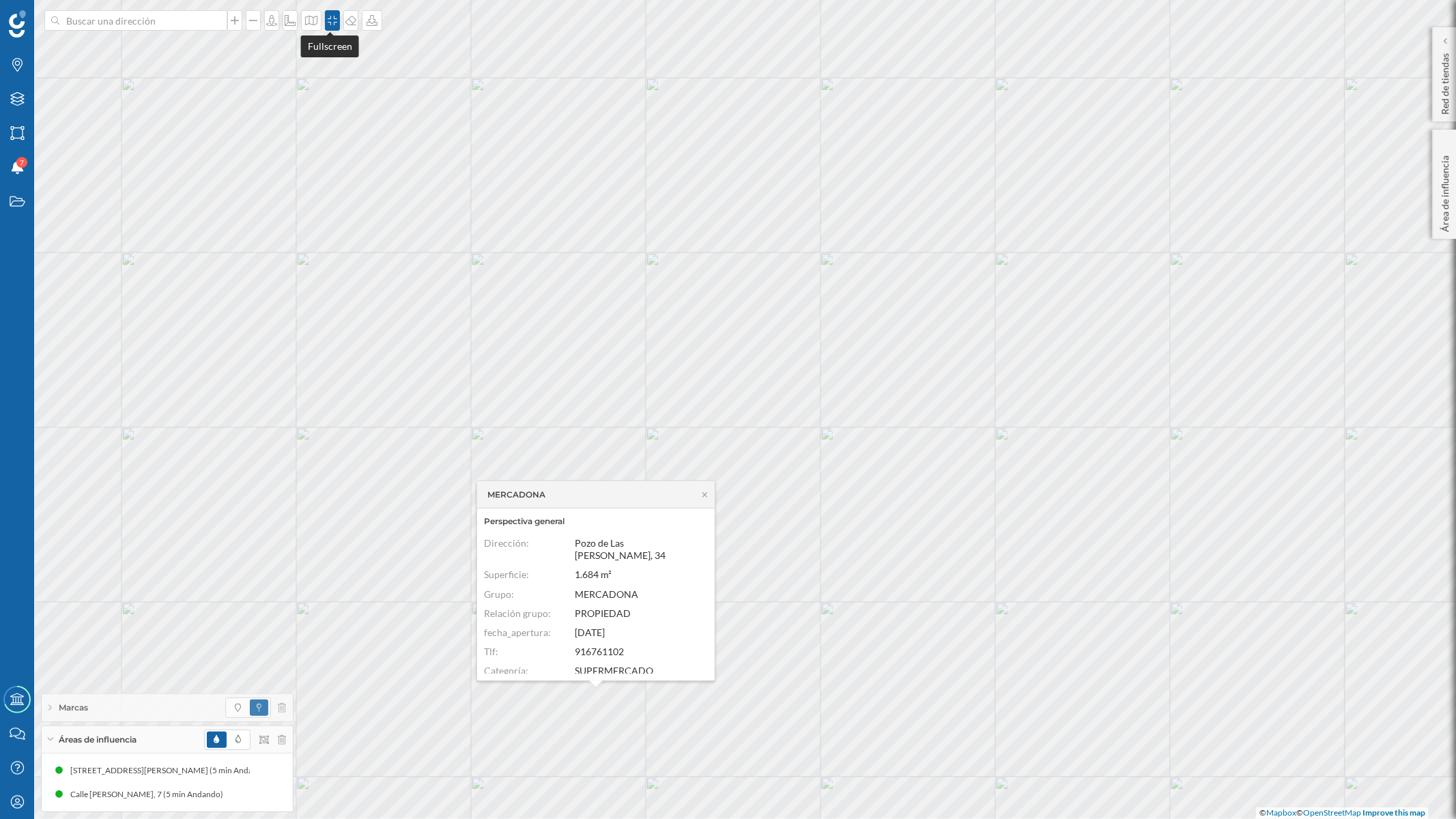
click at [328, 28] on div at bounding box center [332, 20] width 15 height 20
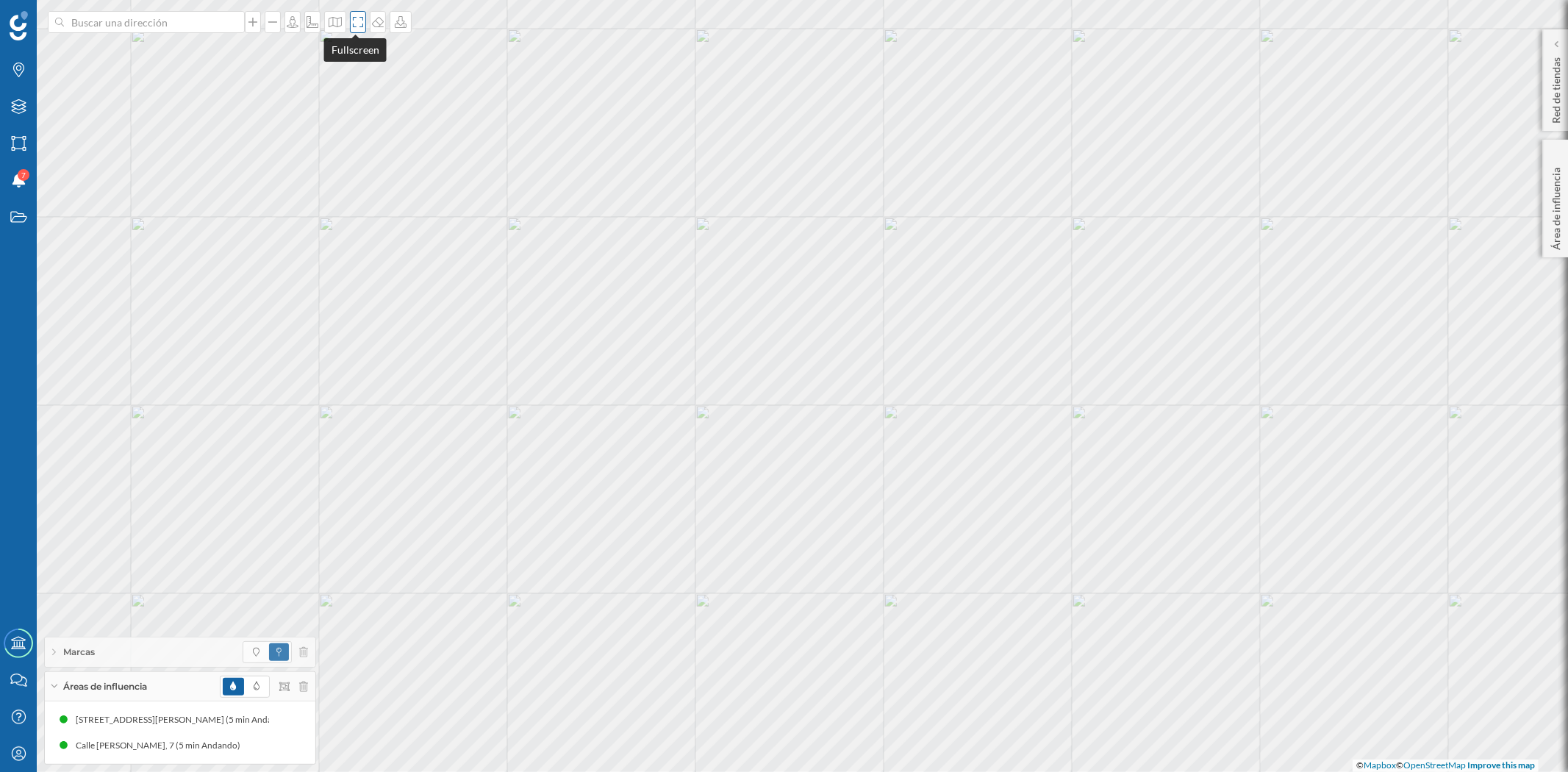
click at [355, 13] on div at bounding box center [357, 22] width 16 height 22
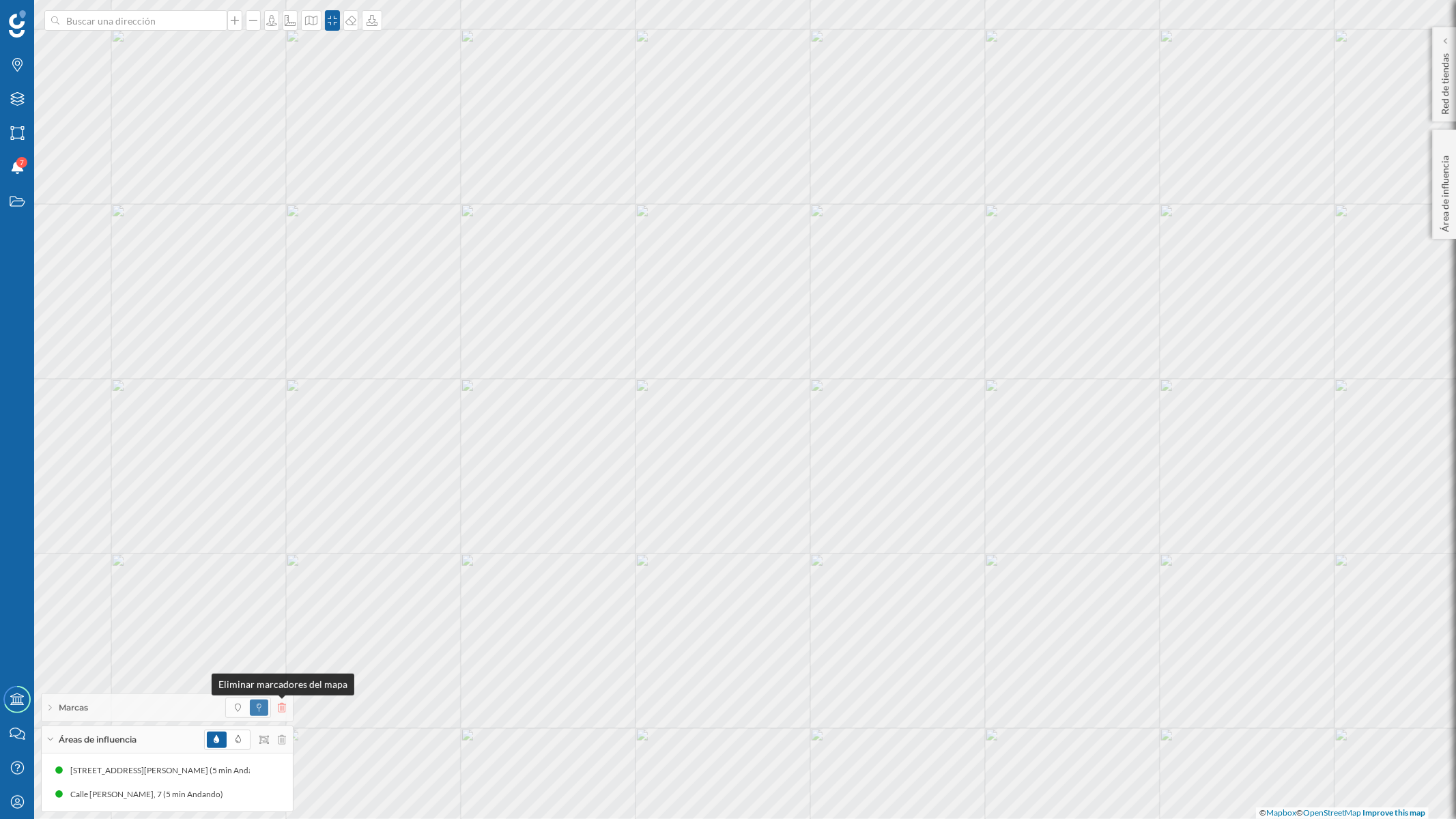
click at [281, 705] on icon at bounding box center [281, 708] width 8 height 10
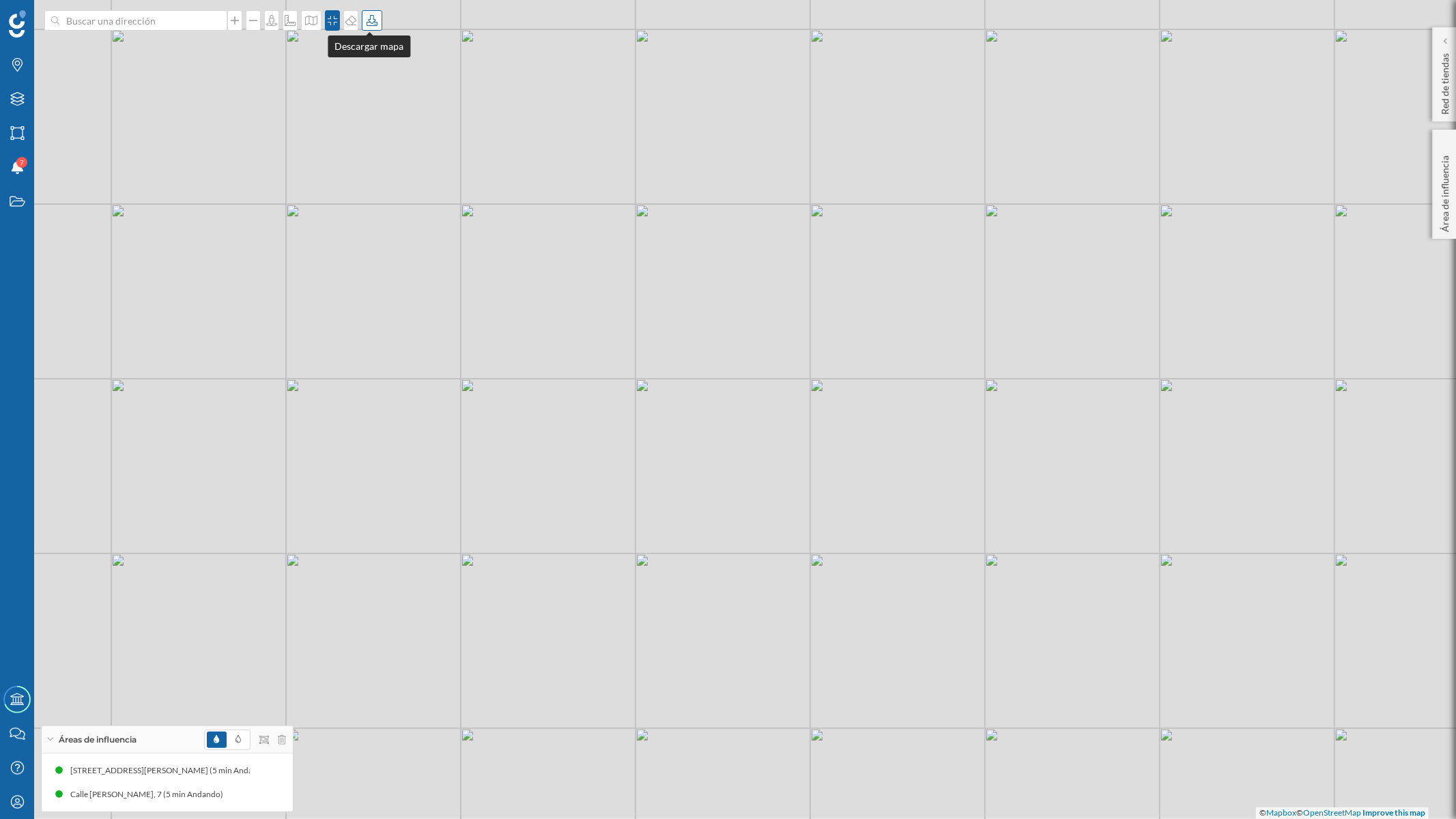
click at [366, 20] on icon at bounding box center [372, 20] width 13 height 11
click at [387, 101] on div "Descargar sin leyenda" at bounding box center [414, 100] width 96 height 14
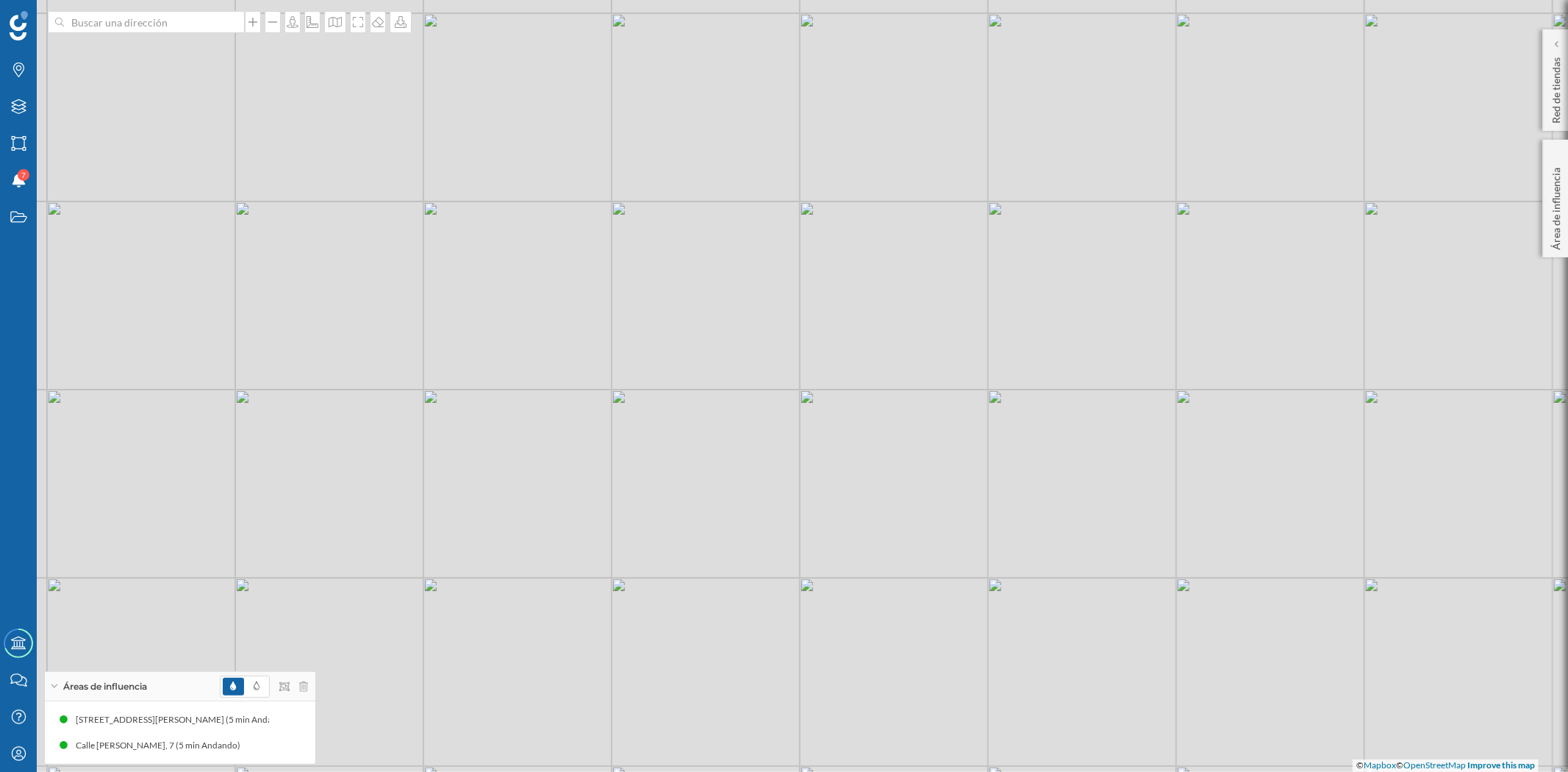
drag, startPoint x: 851, startPoint y: 402, endPoint x: 1156, endPoint y: 439, distance: 307.2
click at [1156, 439] on div "© Mapbox © OpenStreetMap Improve this map" at bounding box center [784, 386] width 1568 height 772
drag, startPoint x: 346, startPoint y: 23, endPoint x: 499, endPoint y: 277, distance: 296.5
click at [351, 23] on icon at bounding box center [357, 22] width 14 height 11
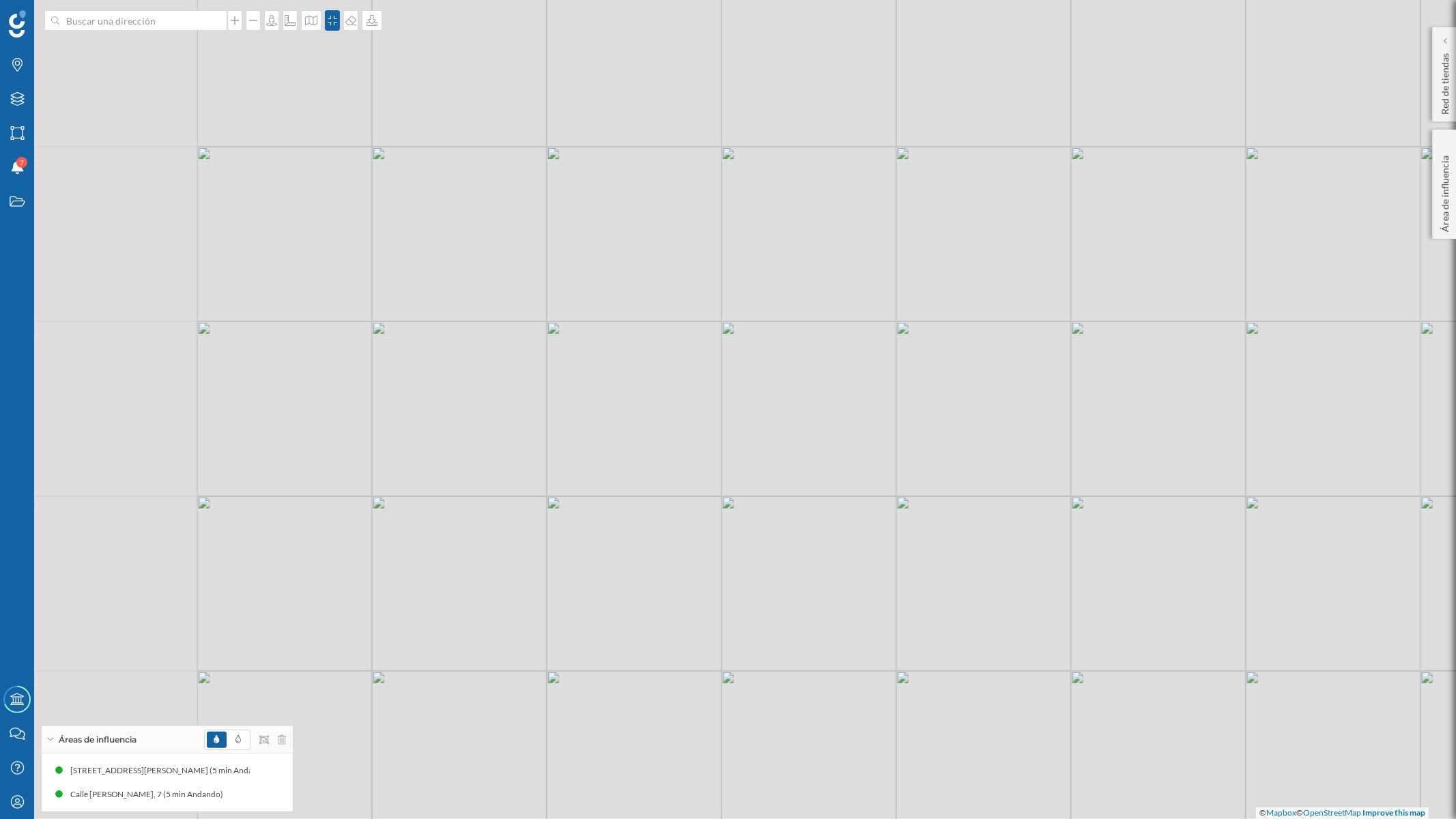
drag, startPoint x: 751, startPoint y: 340, endPoint x: 1010, endPoint y: 274, distance: 267.3
click at [1010, 274] on div "© Mapbox © OpenStreetMap Improve this map" at bounding box center [728, 410] width 1456 height 819
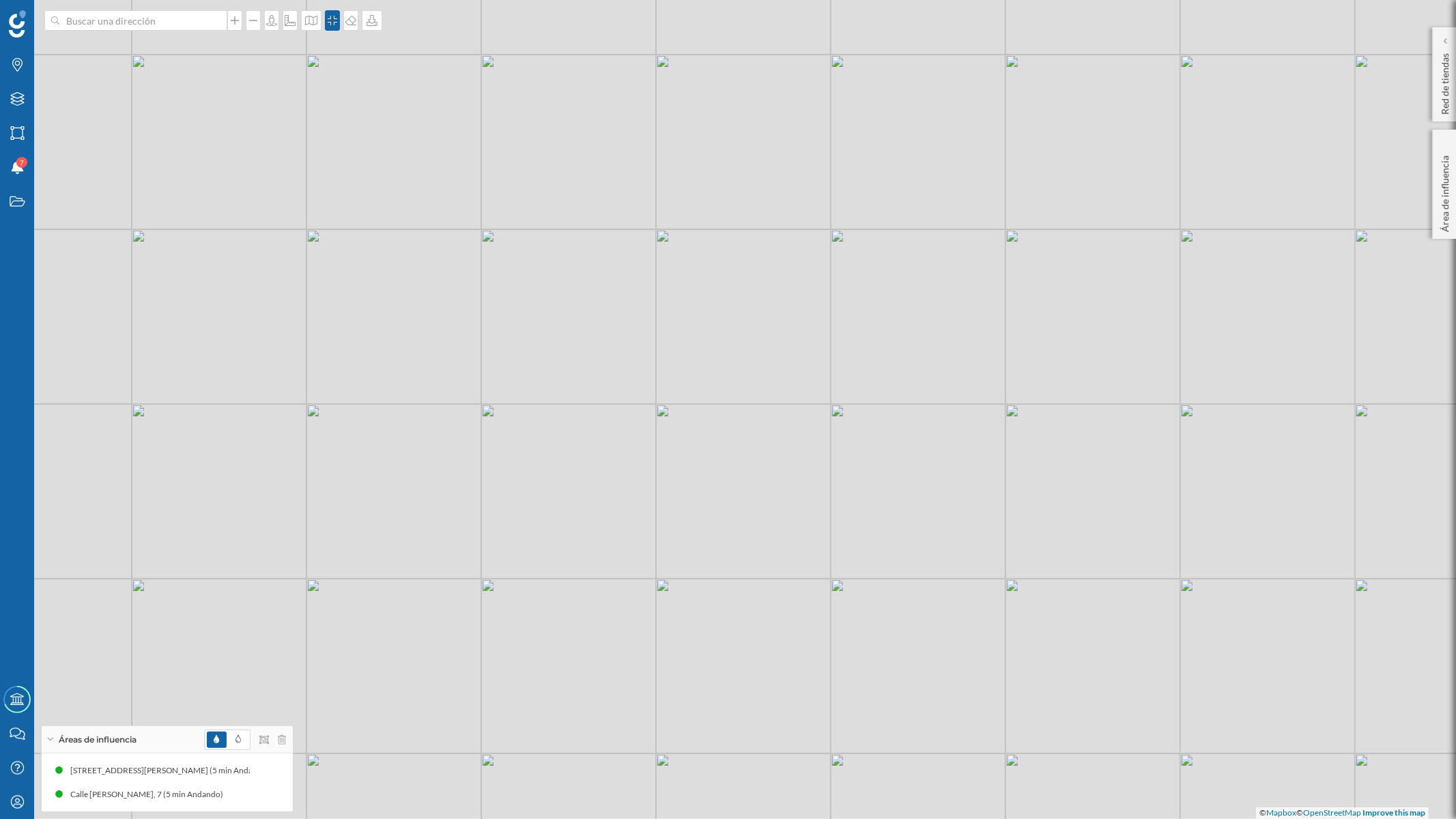
drag, startPoint x: 1062, startPoint y: 396, endPoint x: 471, endPoint y: 479, distance: 596.8
click at [471, 479] on div "© Mapbox © OpenStreetMap Improve this map" at bounding box center [728, 410] width 1456 height 819
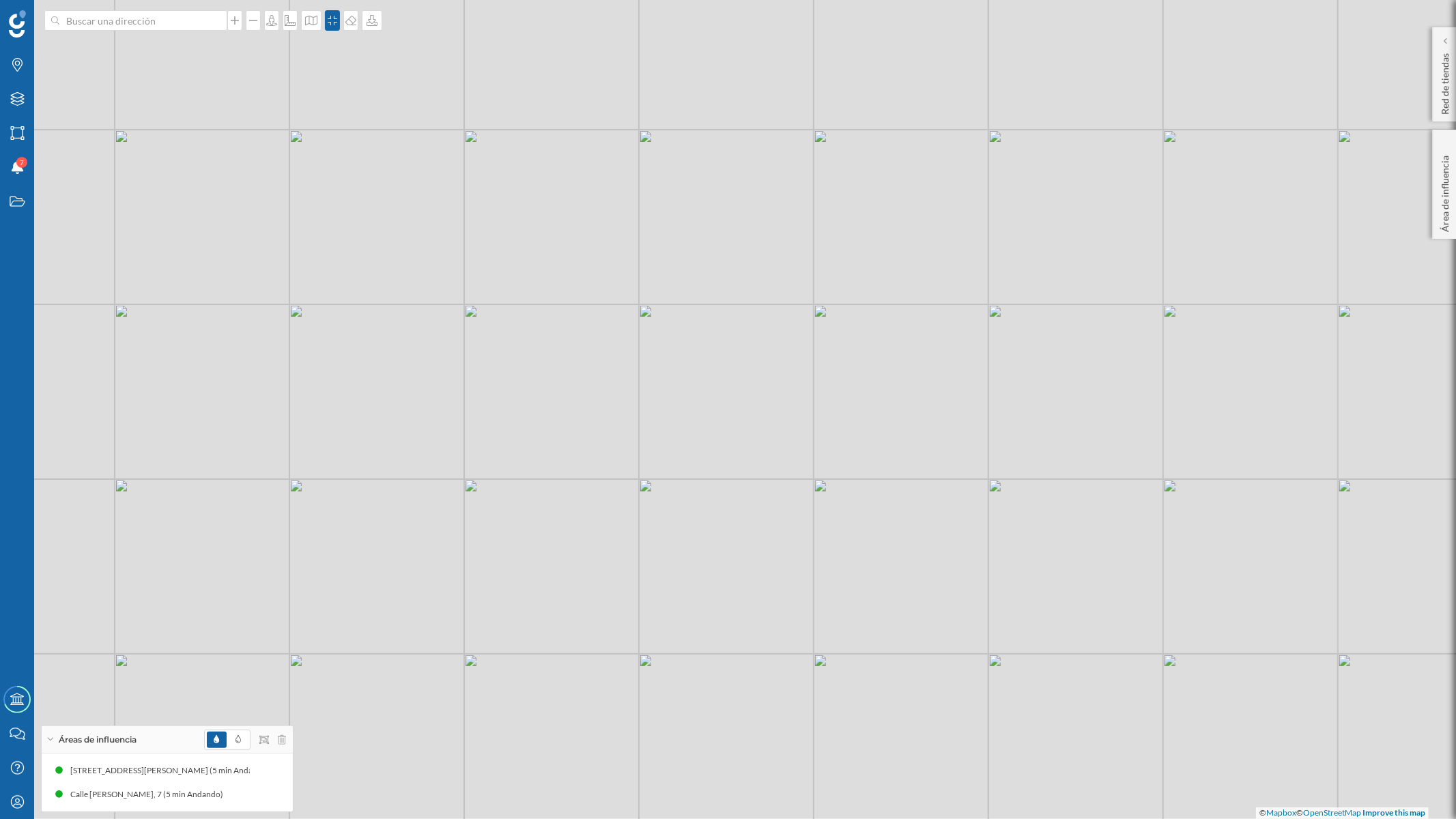
drag, startPoint x: 796, startPoint y: 482, endPoint x: 791, endPoint y: 568, distance: 86.1
click at [777, 563] on div "© Mapbox © OpenStreetMap Improve this map" at bounding box center [728, 410] width 1456 height 819
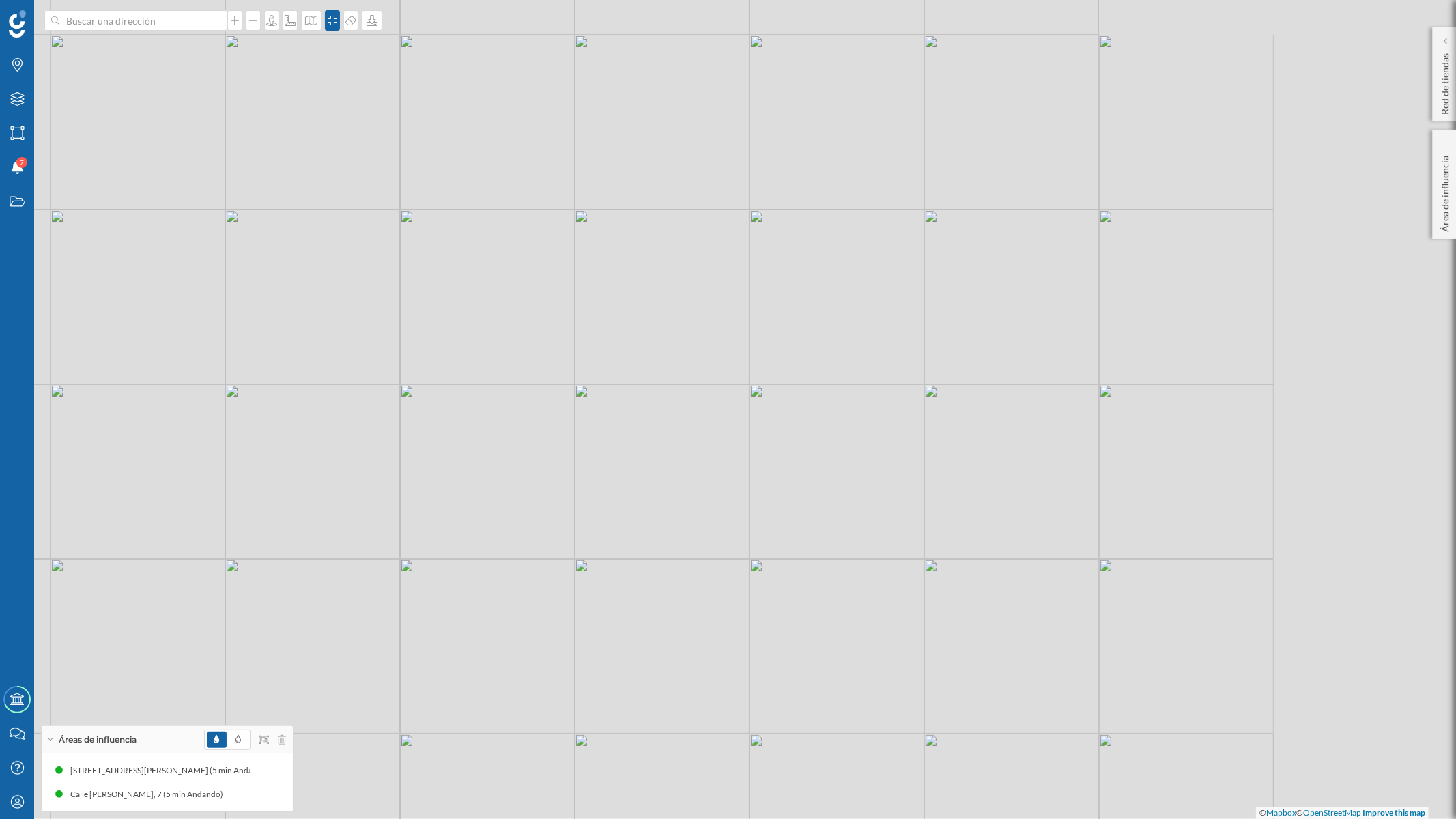
drag, startPoint x: 882, startPoint y: 530, endPoint x: 645, endPoint y: 603, distance: 248.0
click at [645, 603] on div "© Mapbox © OpenStreetMap Improve this map" at bounding box center [728, 410] width 1456 height 819
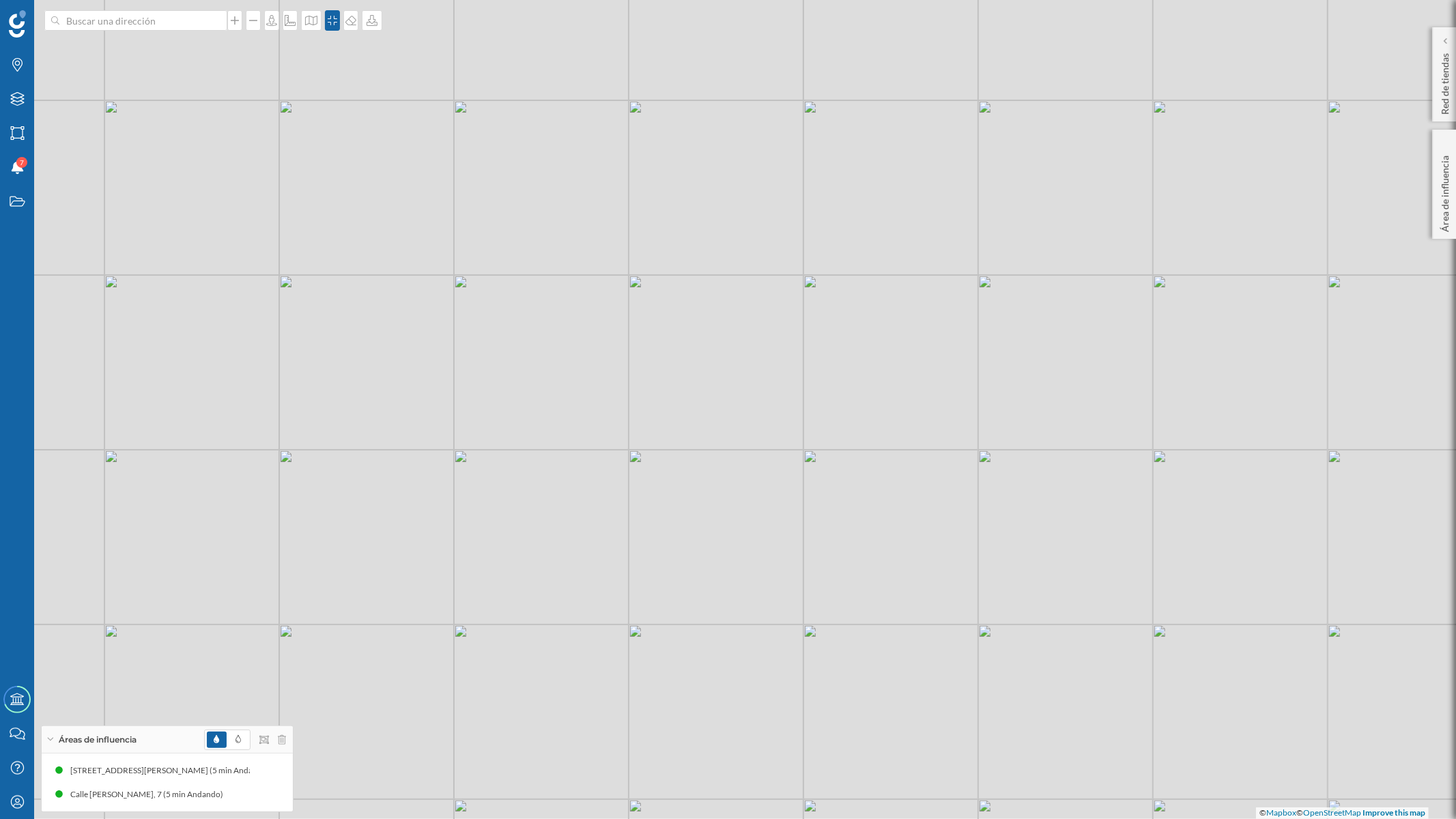
drag, startPoint x: 650, startPoint y: 637, endPoint x: 880, endPoint y: 528, distance: 254.5
click at [880, 528] on div "© Mapbox © OpenStreetMap Improve this map" at bounding box center [728, 410] width 1456 height 819
drag, startPoint x: 690, startPoint y: 674, endPoint x: 546, endPoint y: 665, distance: 144.3
click at [546, 665] on div "© Mapbox © OpenStreetMap Improve this map" at bounding box center [728, 410] width 1456 height 819
drag, startPoint x: 619, startPoint y: 319, endPoint x: 703, endPoint y: 401, distance: 117.4
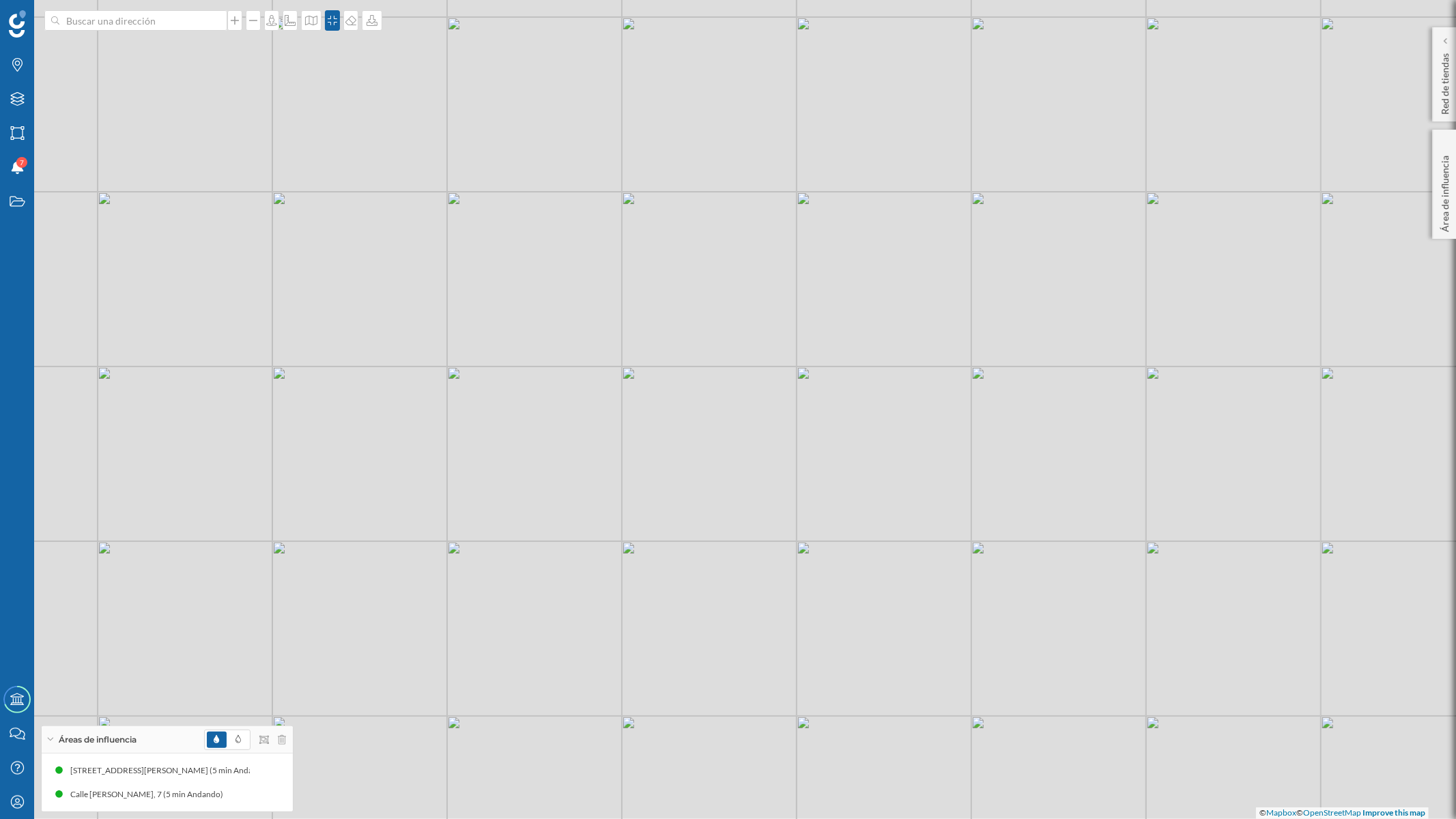
click at [703, 401] on div "© Mapbox © OpenStreetMap Improve this map" at bounding box center [728, 410] width 1456 height 819
drag, startPoint x: 703, startPoint y: 396, endPoint x: 711, endPoint y: 427, distance: 32.0
click at [711, 427] on div "© Mapbox © OpenStreetMap Improve this map" at bounding box center [728, 410] width 1456 height 819
drag, startPoint x: 661, startPoint y: 487, endPoint x: 732, endPoint y: 326, distance: 176.0
click at [732, 326] on div "© Mapbox © OpenStreetMap Improve this map" at bounding box center [728, 410] width 1456 height 819
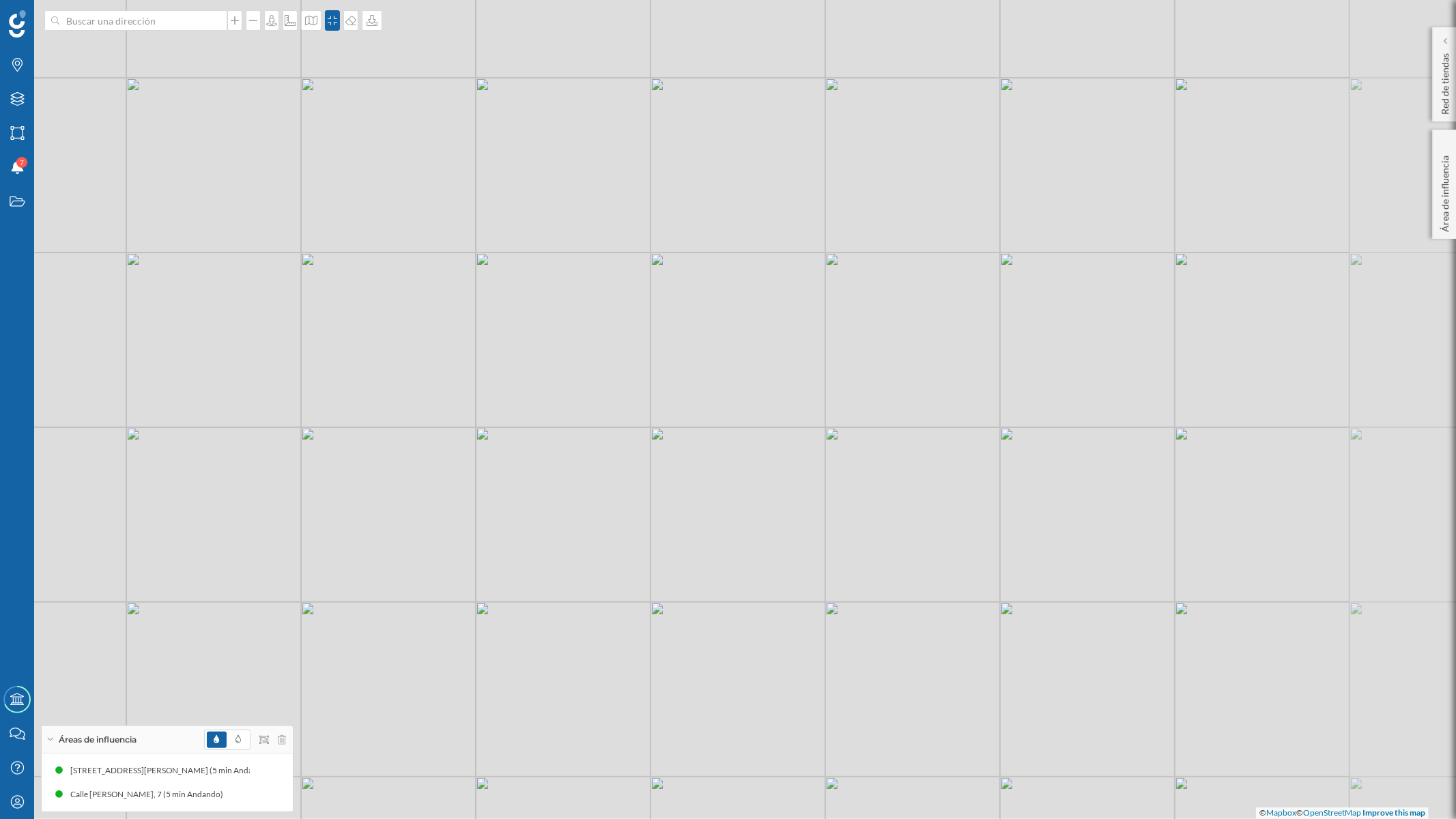
drag, startPoint x: 933, startPoint y: 214, endPoint x: 788, endPoint y: 437, distance: 266.0
click at [788, 437] on div "© Mapbox © OpenStreetMap Improve this map" at bounding box center [728, 410] width 1456 height 819
drag, startPoint x: 1077, startPoint y: 404, endPoint x: 861, endPoint y: 581, distance: 279.3
click at [861, 581] on div "© Mapbox © OpenStreetMap Improve this map" at bounding box center [728, 410] width 1456 height 819
drag, startPoint x: 527, startPoint y: 536, endPoint x: 777, endPoint y: 322, distance: 329.1
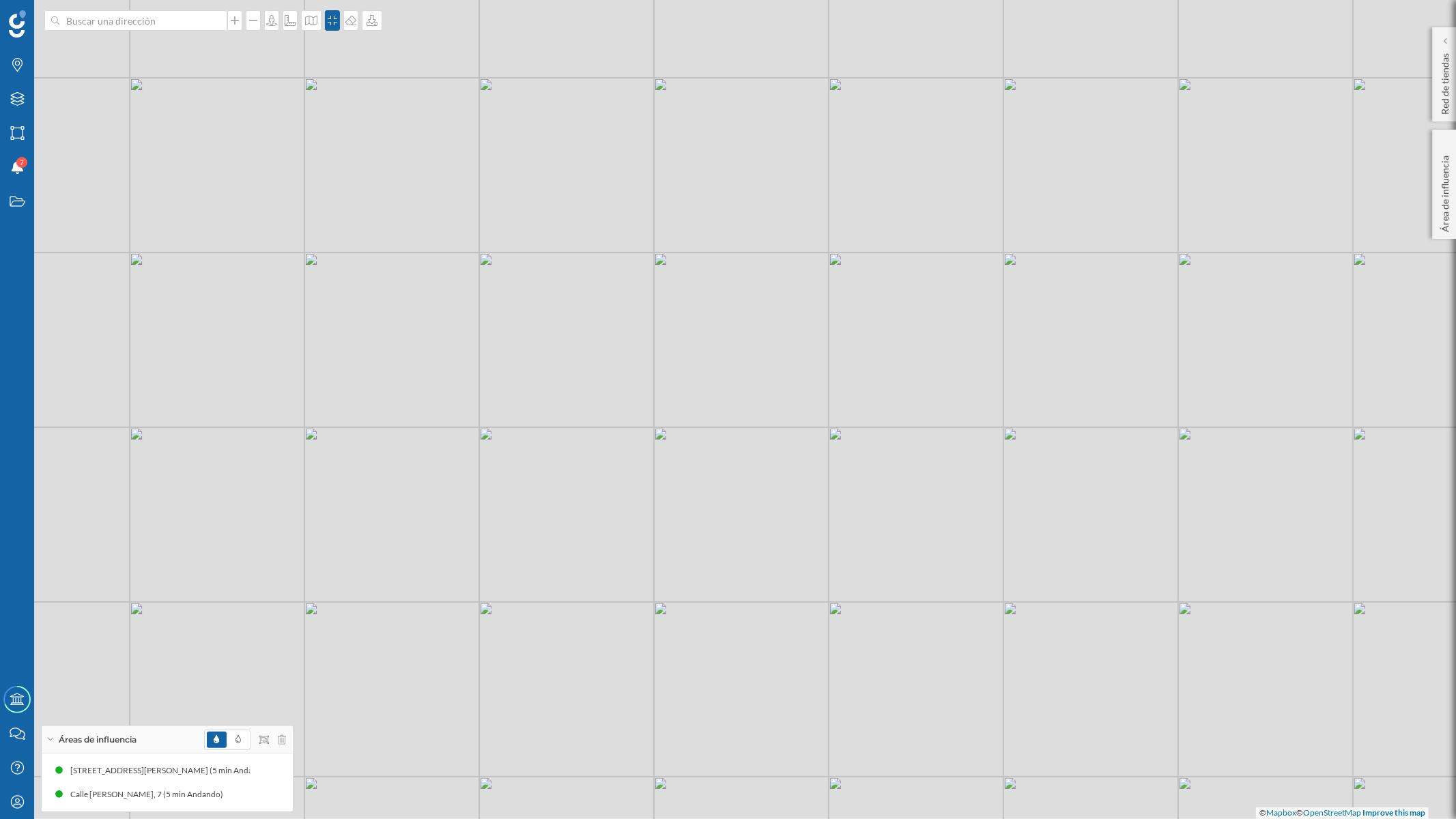
click at [777, 322] on div "© Mapbox © OpenStreetMap Improve this map" at bounding box center [728, 410] width 1456 height 819
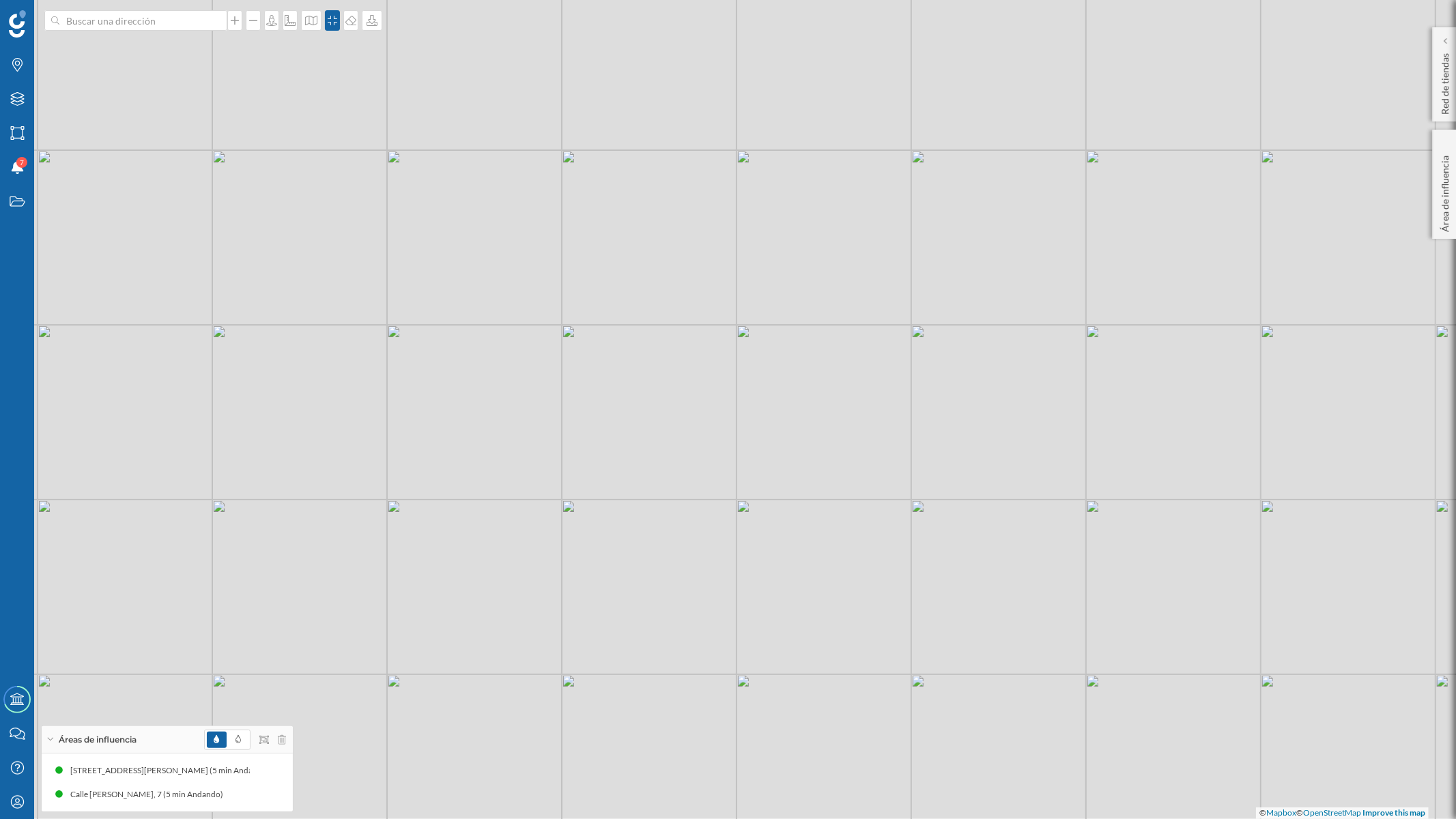
drag, startPoint x: 612, startPoint y: 526, endPoint x: 666, endPoint y: 453, distance: 90.8
click at [666, 453] on div "© Mapbox © OpenStreetMap Improve this map" at bounding box center [728, 410] width 1456 height 819
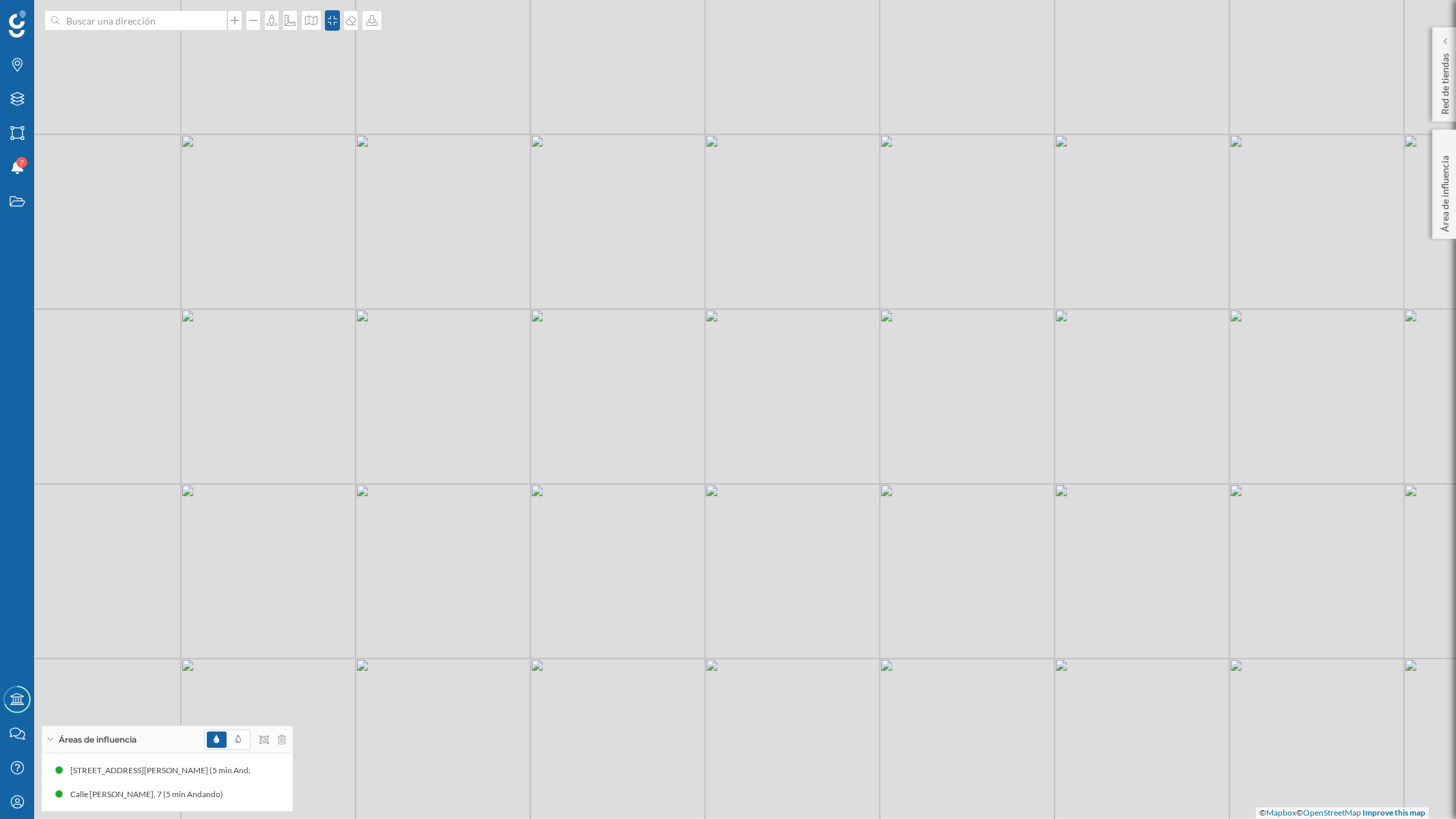
drag, startPoint x: 759, startPoint y: 506, endPoint x: 798, endPoint y: 425, distance: 89.9
click at [798, 425] on div "© Mapbox © OpenStreetMap Improve this map" at bounding box center [728, 410] width 1456 height 819
drag, startPoint x: 798, startPoint y: 425, endPoint x: 801, endPoint y: 628, distance: 203.0
click at [801, 628] on div "© Mapbox © OpenStreetMap Improve this map" at bounding box center [728, 410] width 1456 height 819
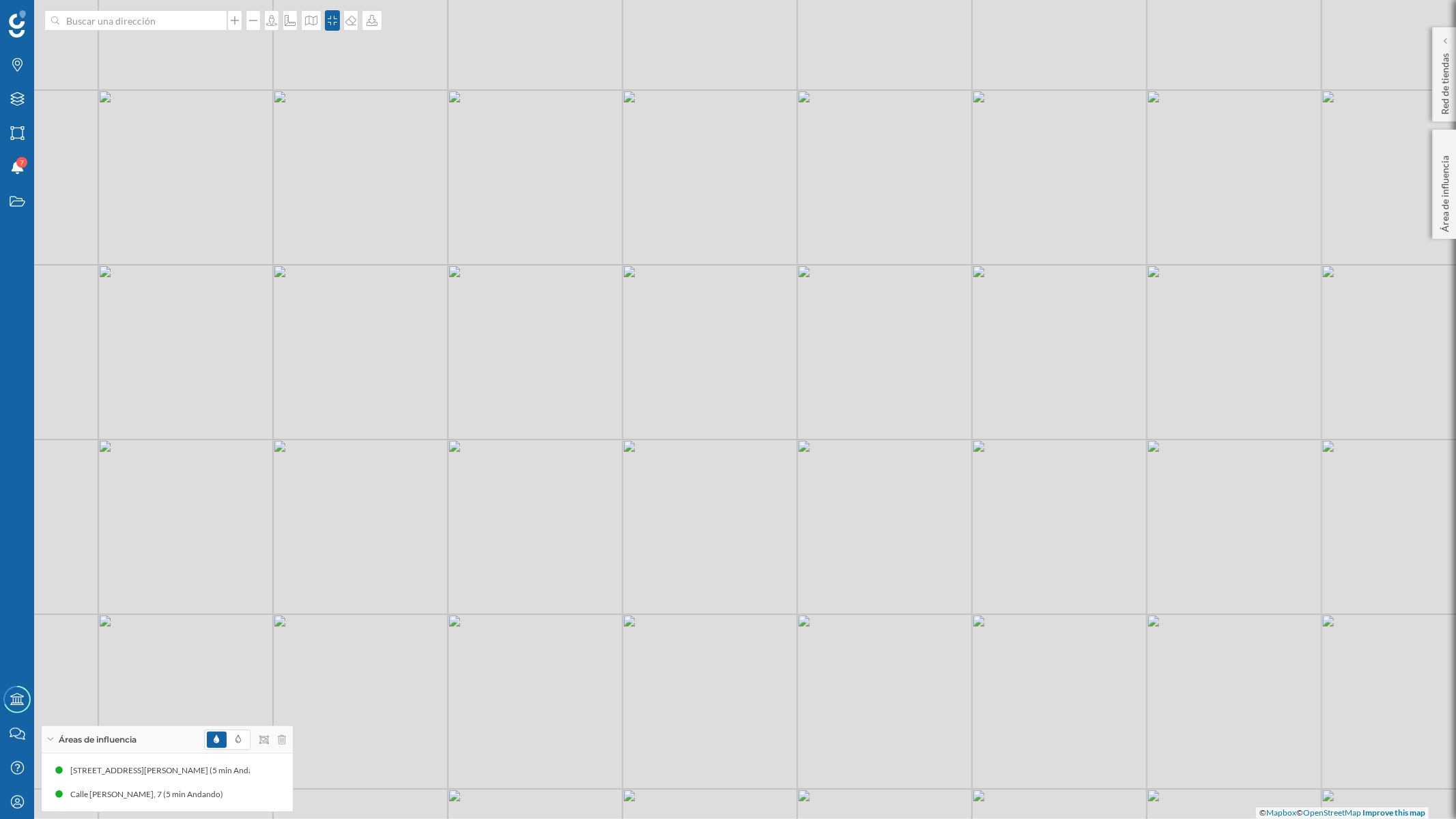
drag, startPoint x: 314, startPoint y: 494, endPoint x: 403, endPoint y: 421, distance: 115.1
click at [403, 421] on div "© Mapbox © OpenStreetMap Improve this map" at bounding box center [728, 410] width 1456 height 819
click at [370, 17] on icon at bounding box center [372, 20] width 13 height 11
click at [387, 93] on div "Descargar sin leyenda" at bounding box center [414, 100] width 96 height 14
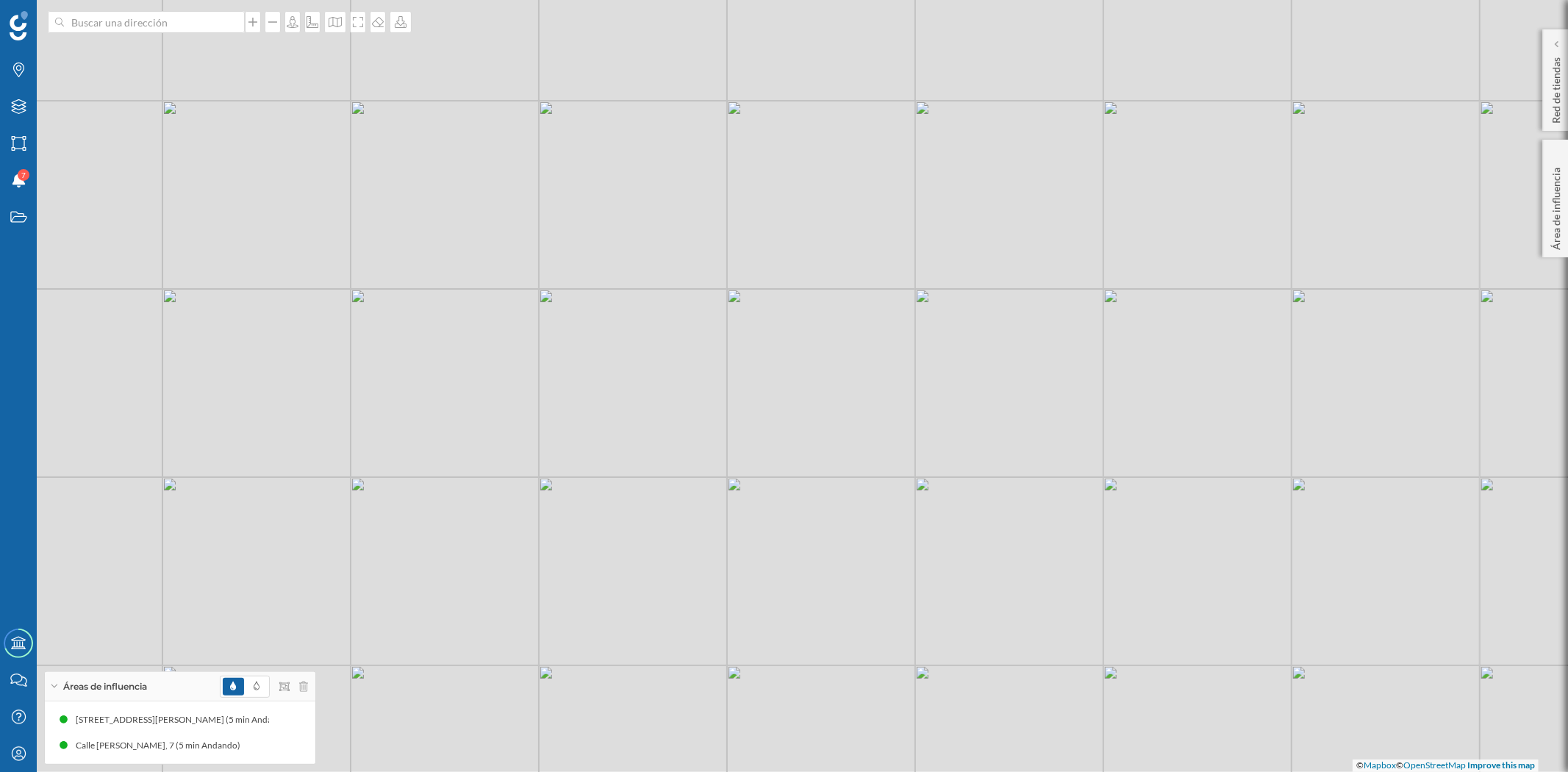
drag, startPoint x: 1156, startPoint y: 258, endPoint x: 1152, endPoint y: 320, distance: 62.1
click at [1152, 320] on div "© Mapbox © OpenStreetMap Improve this map" at bounding box center [784, 386] width 1568 height 772
drag, startPoint x: 1018, startPoint y: 174, endPoint x: 991, endPoint y: 238, distance: 69.5
click at [991, 238] on div "© Mapbox © OpenStreetMap Improve this map" at bounding box center [784, 386] width 1568 height 772
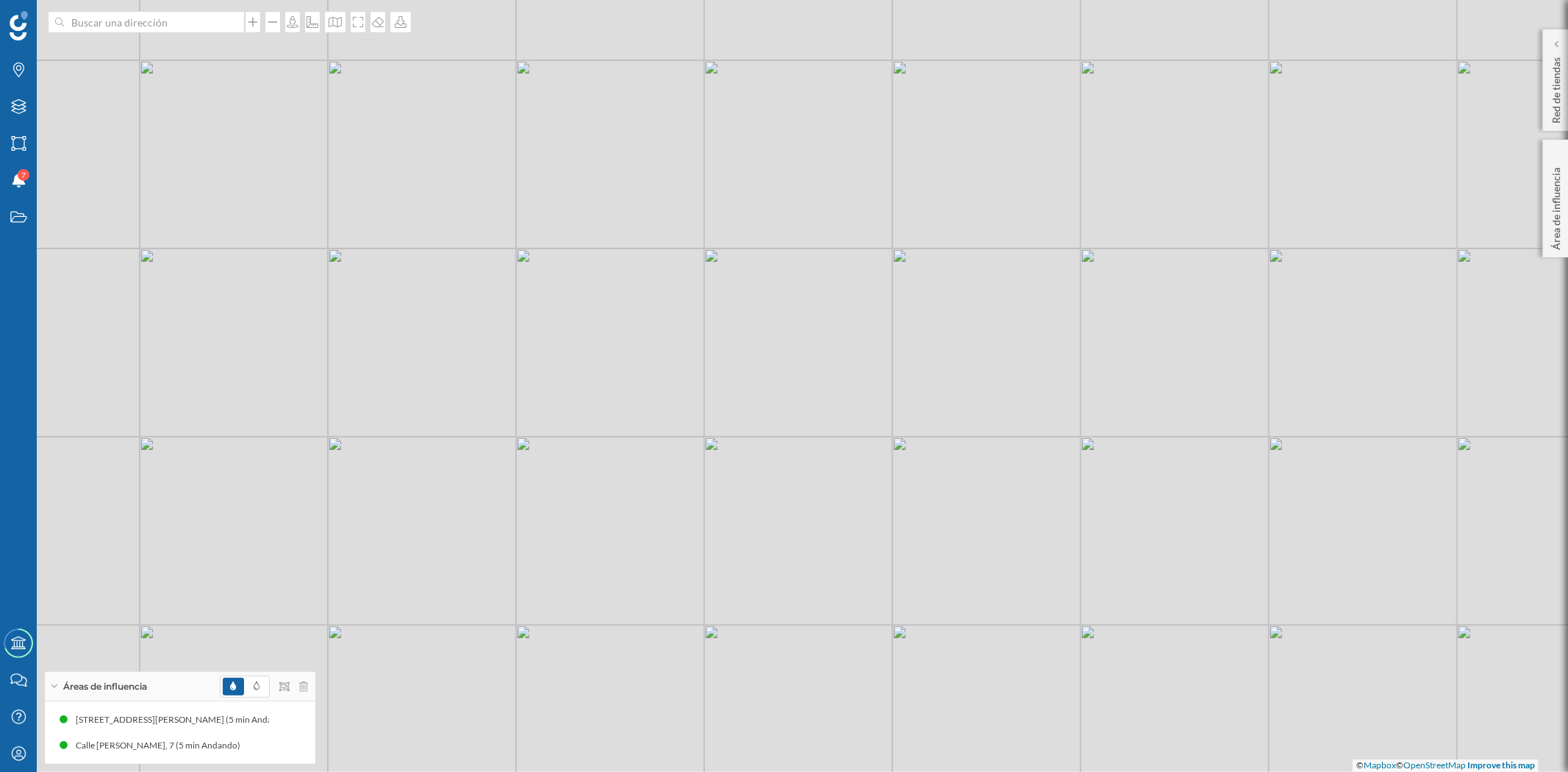
drag, startPoint x: 866, startPoint y: 442, endPoint x: 980, endPoint y: 509, distance: 132.2
click at [980, 509] on div "© Mapbox © OpenStreetMap Improve this map" at bounding box center [784, 386] width 1568 height 772
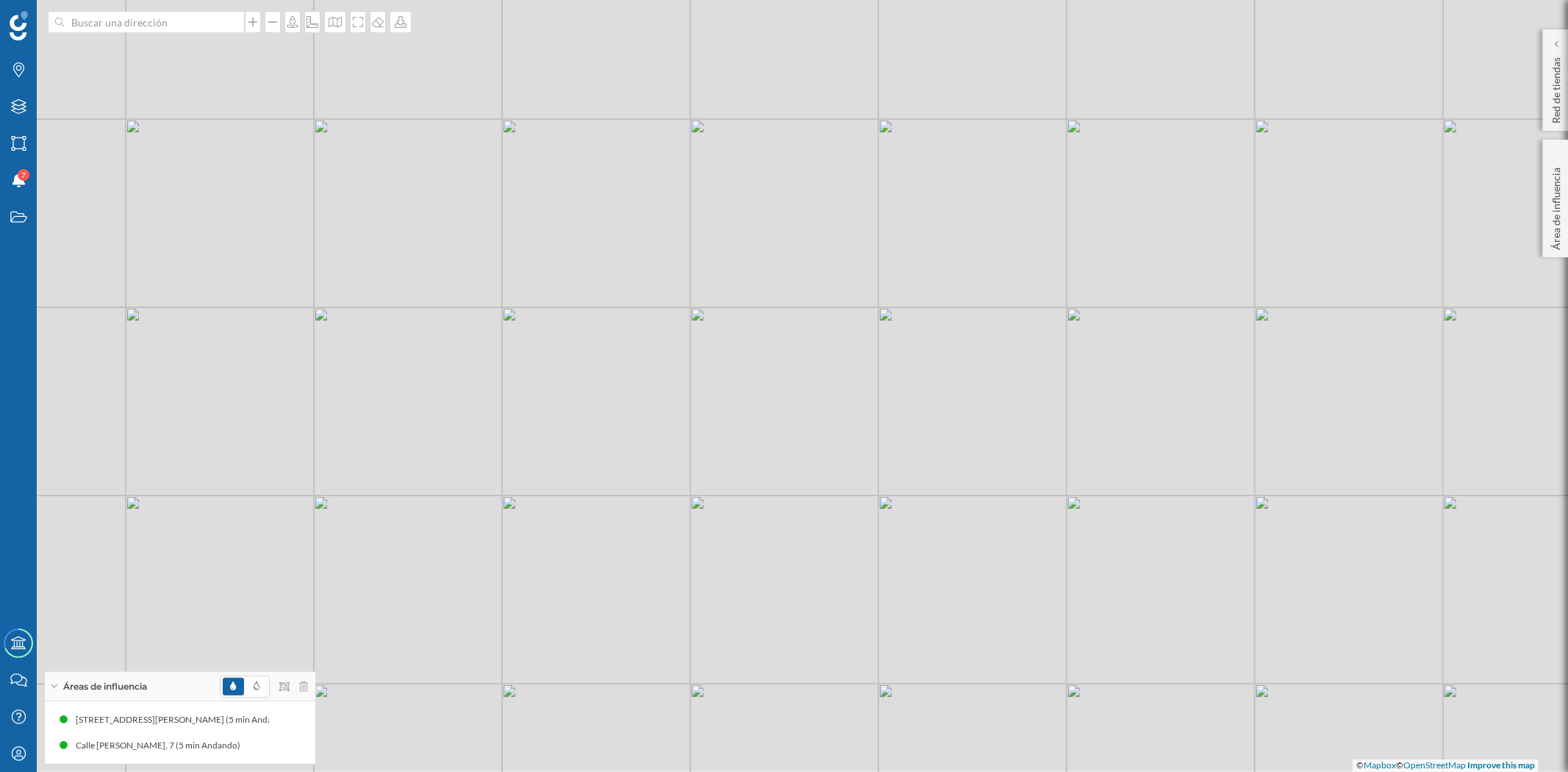
drag, startPoint x: 1002, startPoint y: 495, endPoint x: 987, endPoint y: 177, distance: 318.4
click at [987, 177] on div "© Mapbox © OpenStreetMap Improve this map" at bounding box center [784, 386] width 1568 height 772
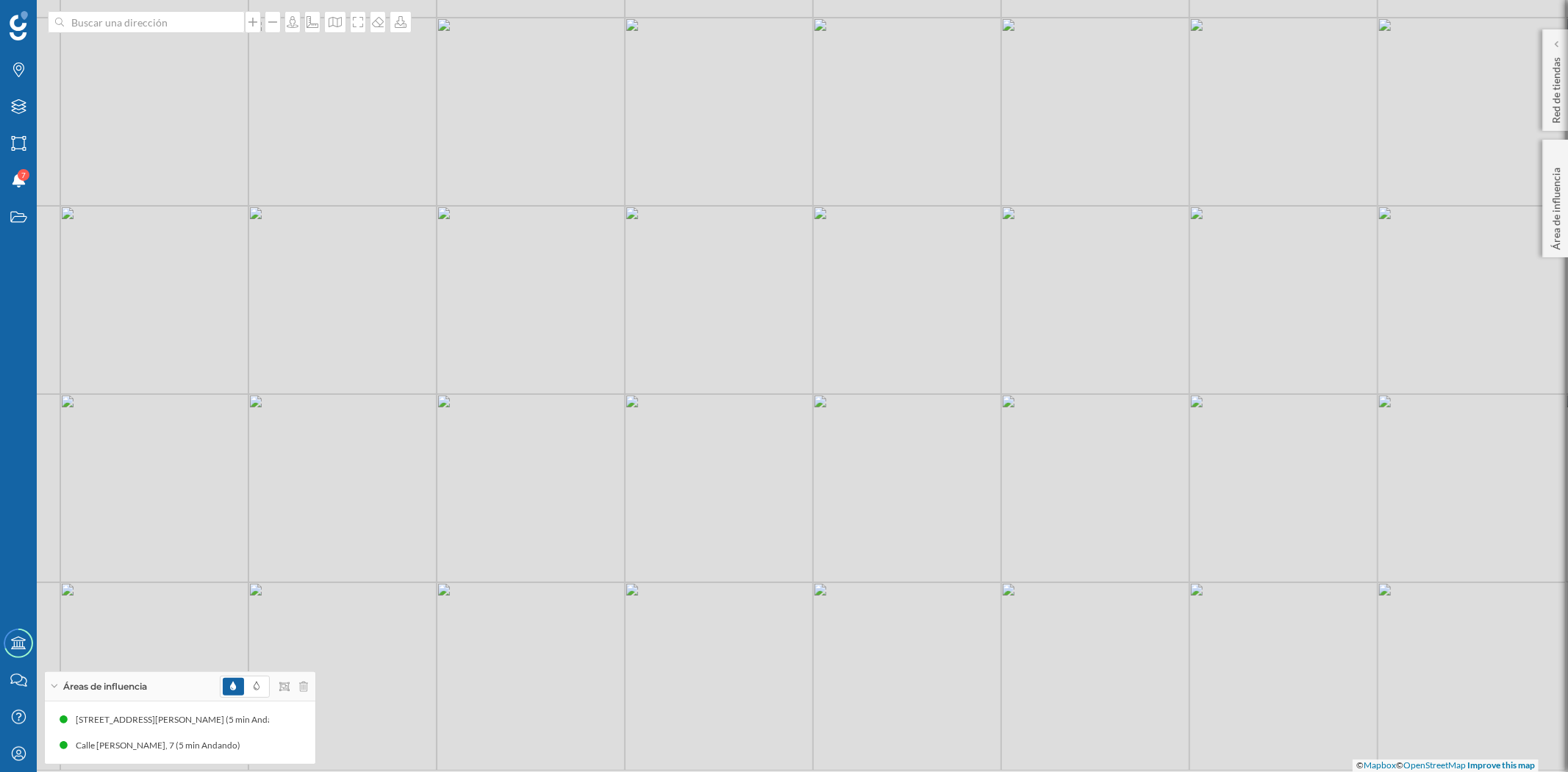
drag, startPoint x: 1035, startPoint y: 386, endPoint x: 957, endPoint y: 252, distance: 155.0
click at [957, 252] on div "© Mapbox © OpenStreetMap Improve this map" at bounding box center [784, 386] width 1568 height 772
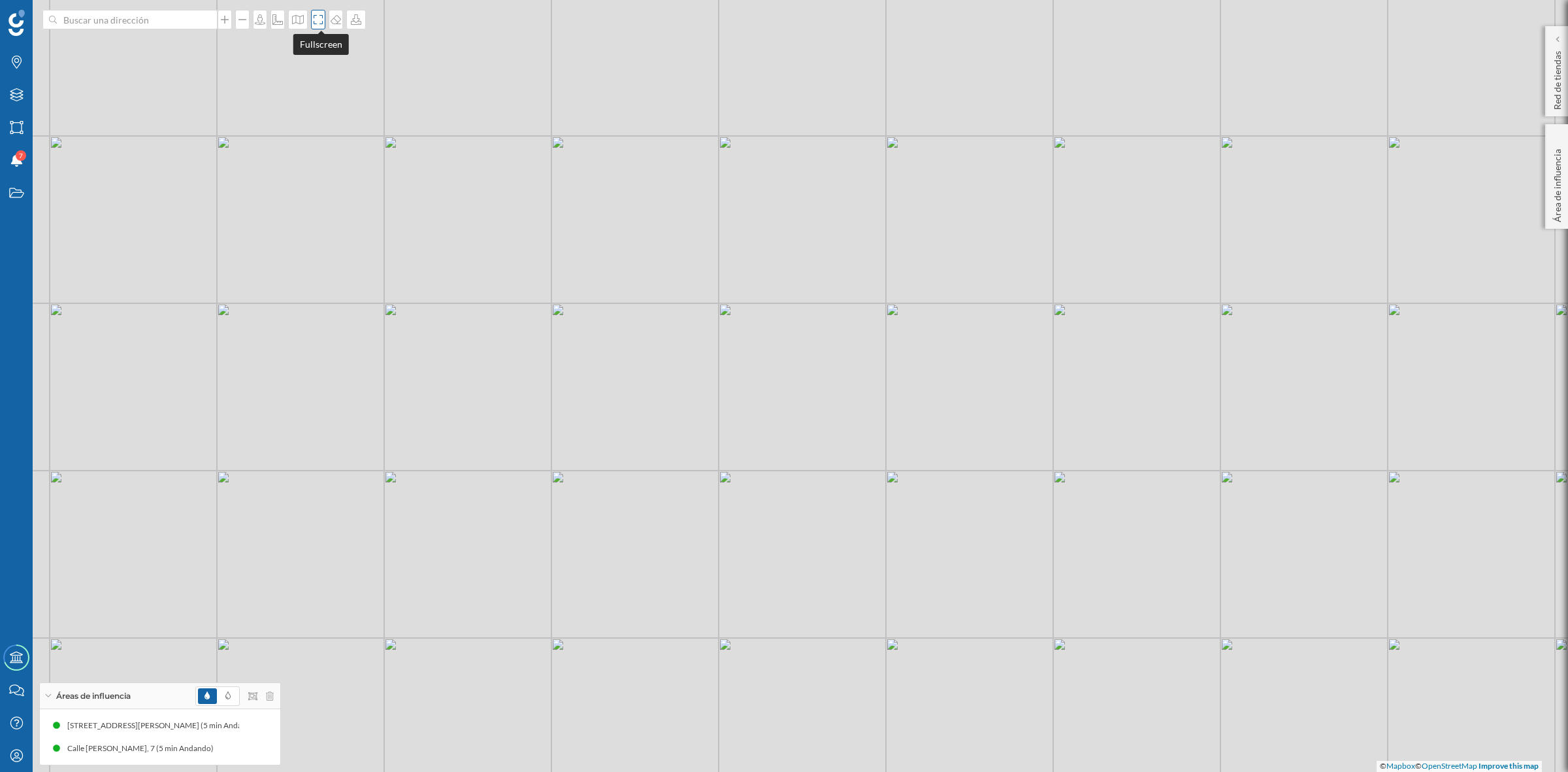
click at [320, 24] on icon at bounding box center [317, 19] width 13 height 10
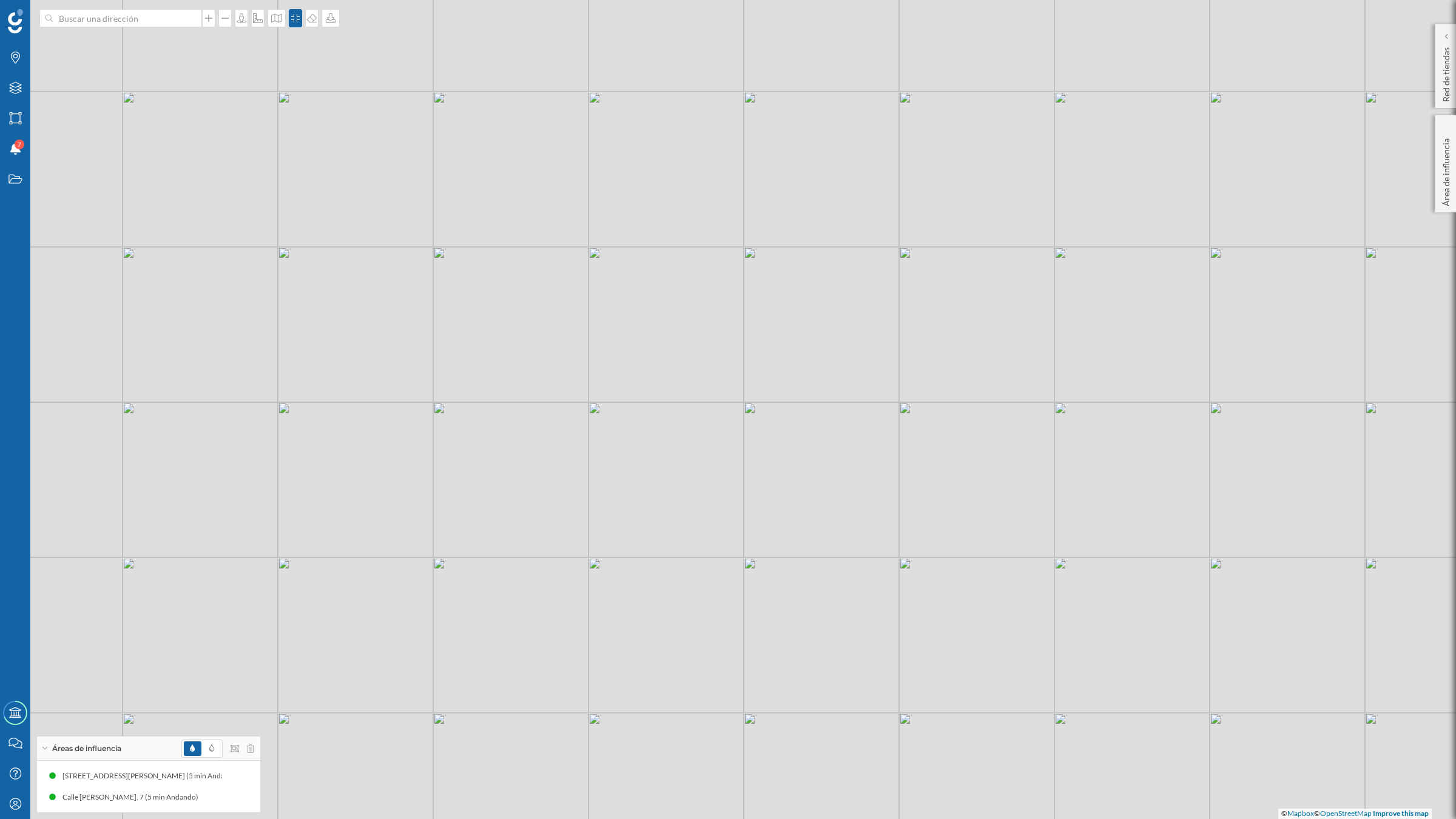
drag, startPoint x: 1047, startPoint y: 453, endPoint x: 1120, endPoint y: 502, distance: 87.9
click at [1120, 502] on div "© Mapbox © OpenStreetMap Improve this map" at bounding box center [728, 409] width 1456 height 819
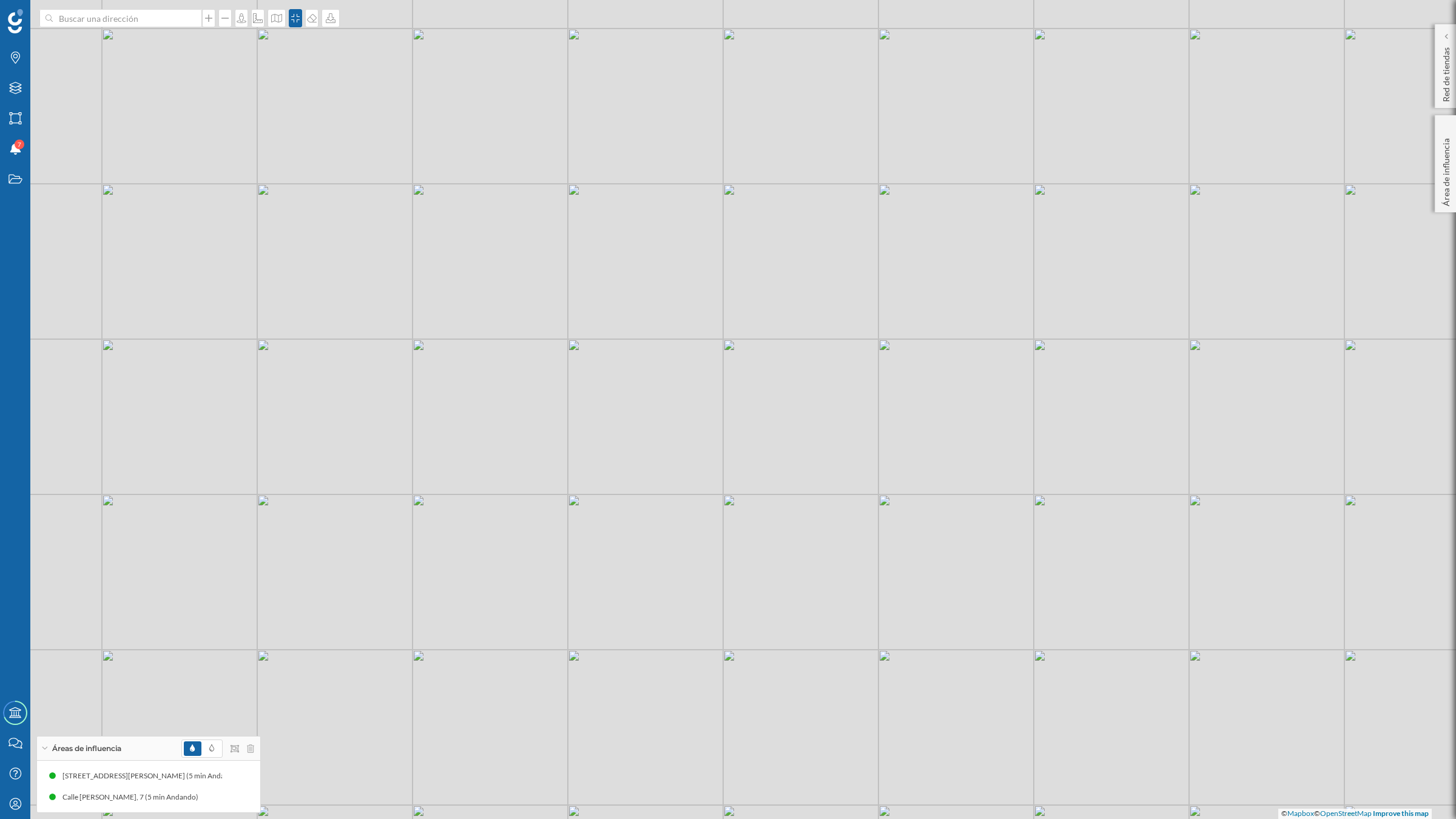
drag, startPoint x: 1227, startPoint y: 603, endPoint x: 834, endPoint y: 502, distance: 405.8
click at [834, 502] on div "© Mapbox © OpenStreetMap Improve this map" at bounding box center [728, 409] width 1456 height 819
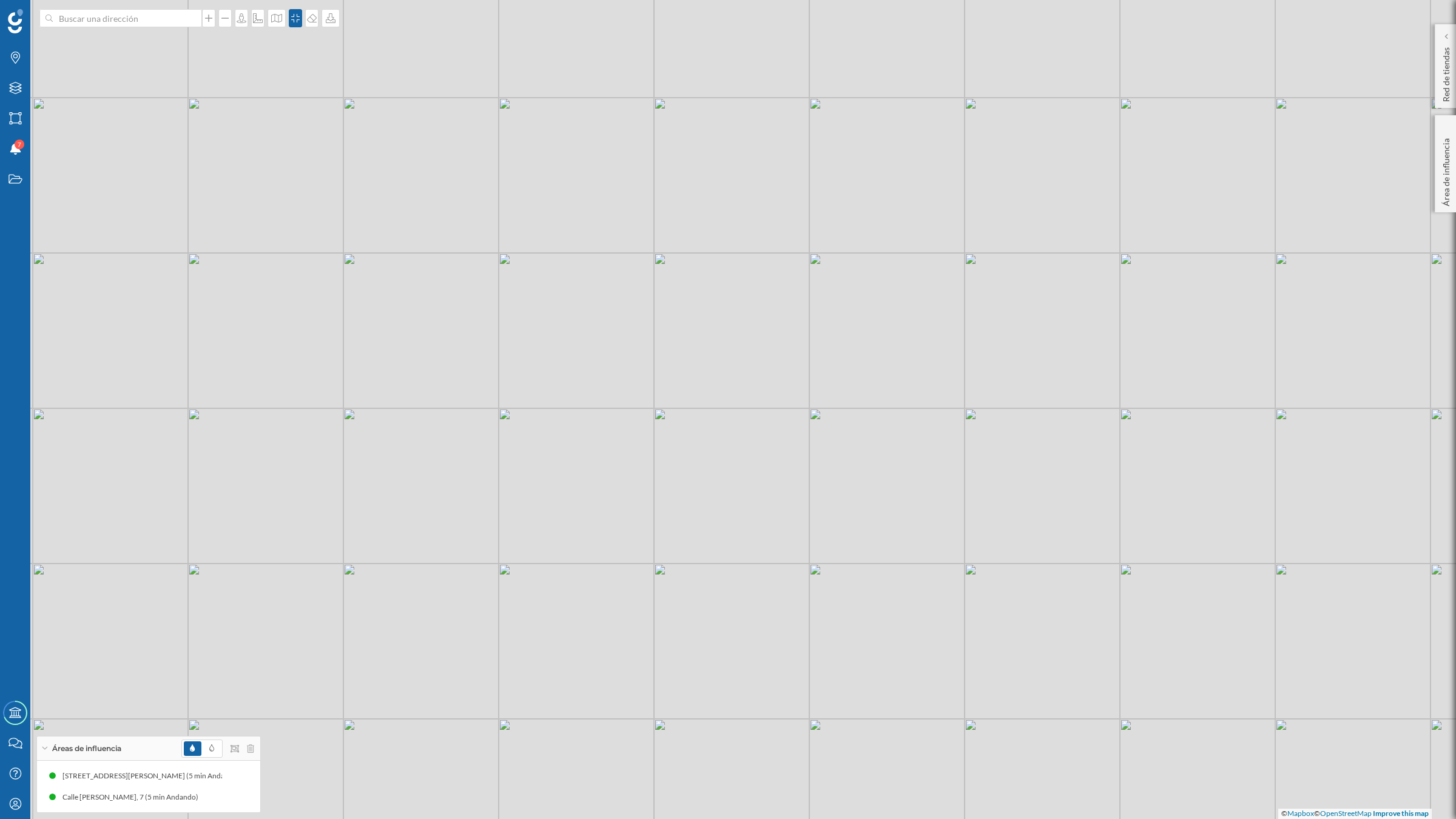
drag, startPoint x: 834, startPoint y: 502, endPoint x: 765, endPoint y: 571, distance: 97.6
click at [765, 571] on div "© Mapbox © OpenStreetMap Improve this map" at bounding box center [728, 409] width 1456 height 819
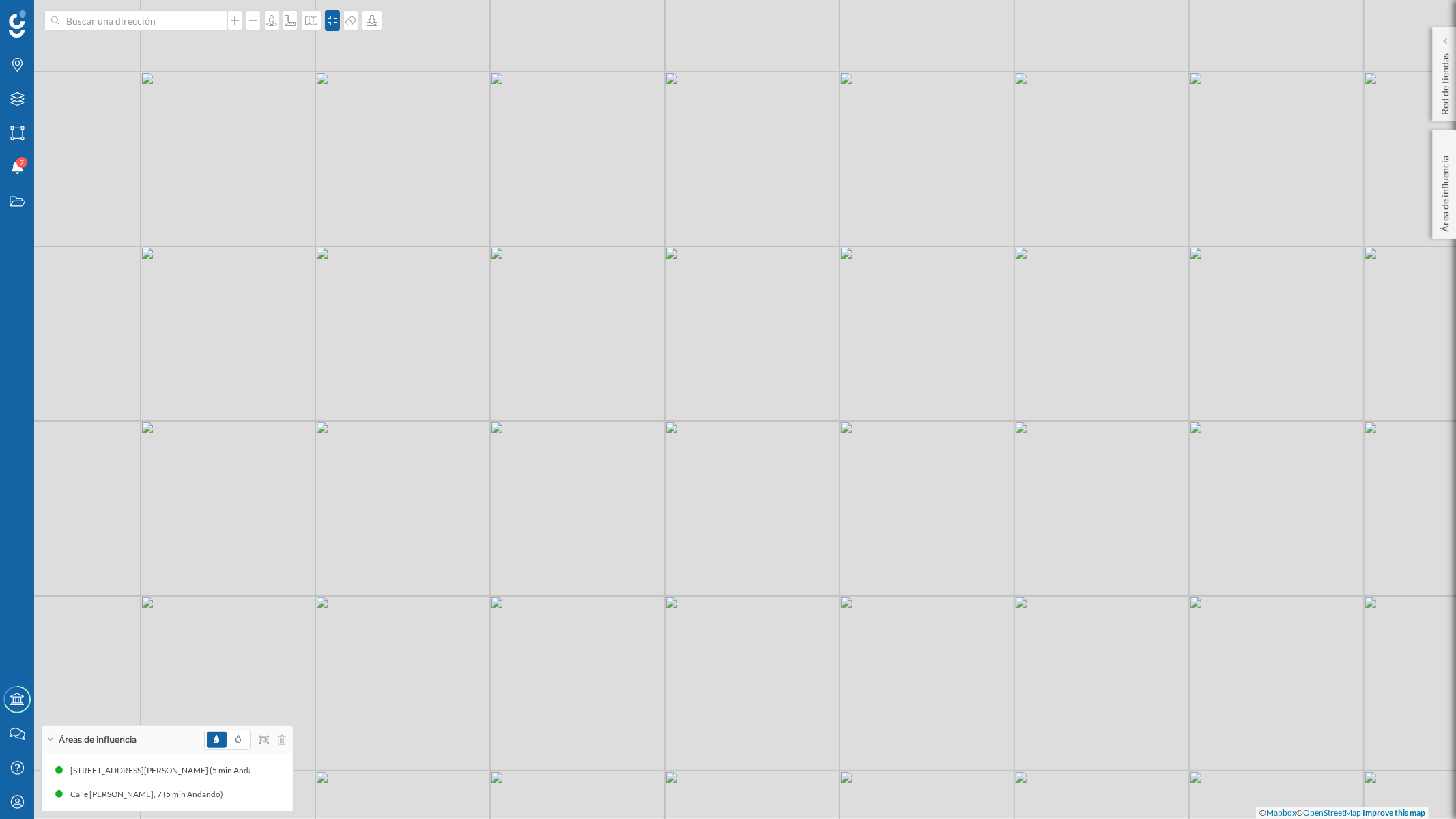
drag, startPoint x: 475, startPoint y: 560, endPoint x: 494, endPoint y: 574, distance: 23.6
click at [494, 574] on div "© Mapbox © OpenStreetMap Improve this map" at bounding box center [728, 410] width 1456 height 819
drag, startPoint x: 732, startPoint y: 391, endPoint x: 905, endPoint y: 360, distance: 175.8
click at [905, 360] on div "© Mapbox © OpenStreetMap Improve this map" at bounding box center [728, 410] width 1456 height 819
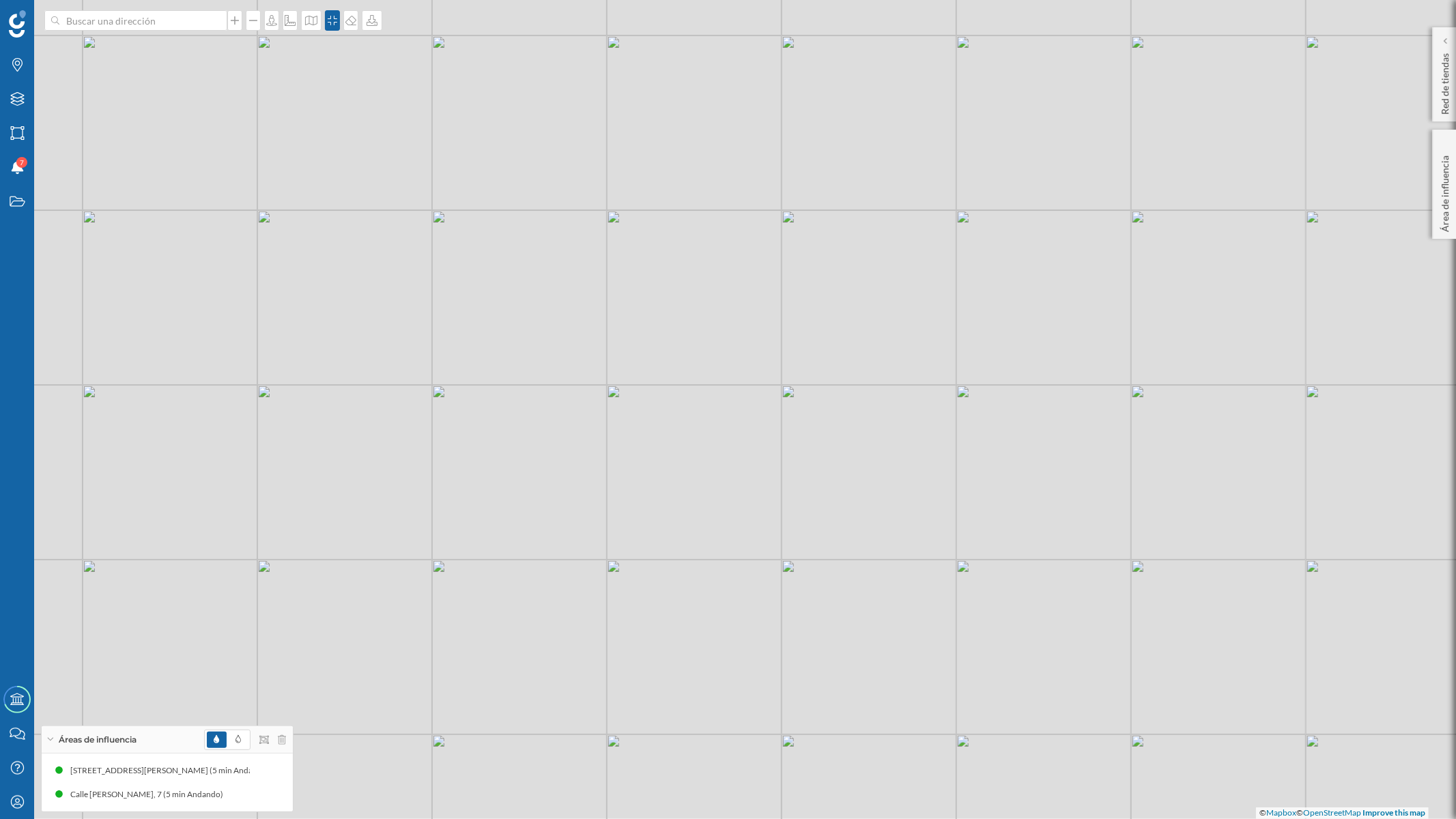
drag, startPoint x: 659, startPoint y: 444, endPoint x: 603, endPoint y: 440, distance: 56.1
click at [603, 440] on div "© Mapbox © OpenStreetMap Improve this map" at bounding box center [728, 410] width 1456 height 819
click at [370, 25] on icon at bounding box center [372, 20] width 13 height 11
click at [385, 94] on div "Descargar sin leyenda" at bounding box center [414, 100] width 96 height 14
click at [370, 19] on icon at bounding box center [372, 20] width 11 height 11
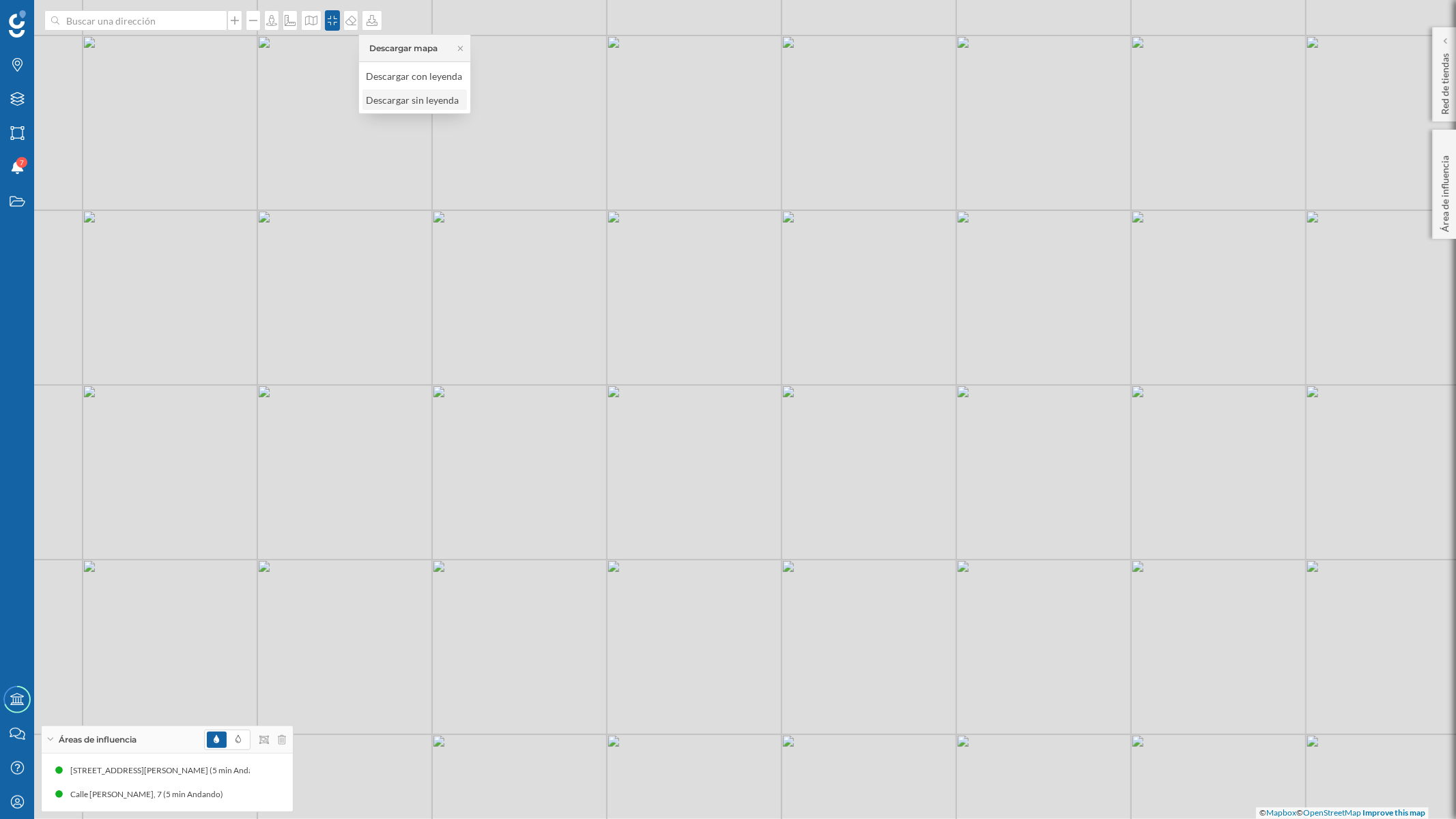
click at [387, 104] on div "Descargar sin leyenda" at bounding box center [414, 100] width 96 height 14
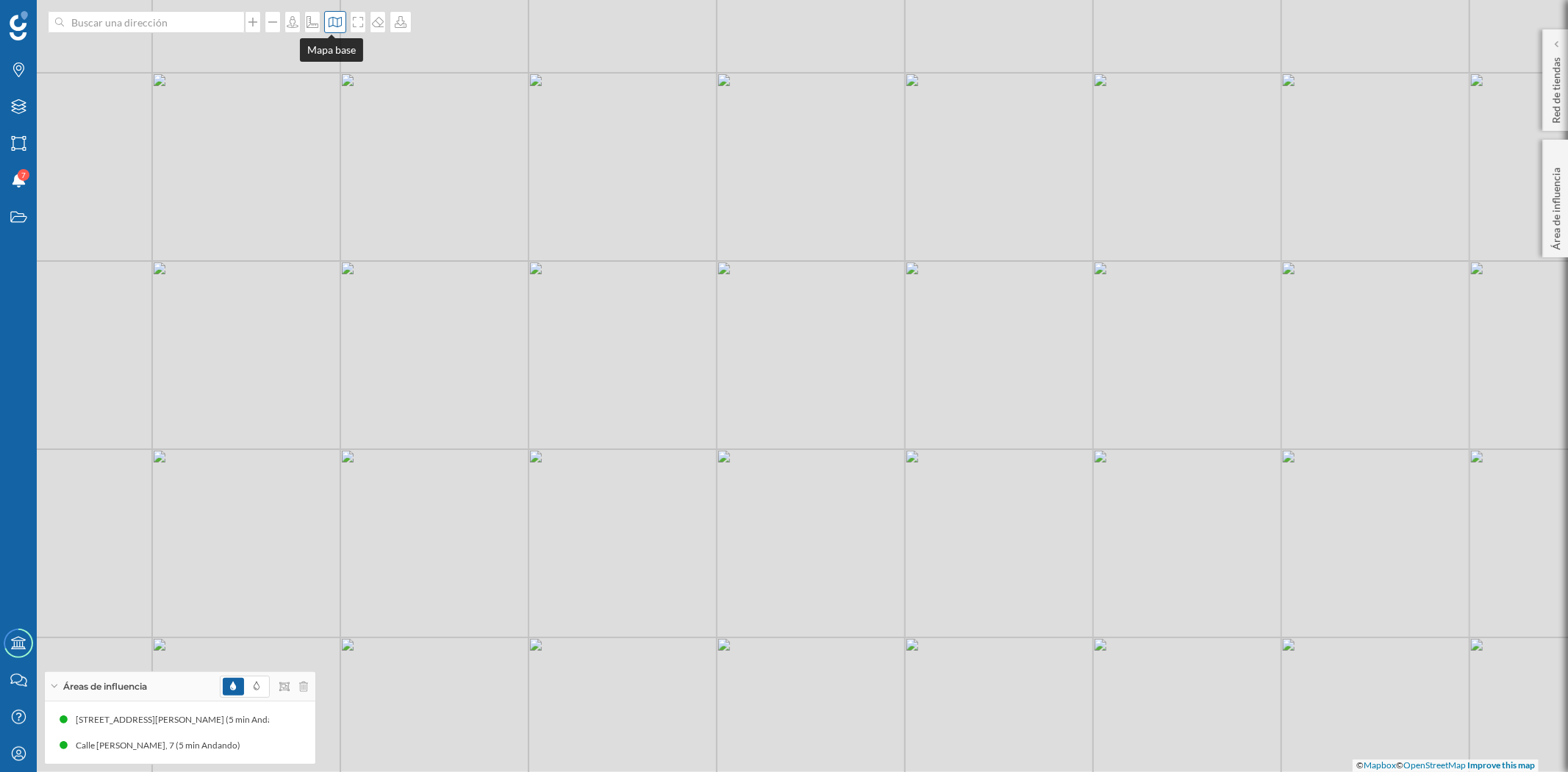
click at [330, 20] on icon at bounding box center [335, 22] width 14 height 11
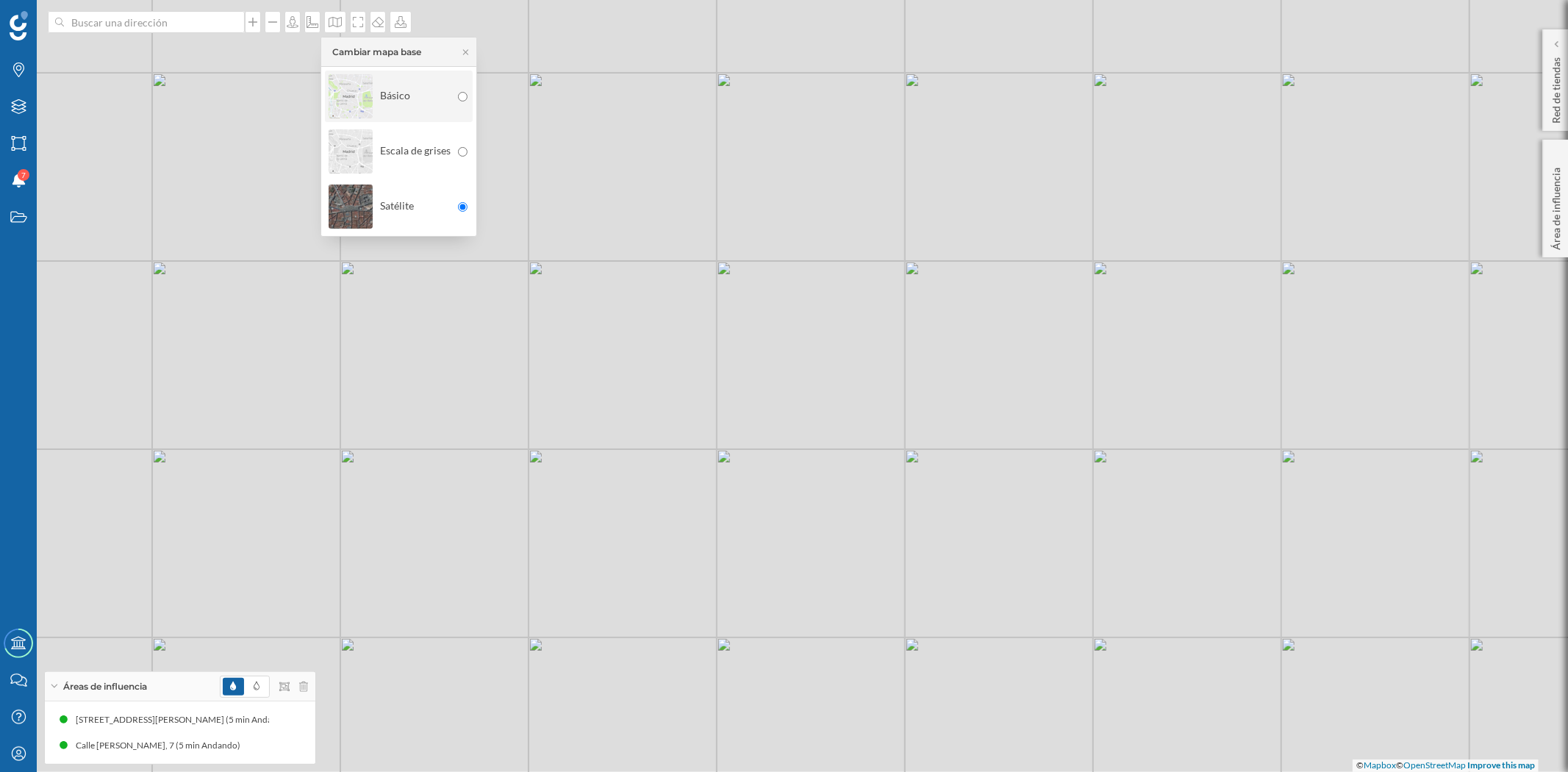
click at [344, 98] on img at bounding box center [351, 96] width 44 height 51
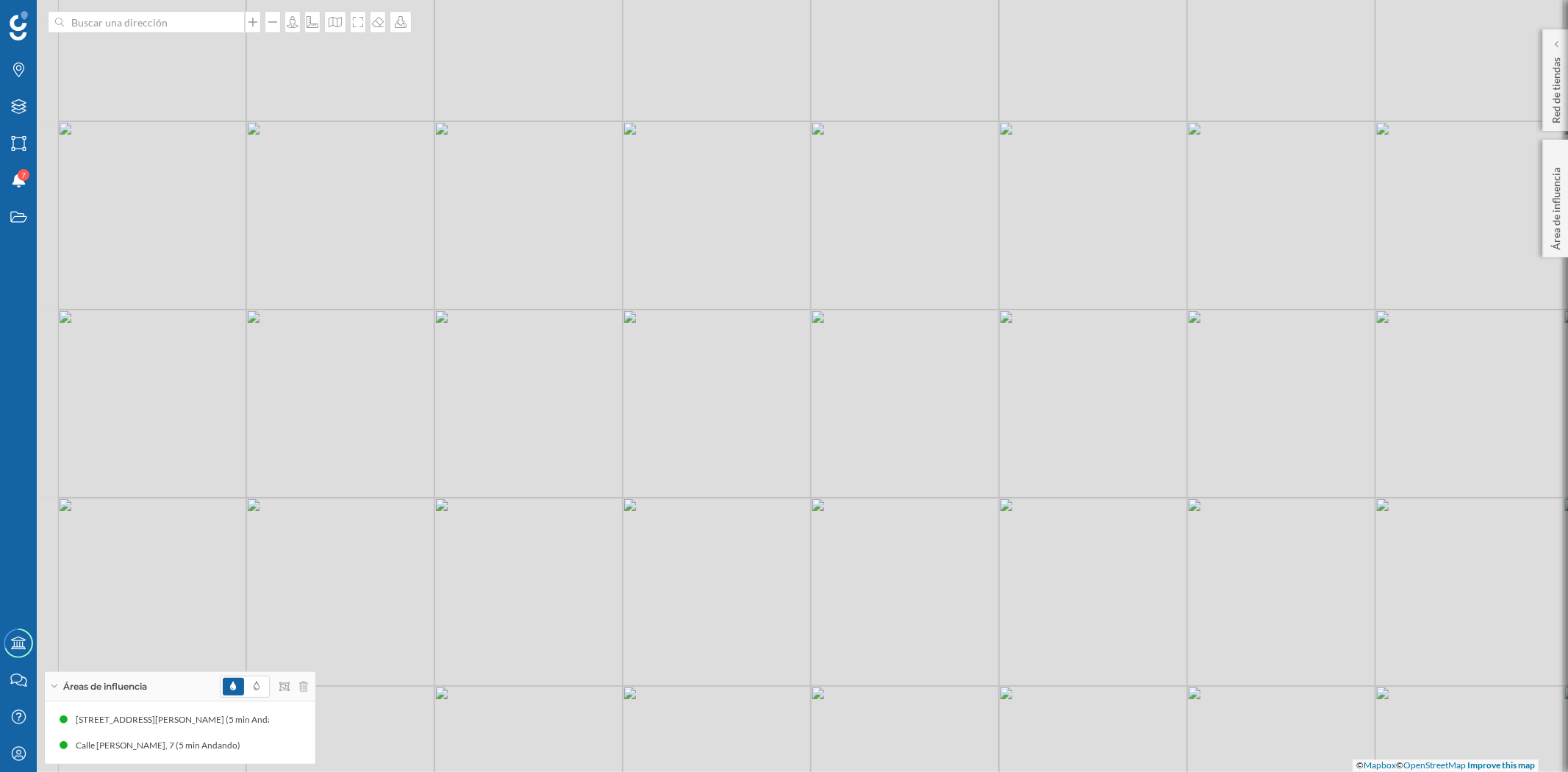
drag, startPoint x: 682, startPoint y: 461, endPoint x: 870, endPoint y: 403, distance: 196.7
click at [870, 403] on div "© Mapbox © OpenStreetMap Improve this map" at bounding box center [784, 386] width 1568 height 772
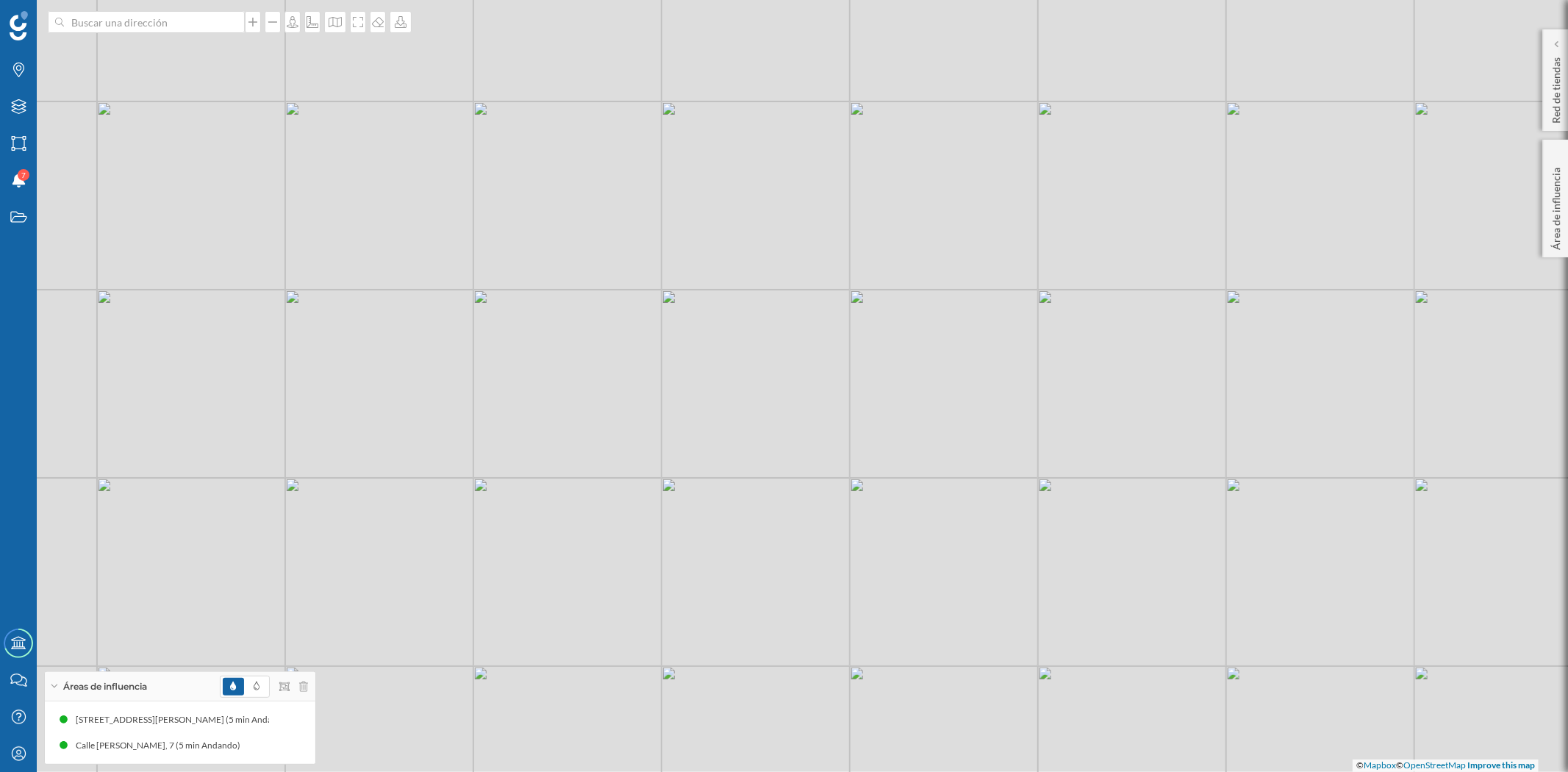
drag, startPoint x: 872, startPoint y: 321, endPoint x: 856, endPoint y: 334, distance: 20.6
click at [856, 334] on div "© Mapbox © OpenStreetMap Improve this map" at bounding box center [784, 386] width 1568 height 772
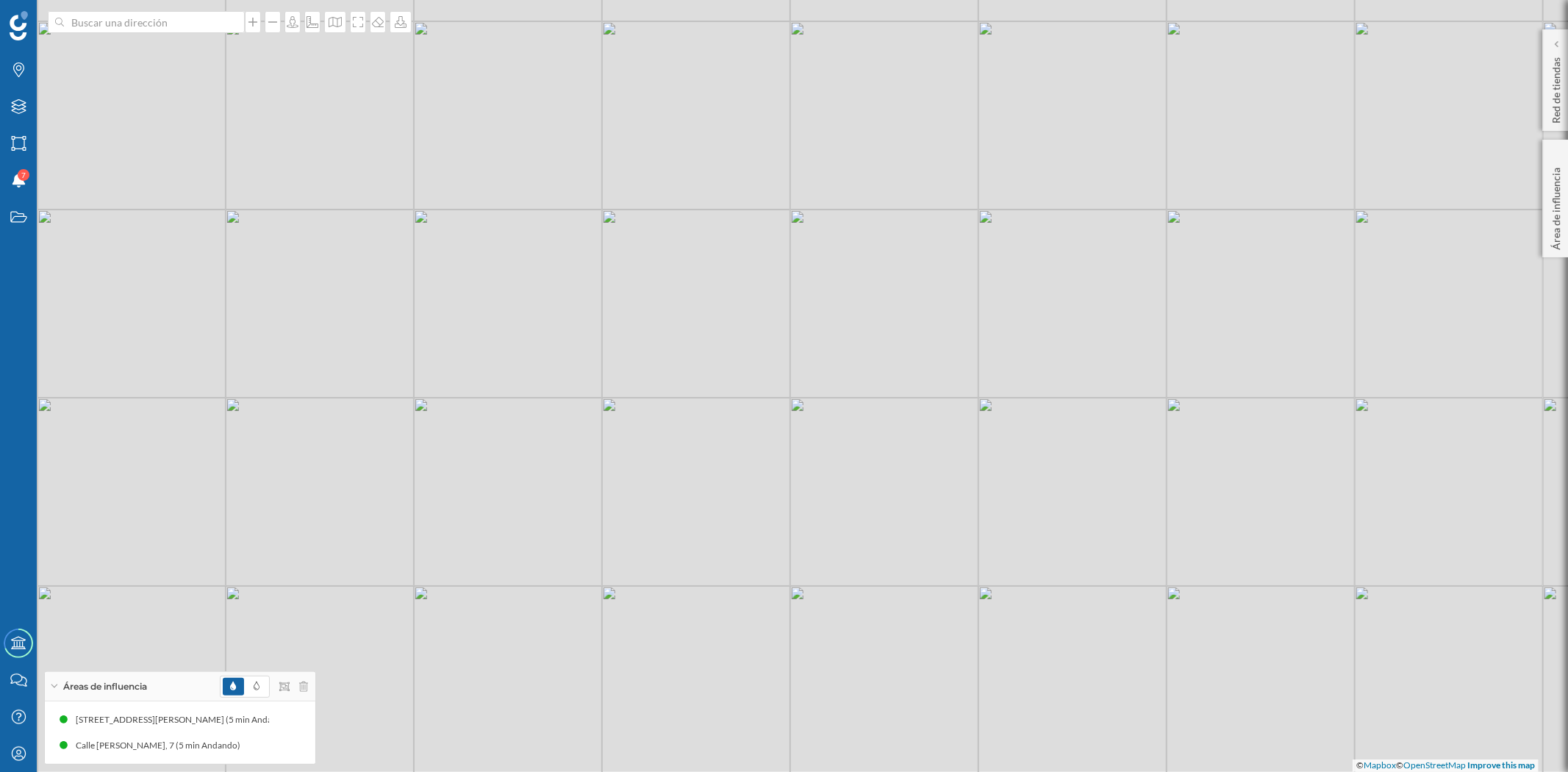
drag, startPoint x: 619, startPoint y: 278, endPoint x: 636, endPoint y: 273, distance: 17.7
click at [636, 273] on div "© Mapbox © OpenStreetMap Improve this map" at bounding box center [784, 386] width 1568 height 772
drag, startPoint x: 803, startPoint y: 467, endPoint x: 627, endPoint y: 425, distance: 180.9
click at [627, 425] on div "© Mapbox © OpenStreetMap Improve this map" at bounding box center [784, 386] width 1568 height 772
